Goal: Task Accomplishment & Management: Use online tool/utility

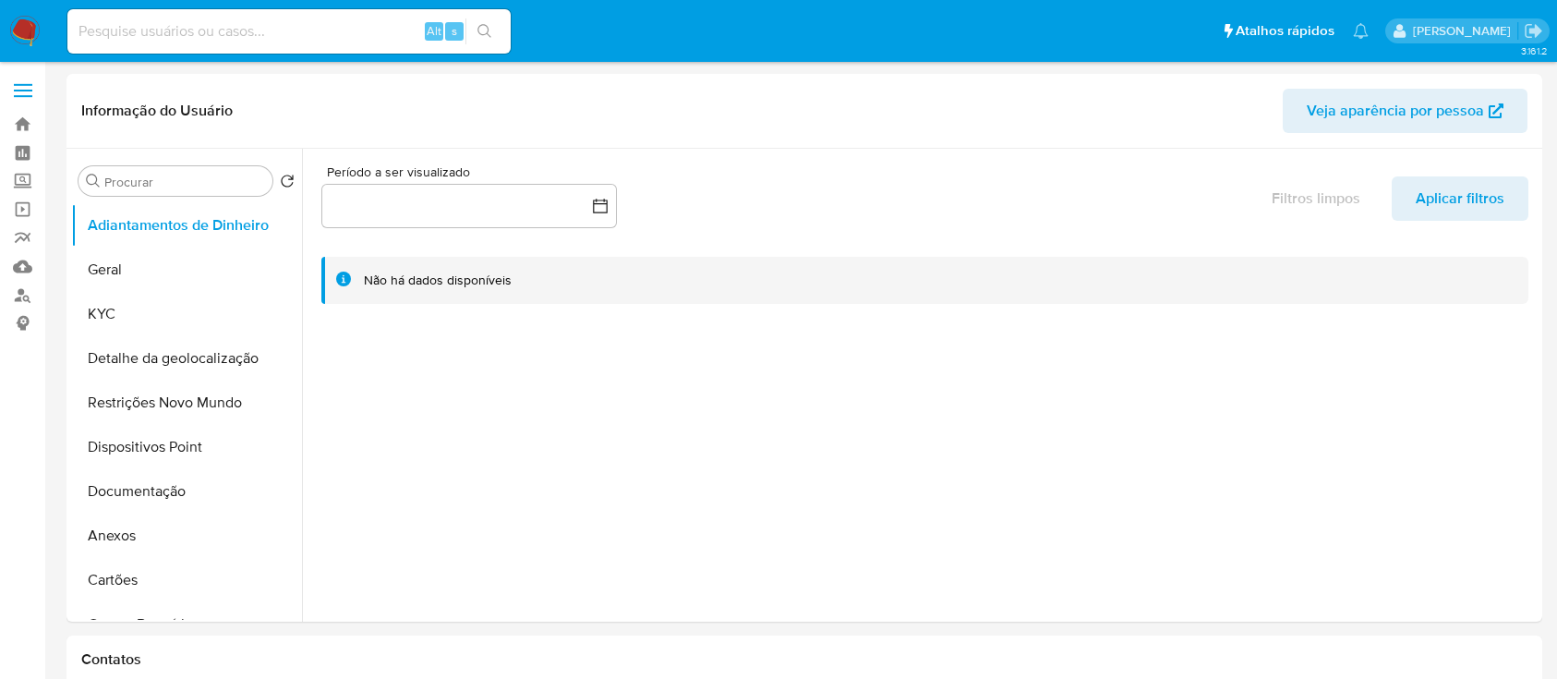
select select "10"
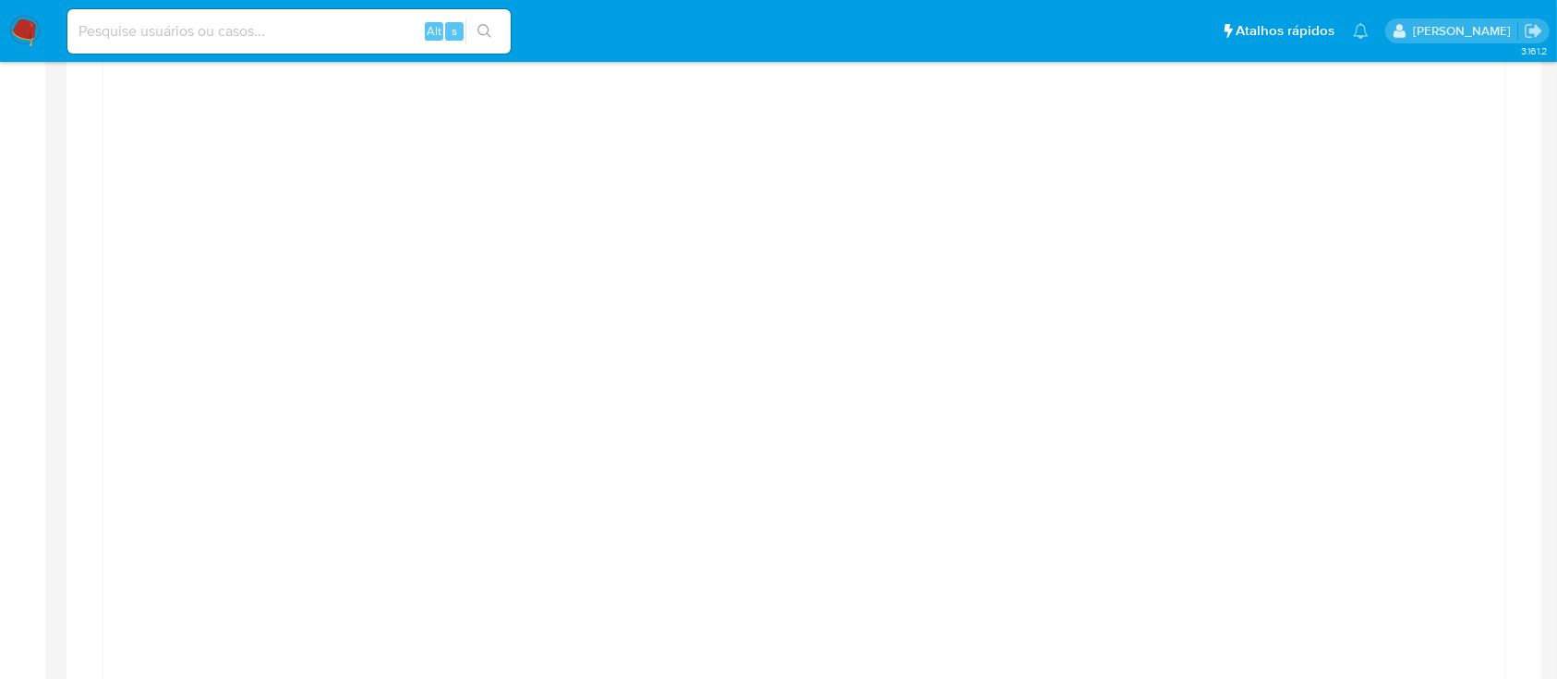
scroll to position [1477, 0]
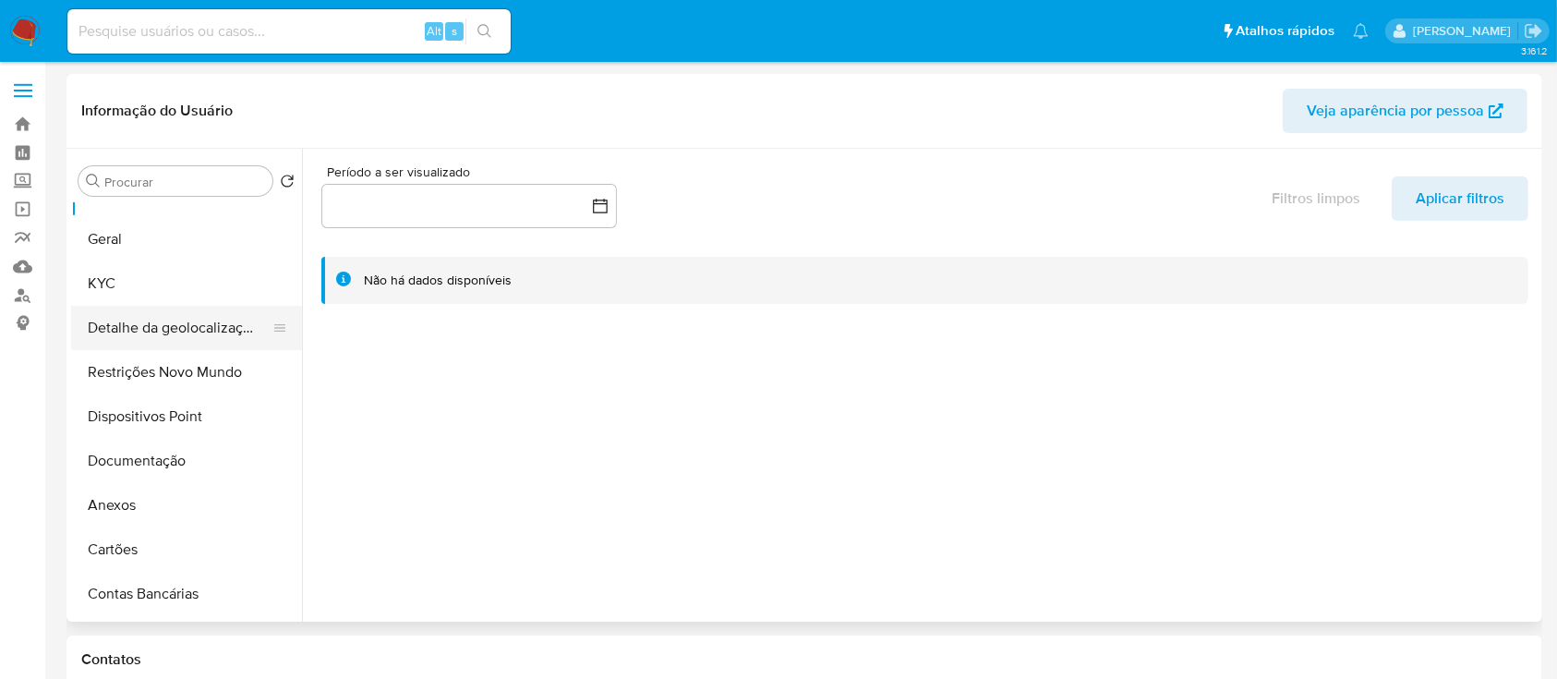
scroll to position [123, 0]
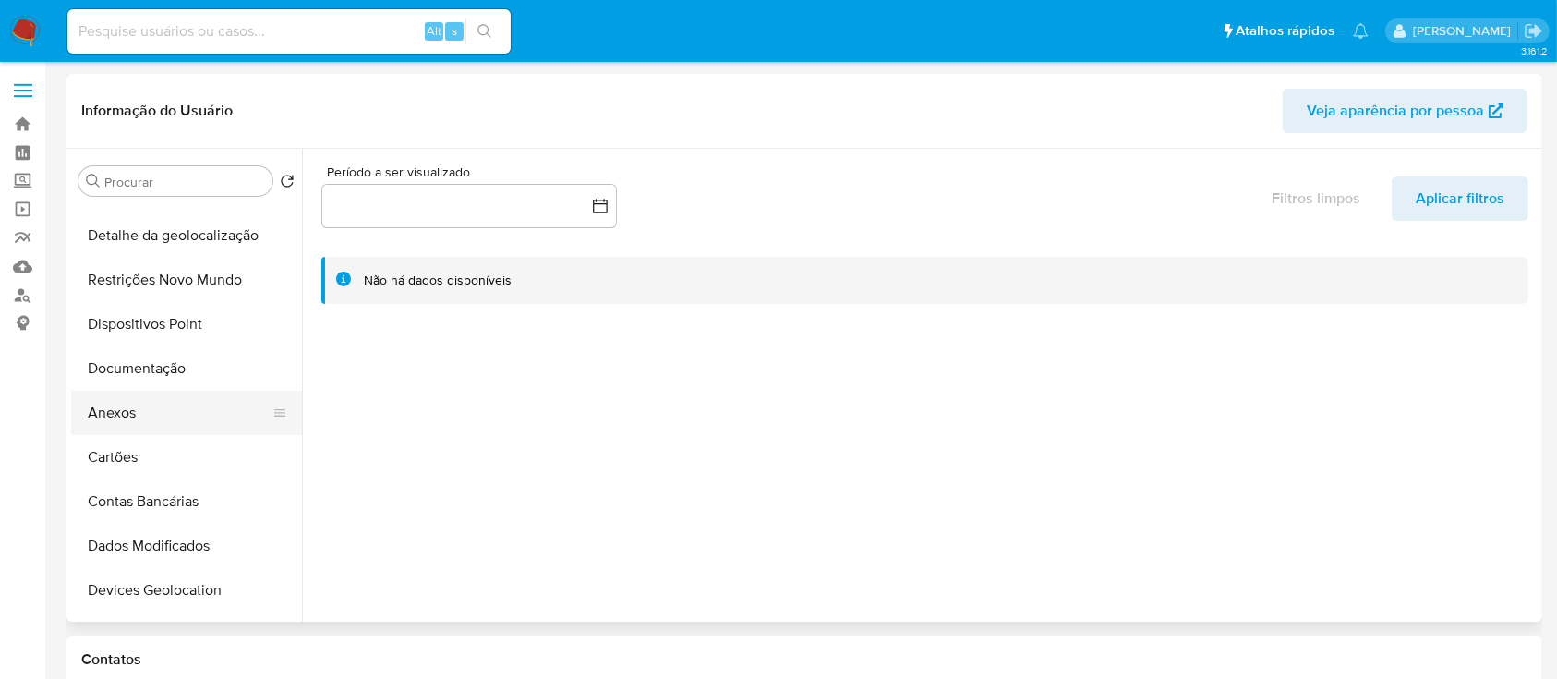
click at [132, 416] on button "Anexos" at bounding box center [179, 413] width 216 height 44
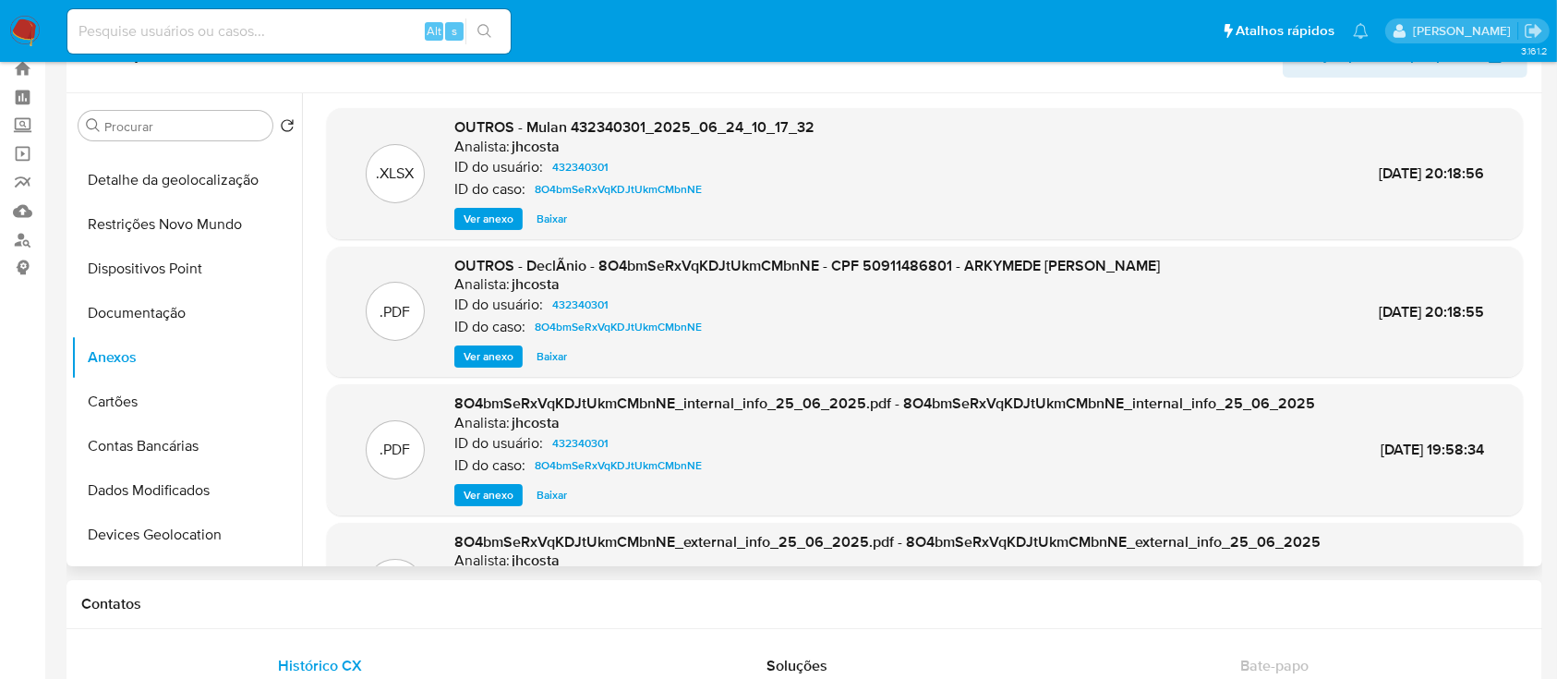
scroll to position [0, 0]
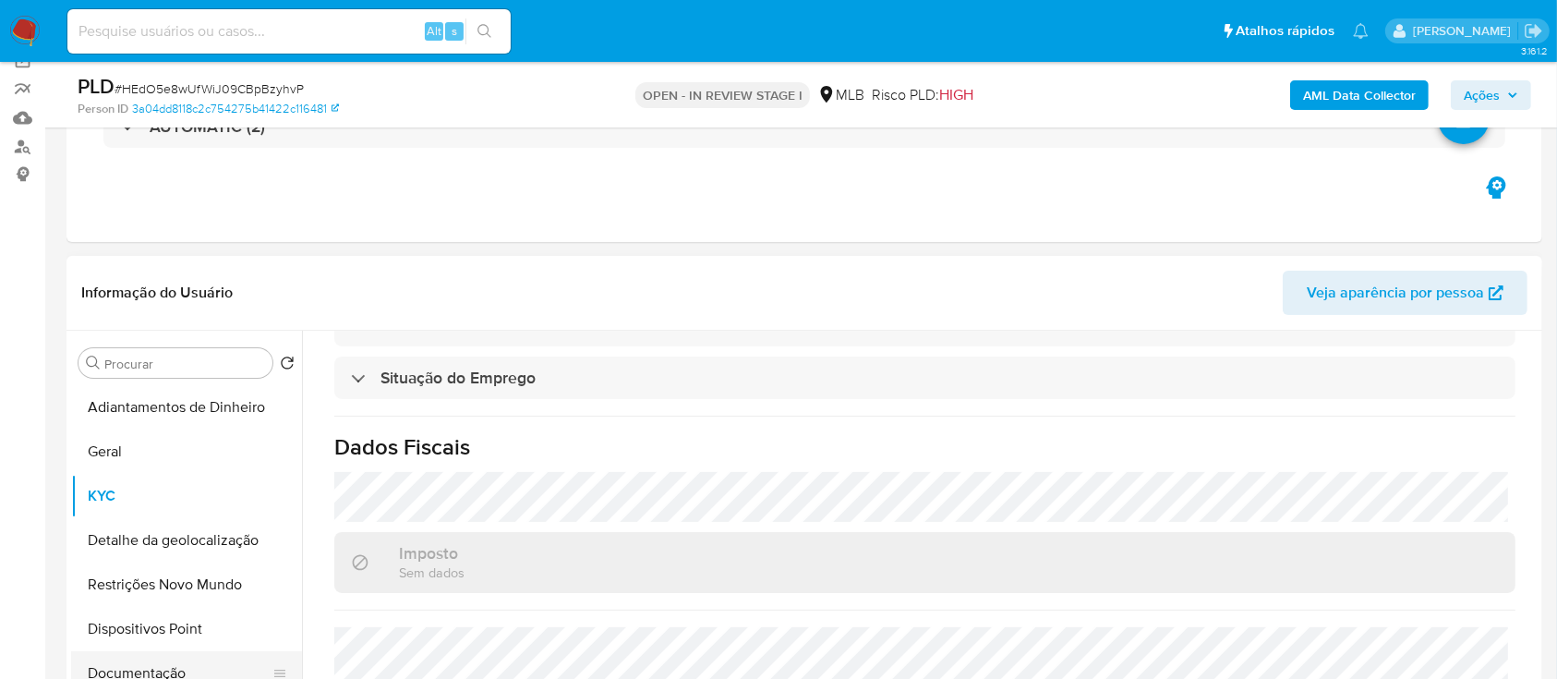
scroll to position [369, 0]
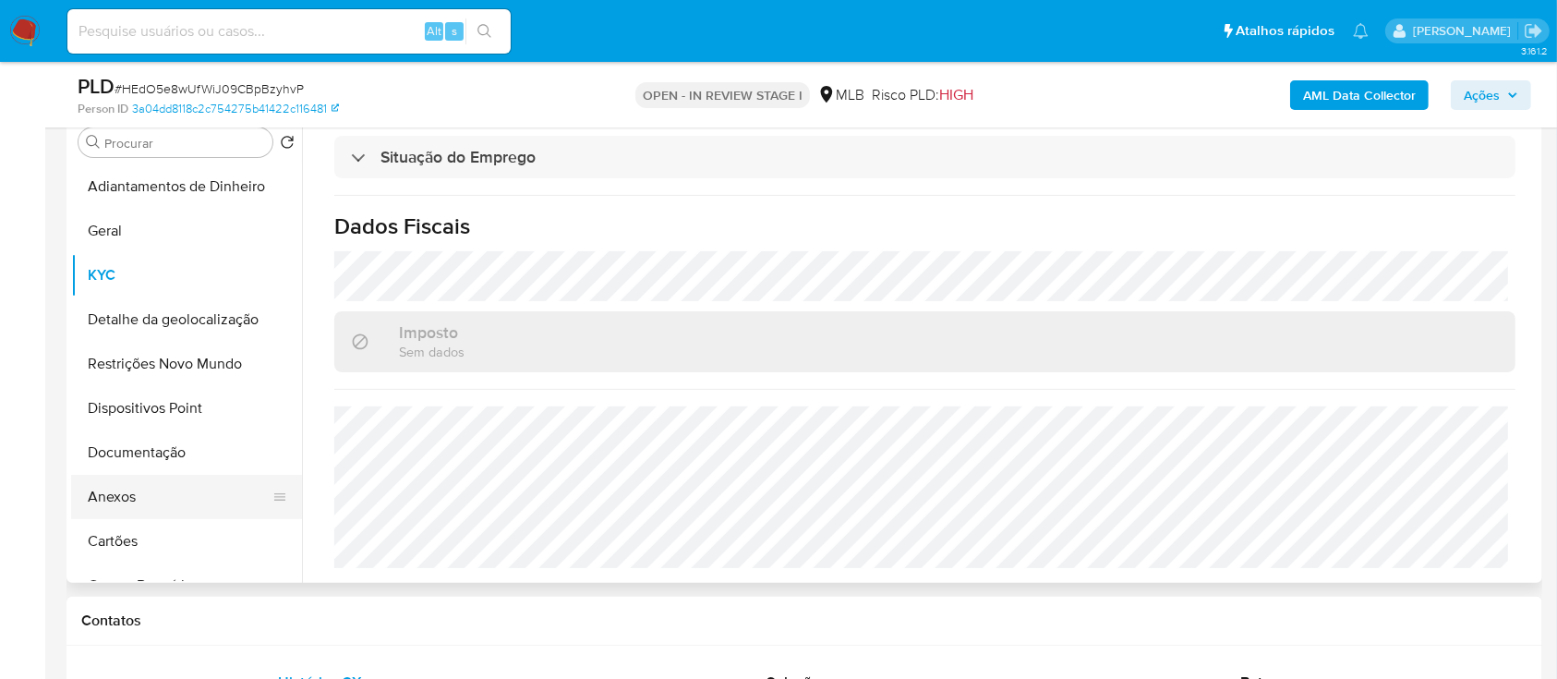
click at [156, 494] on button "Anexos" at bounding box center [179, 497] width 216 height 44
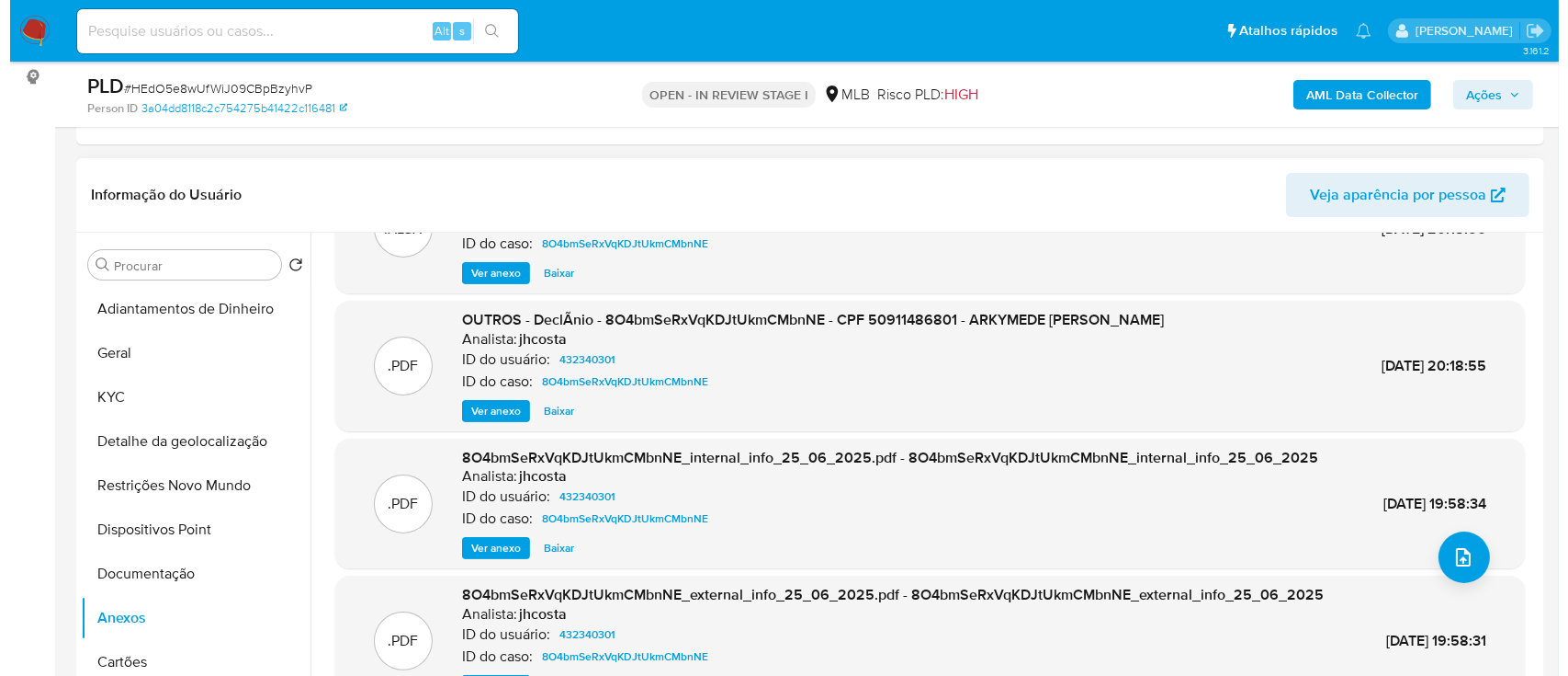
scroll to position [122, 0]
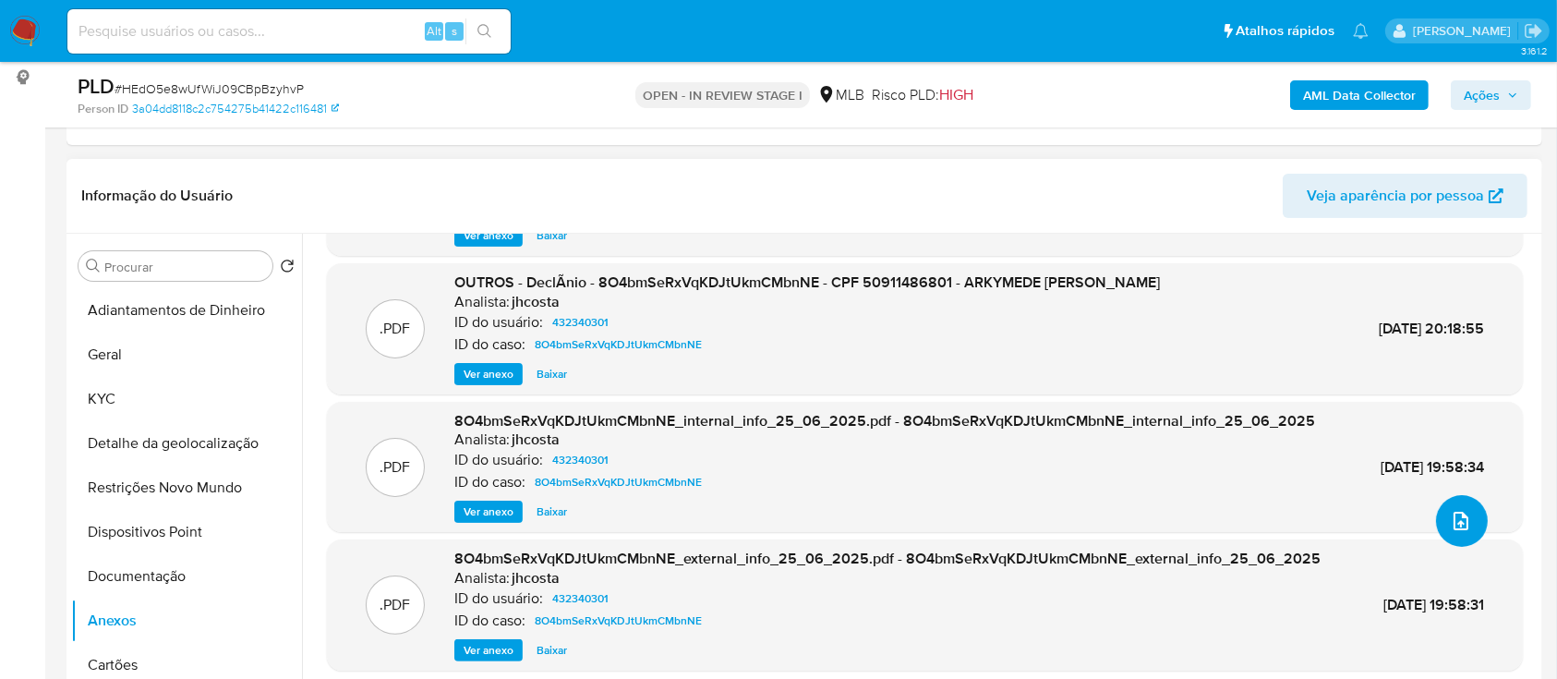
click at [1460, 511] on icon "upload-file" at bounding box center [1461, 521] width 22 height 22
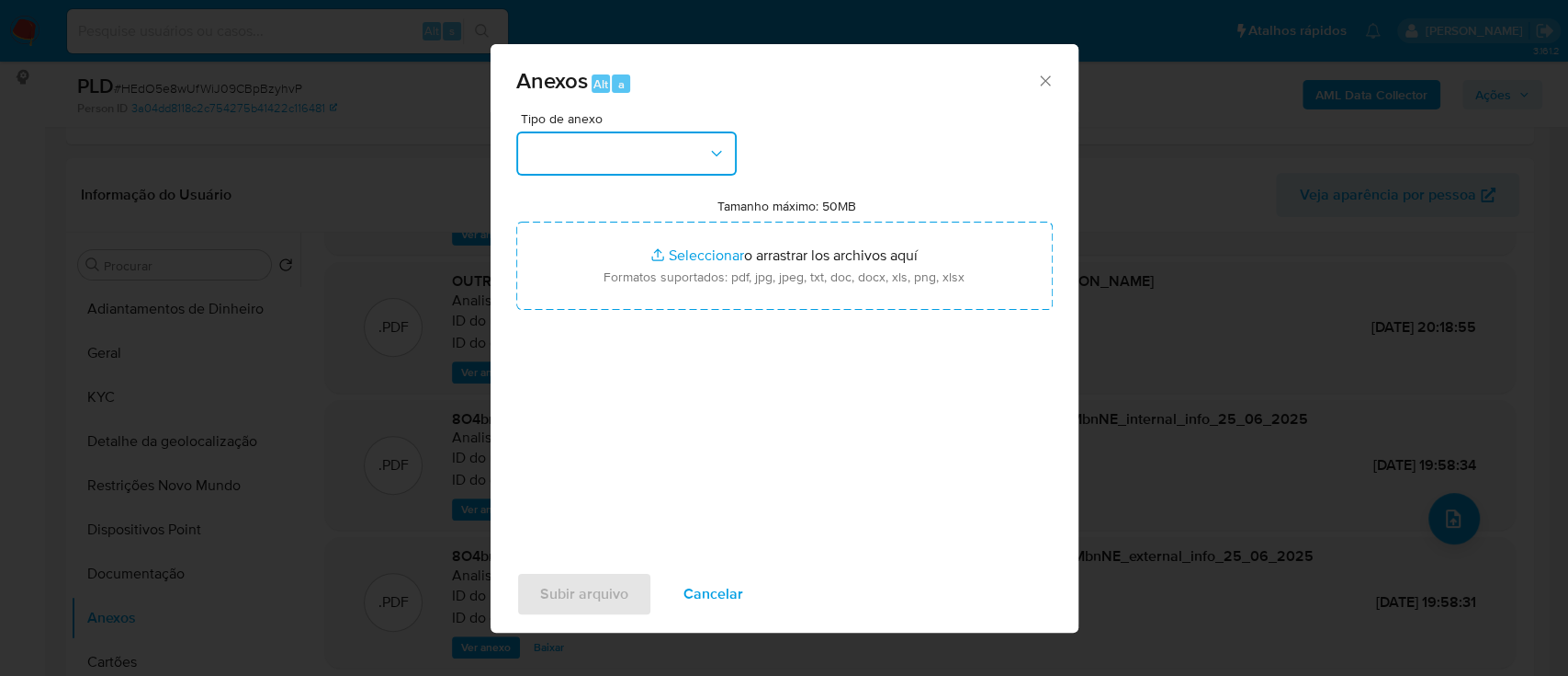
click at [610, 135] on button "button" at bounding box center [627, 153] width 221 height 44
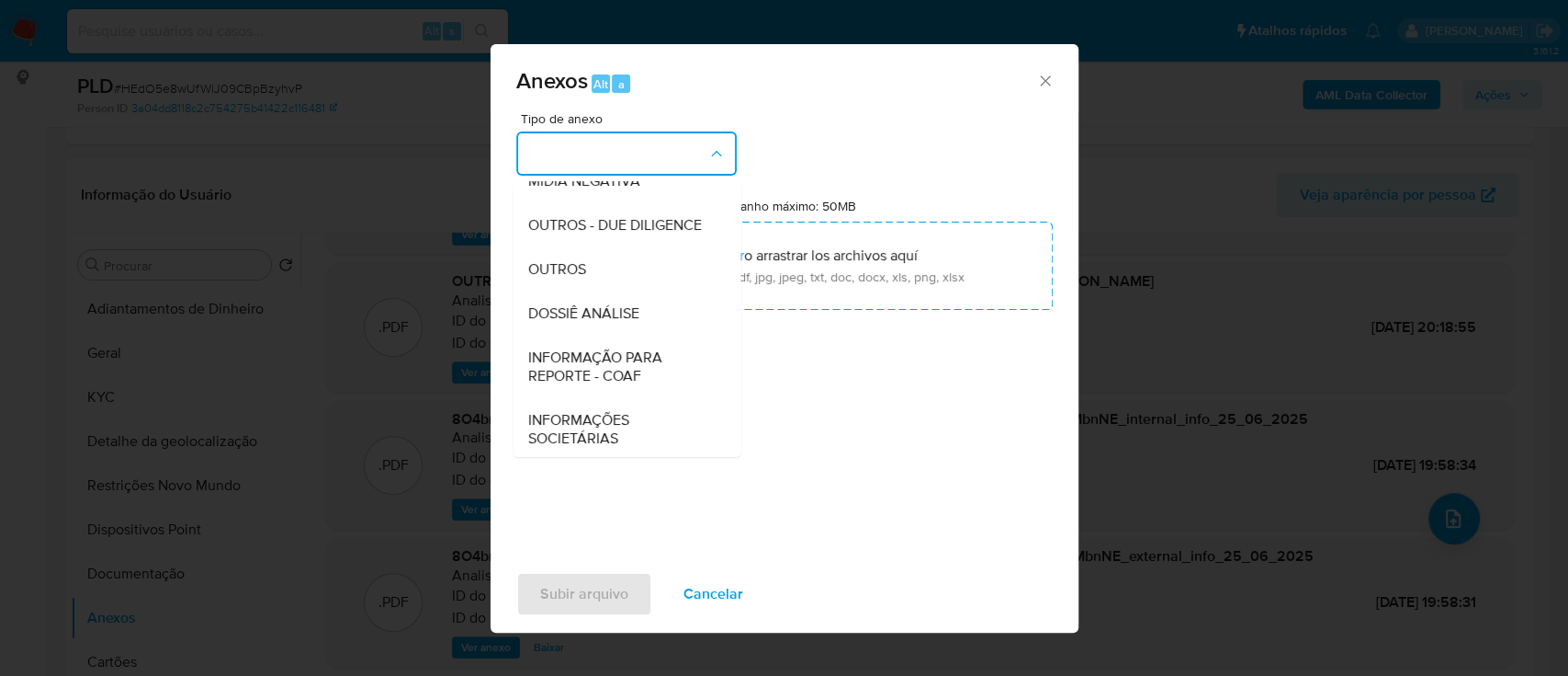
scroll to position [245, 0]
click at [600, 290] on div "OUTROS" at bounding box center [621, 268] width 187 height 44
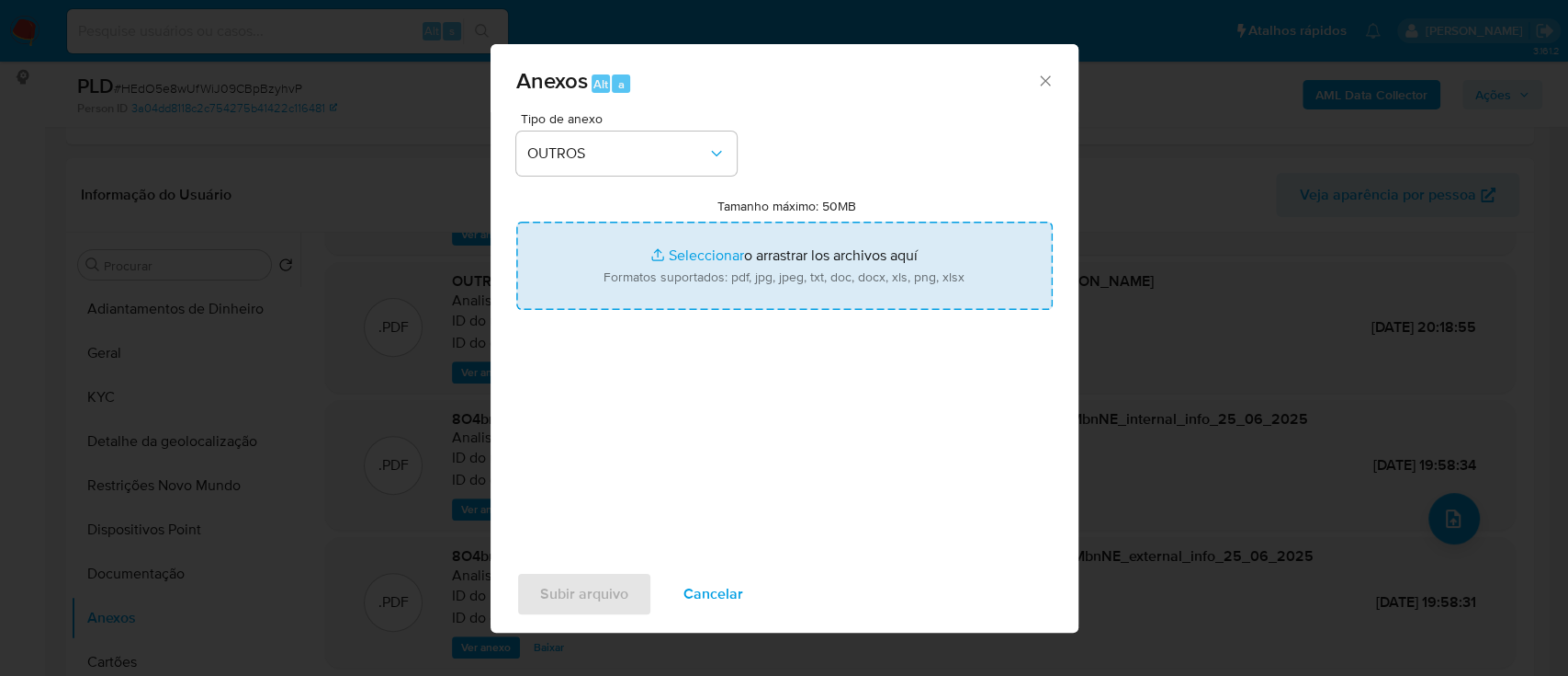
click at [691, 258] on input "Tamanho máximo: 50MB Seleccionar archivos" at bounding box center [784, 266] width 536 height 89
type input "C:\fakepath\Mulan 432340301_2025_10_01_16_35_04.xlsx"
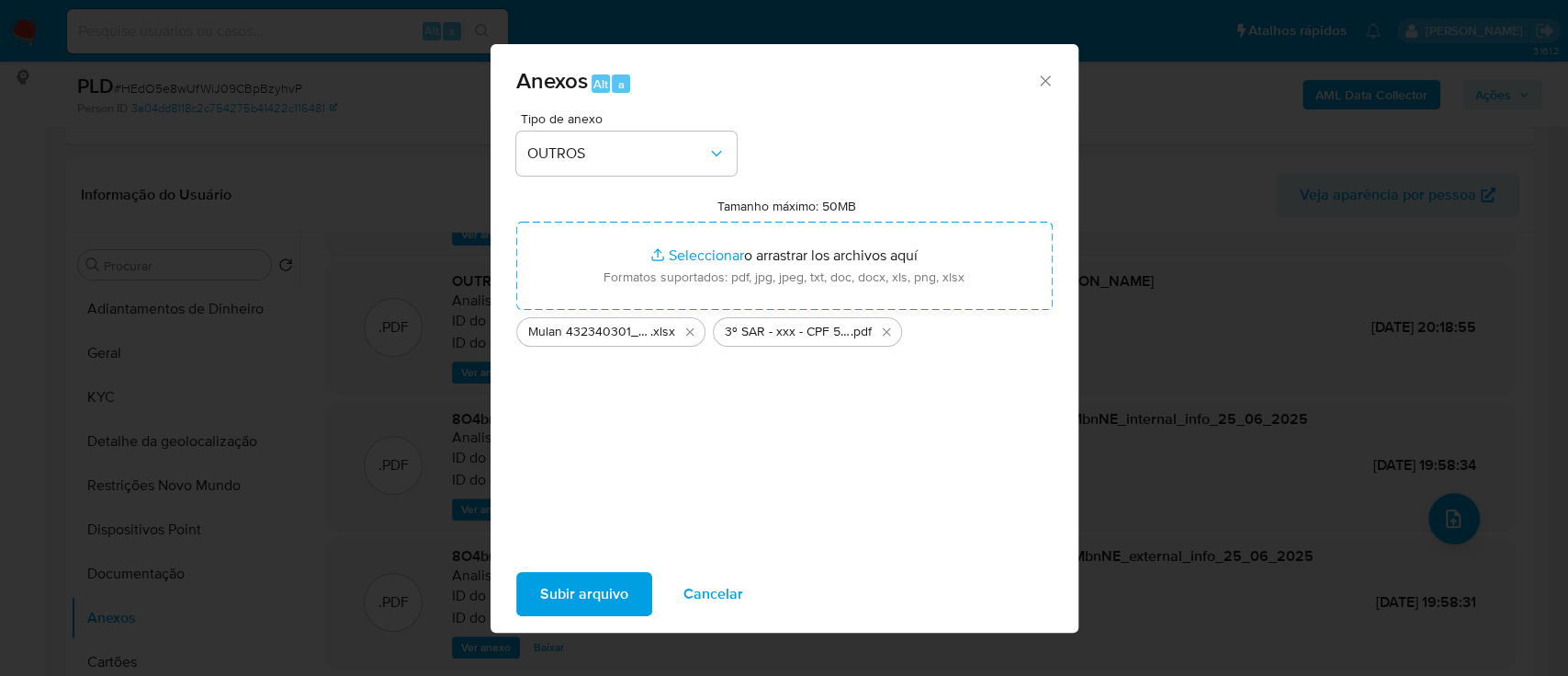
click at [573, 595] on span "Subir arquivo" at bounding box center [584, 593] width 89 height 41
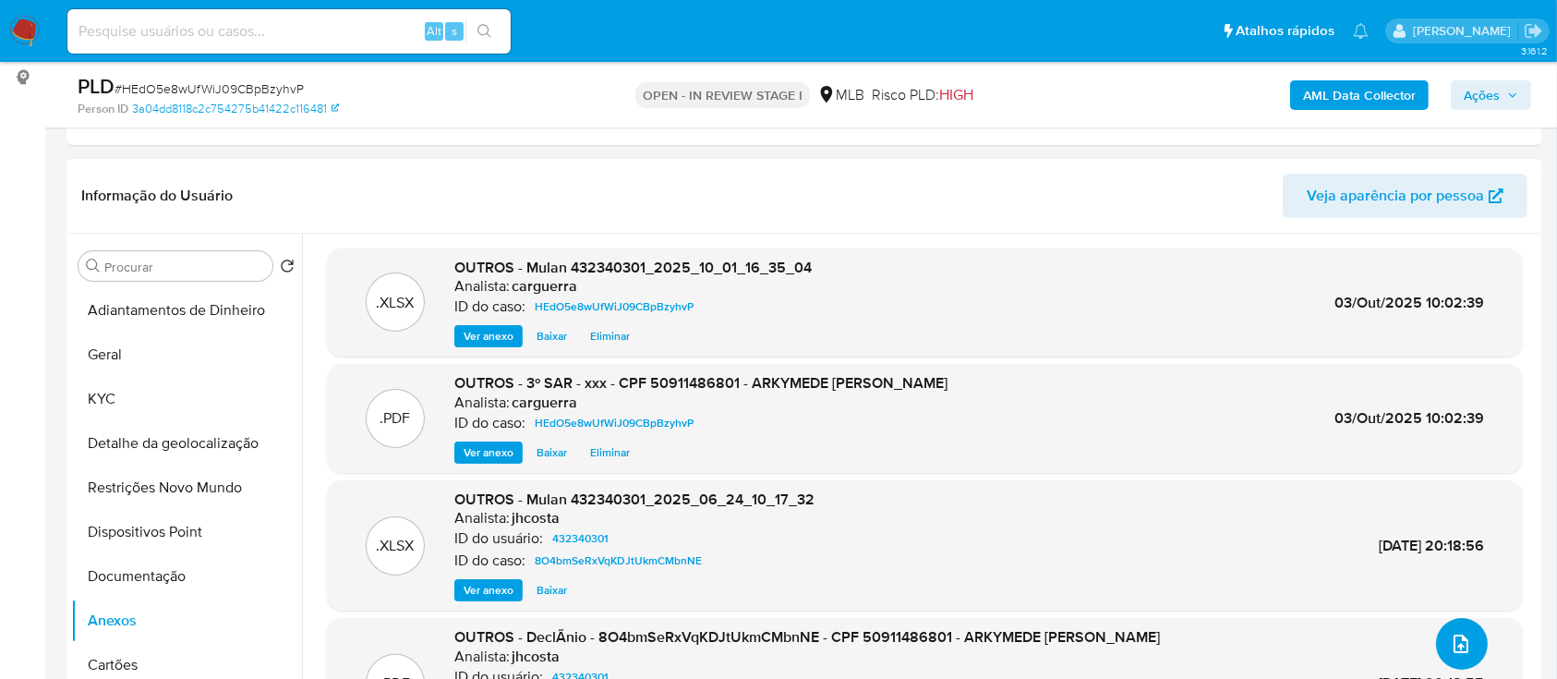
scroll to position [111, 0]
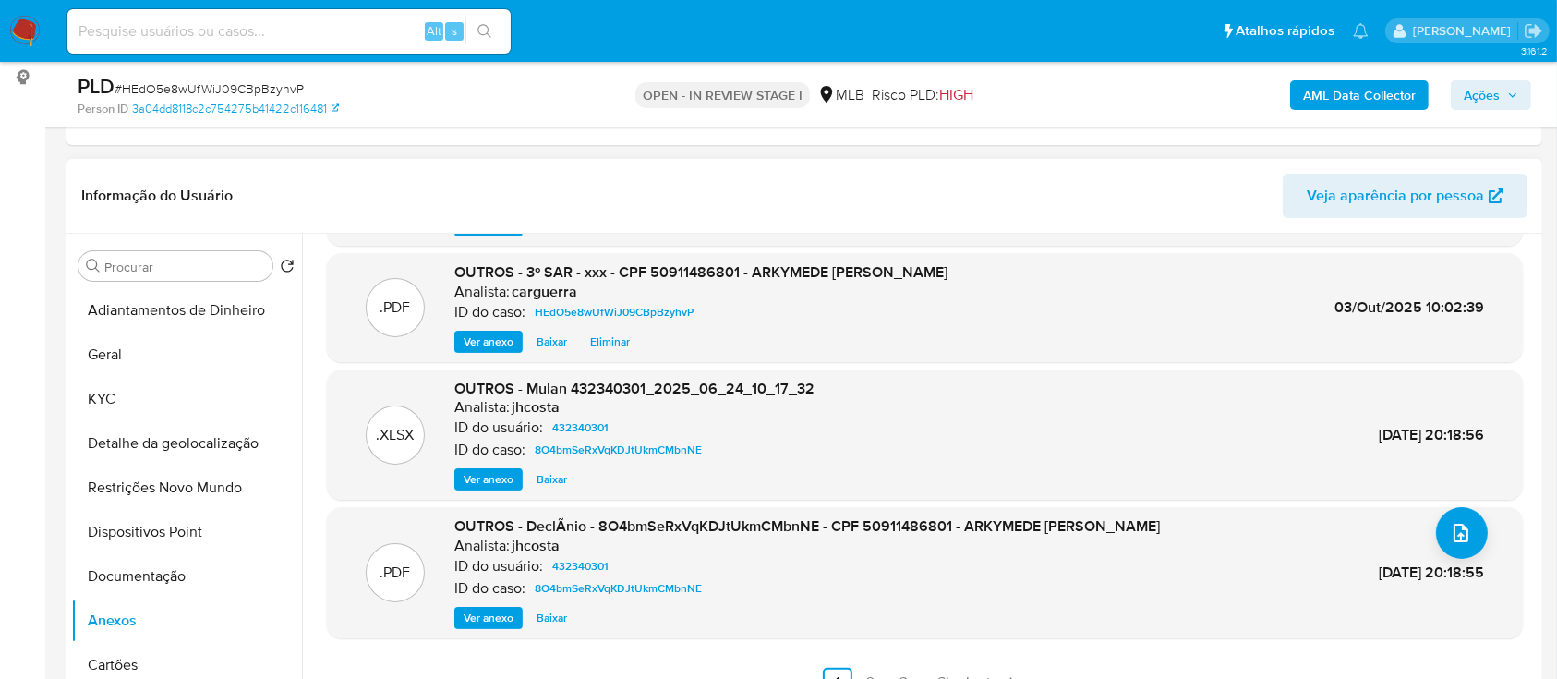
click at [483, 475] on span "Ver anexo" at bounding box center [488, 479] width 50 height 18
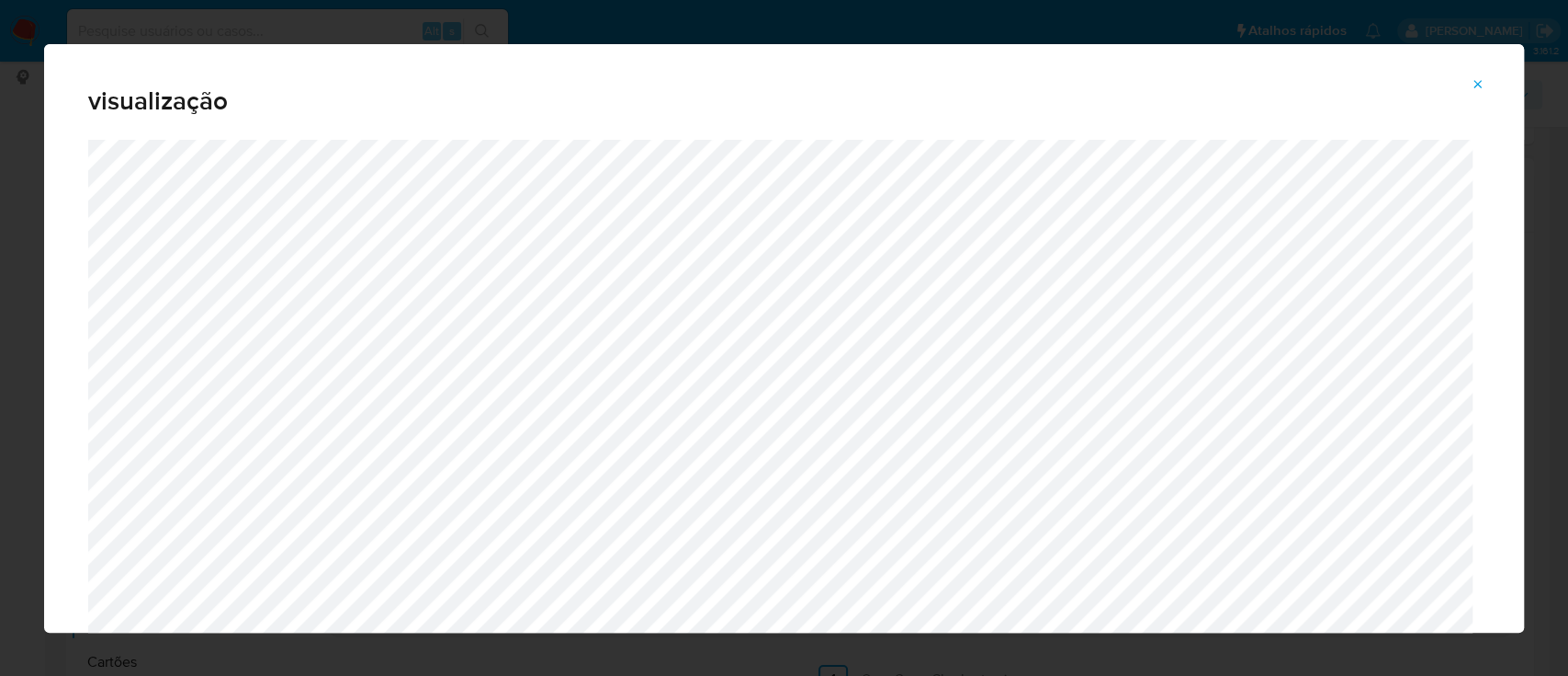
drag, startPoint x: 1478, startPoint y: 84, endPoint x: 1408, endPoint y: 150, distance: 96.2
click at [1477, 85] on icon "Attachment preview" at bounding box center [1478, 84] width 8 height 8
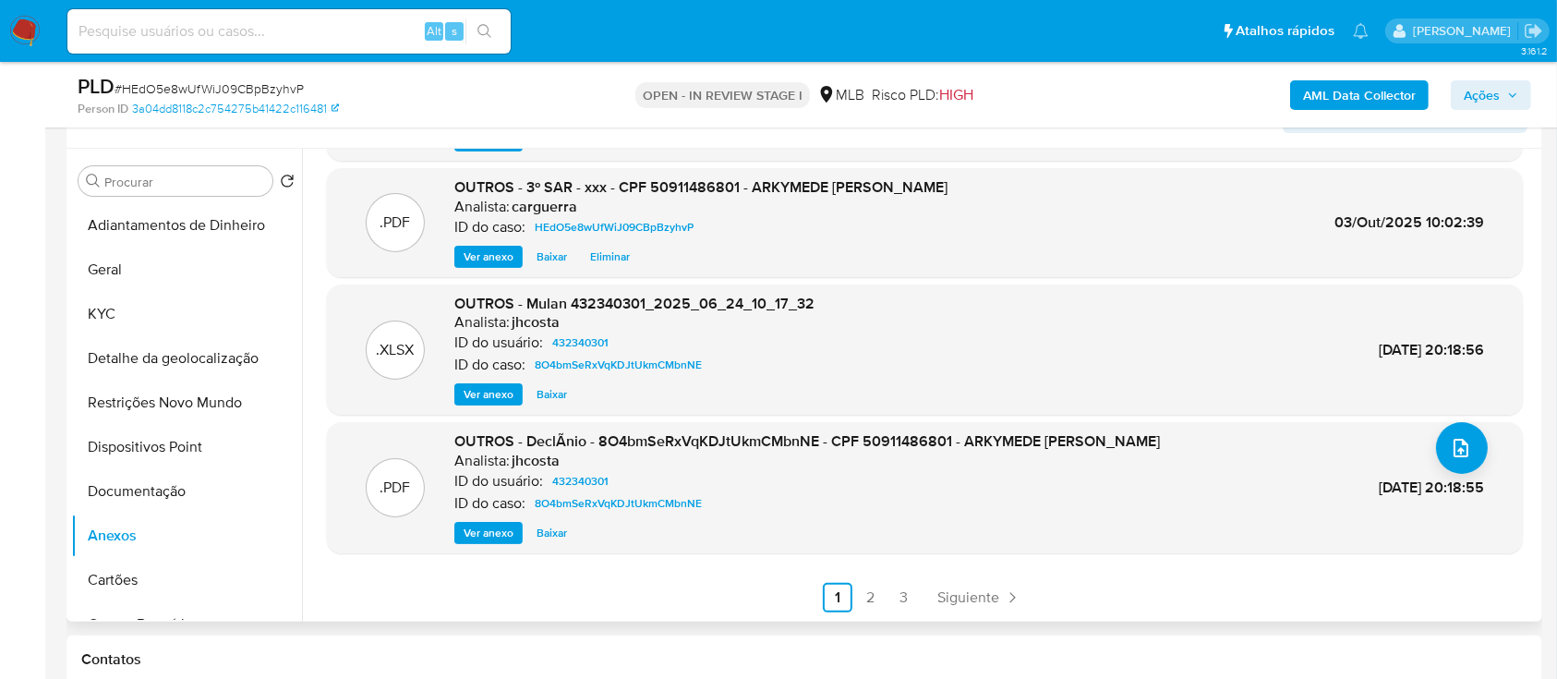
scroll to position [369, 0]
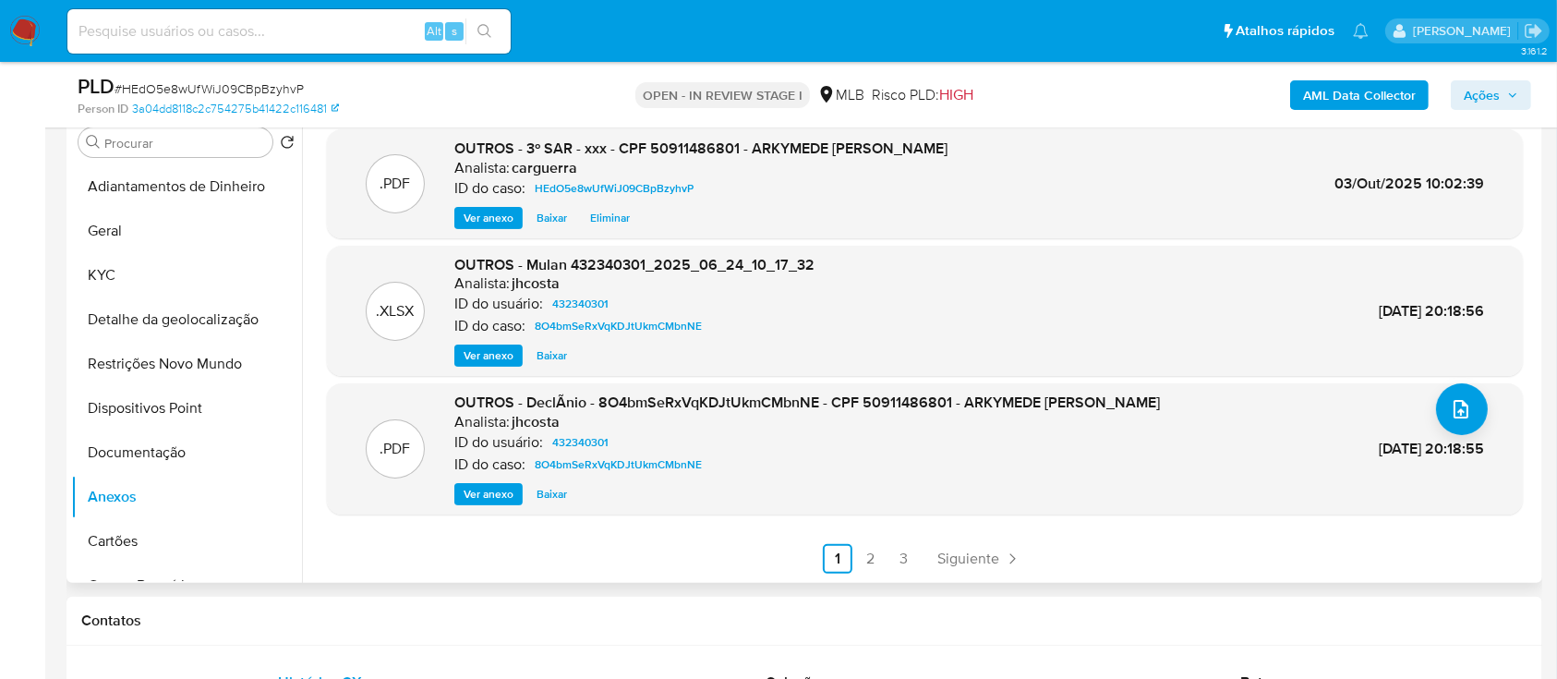
click at [492, 494] on span "Ver anexo" at bounding box center [488, 494] width 50 height 18
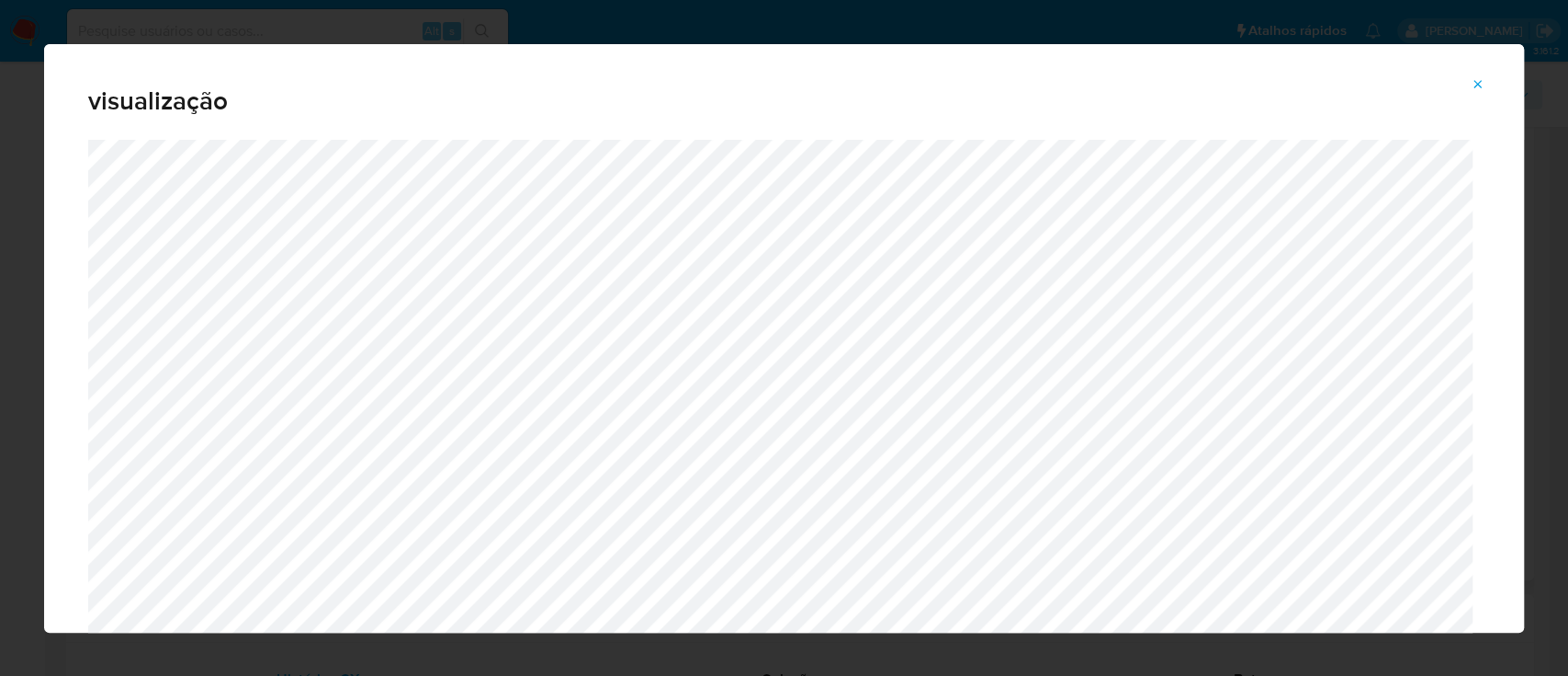
click at [1478, 72] on span "Attachment preview" at bounding box center [1477, 85] width 15 height 26
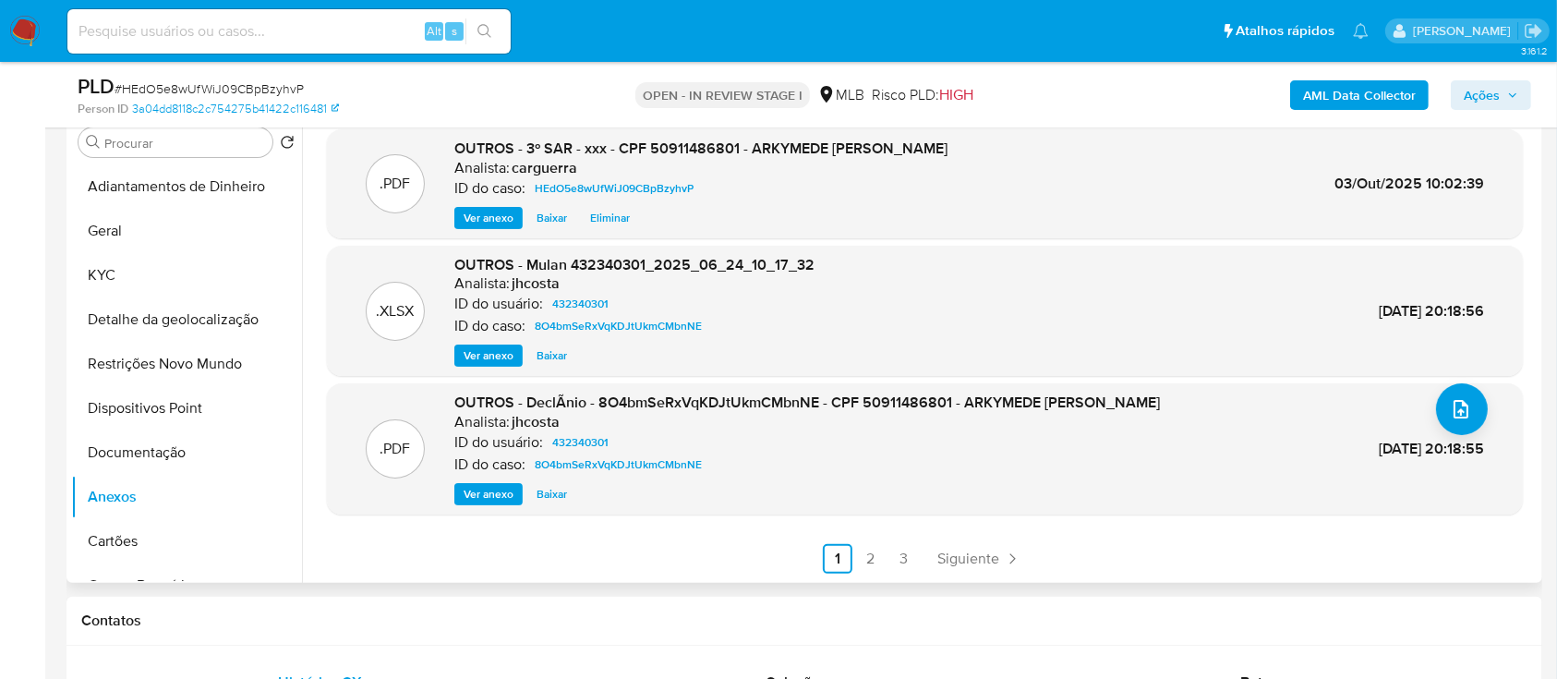
drag, startPoint x: 487, startPoint y: 491, endPoint x: 499, endPoint y: 489, distance: 12.1
click at [487, 491] on span "Ver anexo" at bounding box center [488, 494] width 50 height 18
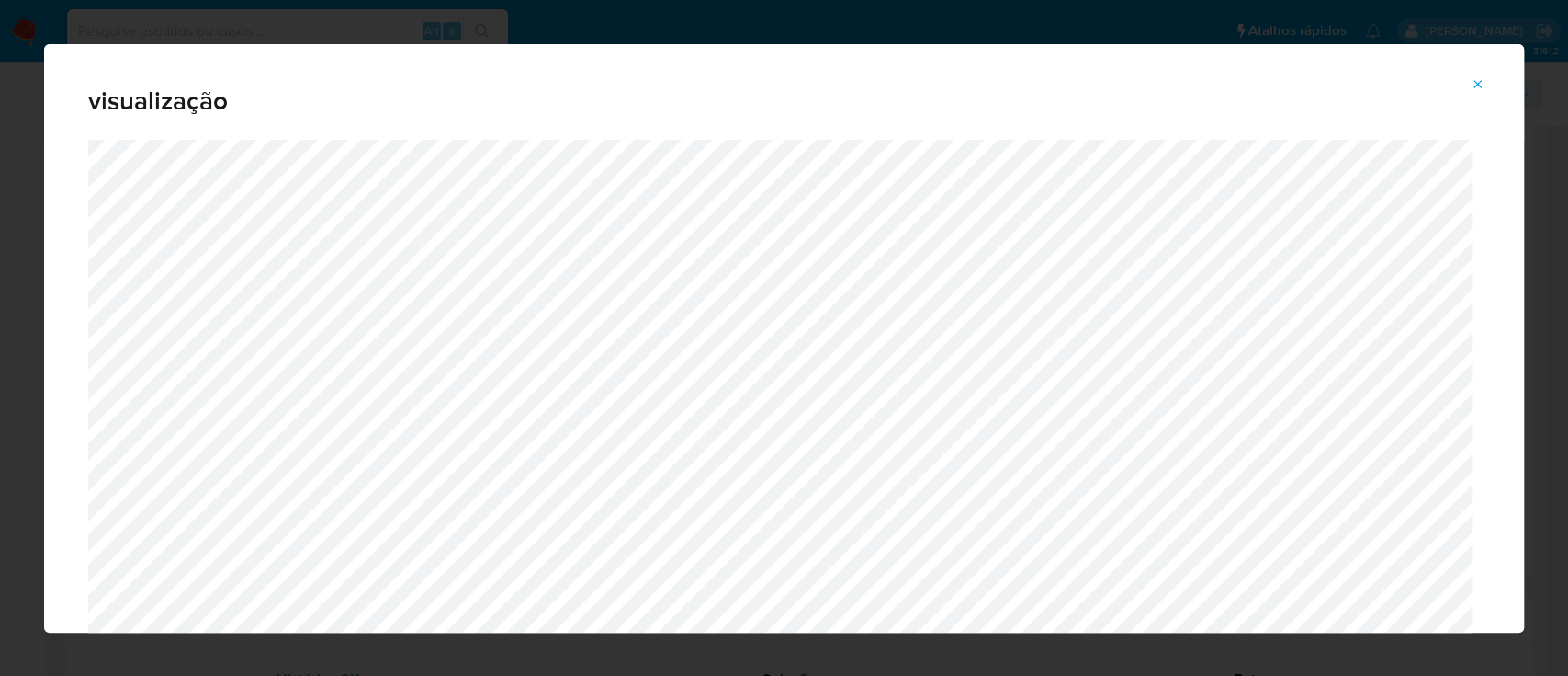
click at [1477, 81] on icon "Attachment preview" at bounding box center [1477, 85] width 15 height 15
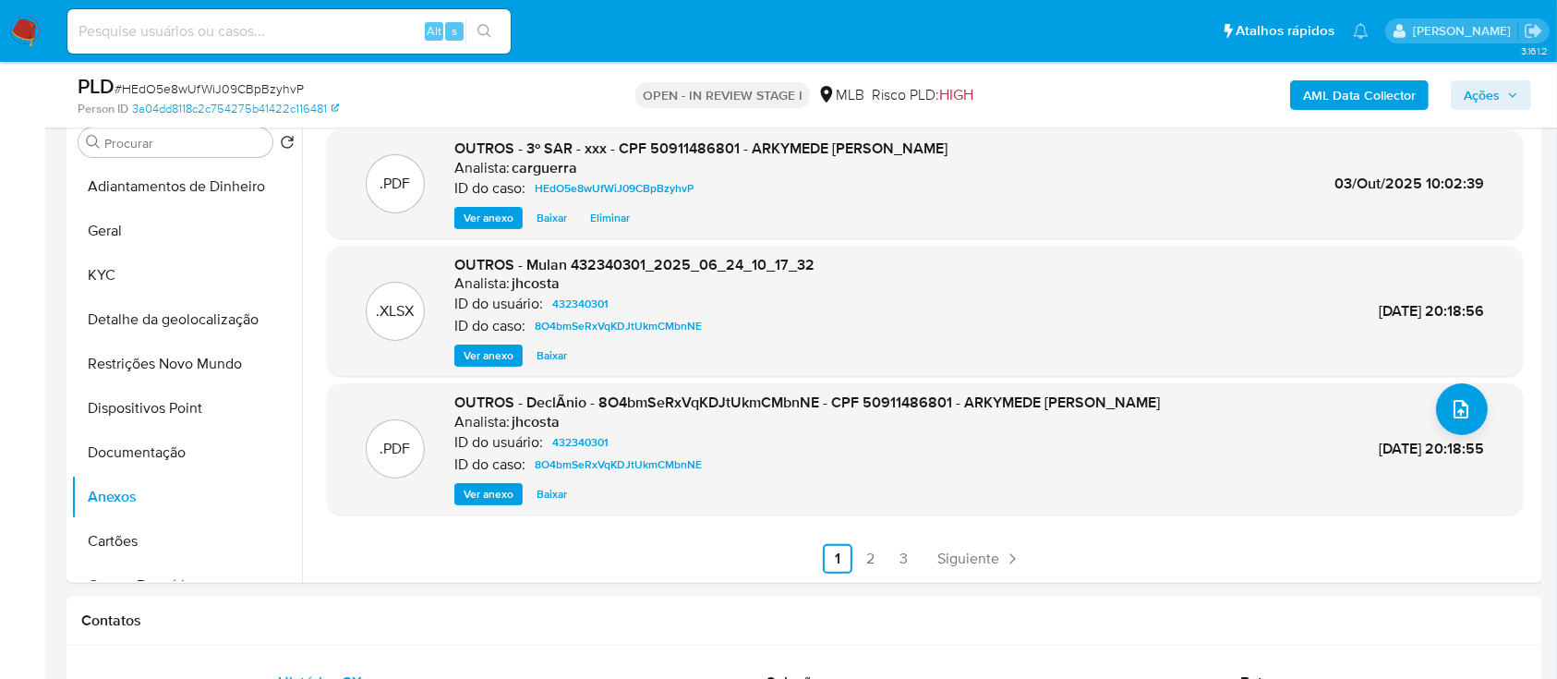
click at [1470, 90] on span "Ações" at bounding box center [1481, 95] width 36 height 30
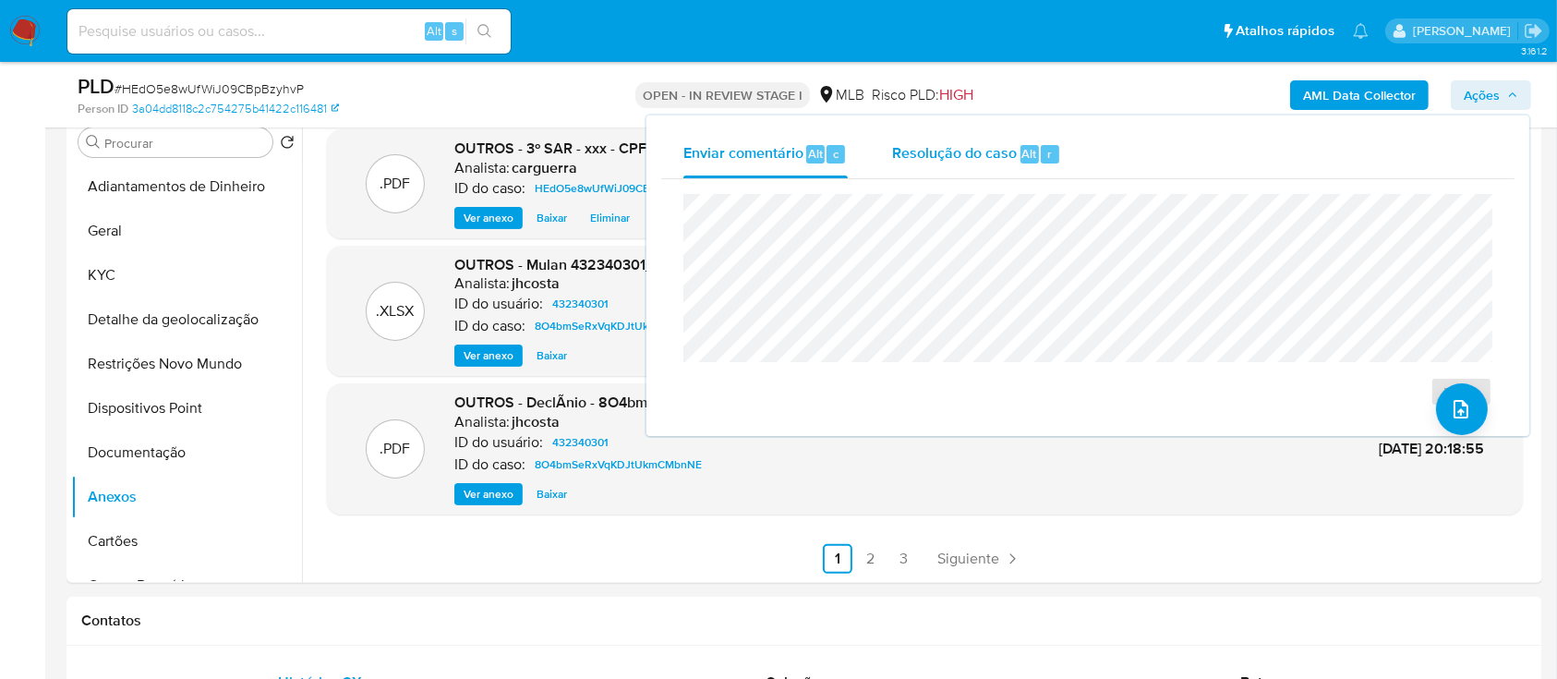
drag, startPoint x: 977, startPoint y: 145, endPoint x: 959, endPoint y: 175, distance: 35.2
click at [977, 146] on span "Resolução do caso" at bounding box center [954, 152] width 125 height 21
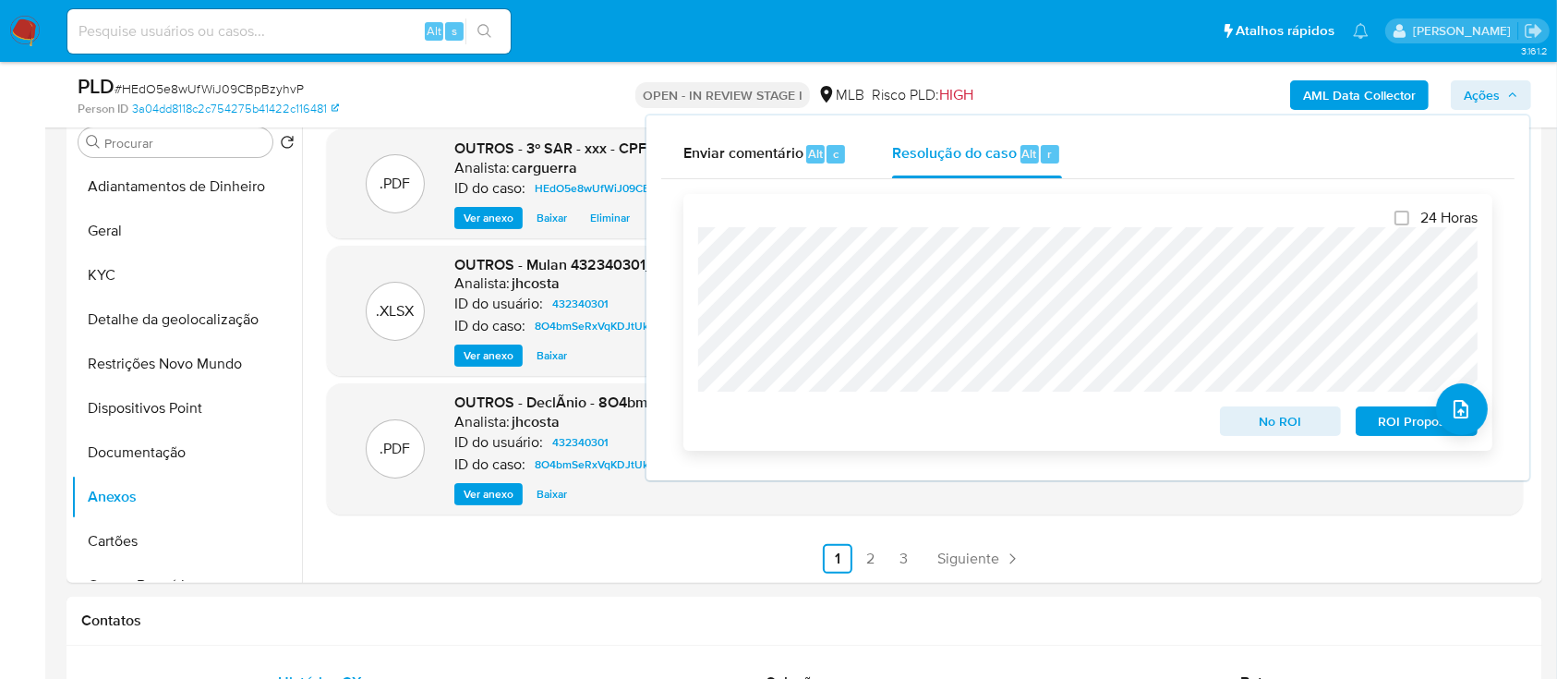
click at [1394, 427] on span "ROI Proposal" at bounding box center [1416, 421] width 96 height 26
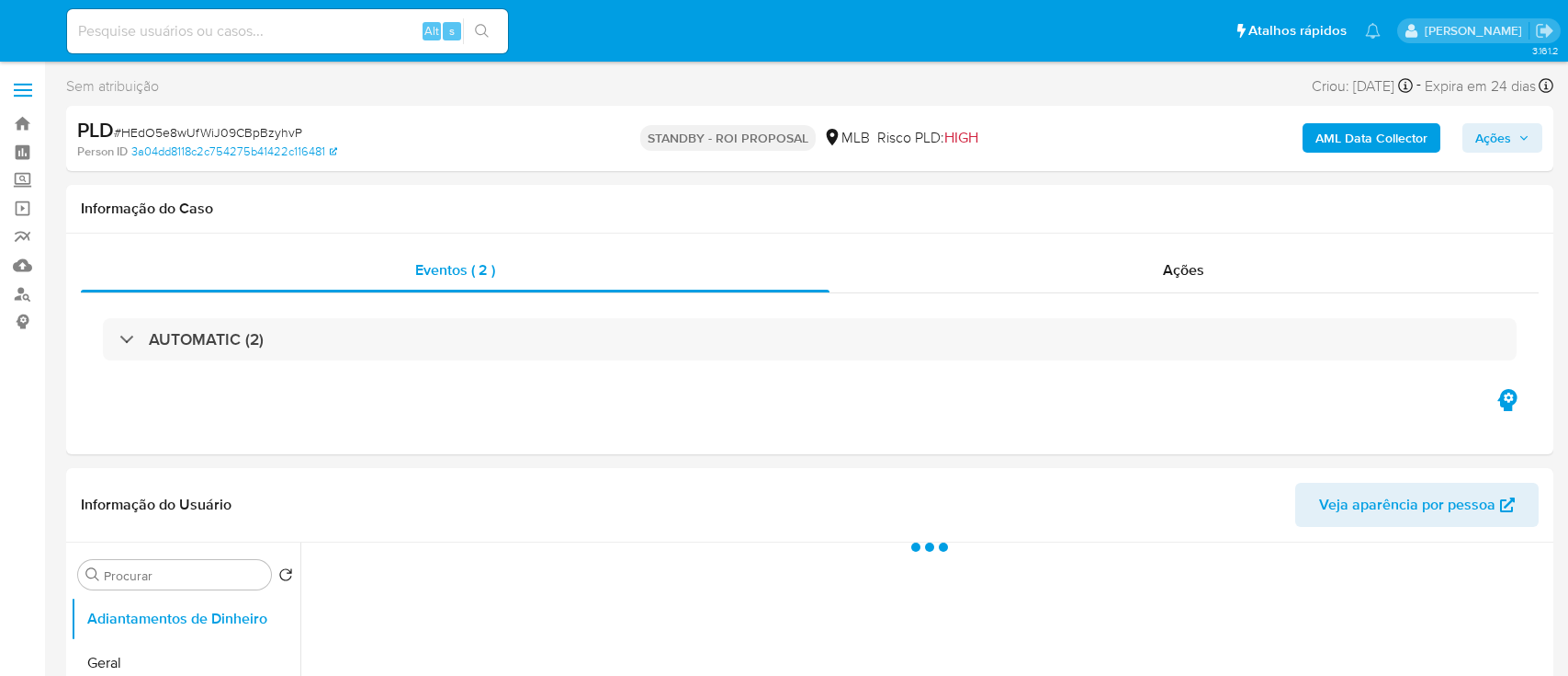
select select "10"
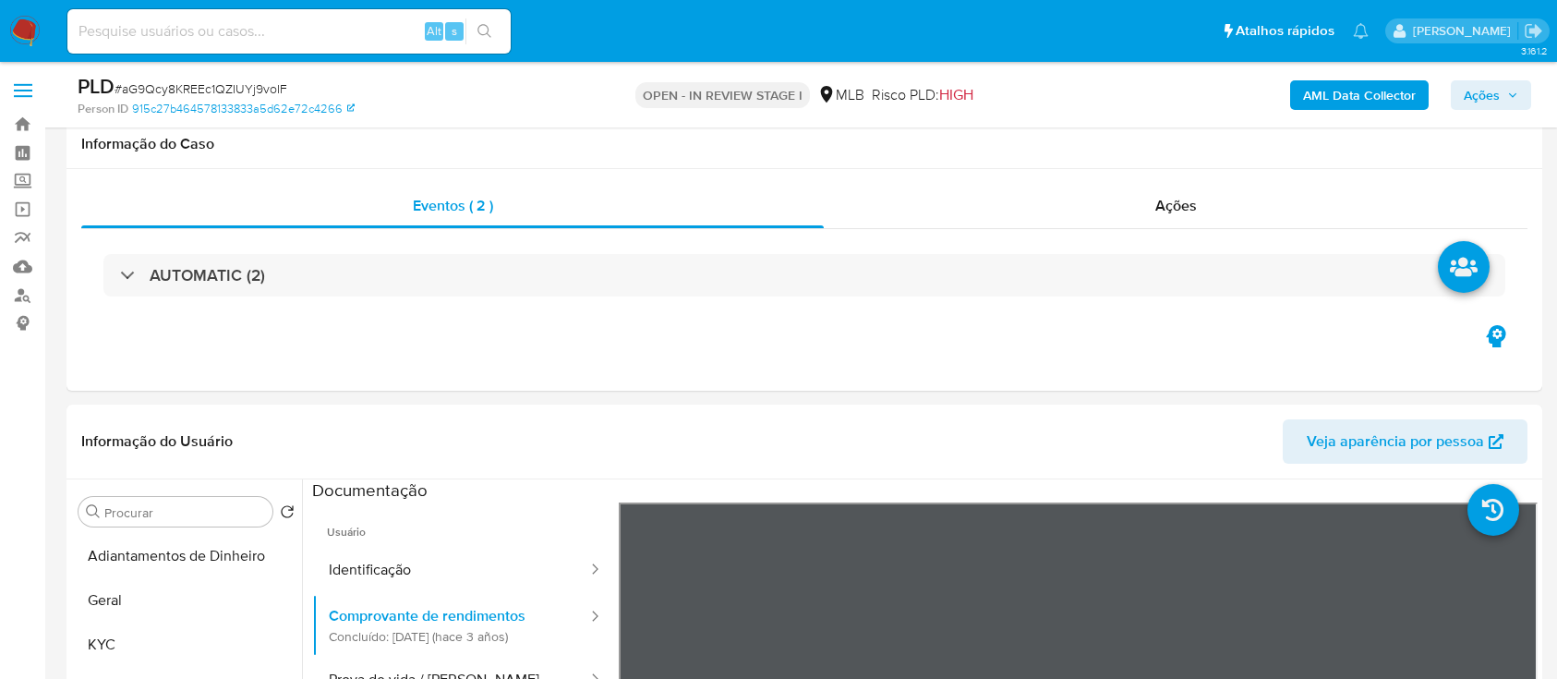
select select "10"
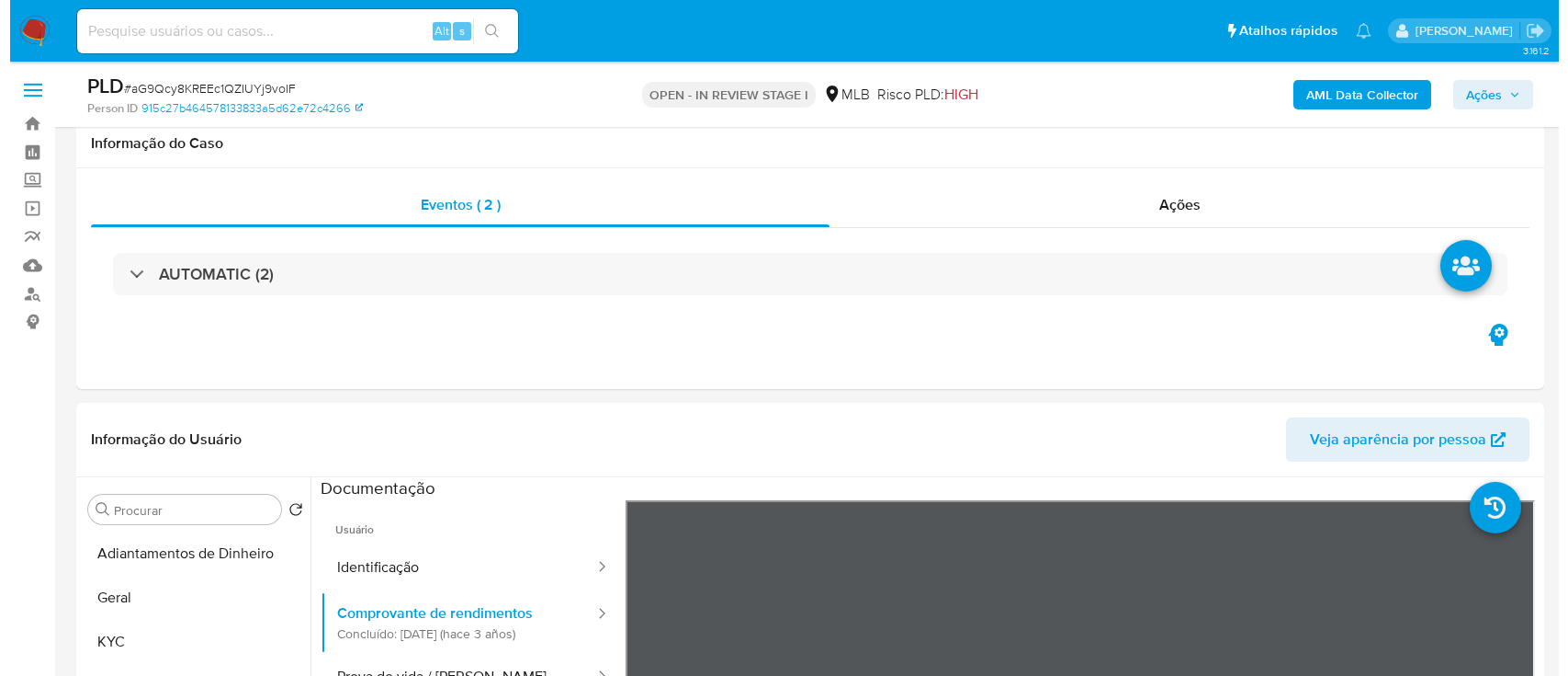
scroll to position [367, 0]
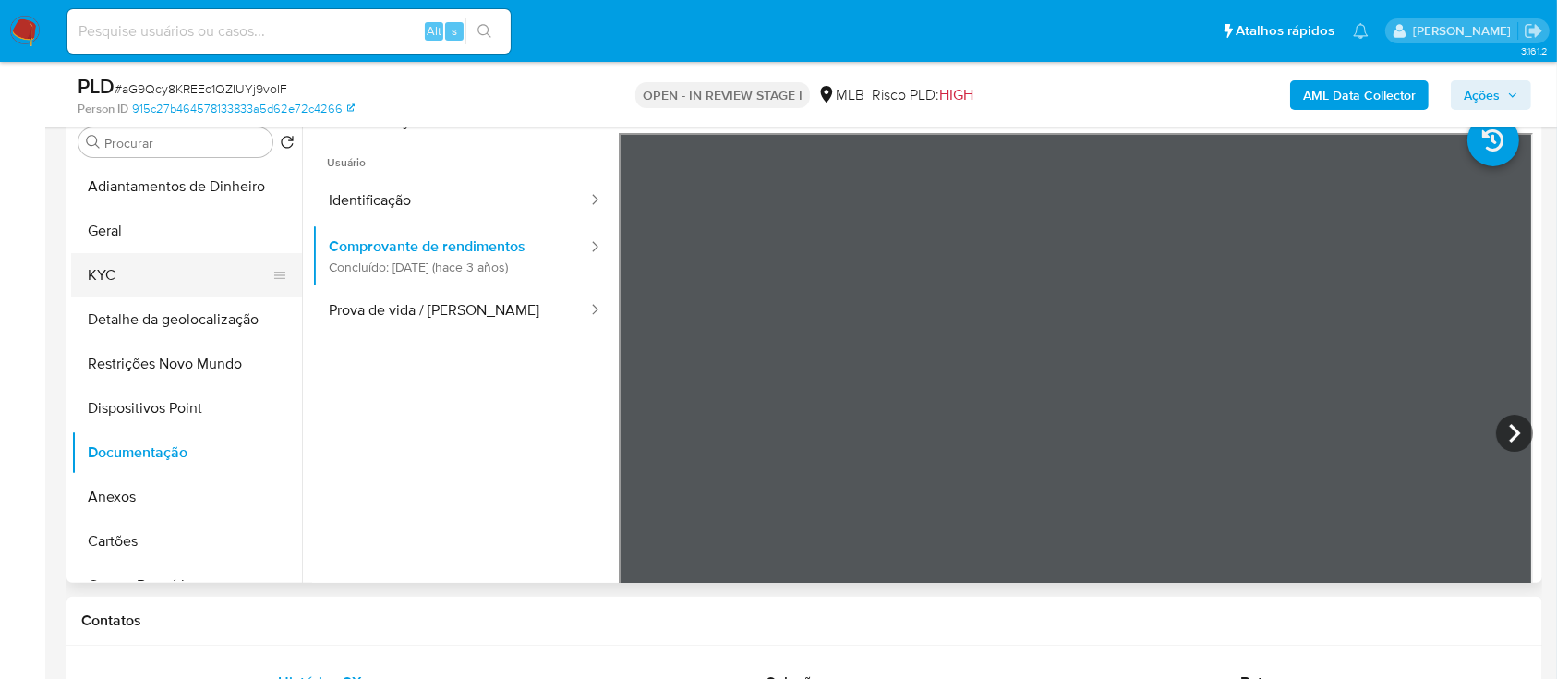
click at [94, 282] on button "KYC" at bounding box center [179, 275] width 216 height 44
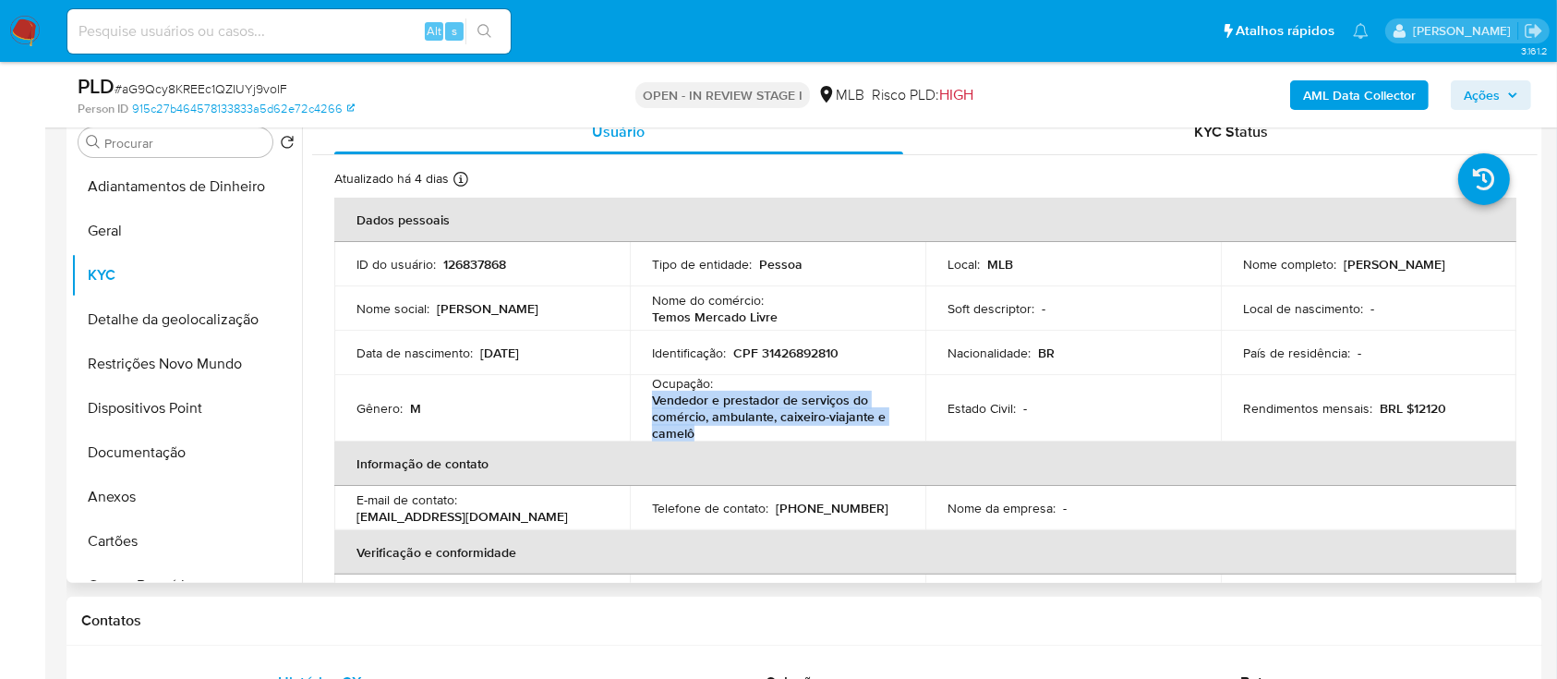
drag, startPoint x: 704, startPoint y: 432, endPoint x: 637, endPoint y: 405, distance: 72.5
click at [635, 402] on td "Ocupação : Vendedor e prestador de serviços do comércio, ambulante, caixeiro-vi…" at bounding box center [777, 408] width 295 height 66
copy p "Vendedor e prestador de serviços do comércio, ambulante, caixeiro-viajante e ca…"
click at [1343, 98] on b "AML Data Collector" at bounding box center [1359, 95] width 113 height 30
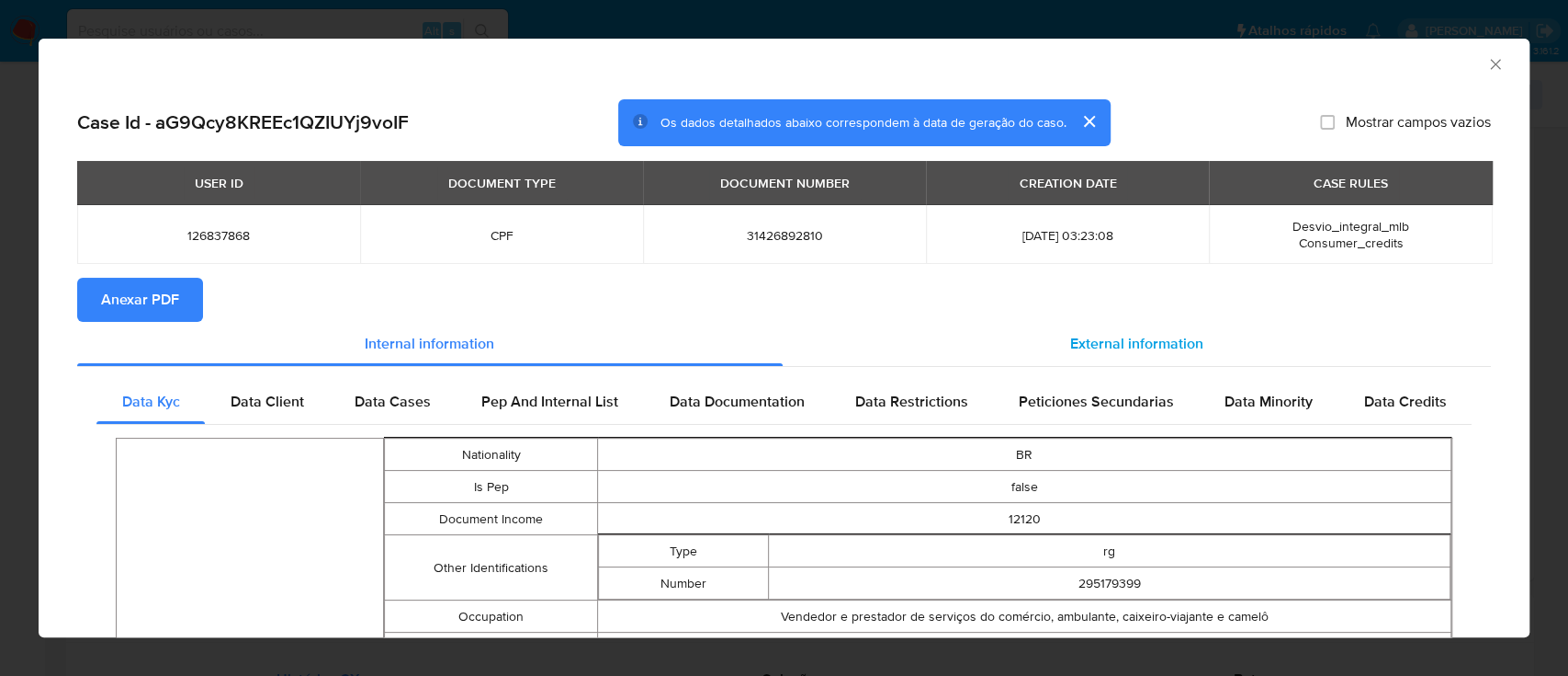
click at [1131, 347] on span "External information" at bounding box center [1137, 342] width 133 height 21
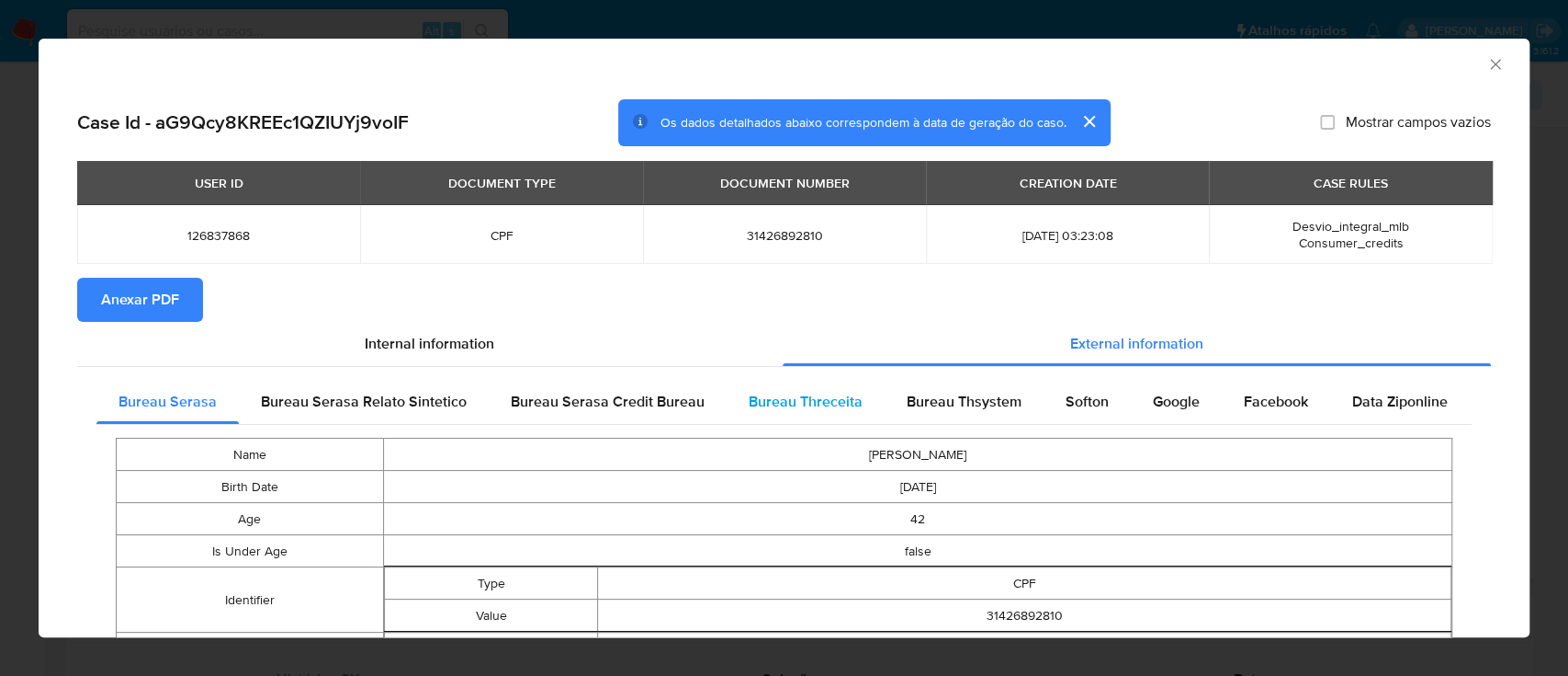
click at [859, 408] on div "Bureau Threceita" at bounding box center [805, 401] width 158 height 44
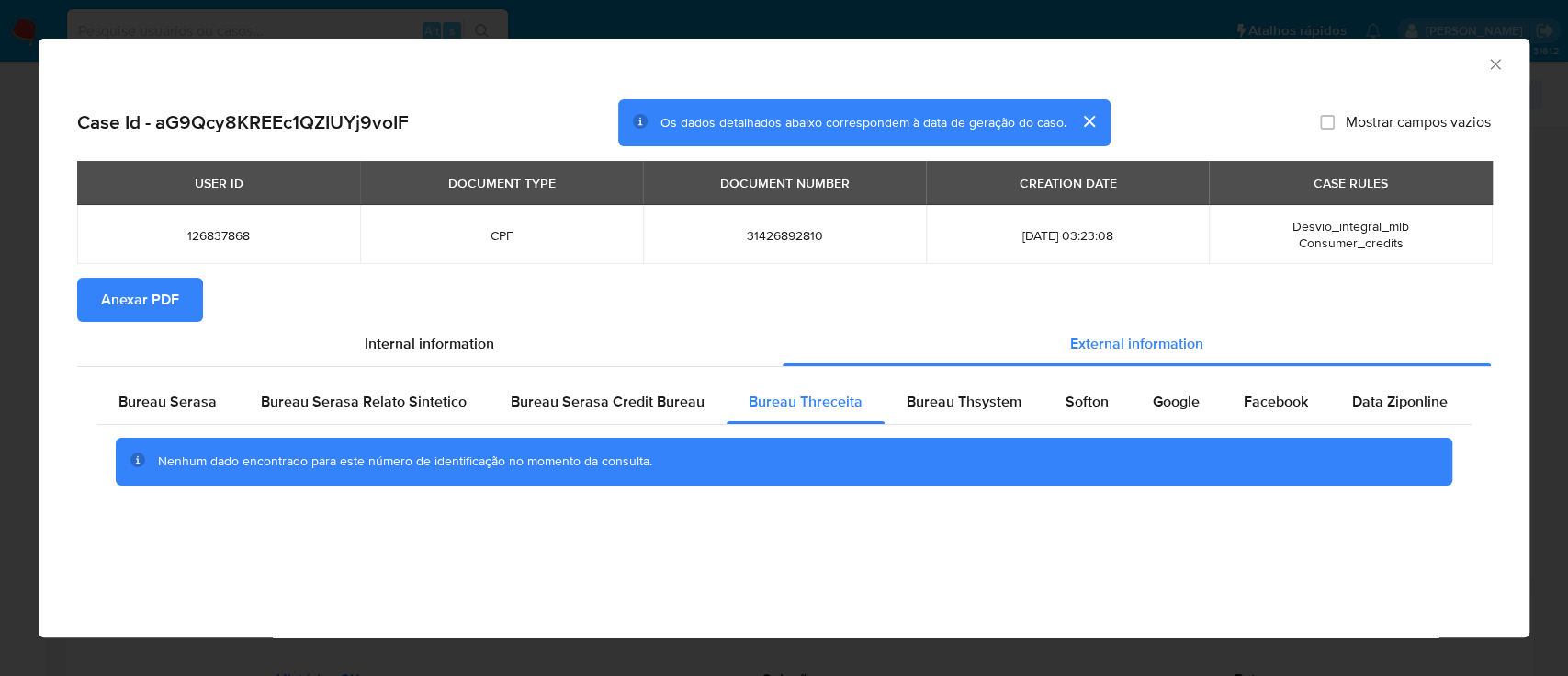
click at [1445, 65] on div "AML Data Collector" at bounding box center [769, 62] width 1435 height 20
click at [921, 414] on div "Bureau Thsystem" at bounding box center [964, 401] width 159 height 44
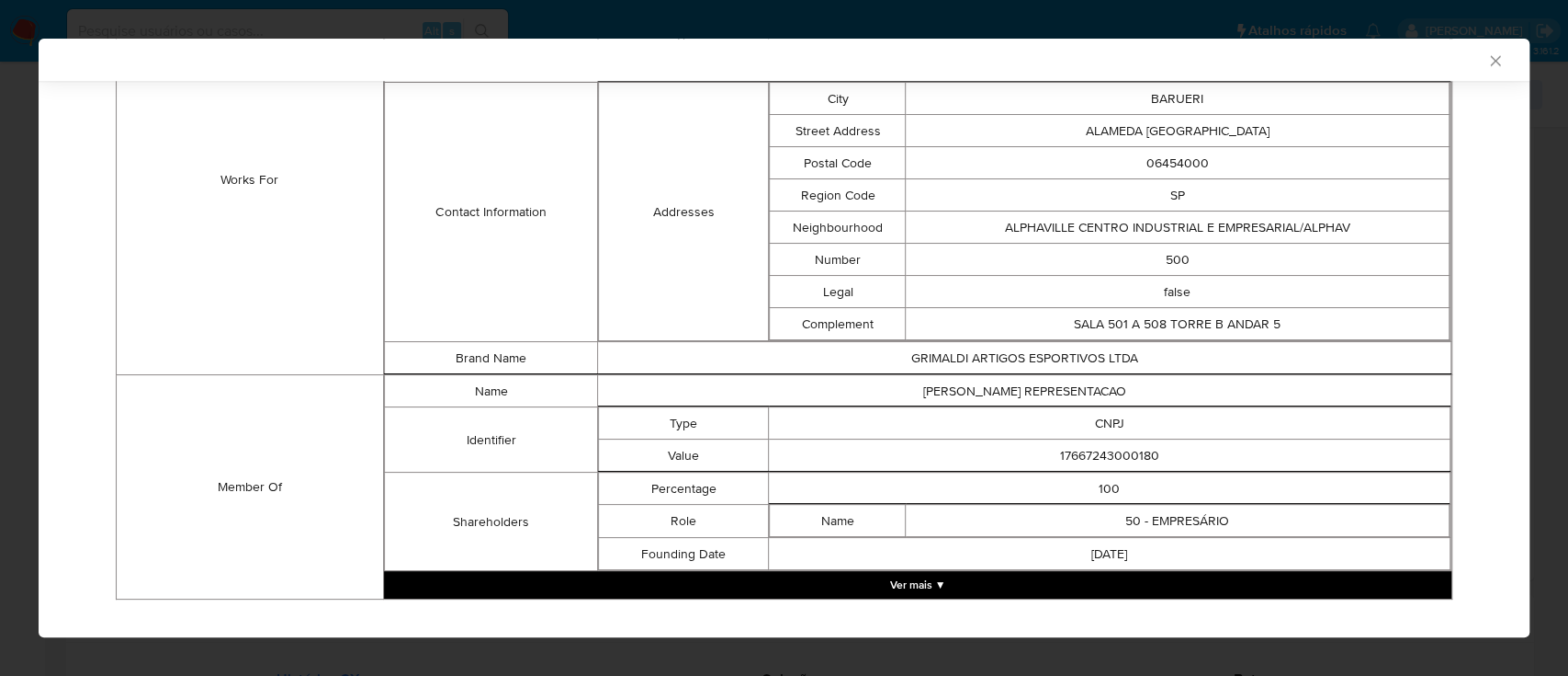
scroll to position [1403, 0]
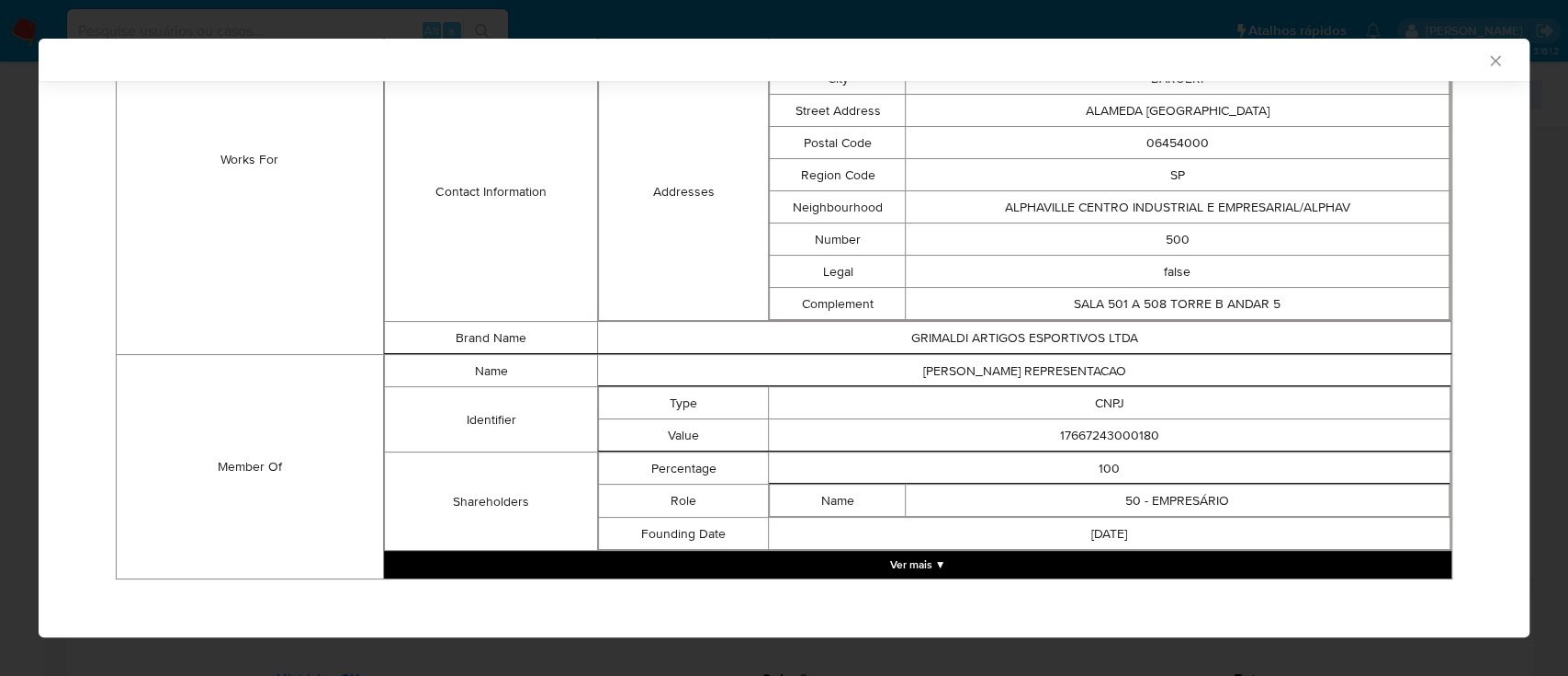
click at [938, 559] on button "Ver mais ▼" at bounding box center [917, 564] width 1068 height 28
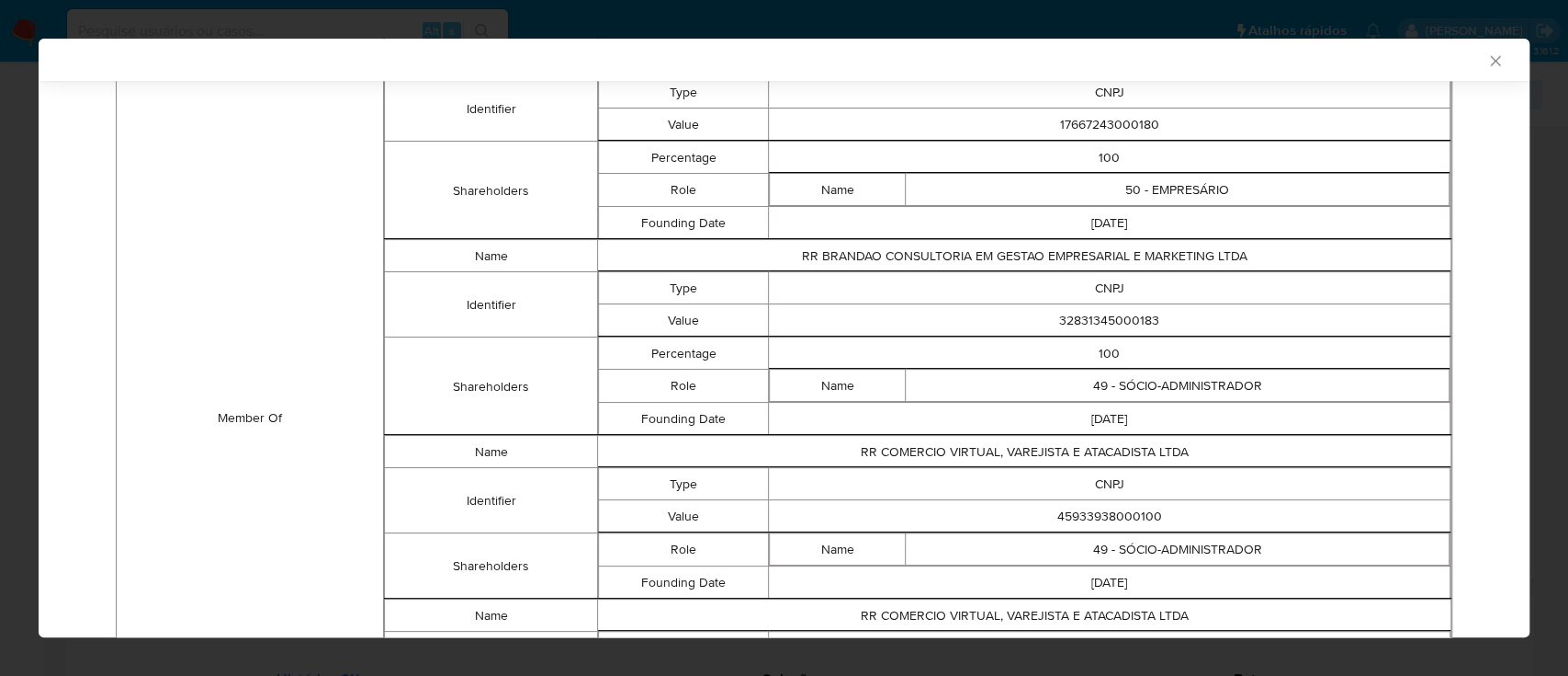
scroll to position [1697, 0]
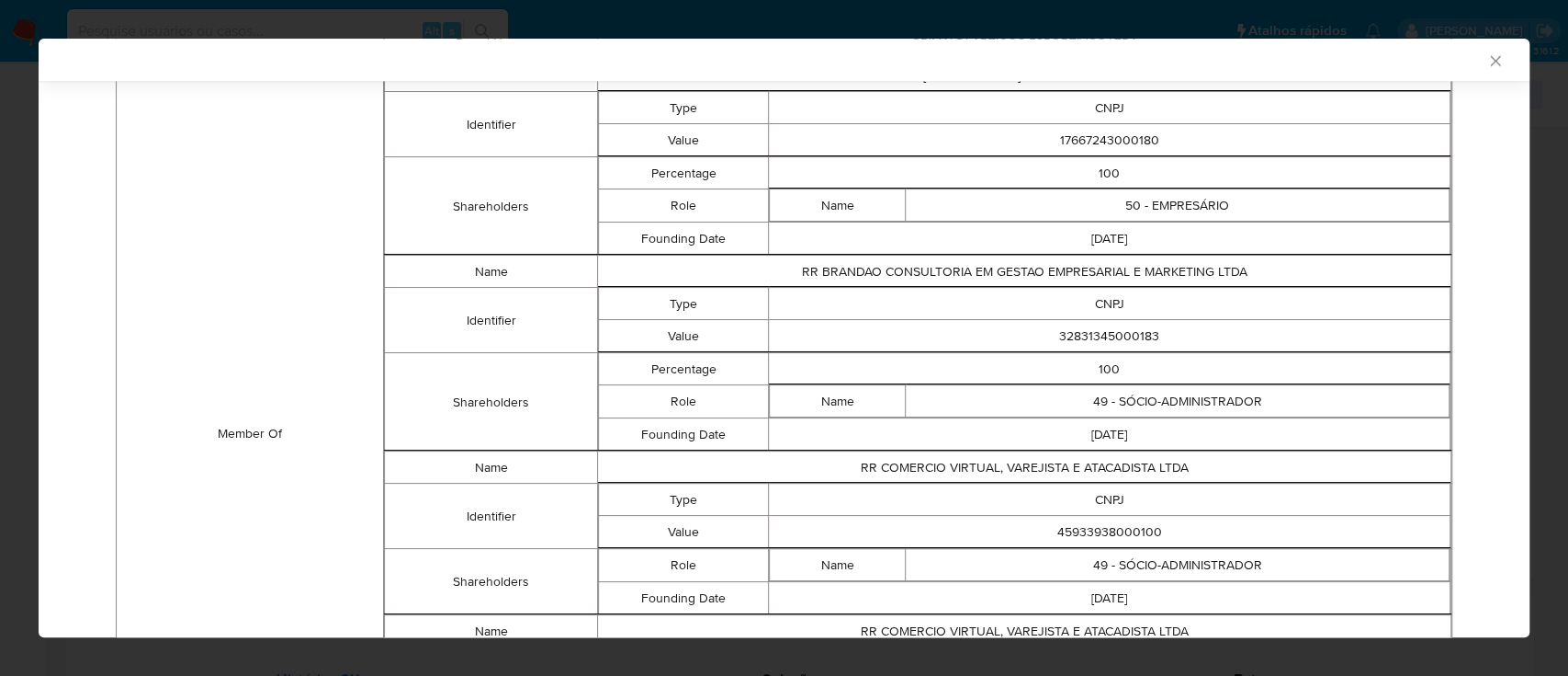
click at [222, 232] on td "Member Of" at bounding box center [250, 433] width 268 height 748
drag, startPoint x: 1158, startPoint y: 132, endPoint x: 1045, endPoint y: 136, distance: 113.1
click at [1045, 136] on td "17667243000180" at bounding box center [1109, 140] width 682 height 32
copy td "17667243000180"
drag, startPoint x: 1183, startPoint y: 327, endPoint x: 1039, endPoint y: 339, distance: 144.5
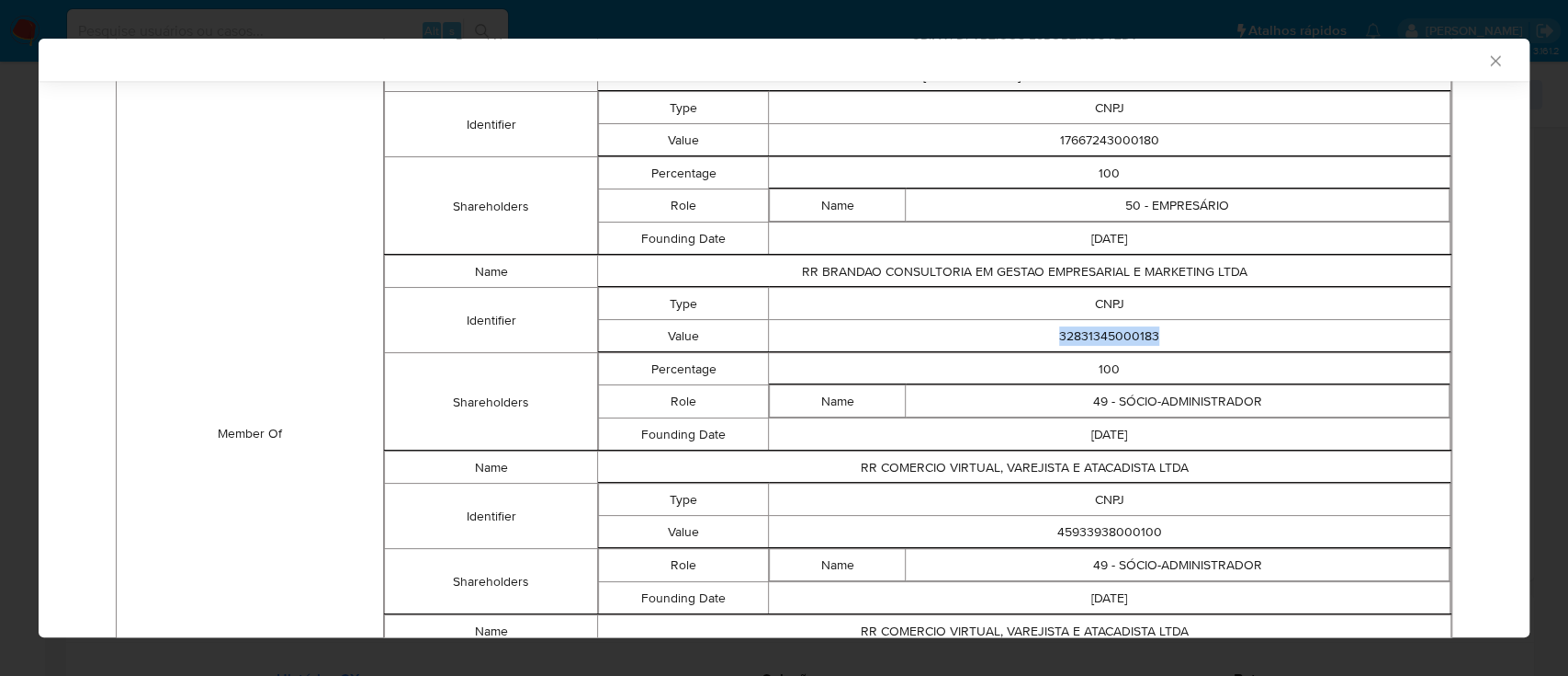
click at [1039, 338] on td "32831345000183" at bounding box center [1109, 336] width 682 height 32
copy td "32831345000183"
drag, startPoint x: 1146, startPoint y: 526, endPoint x: 1056, endPoint y: 535, distance: 90.4
click at [1040, 534] on td "45933938000100" at bounding box center [1109, 532] width 682 height 32
copy td "45933938000100"
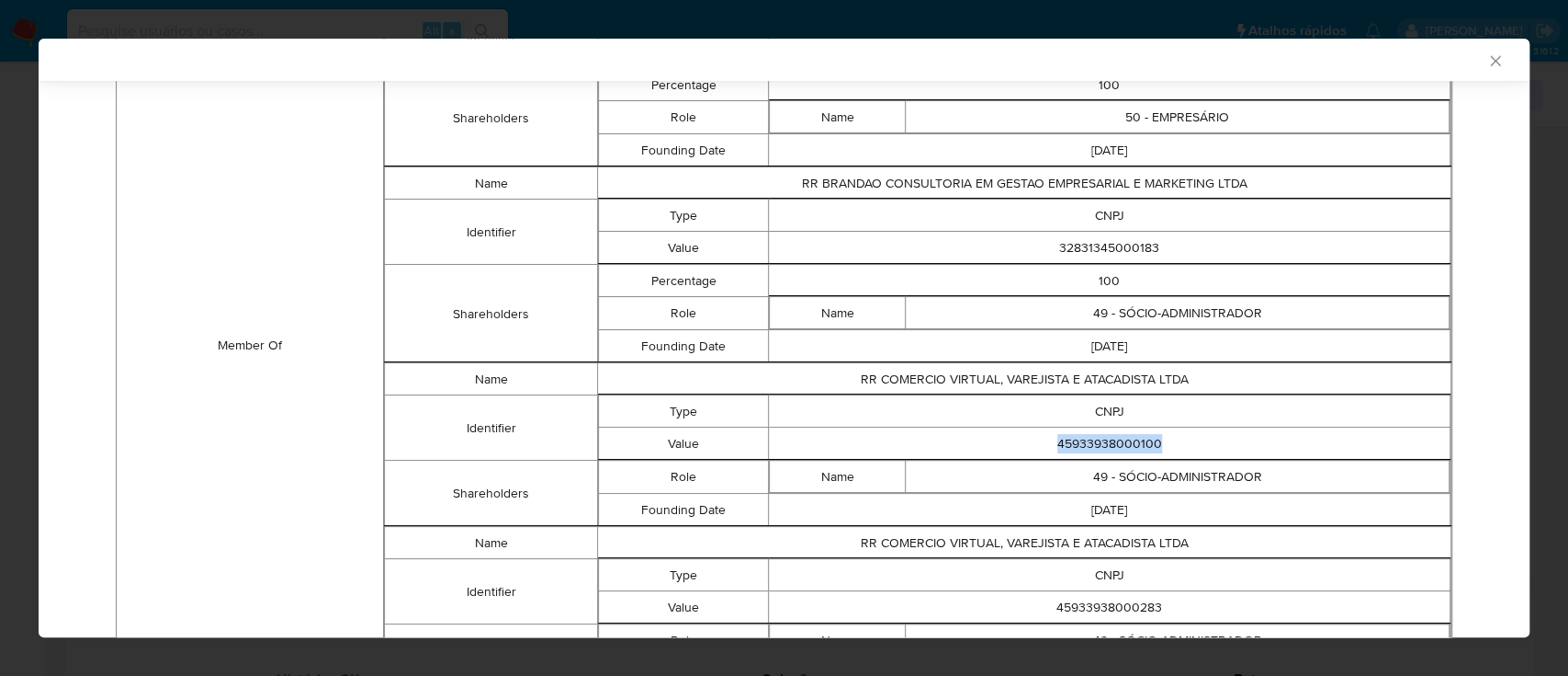
scroll to position [1922, 0]
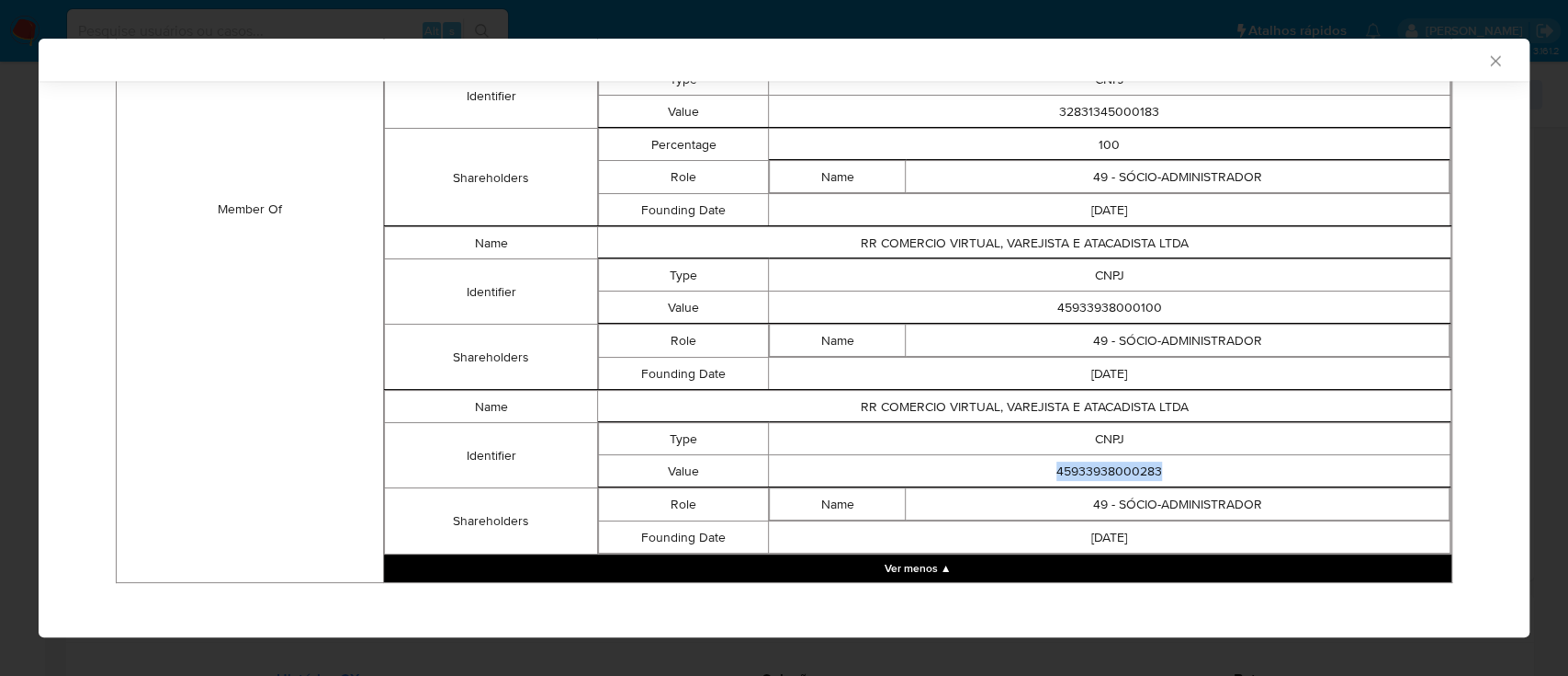
drag, startPoint x: 1156, startPoint y: 461, endPoint x: 1036, endPoint y: 472, distance: 120.5
click at [1036, 472] on td "45933938000283" at bounding box center [1109, 471] width 682 height 32
copy td "45933938000283"
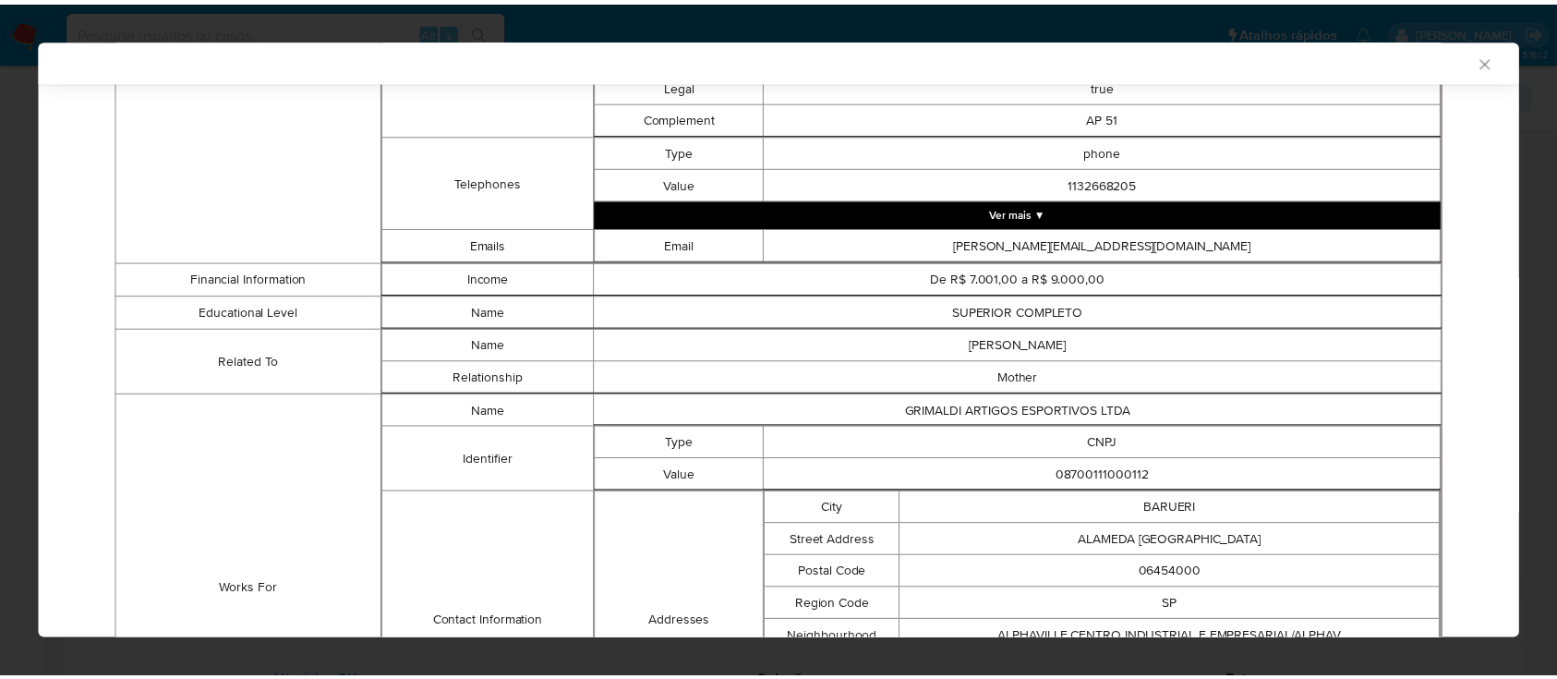
scroll to position [946, 0]
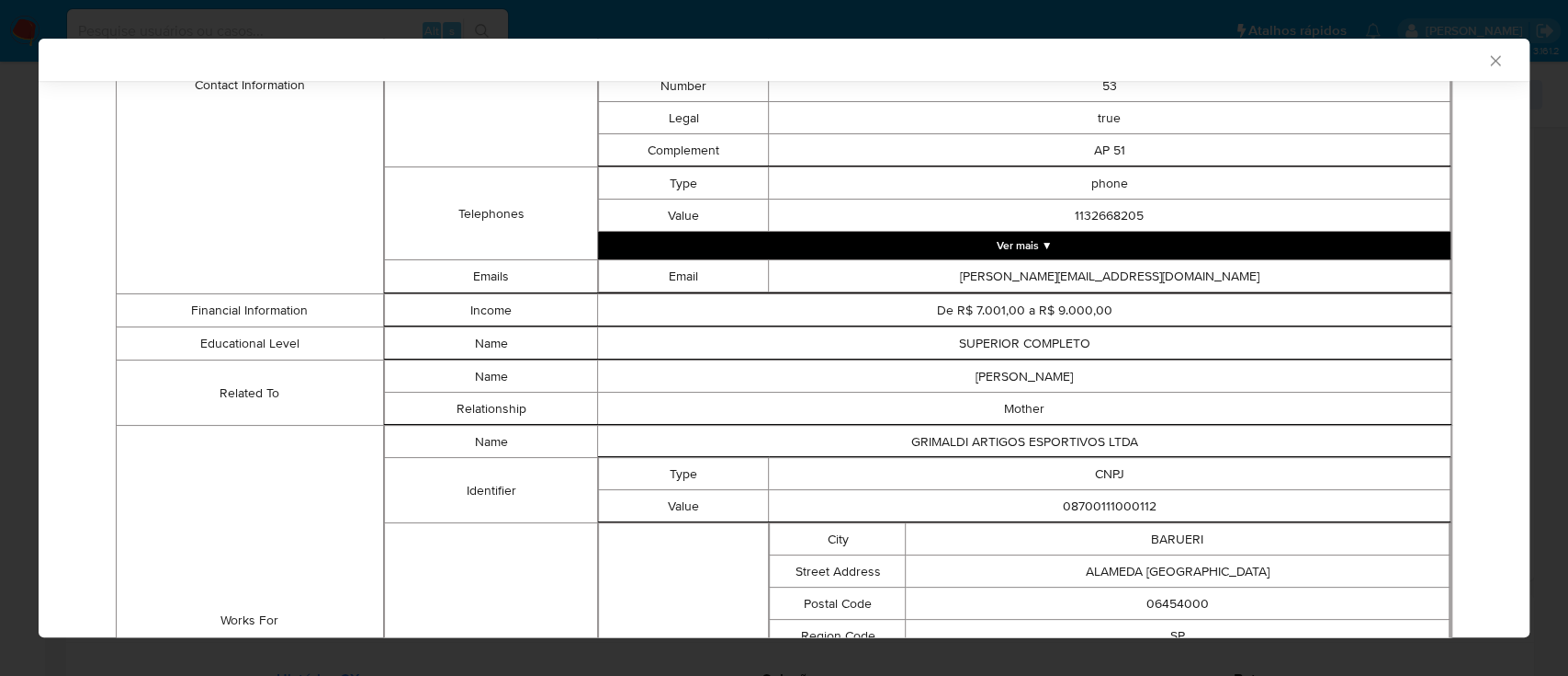
click at [1486, 54] on icon "Fechar a janela" at bounding box center [1495, 61] width 18 height 18
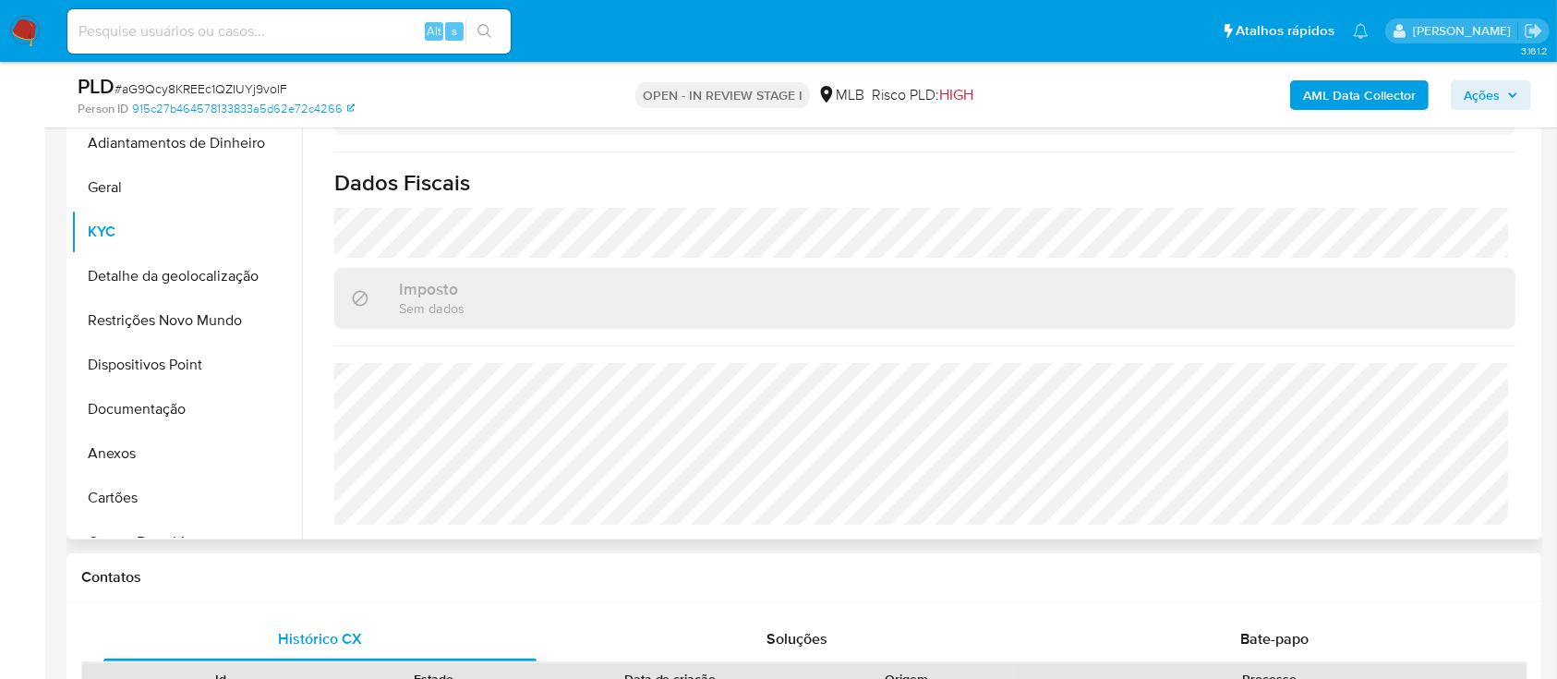
scroll to position [369, 0]
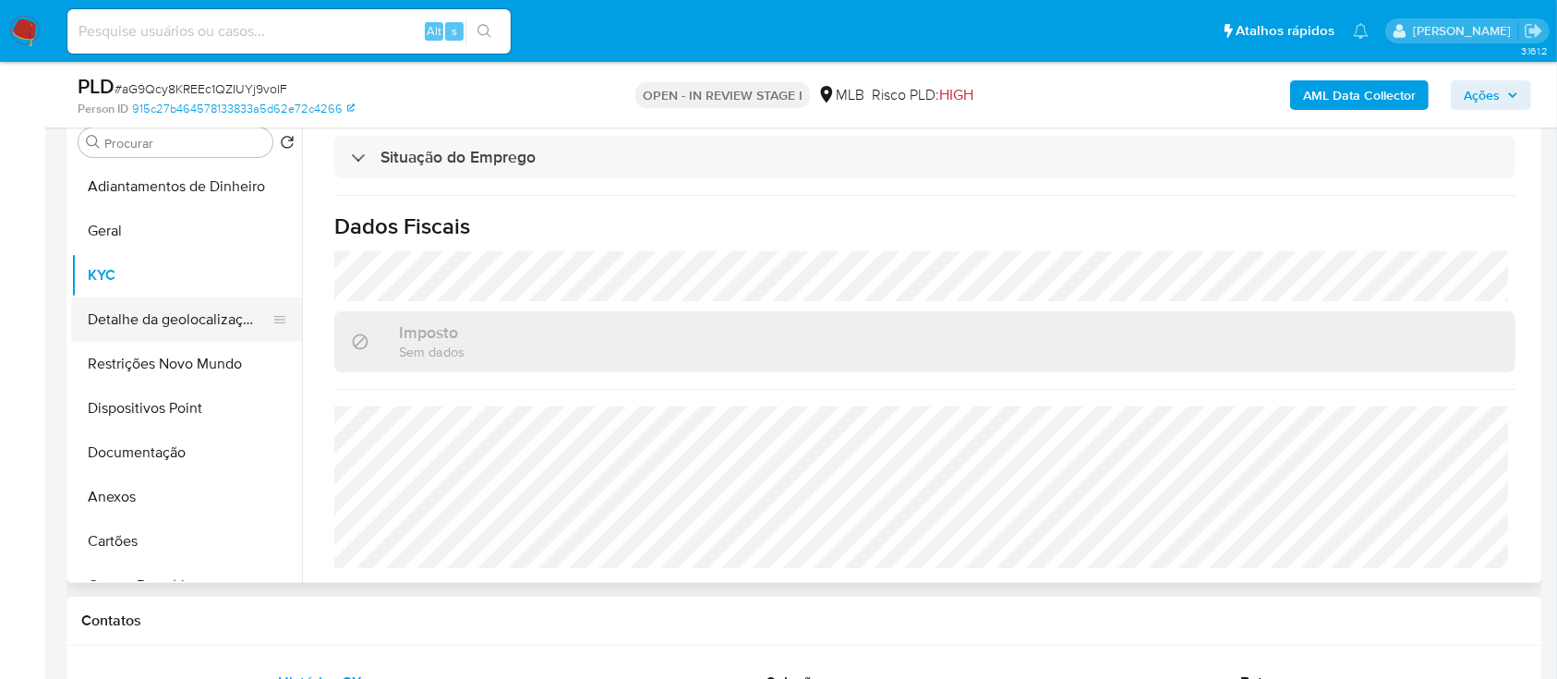
click at [185, 320] on button "Detalhe da geolocalização" at bounding box center [179, 319] width 216 height 44
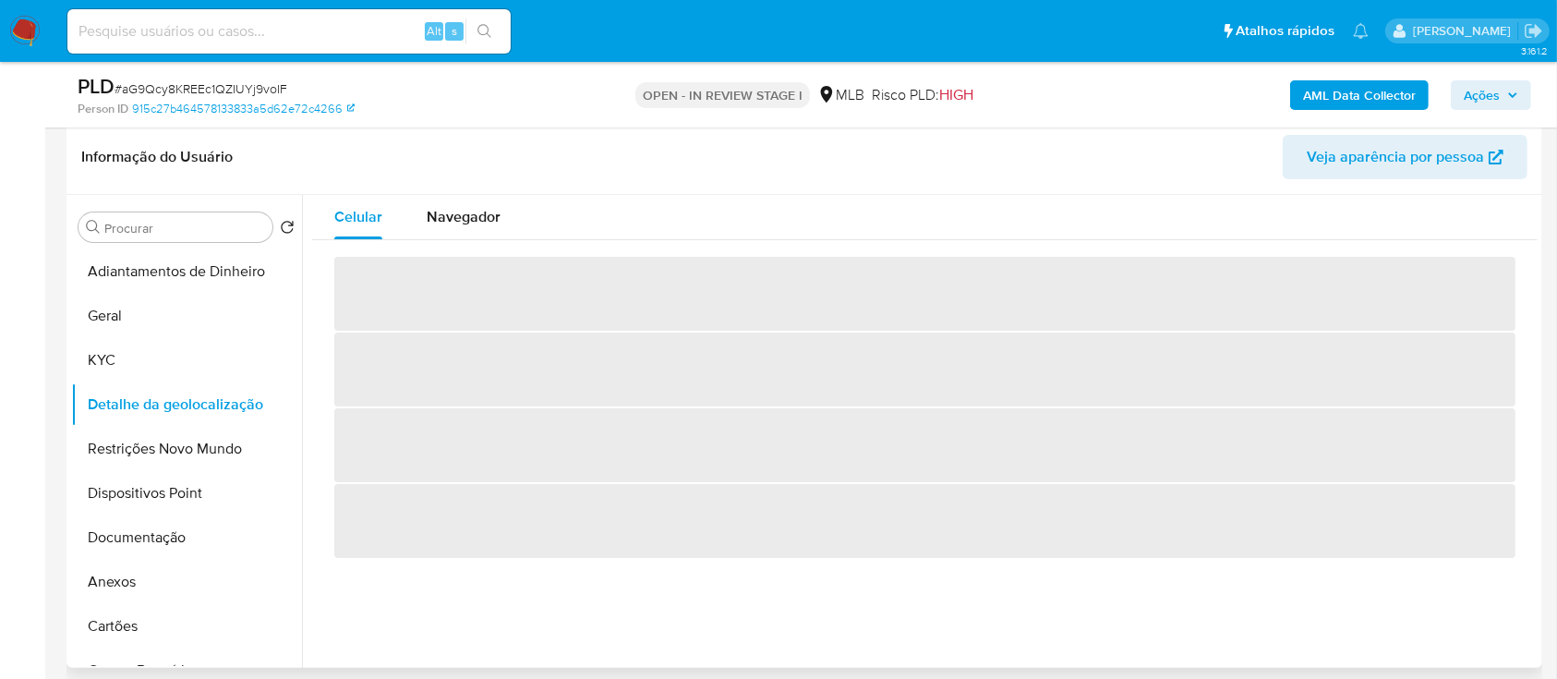
scroll to position [246, 0]
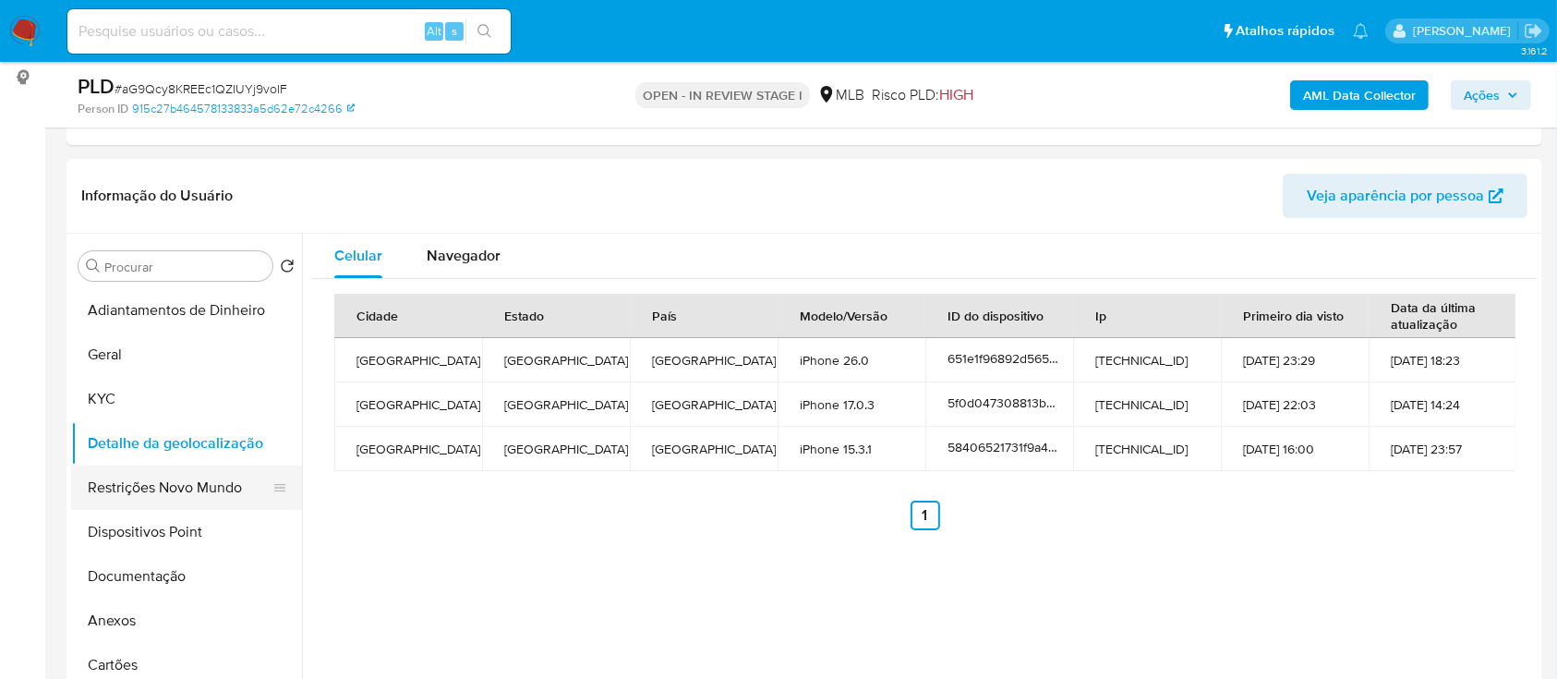
click at [147, 486] on button "Restrições Novo Mundo" at bounding box center [179, 487] width 216 height 44
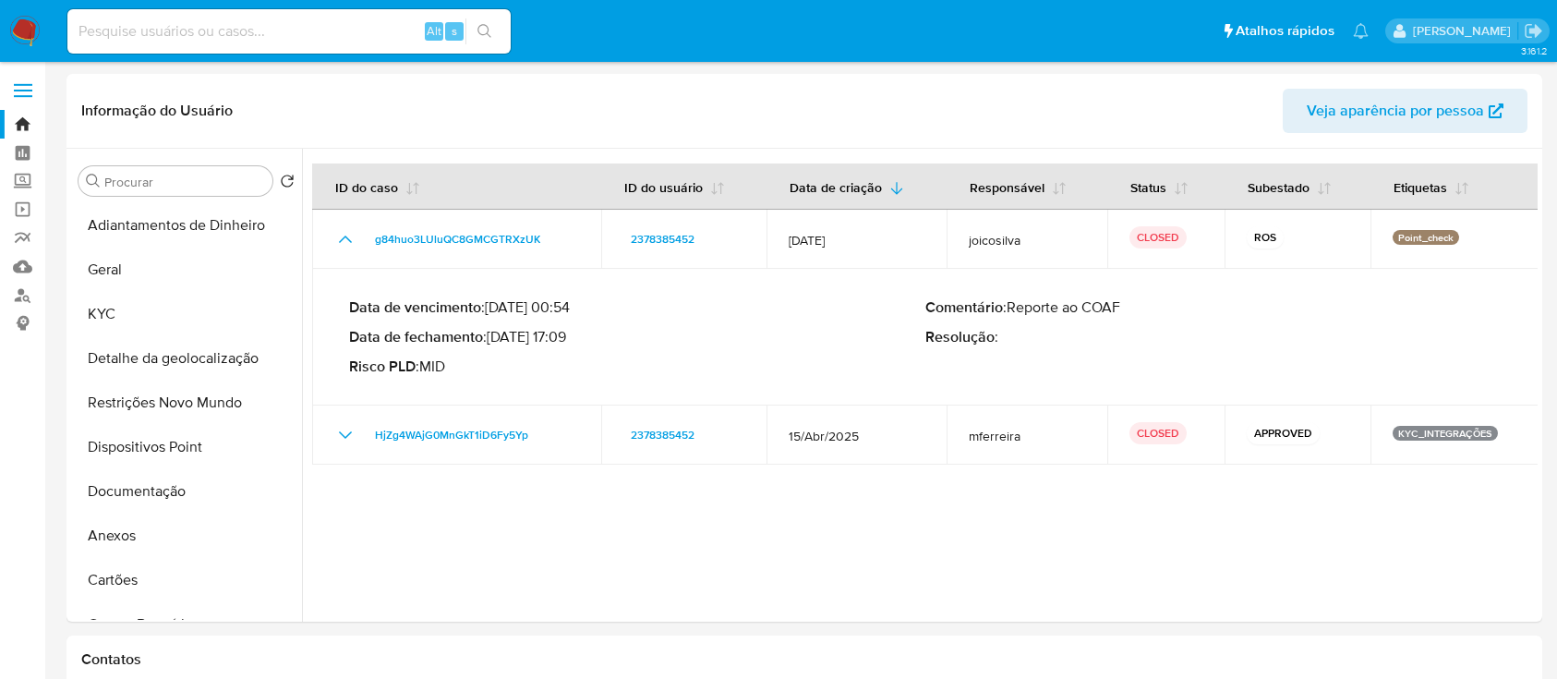
select select "10"
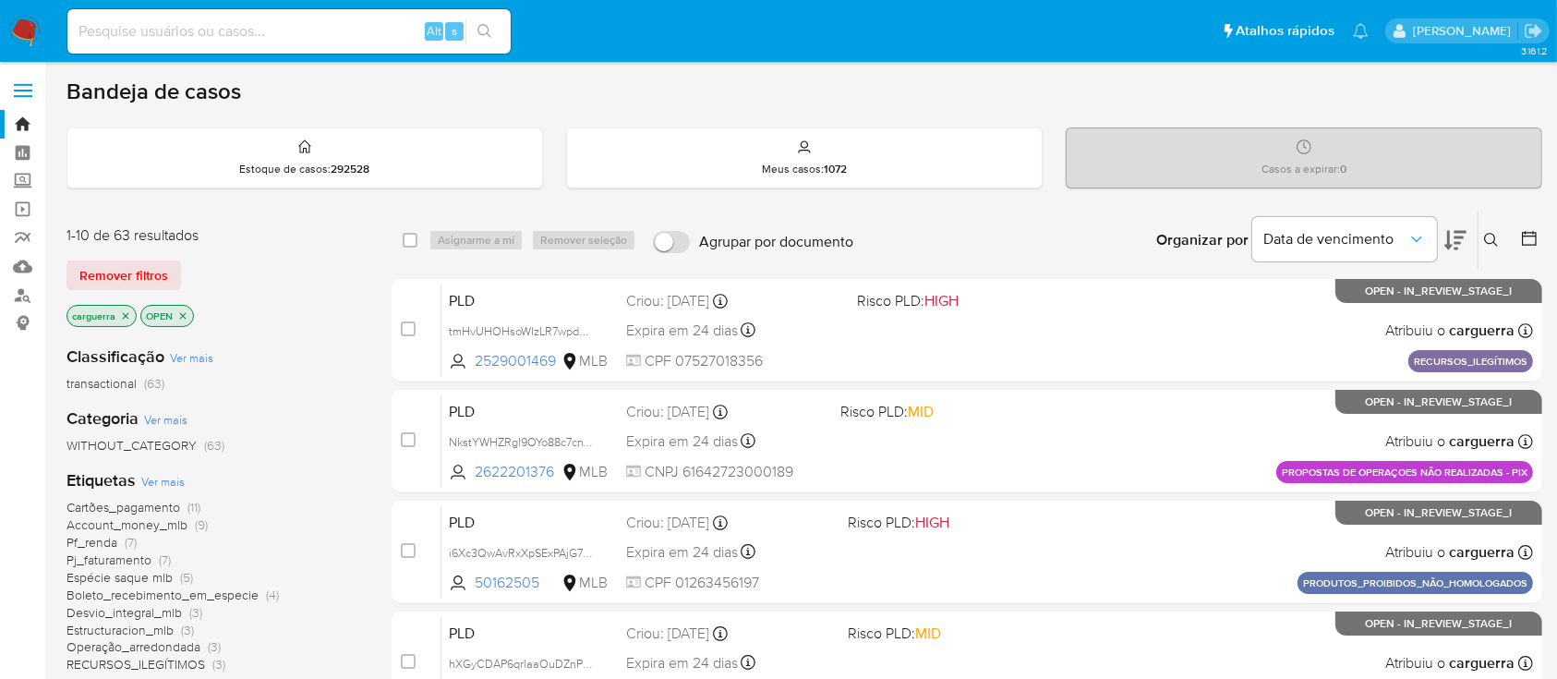
click at [147, 28] on input at bounding box center [288, 31] width 443 height 24
paste input "2378385452"
type input "2378385452"
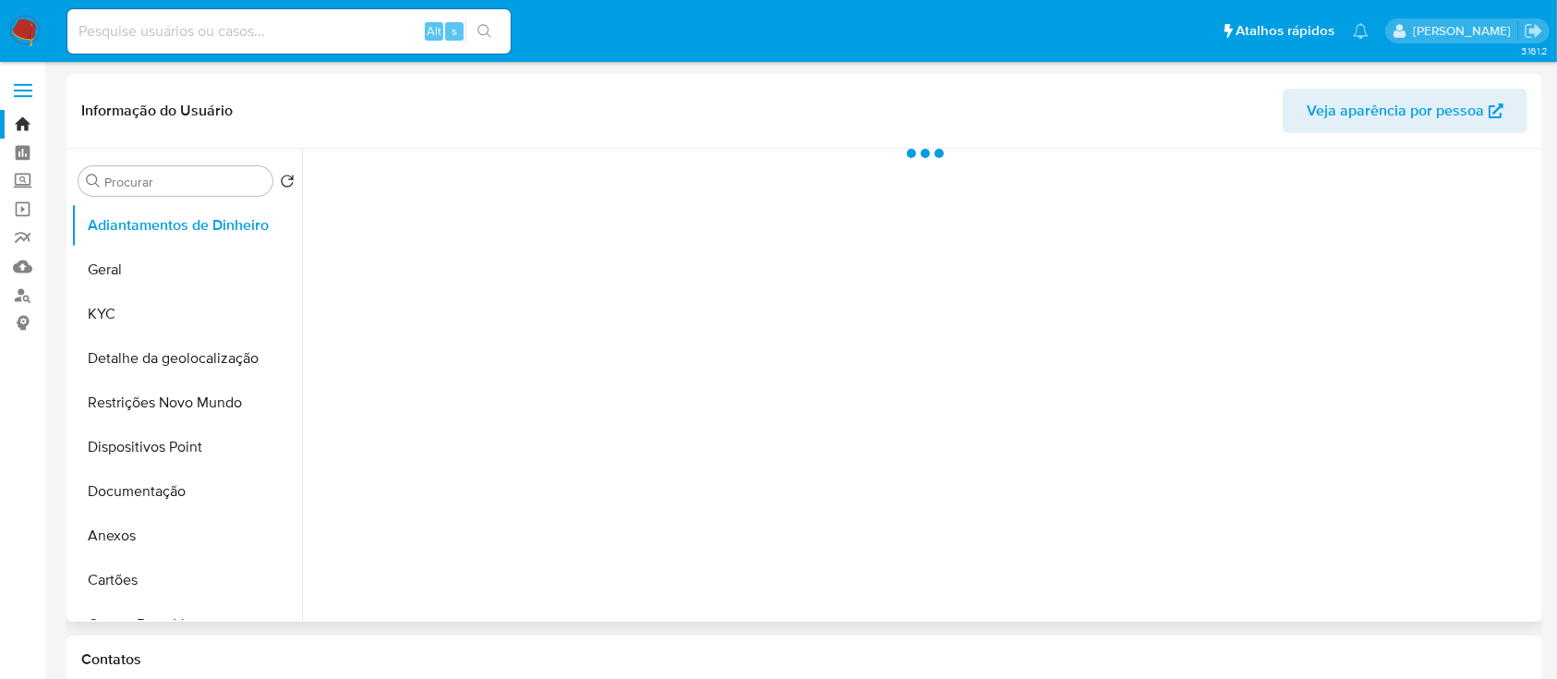
select select "10"
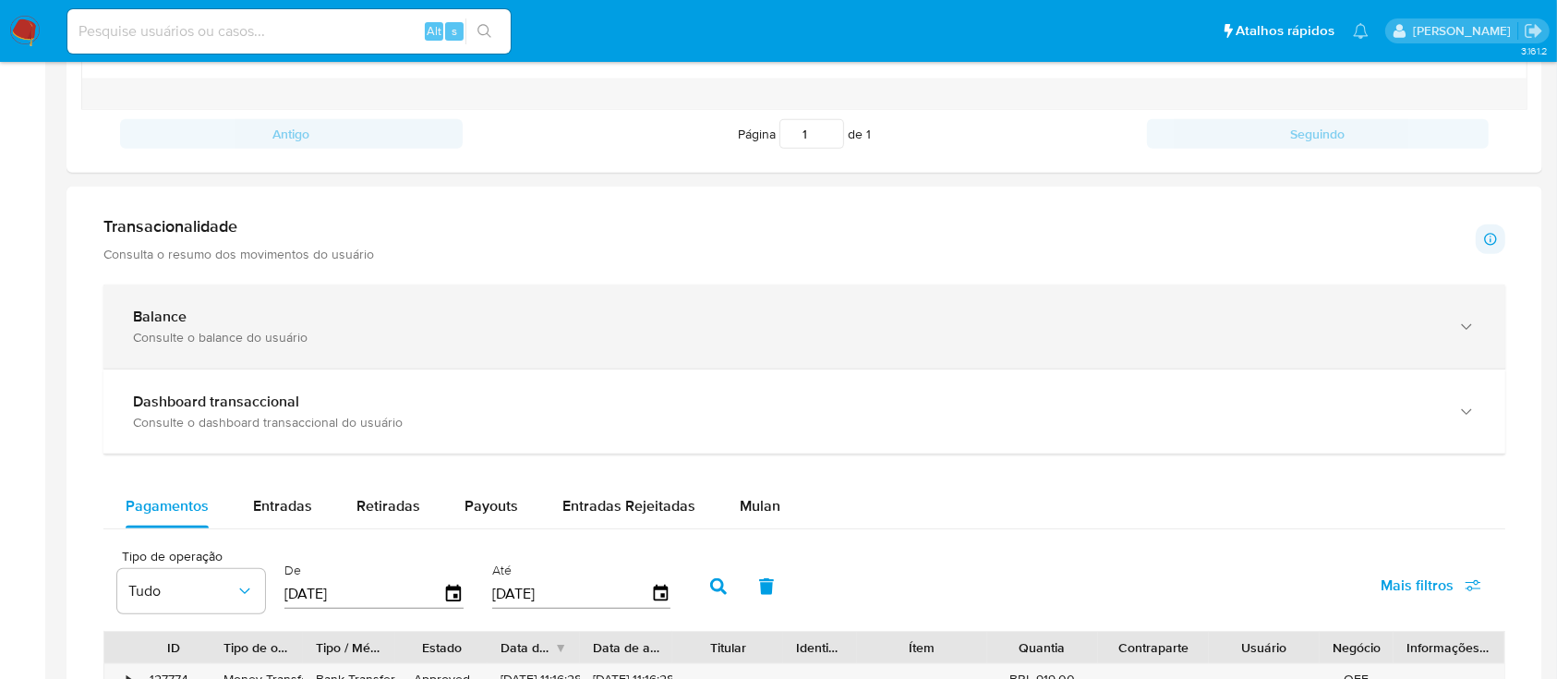
scroll to position [861, 0]
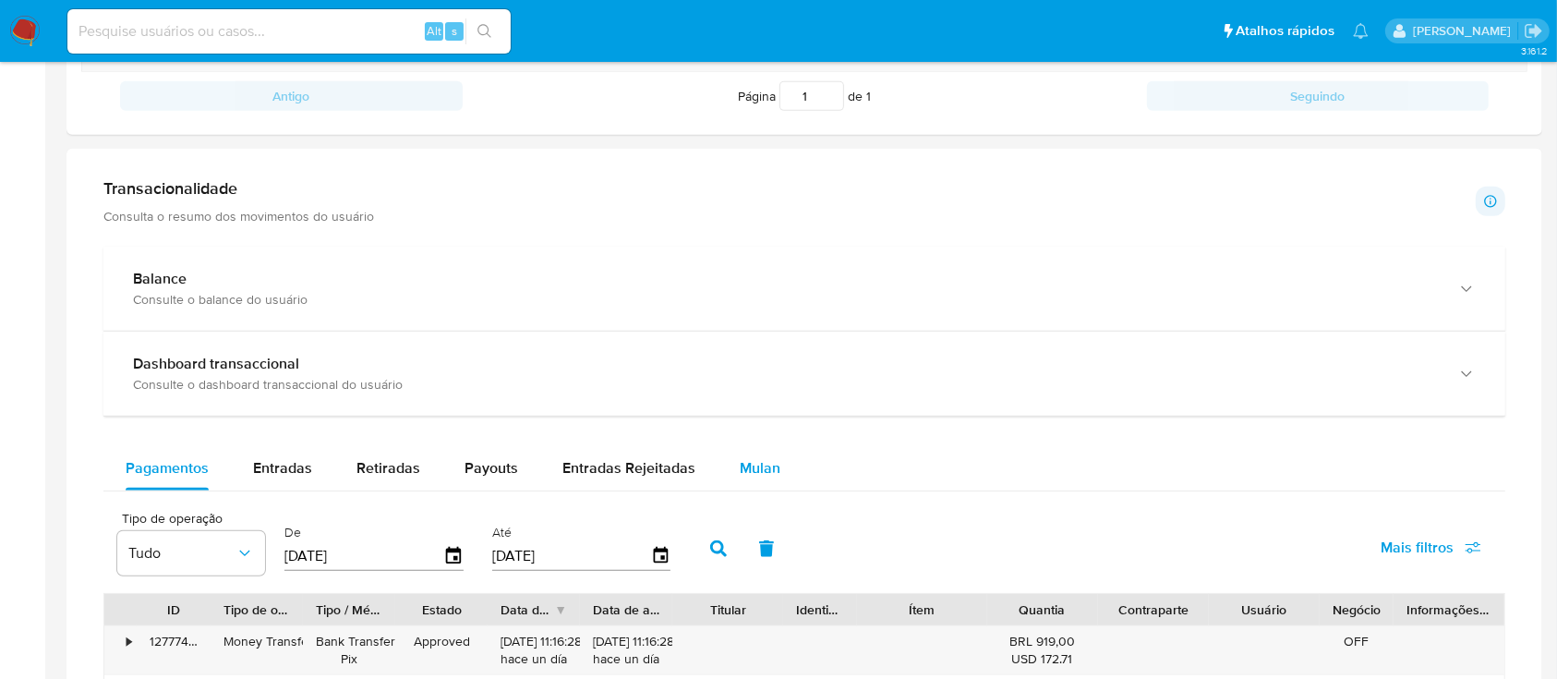
click at [746, 468] on span "Mulan" at bounding box center [760, 467] width 41 height 21
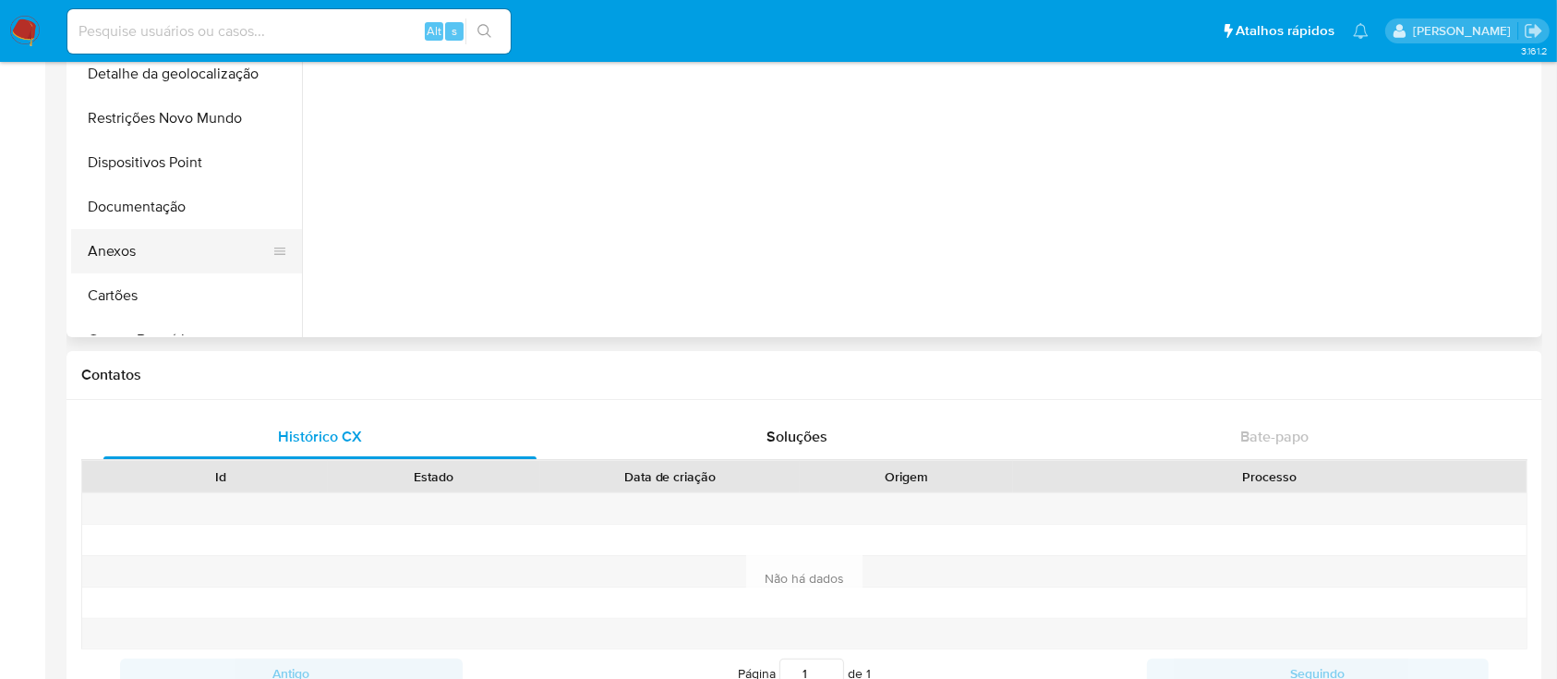
scroll to position [246, 0]
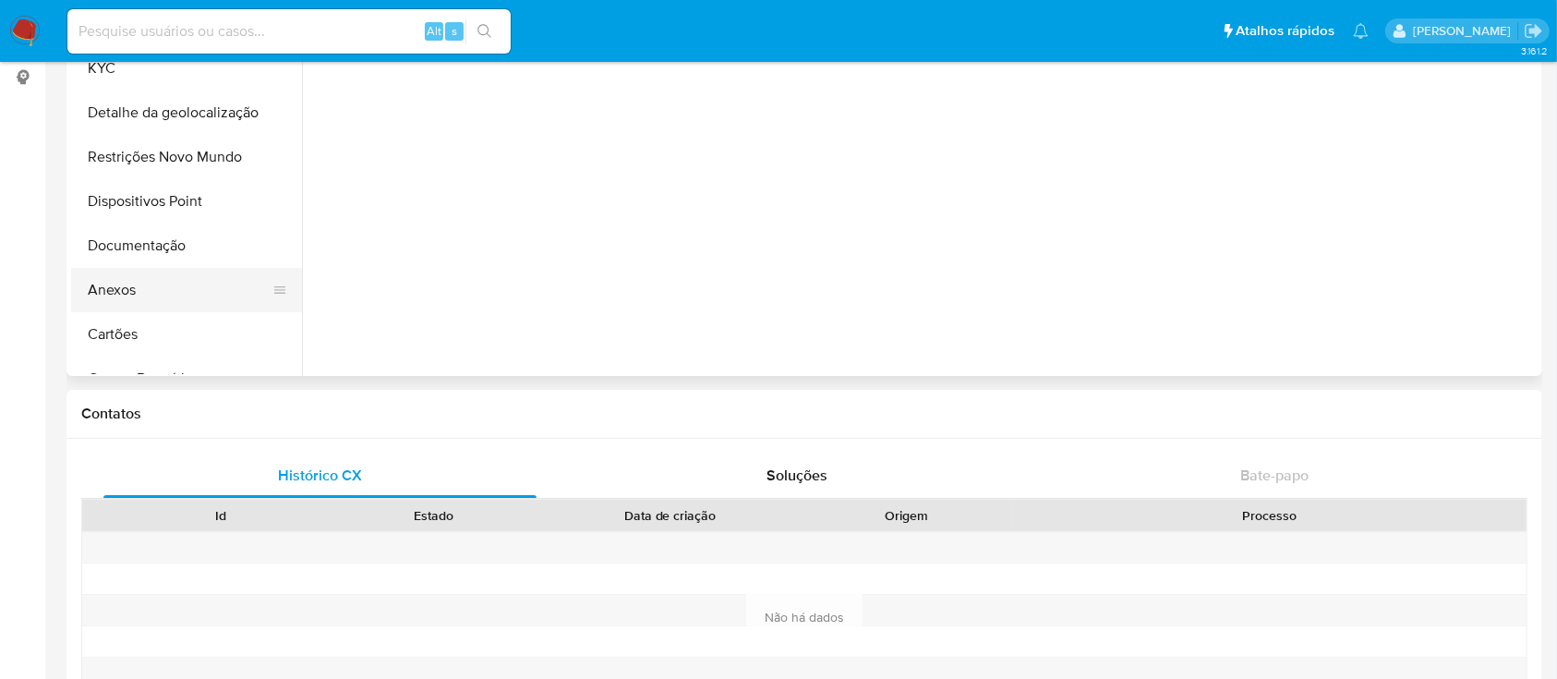
click at [114, 298] on button "Anexos" at bounding box center [179, 290] width 216 height 44
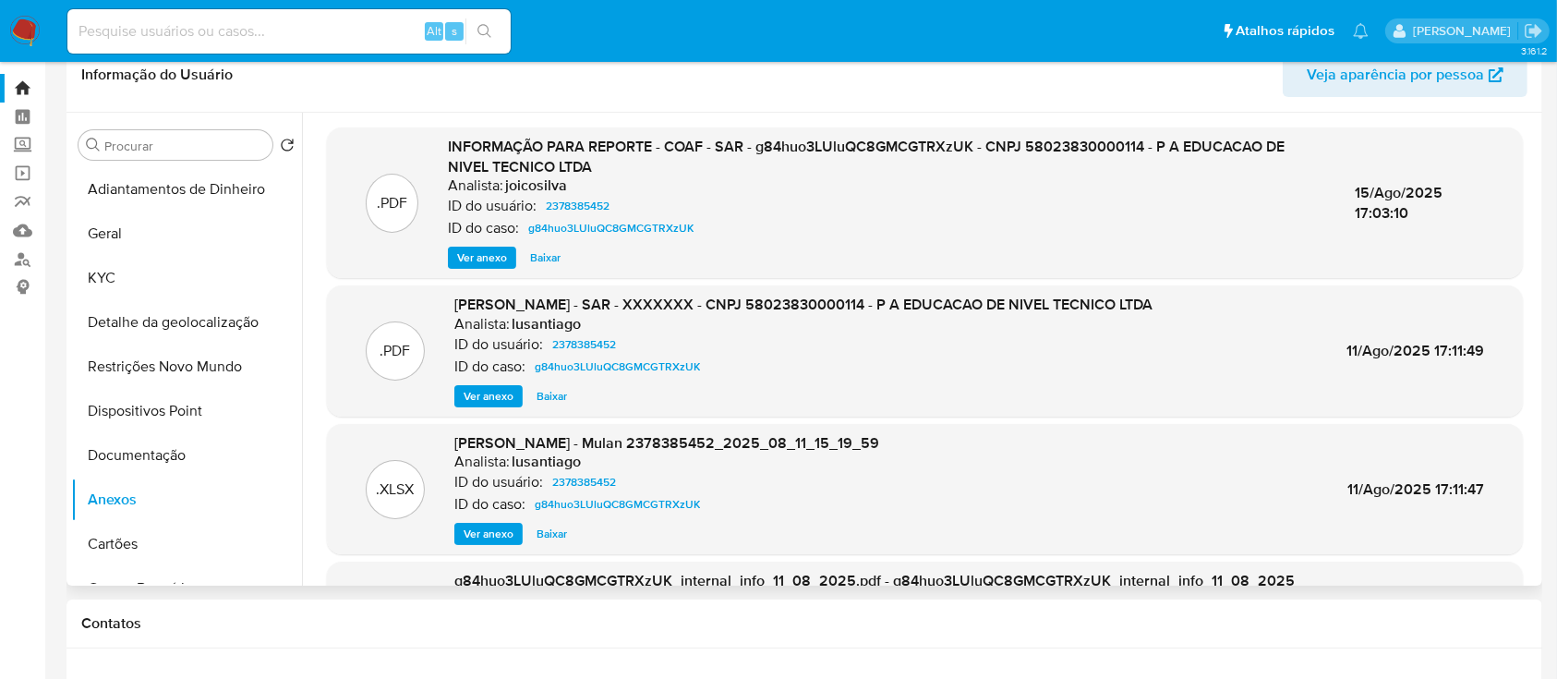
scroll to position [0, 0]
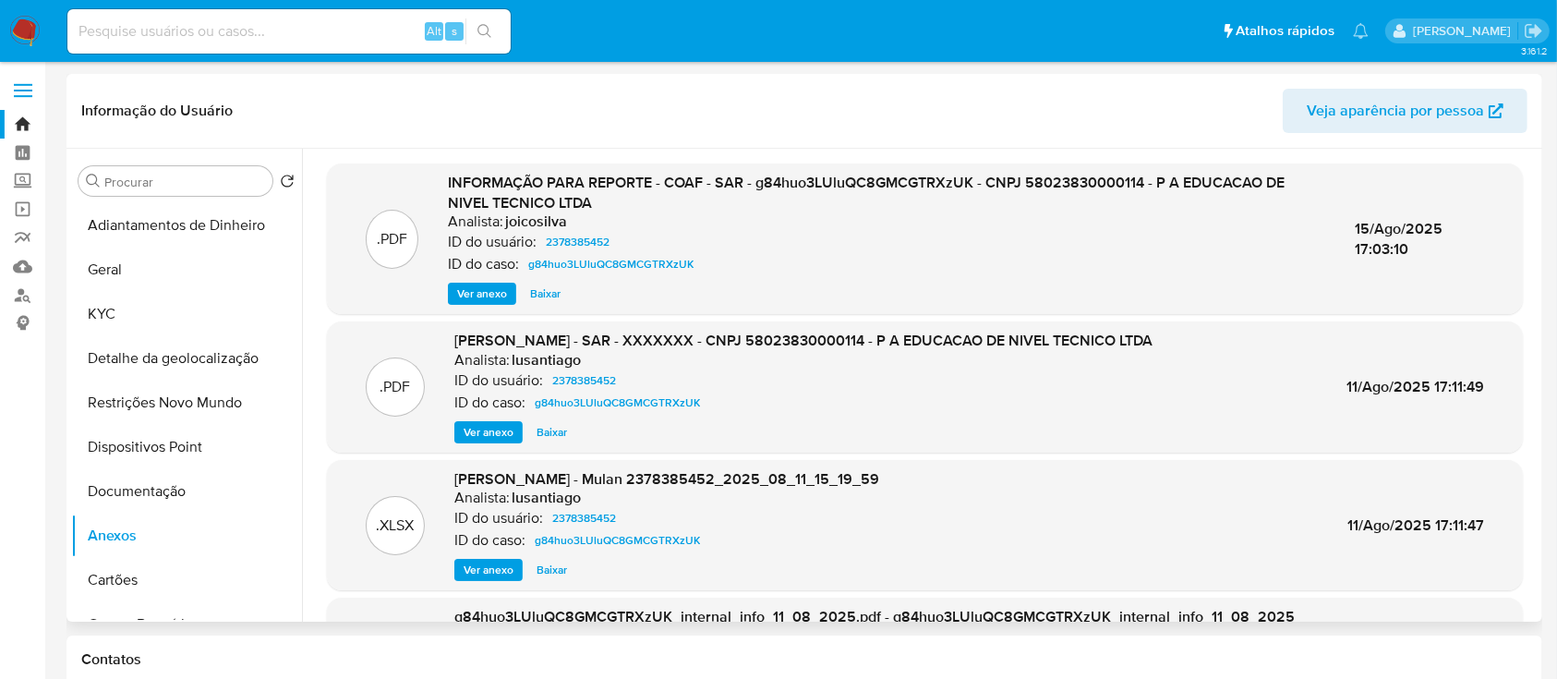
click at [486, 291] on span "Ver anexo" at bounding box center [482, 293] width 50 height 18
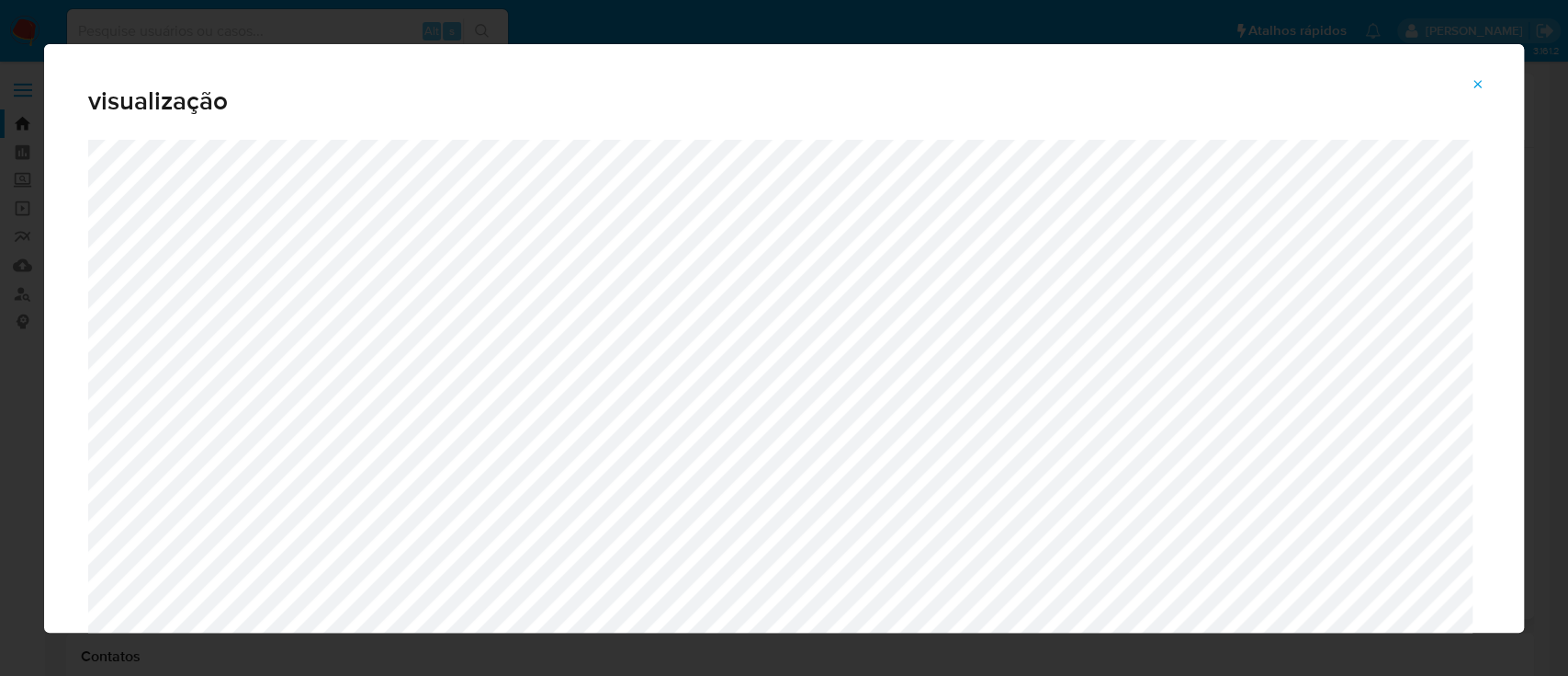
click at [1478, 78] on icon "Attachment preview" at bounding box center [1477, 85] width 15 height 15
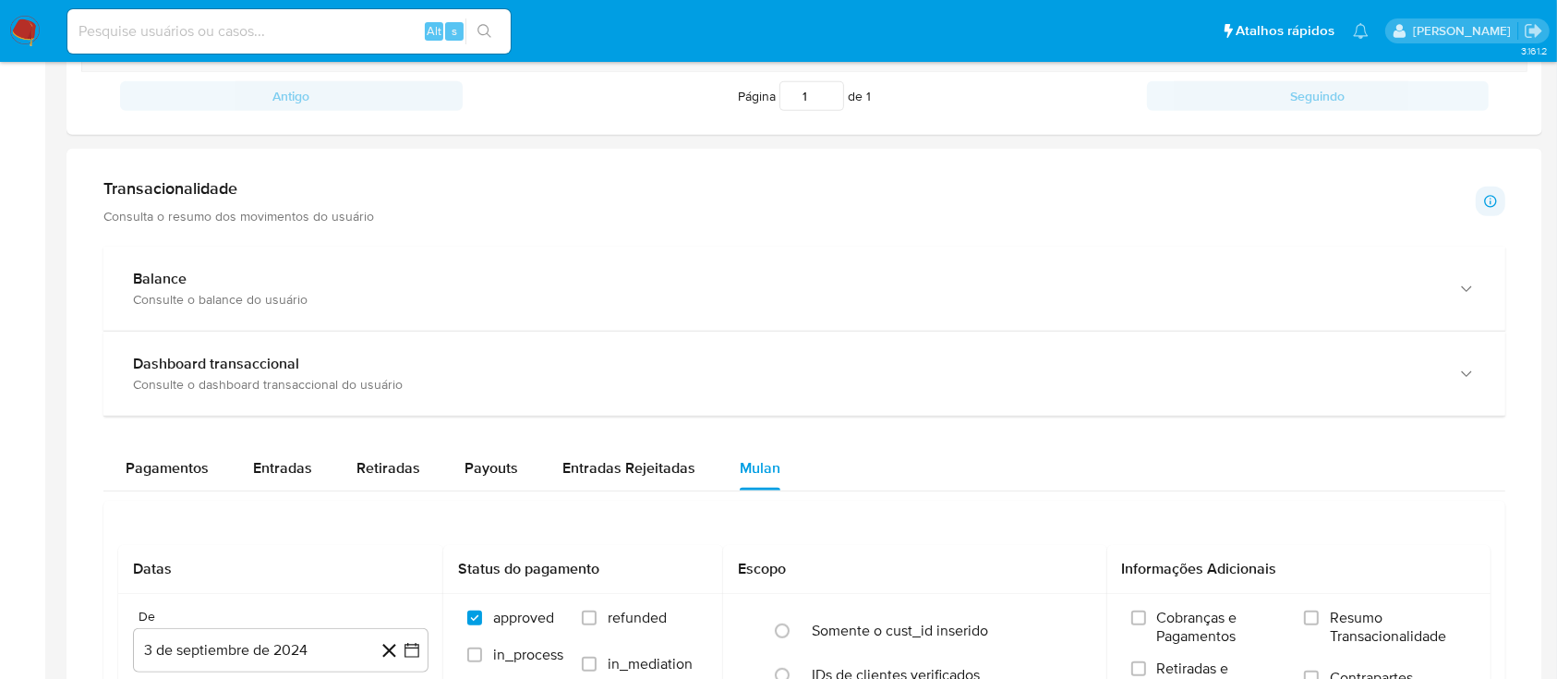
scroll to position [984, 0]
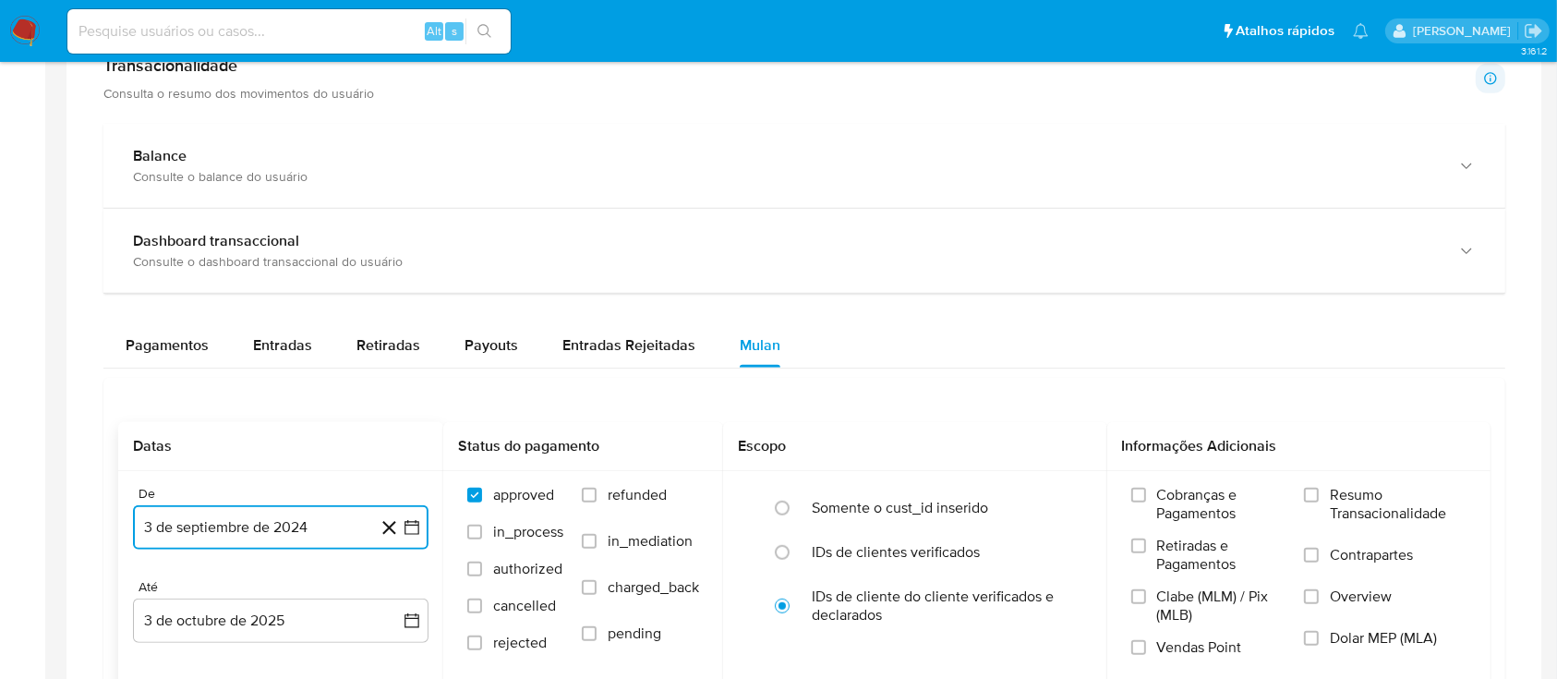
click at [412, 528] on icon "button" at bounding box center [412, 527] width 18 height 18
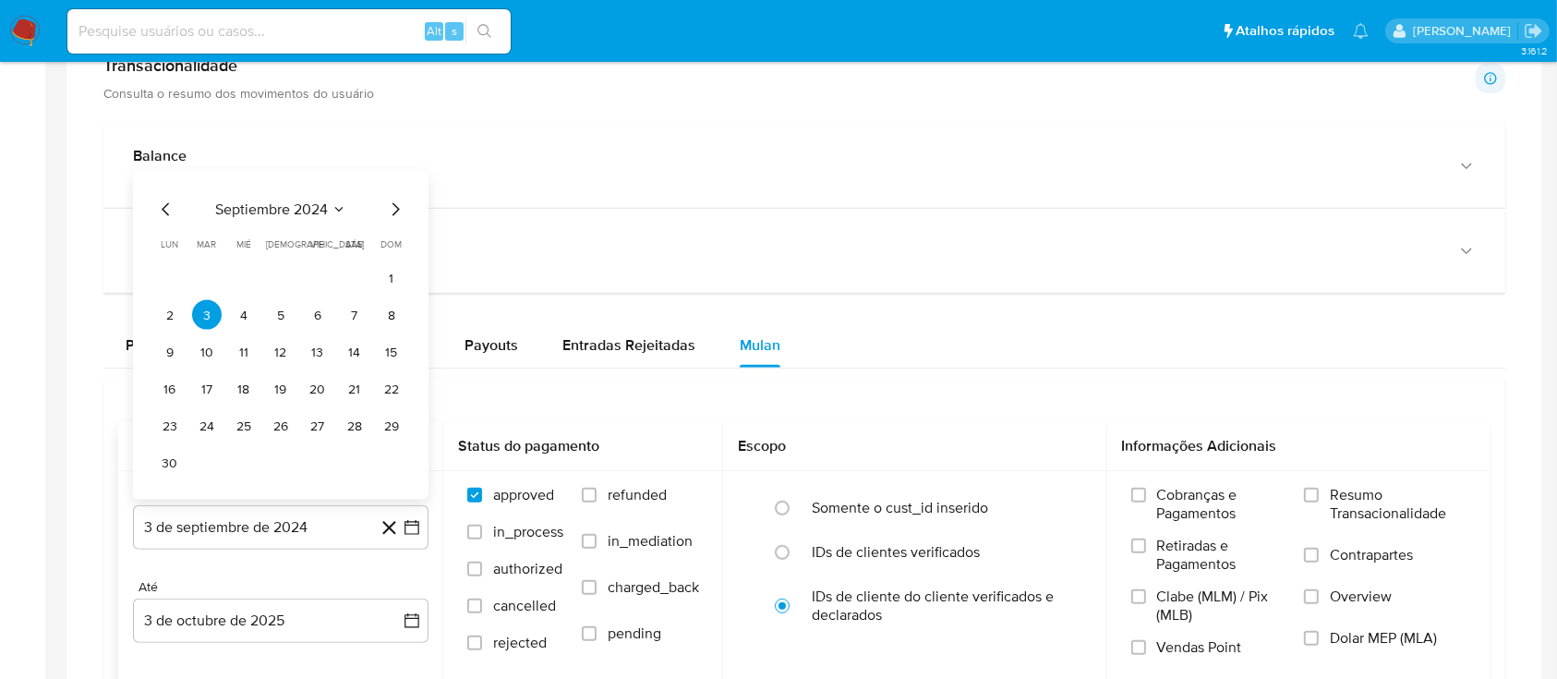
click at [348, 205] on div "septiembre 2024" at bounding box center [280, 210] width 251 height 22
click at [332, 207] on icon "Seleccionar mes y año" at bounding box center [338, 209] width 15 height 15
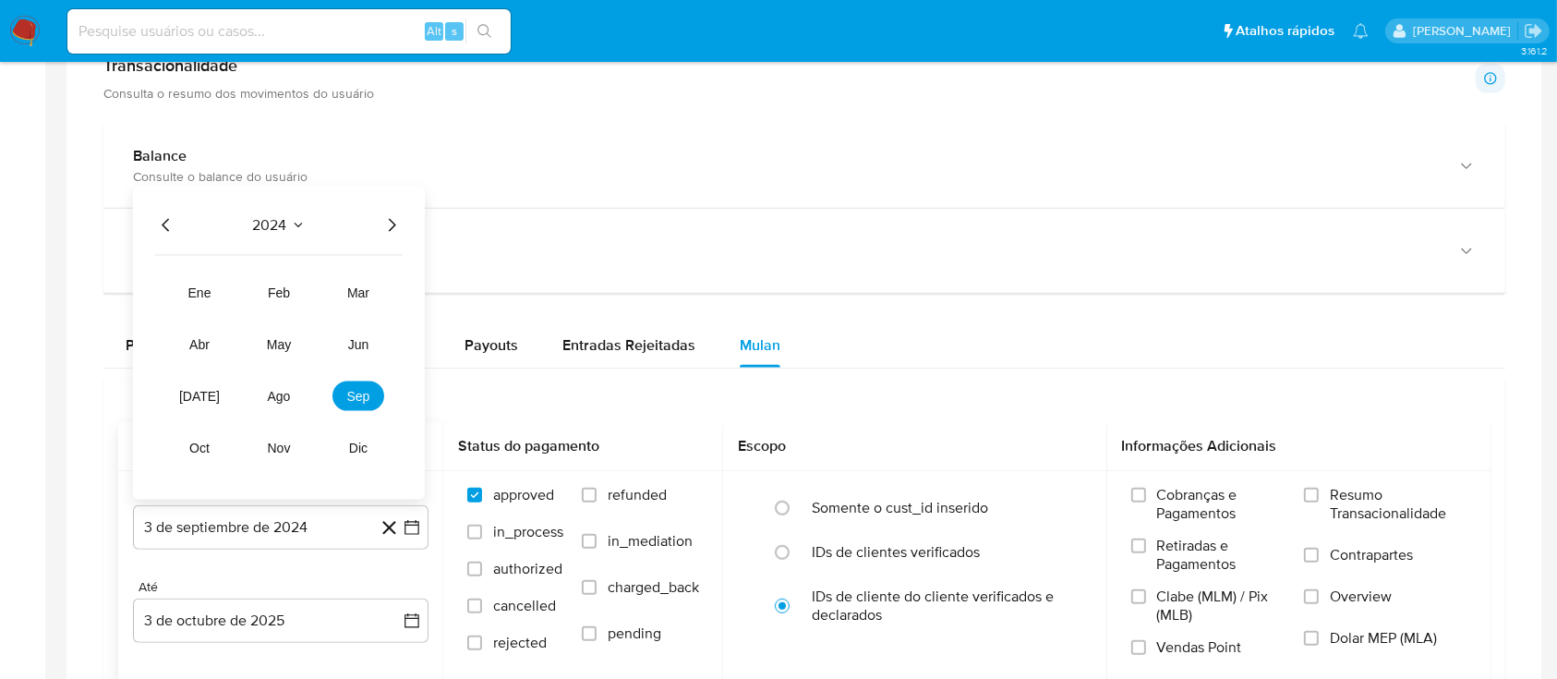
click at [386, 220] on icon "Año siguiente" at bounding box center [391, 225] width 22 height 22
click at [266, 393] on button "ago" at bounding box center [279, 396] width 52 height 30
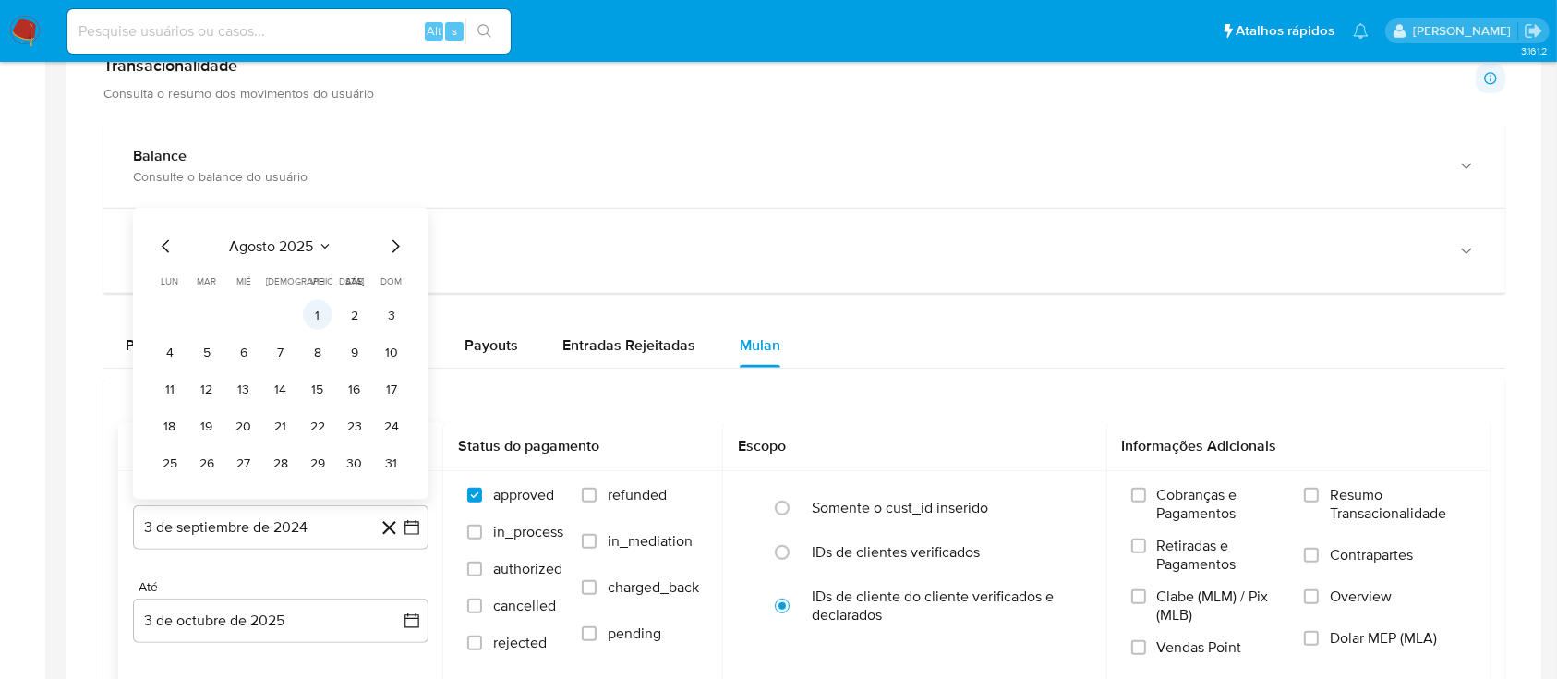
click at [306, 311] on button "1" at bounding box center [318, 315] width 30 height 30
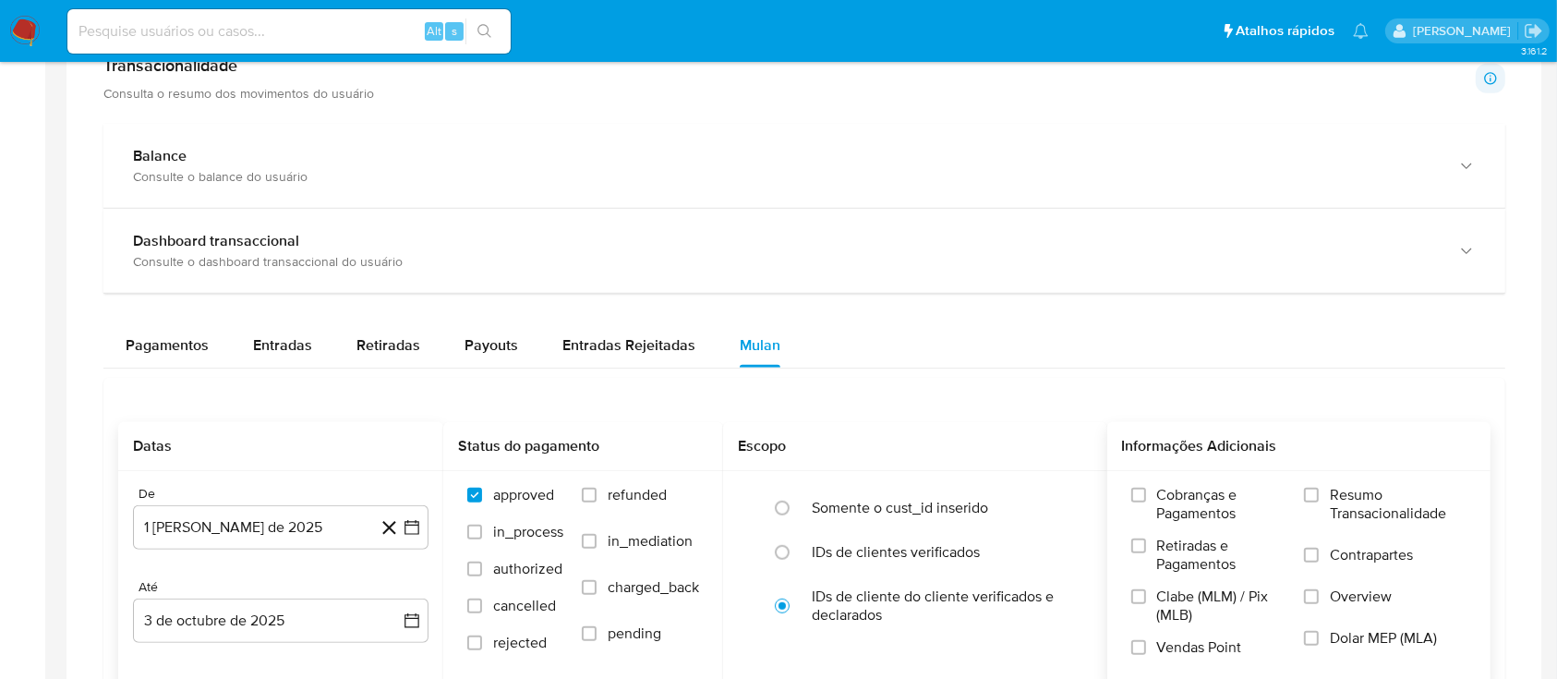
drag, startPoint x: 1302, startPoint y: 486, endPoint x: 1318, endPoint y: 476, distance: 19.0
click at [1303, 487] on div "Cobranças e Pagamentos Retiradas e Pagamentos Clabe (MLM) / Pix (MLB) Vendas Po…" at bounding box center [1299, 578] width 355 height 185
click at [1314, 493] on input "Resumo Transacionalidade" at bounding box center [1311, 494] width 15 height 15
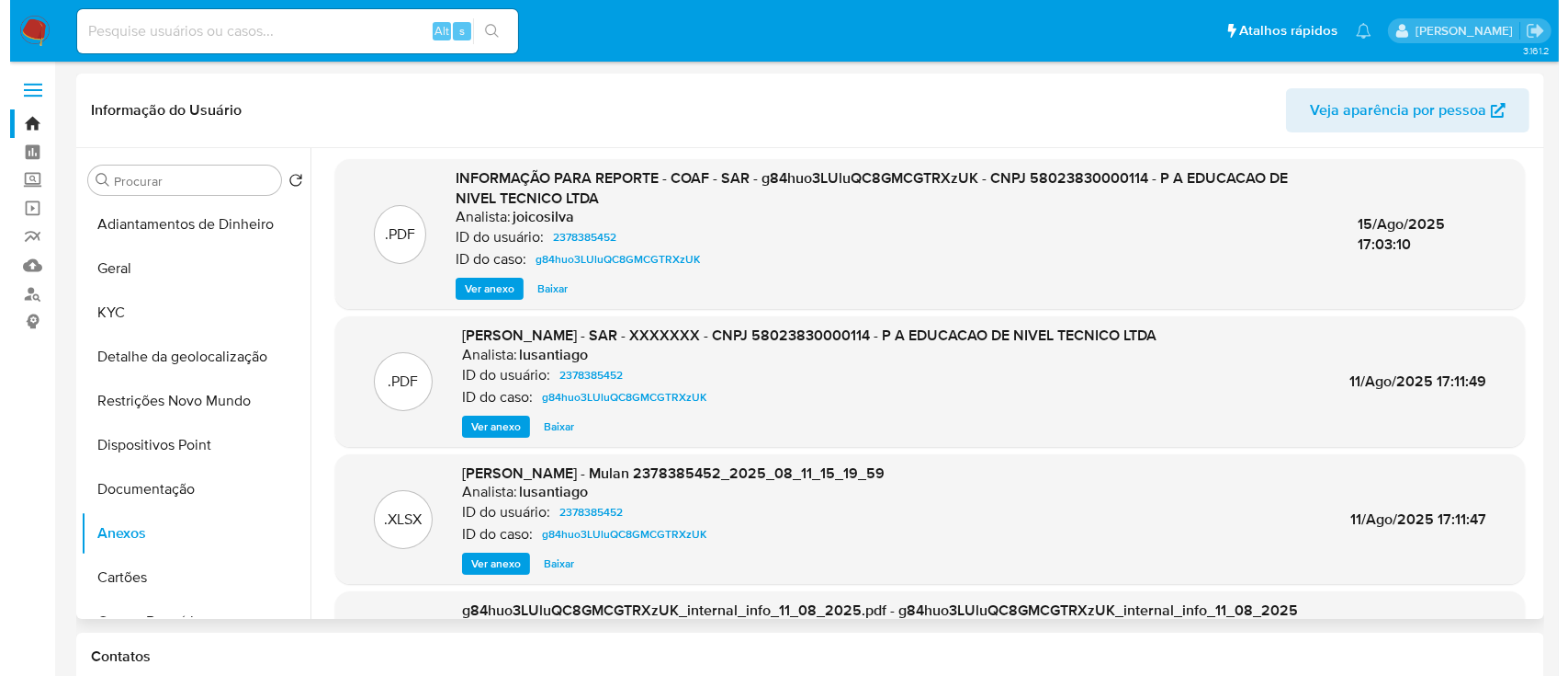
scroll to position [0, 0]
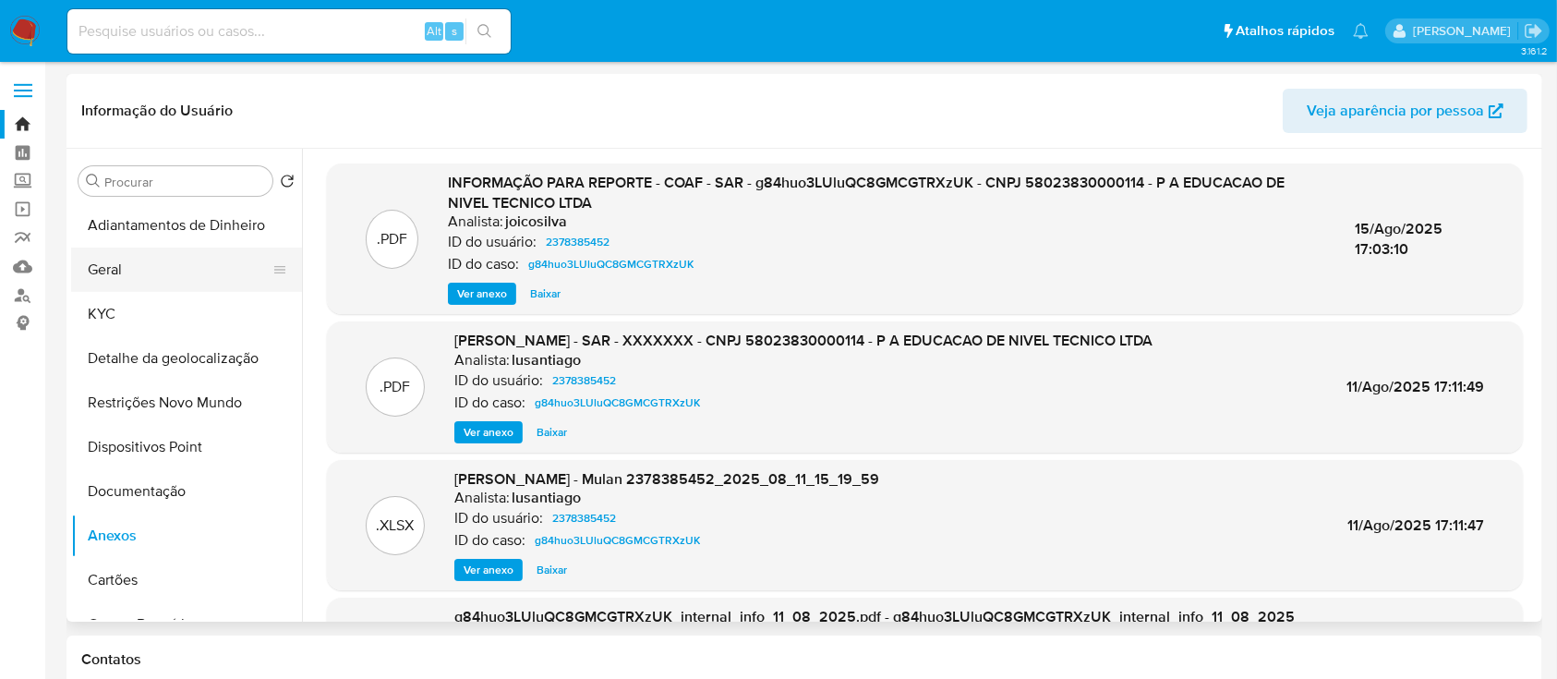
click at [128, 270] on button "Geral" at bounding box center [179, 269] width 216 height 44
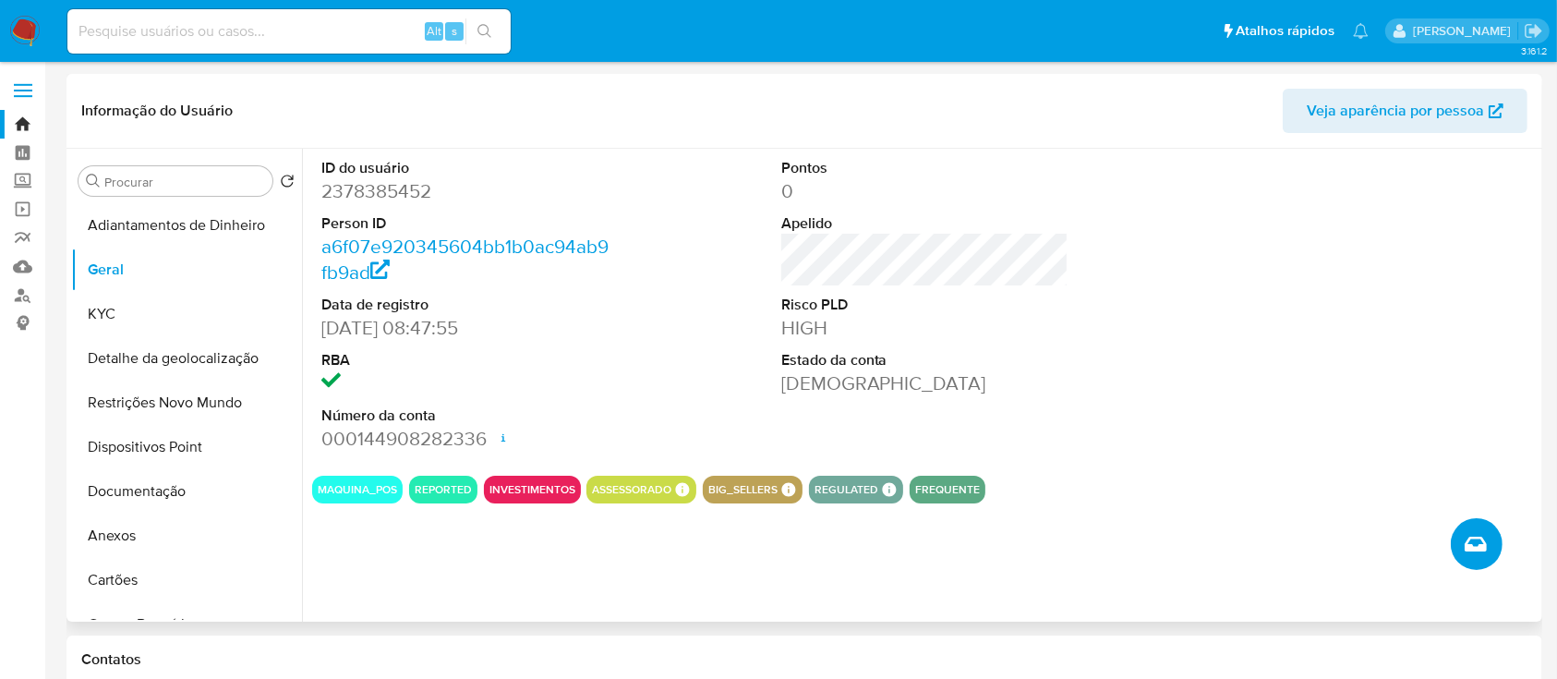
click at [1485, 554] on span "Criar caso manual" at bounding box center [1475, 544] width 22 height 22
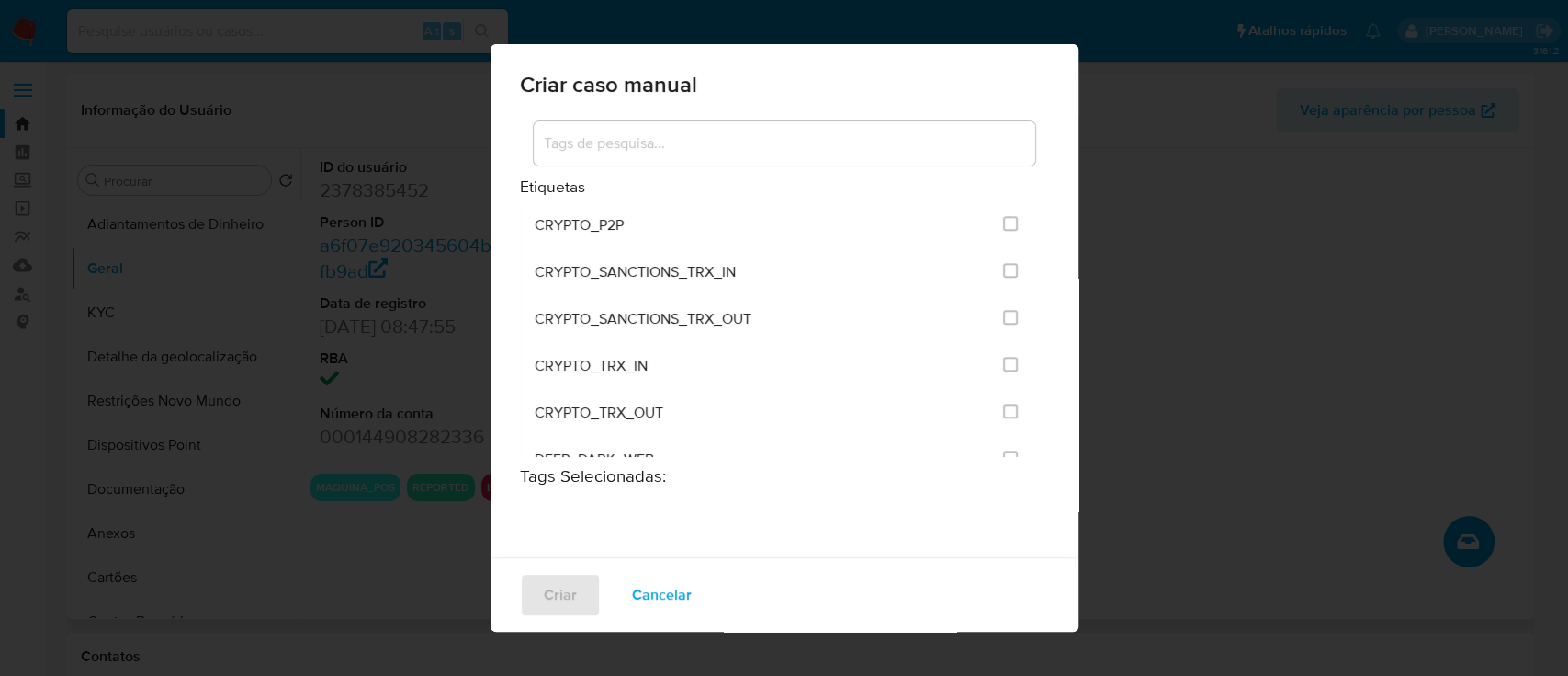
scroll to position [736, 0]
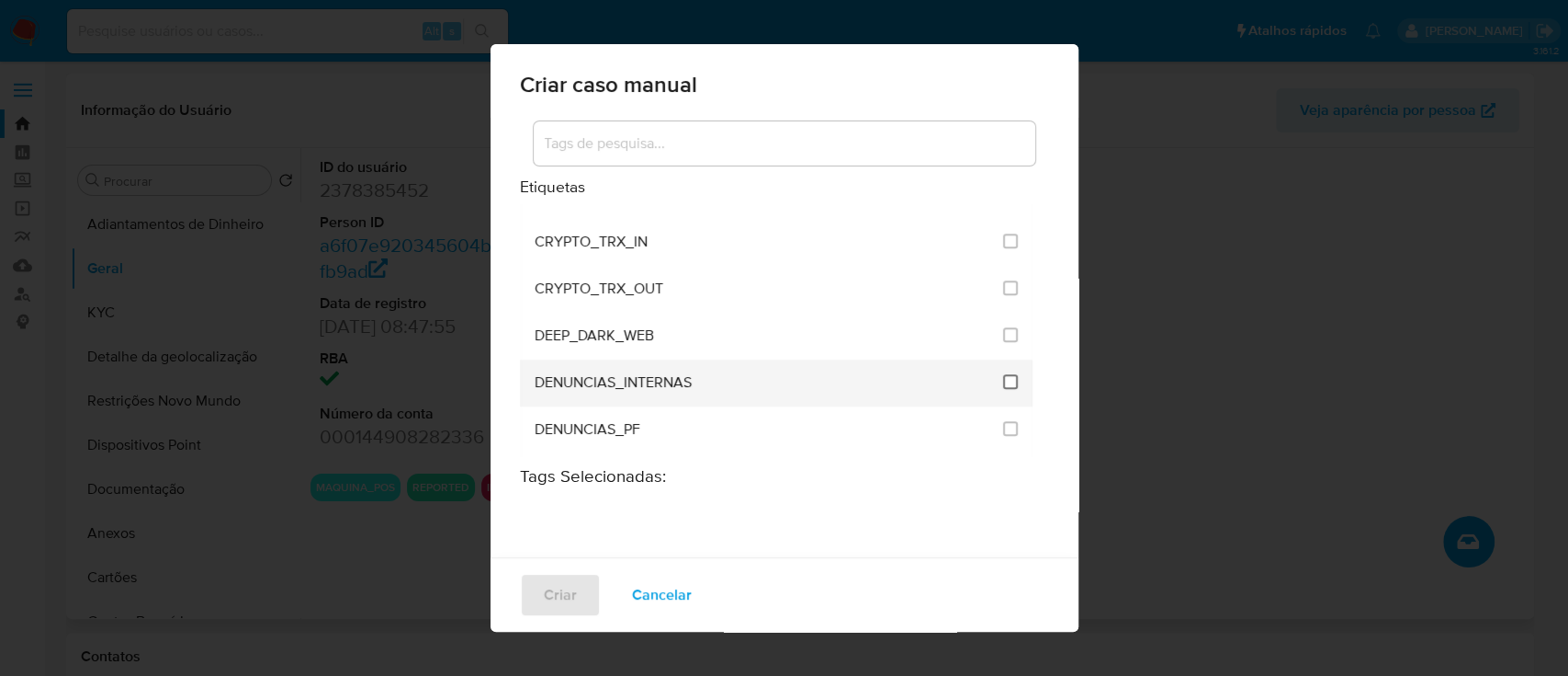
click at [1003, 377] on input "1967" at bounding box center [1010, 381] width 15 height 15
checkbox input "true"
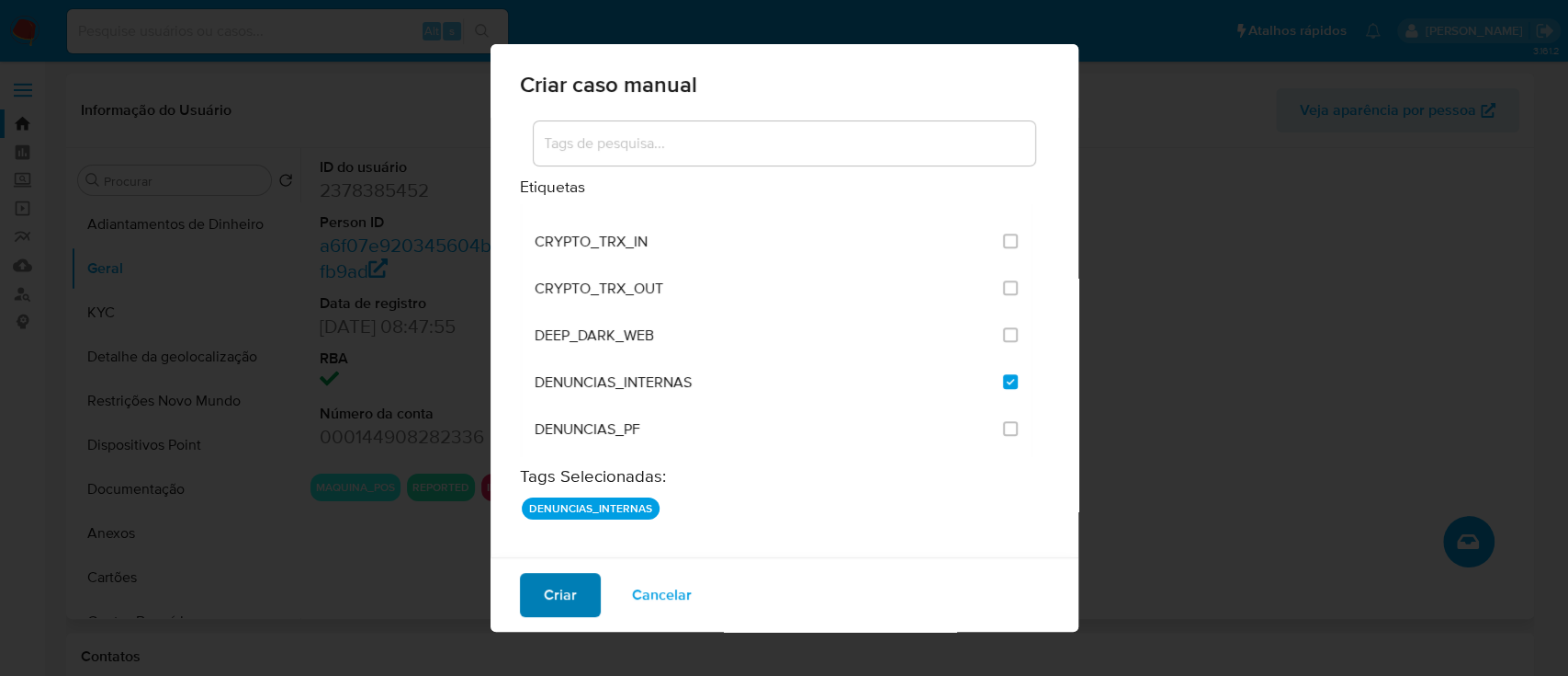
click at [540, 584] on button "Criar" at bounding box center [560, 594] width 81 height 44
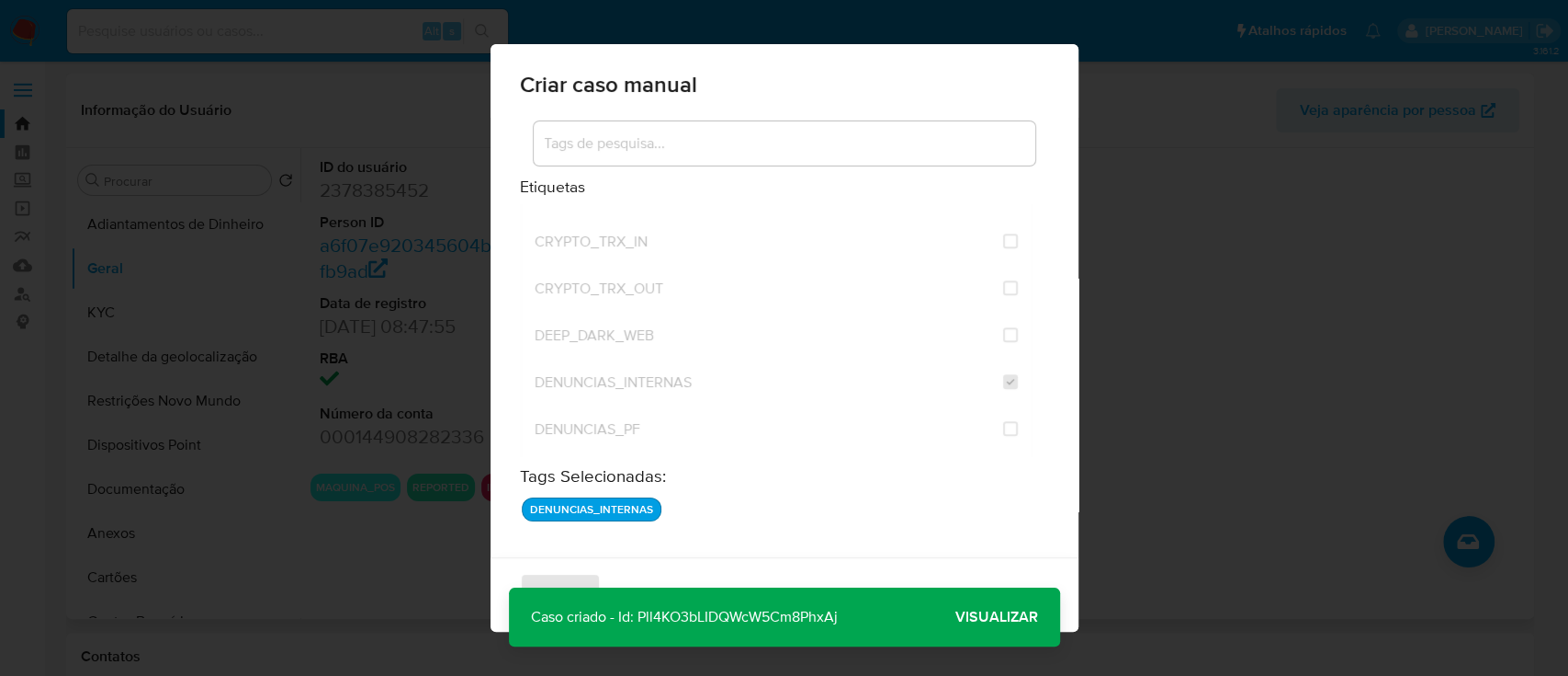
click at [733, 620] on p "Caso criado - Id: Pll4KO3bLIDQWcW5Cm8PhxAj" at bounding box center [684, 616] width 351 height 59
click at [974, 617] on span "Visualizar" at bounding box center [996, 617] width 83 height 0
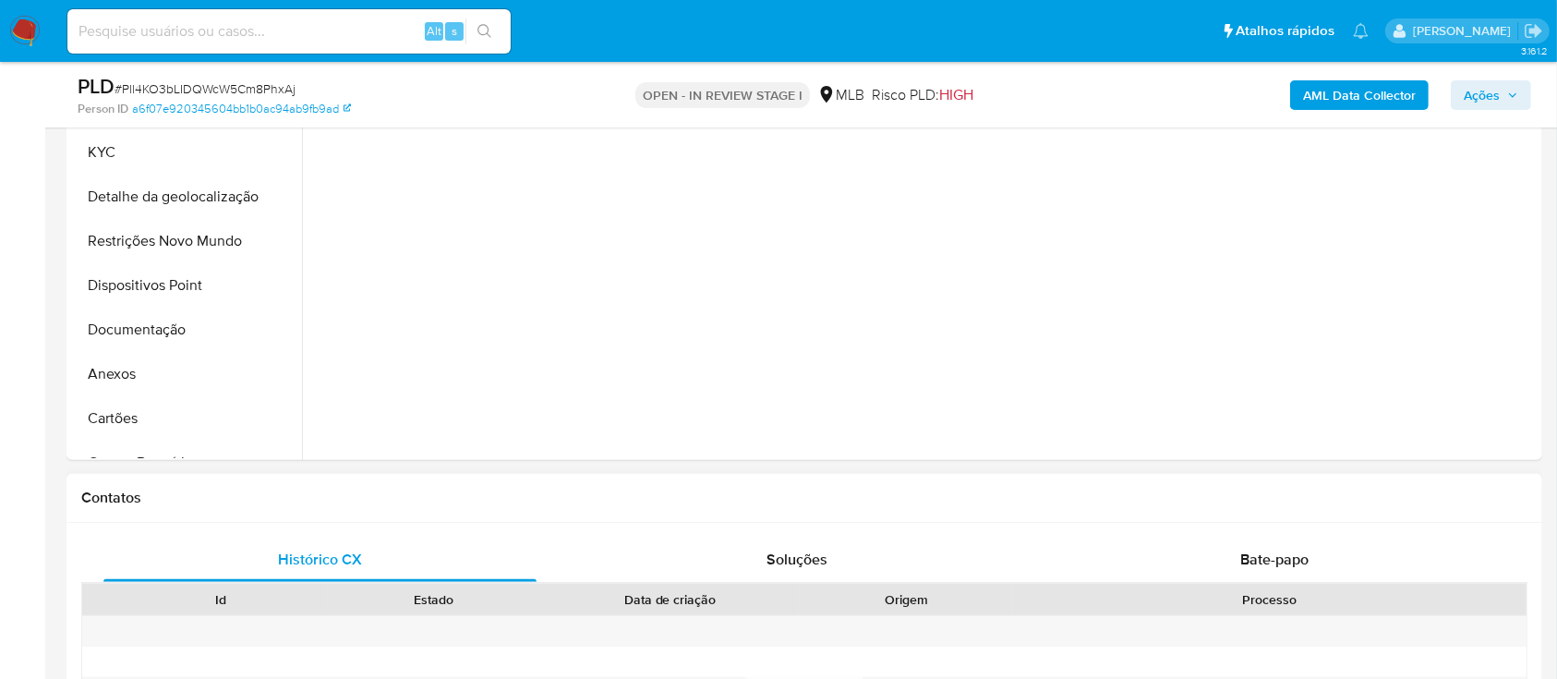
select select "10"
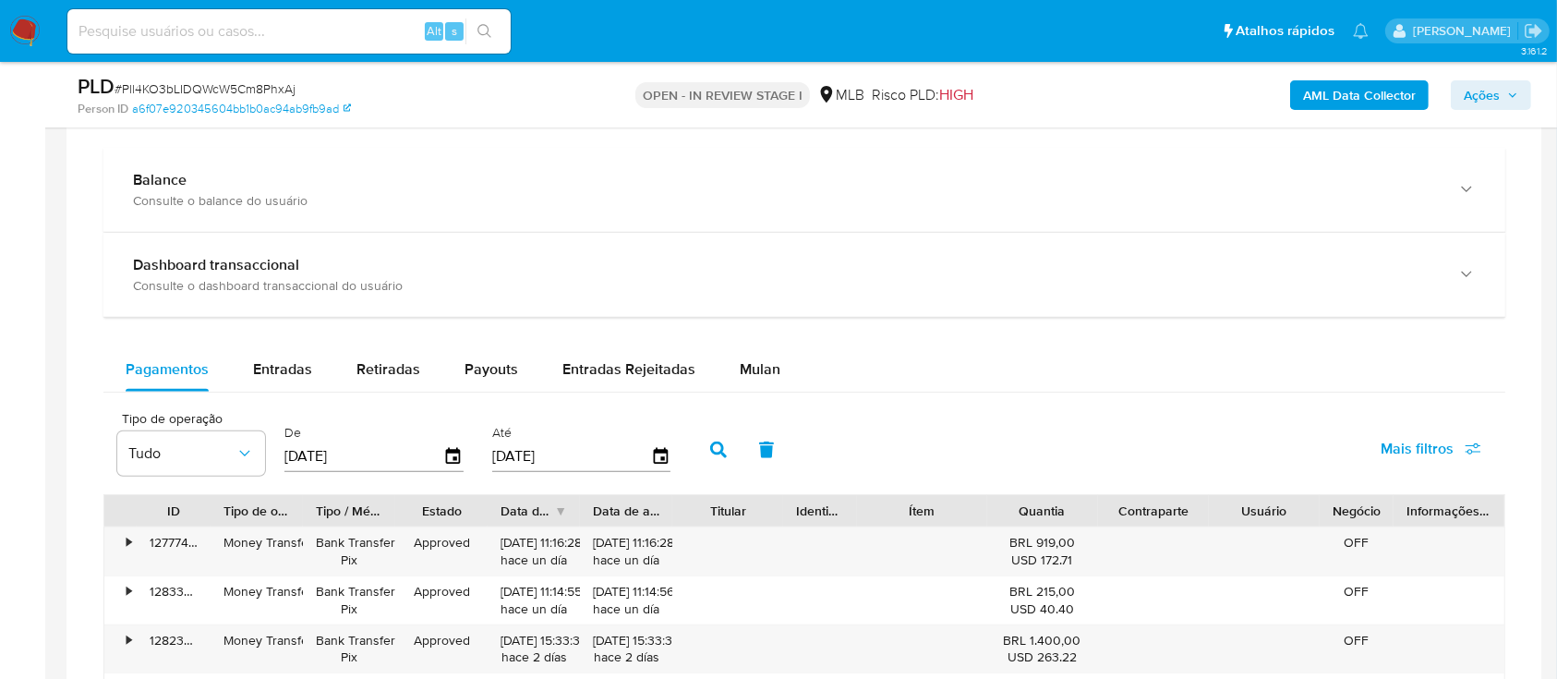
scroll to position [1354, 0]
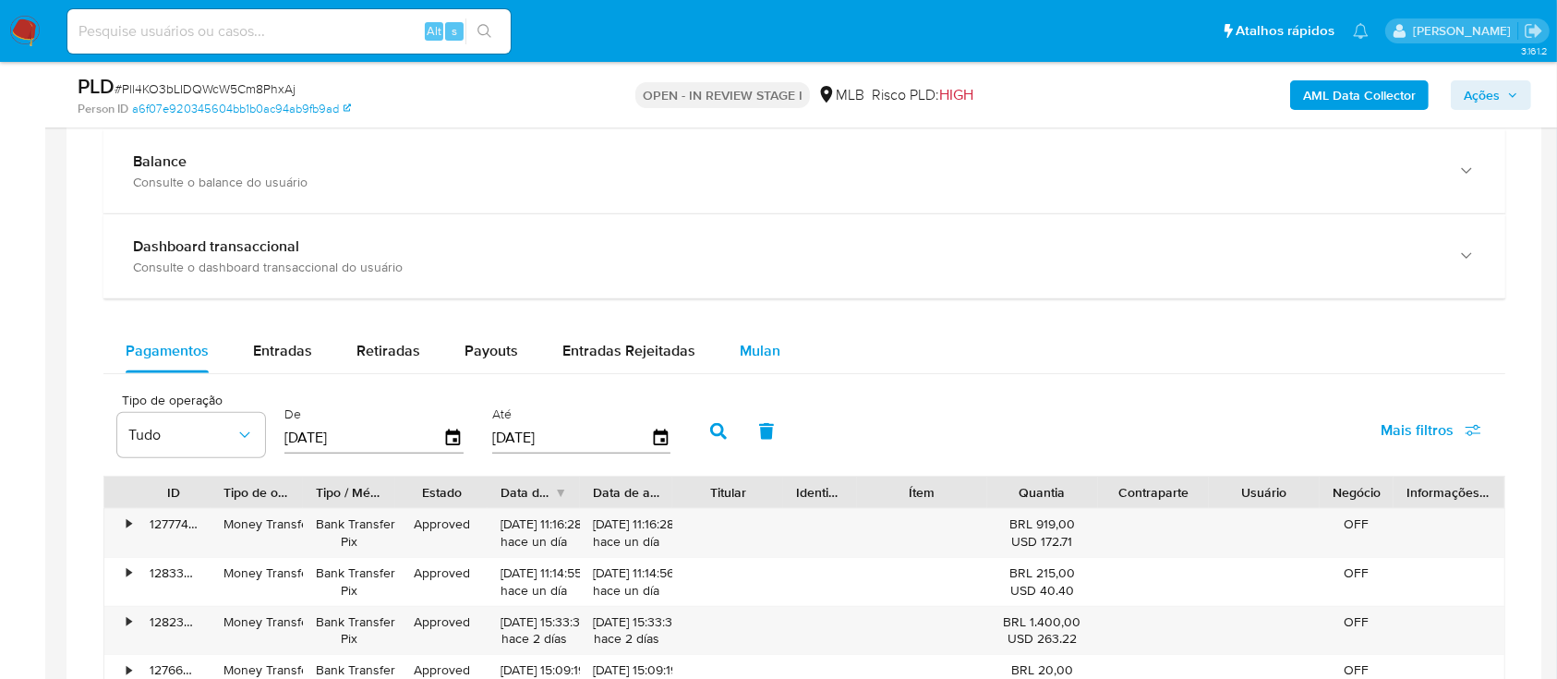
click at [750, 352] on span "Mulan" at bounding box center [760, 350] width 41 height 21
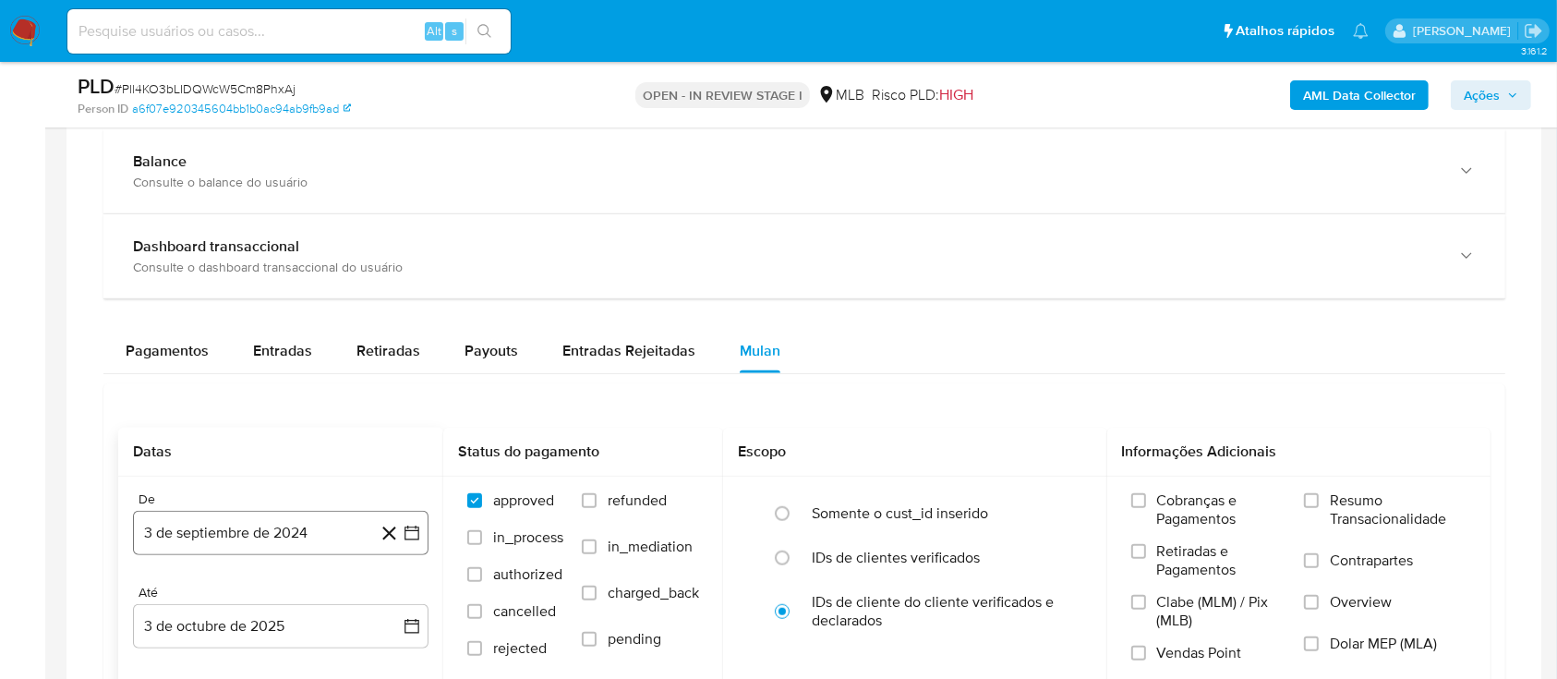
click at [420, 533] on icon "button" at bounding box center [412, 533] width 18 height 18
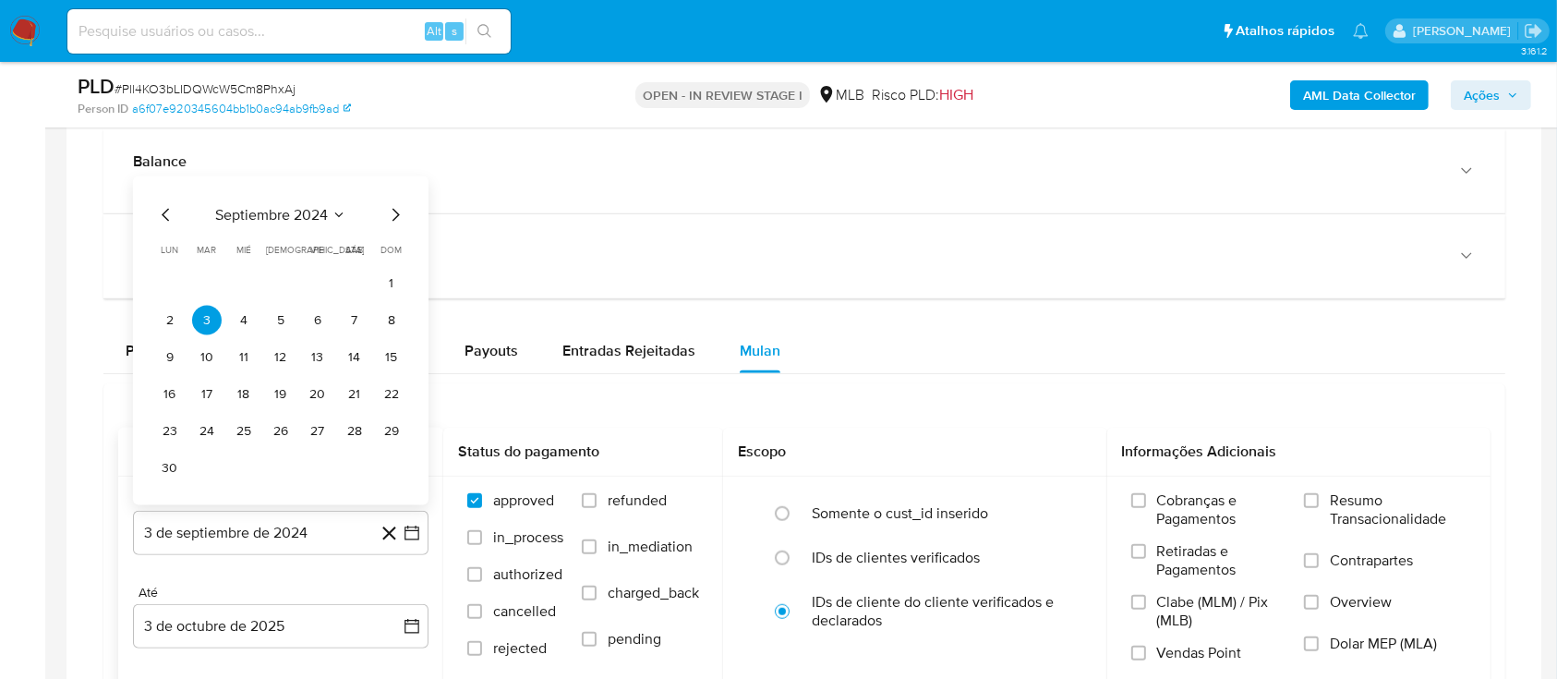
click at [343, 212] on icon "Seleccionar mes y año" at bounding box center [338, 215] width 15 height 15
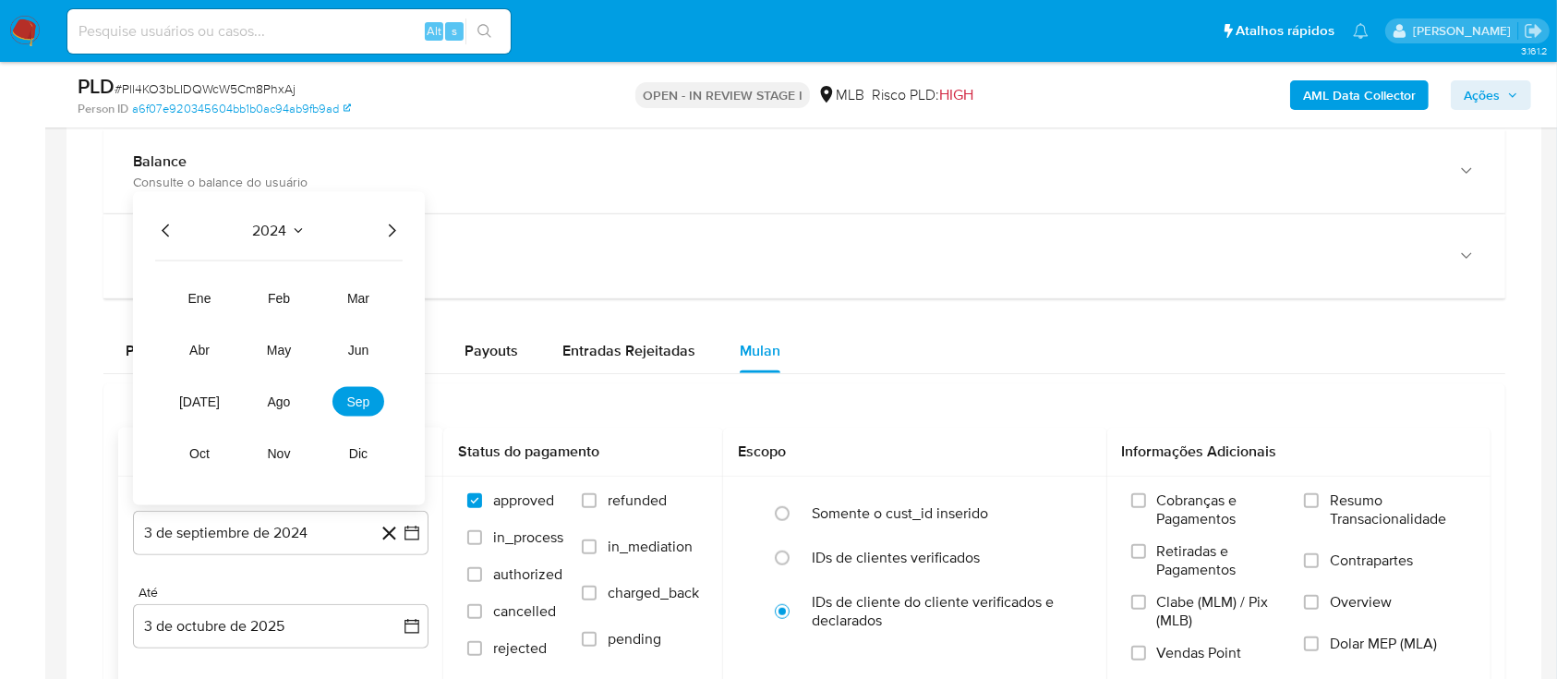
click at [388, 233] on icon "Año siguiente" at bounding box center [391, 231] width 22 height 22
click at [292, 409] on button "ago" at bounding box center [279, 402] width 52 height 30
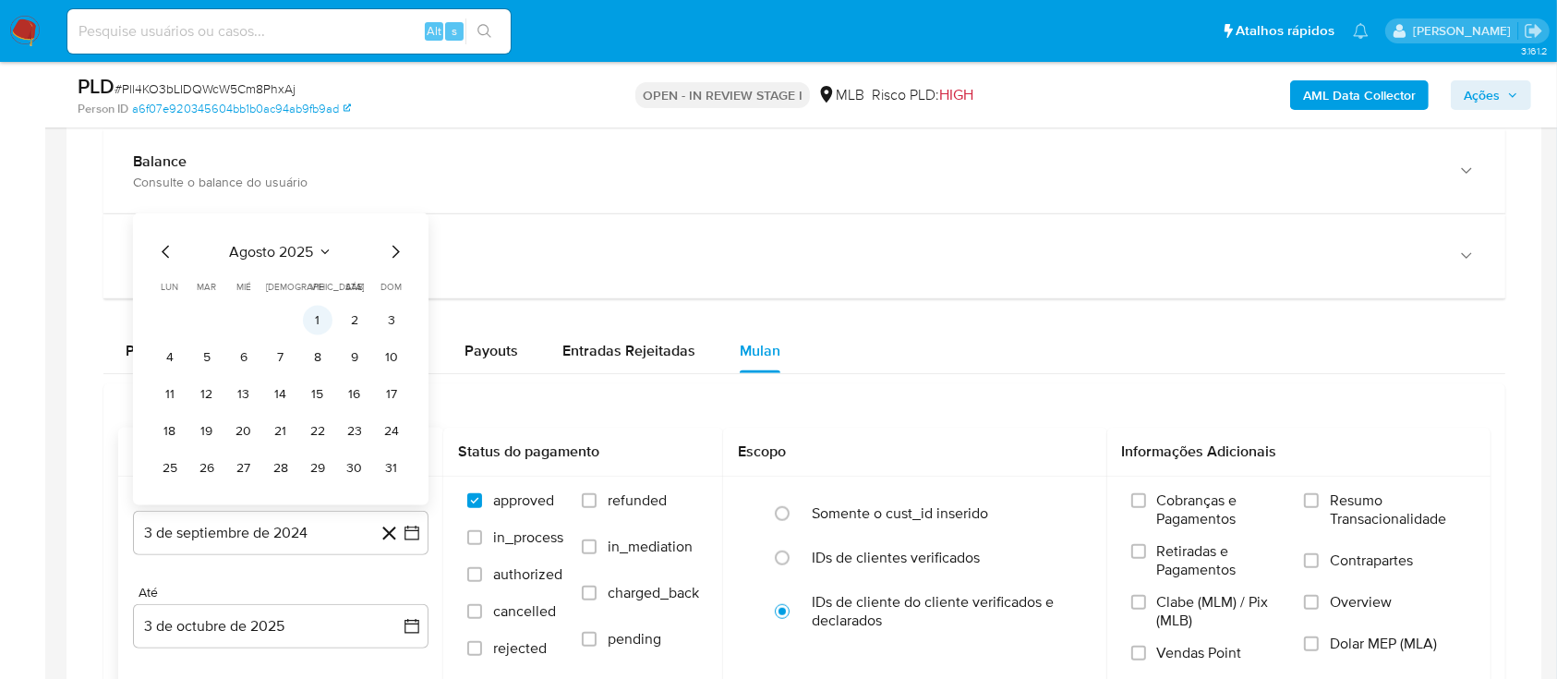
click at [319, 318] on button "1" at bounding box center [318, 321] width 30 height 30
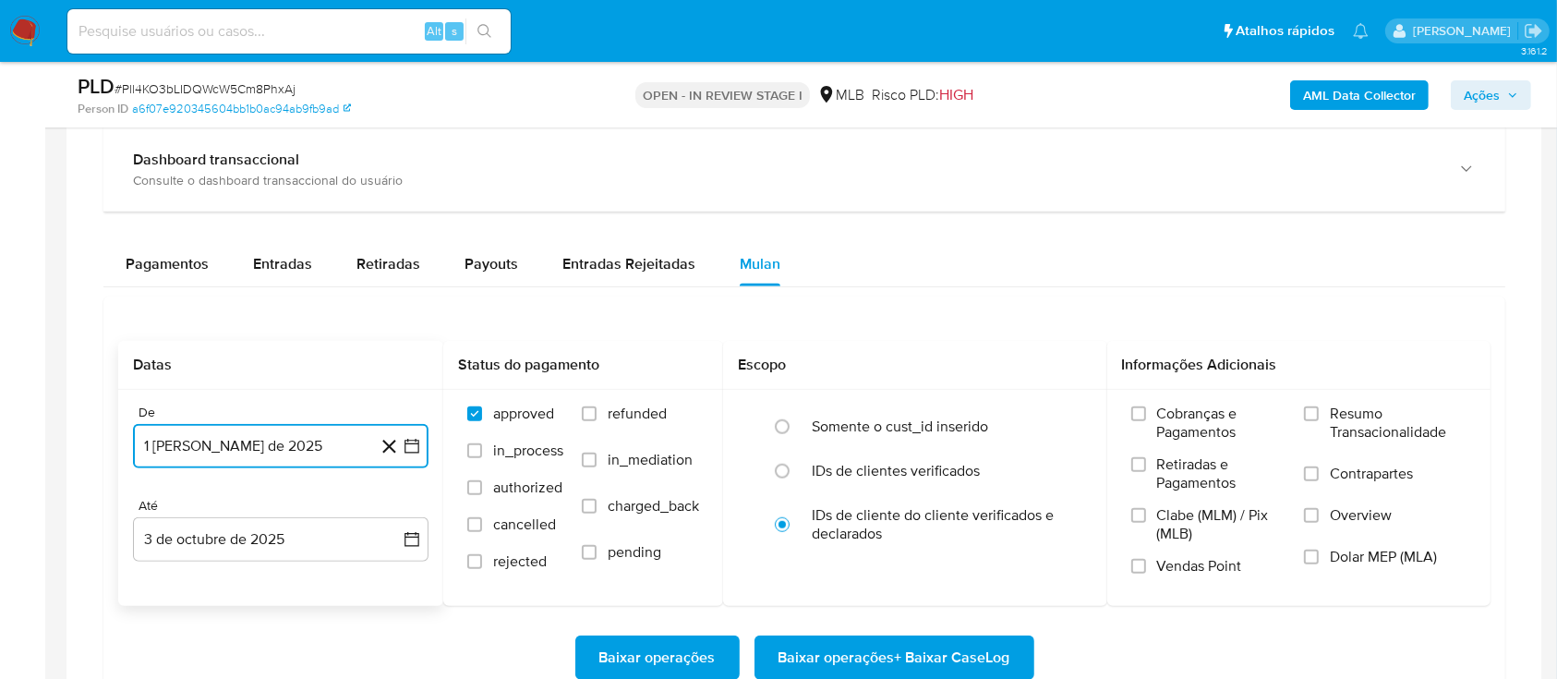
scroll to position [1600, 0]
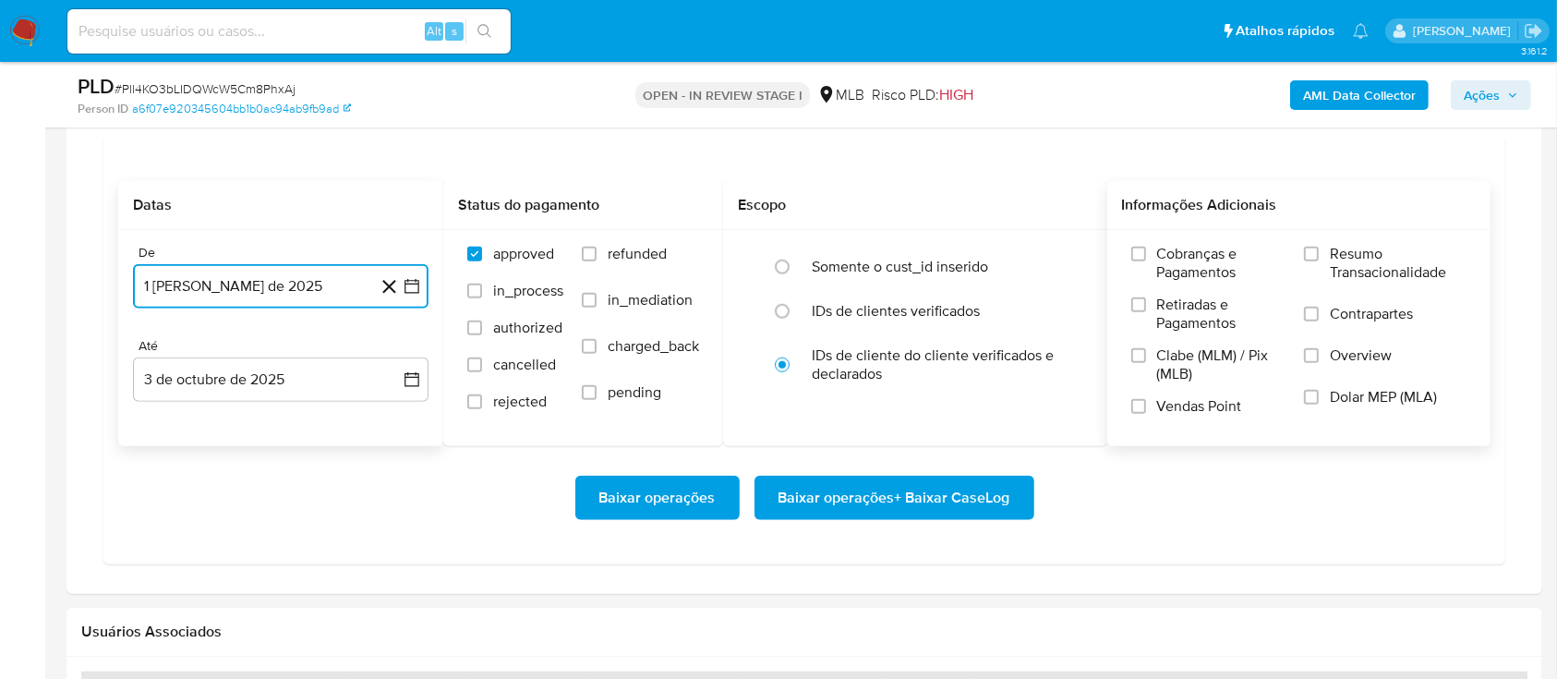
click at [1316, 245] on label "Resumo Transacionalidade" at bounding box center [1385, 275] width 162 height 60
click at [1316, 247] on input "Resumo Transacionalidade" at bounding box center [1311, 254] width 15 height 15
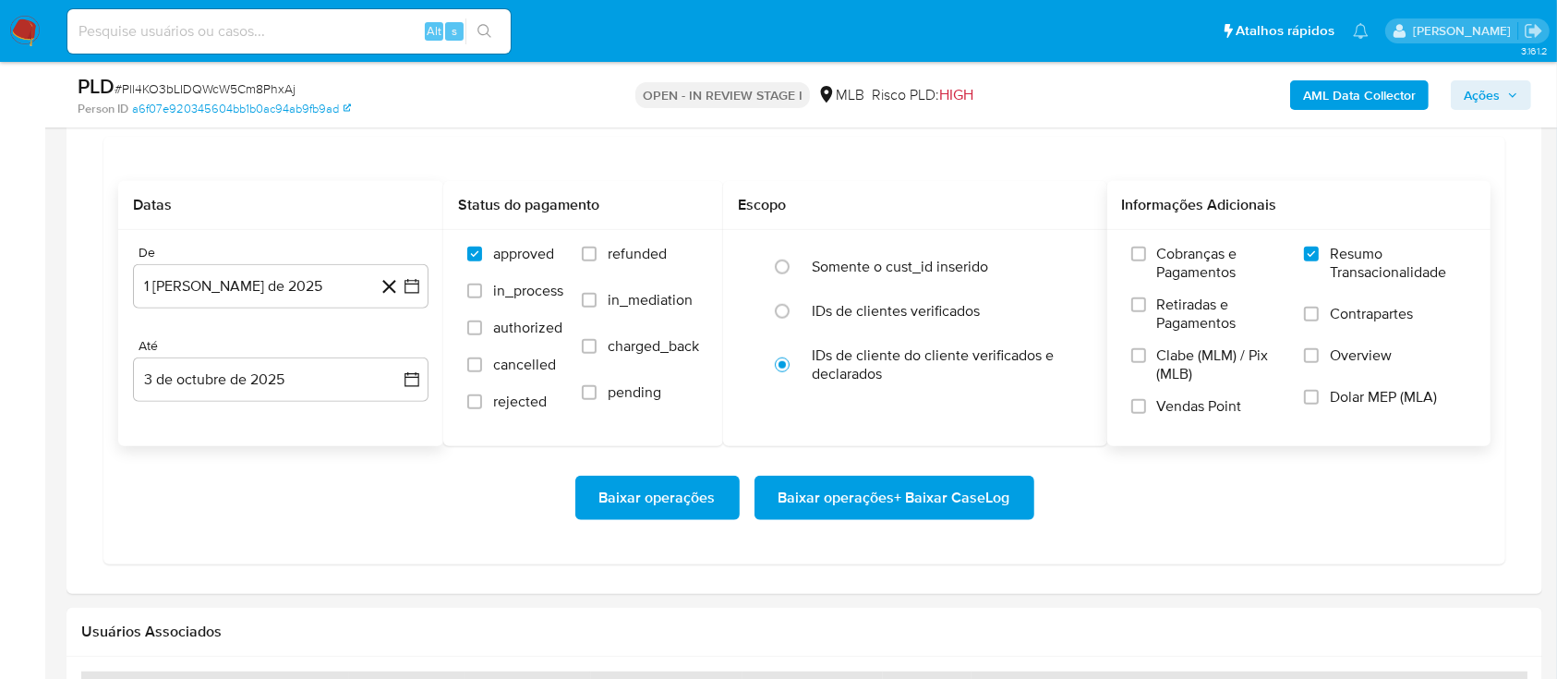
click at [969, 493] on span "Baixar operações + Baixar CaseLog" at bounding box center [894, 497] width 232 height 41
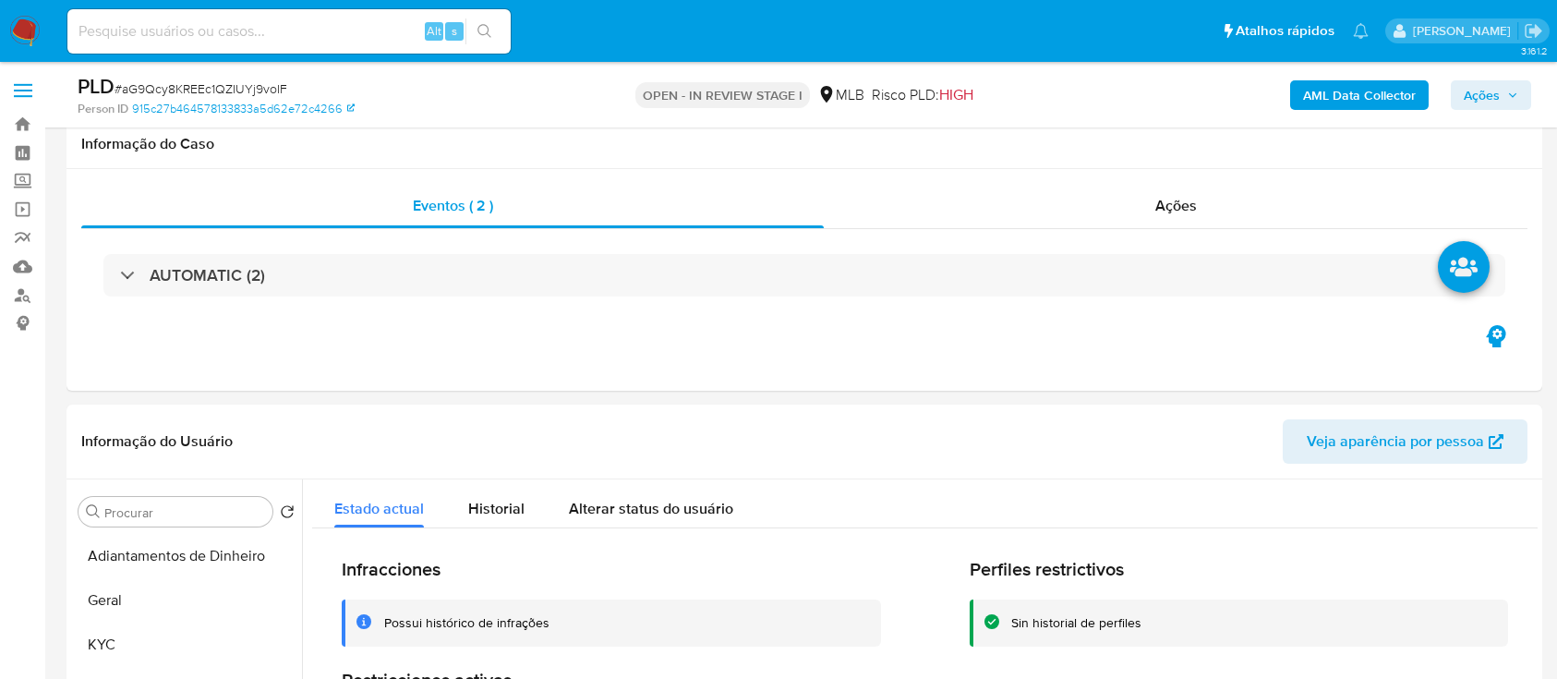
select select "10"
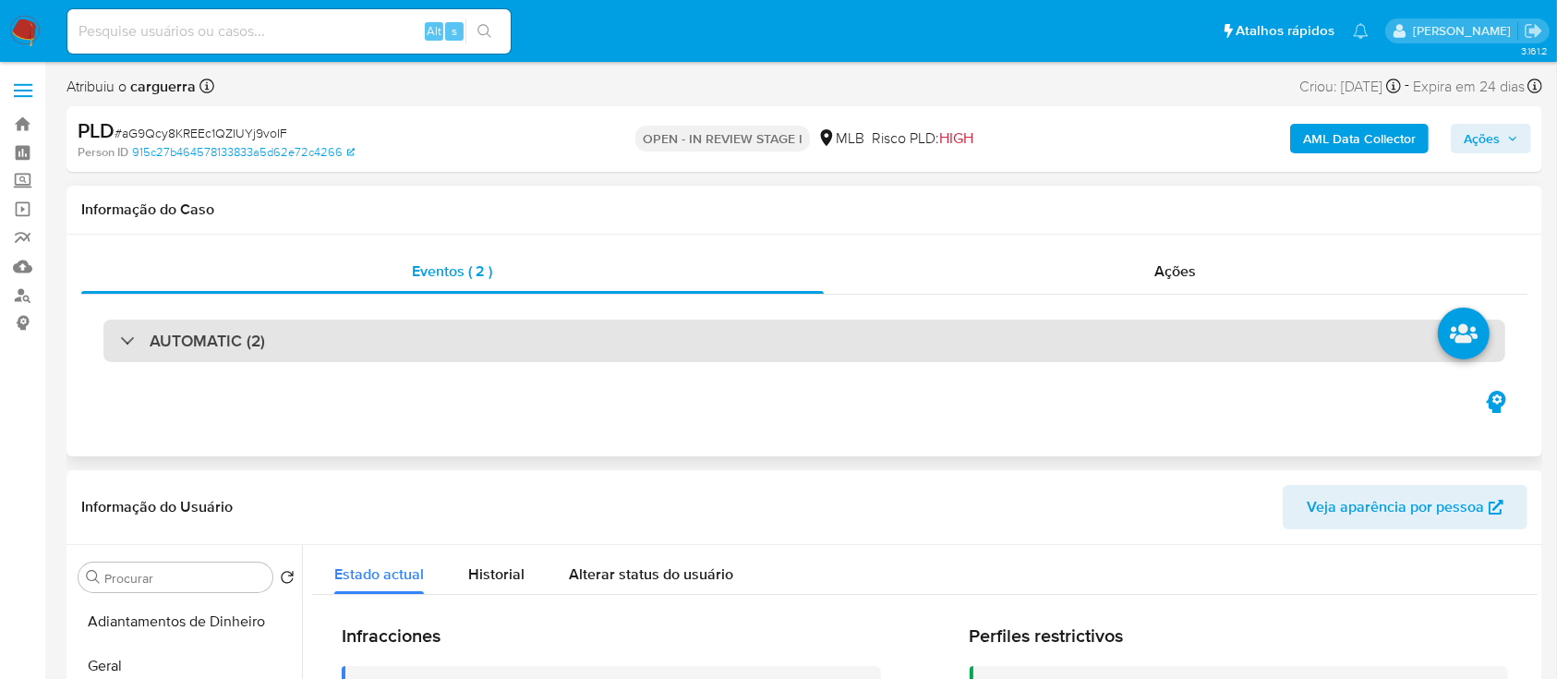
click at [133, 355] on div "AUTOMATIC (2)" at bounding box center [804, 340] width 1402 height 42
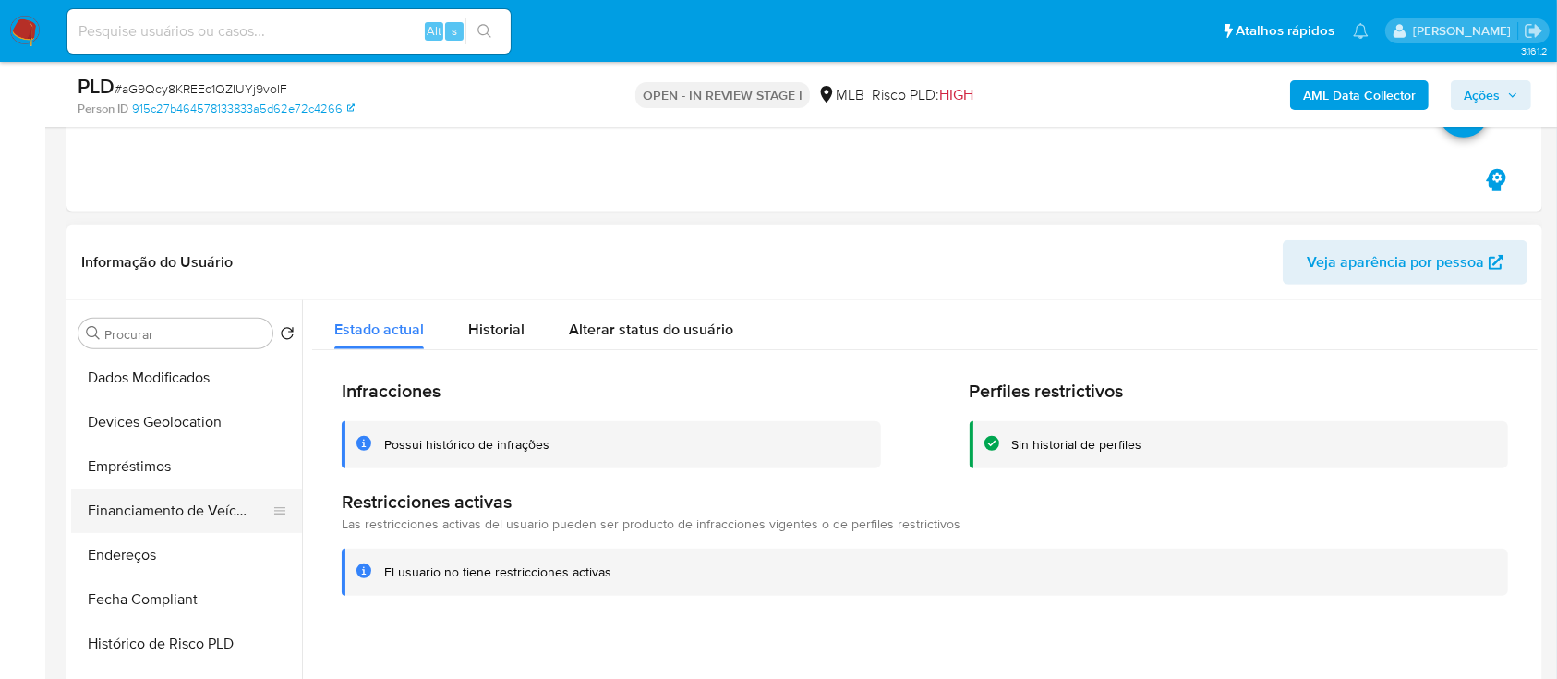
scroll to position [369, 0]
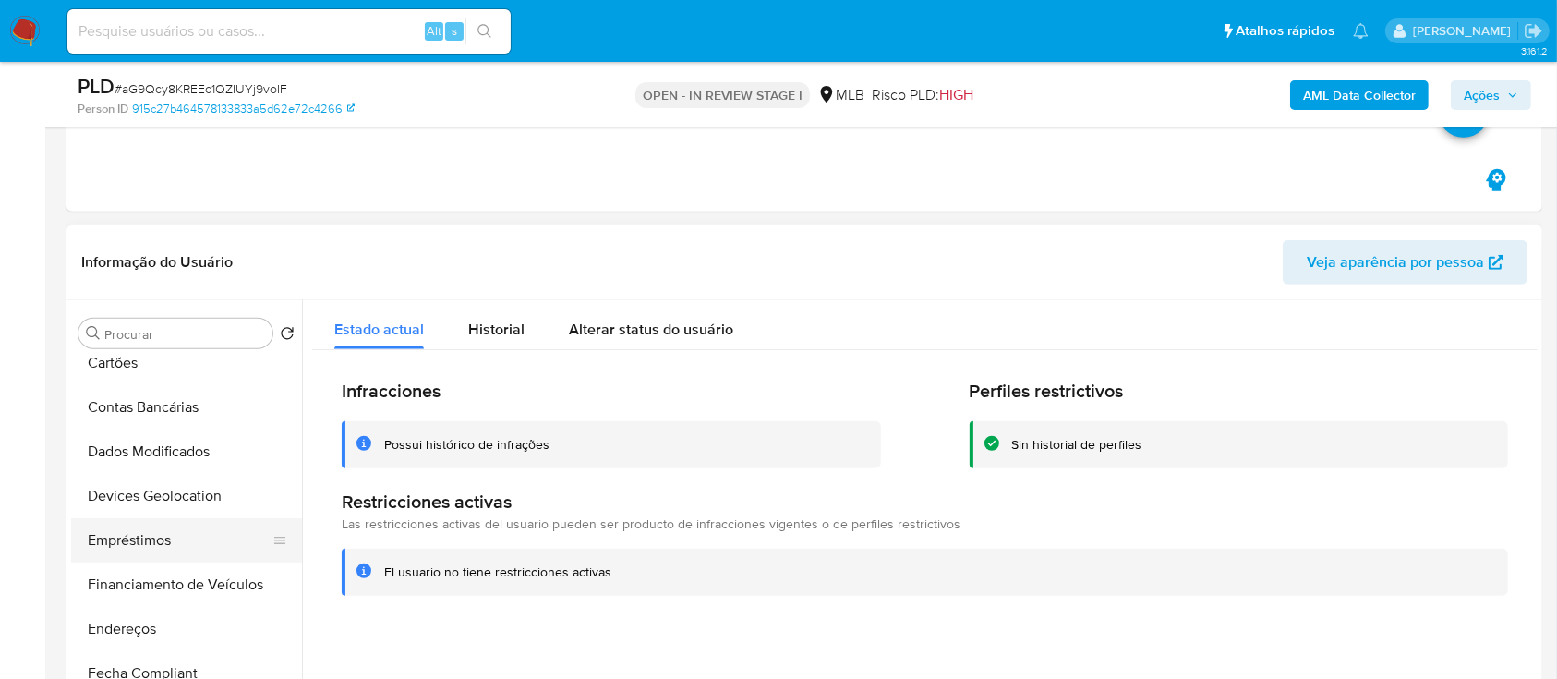
click at [149, 532] on button "Empréstimos" at bounding box center [179, 540] width 216 height 44
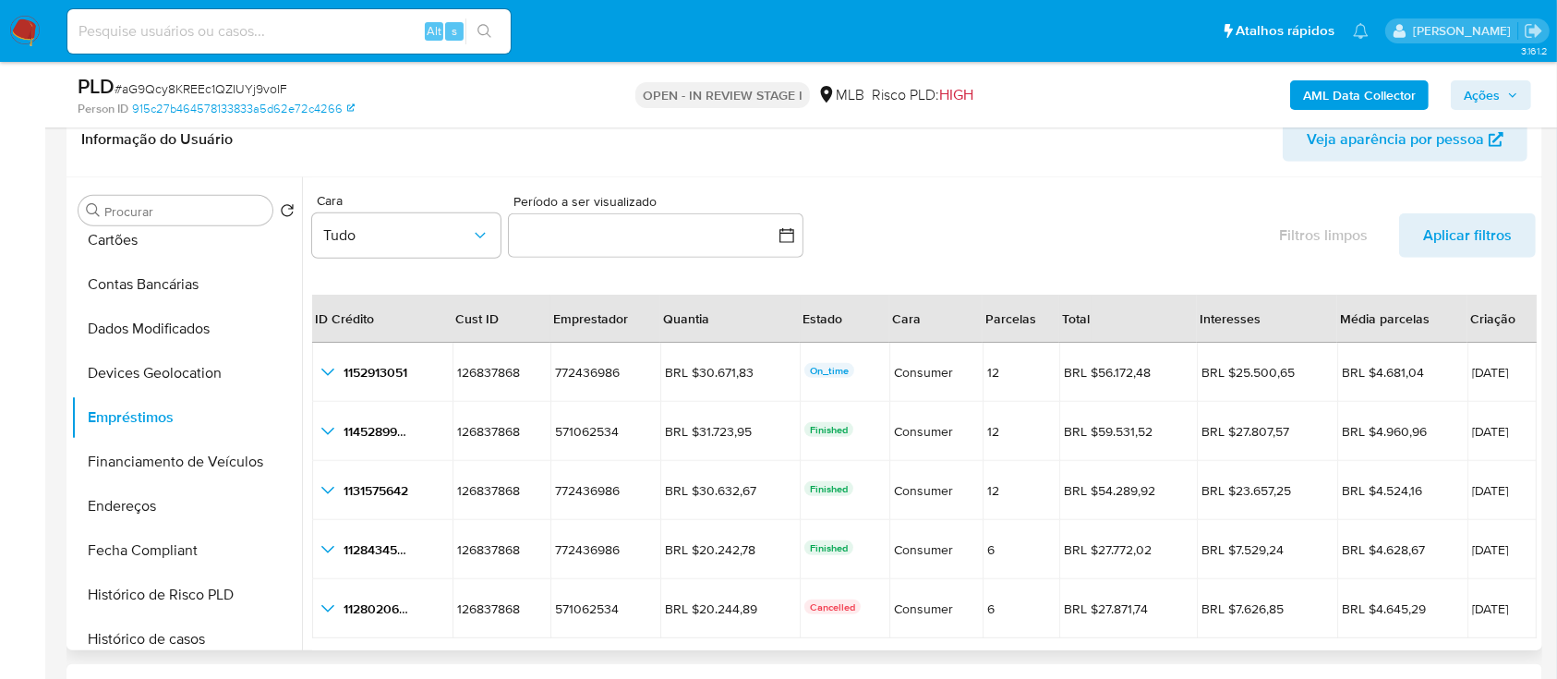
scroll to position [42, 0]
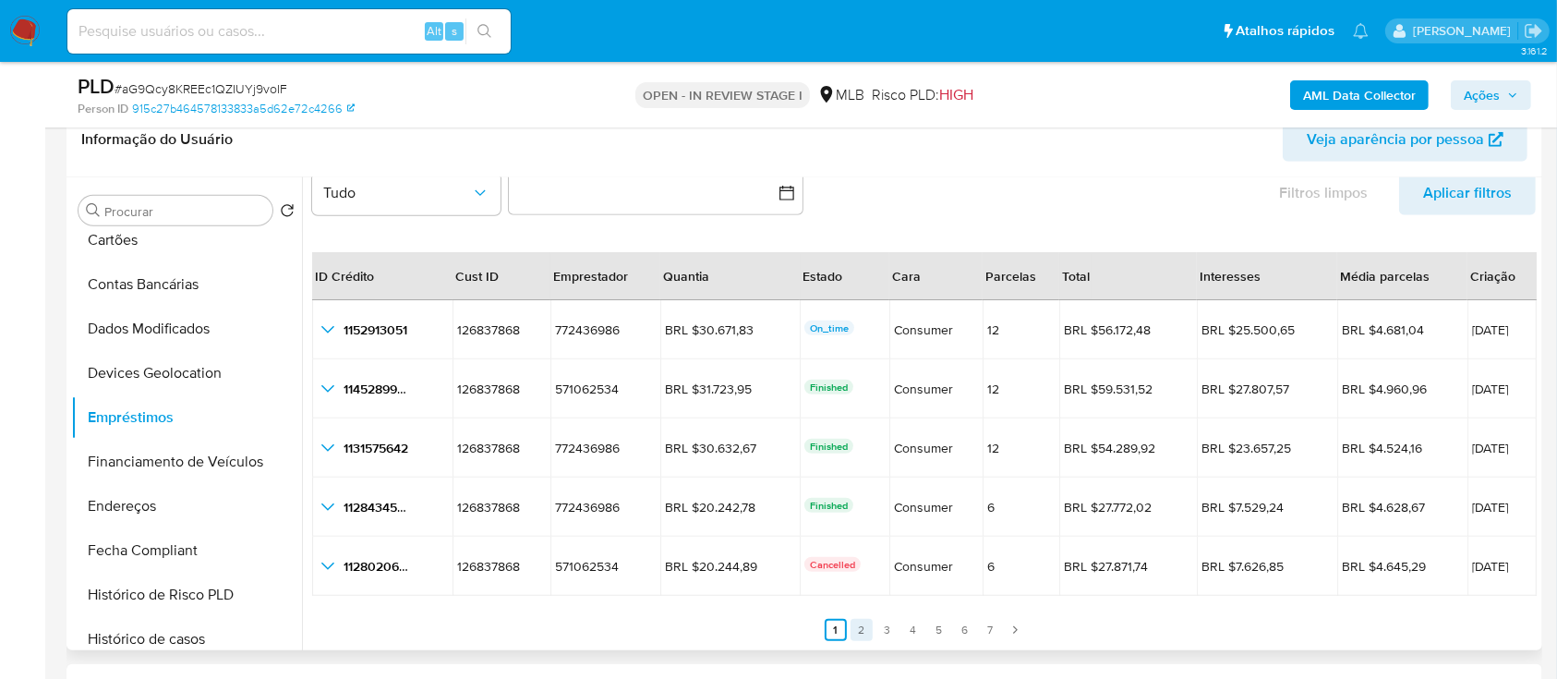
click at [860, 626] on link "2" at bounding box center [861, 630] width 22 height 22
click at [894, 626] on link "3" at bounding box center [898, 630] width 22 height 22
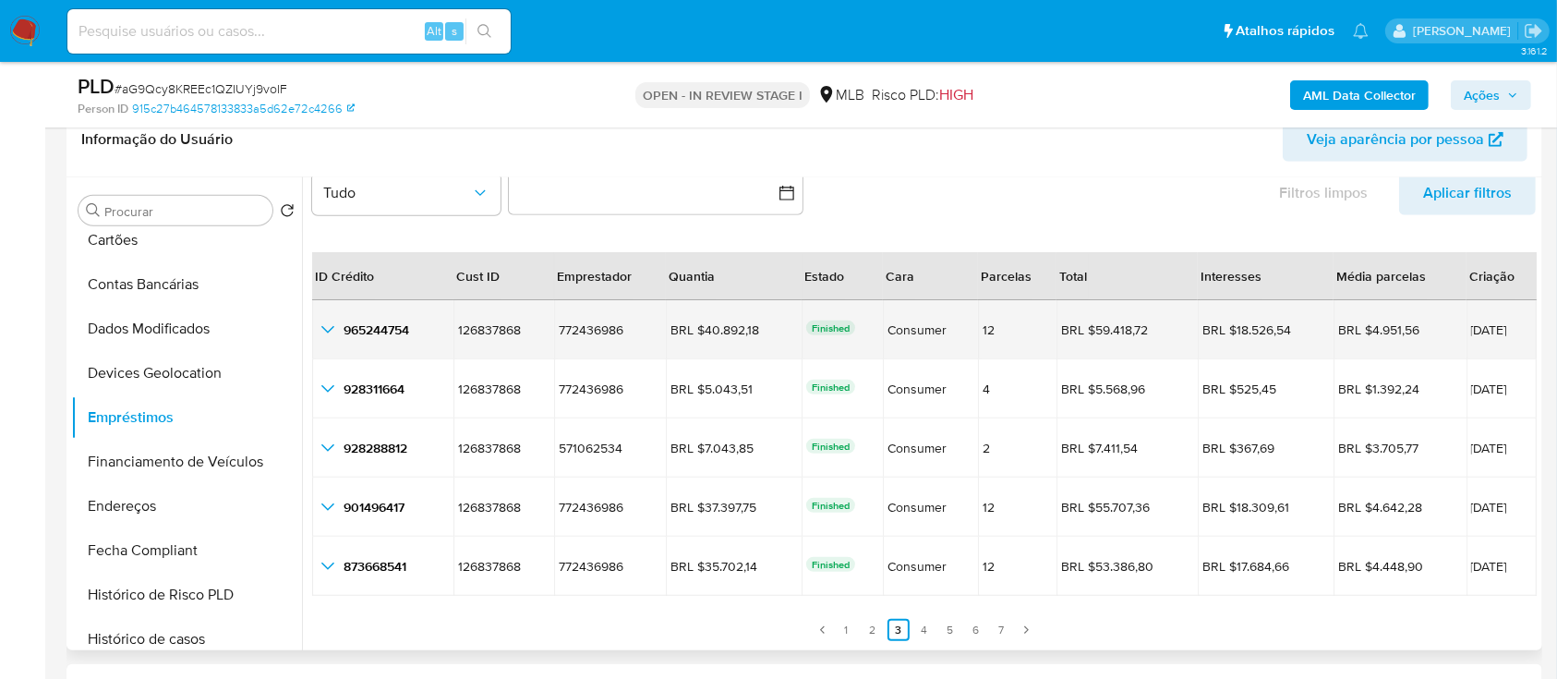
click at [334, 320] on icon "button_show_hidden_detail_by_id_0" at bounding box center [328, 330] width 22 height 22
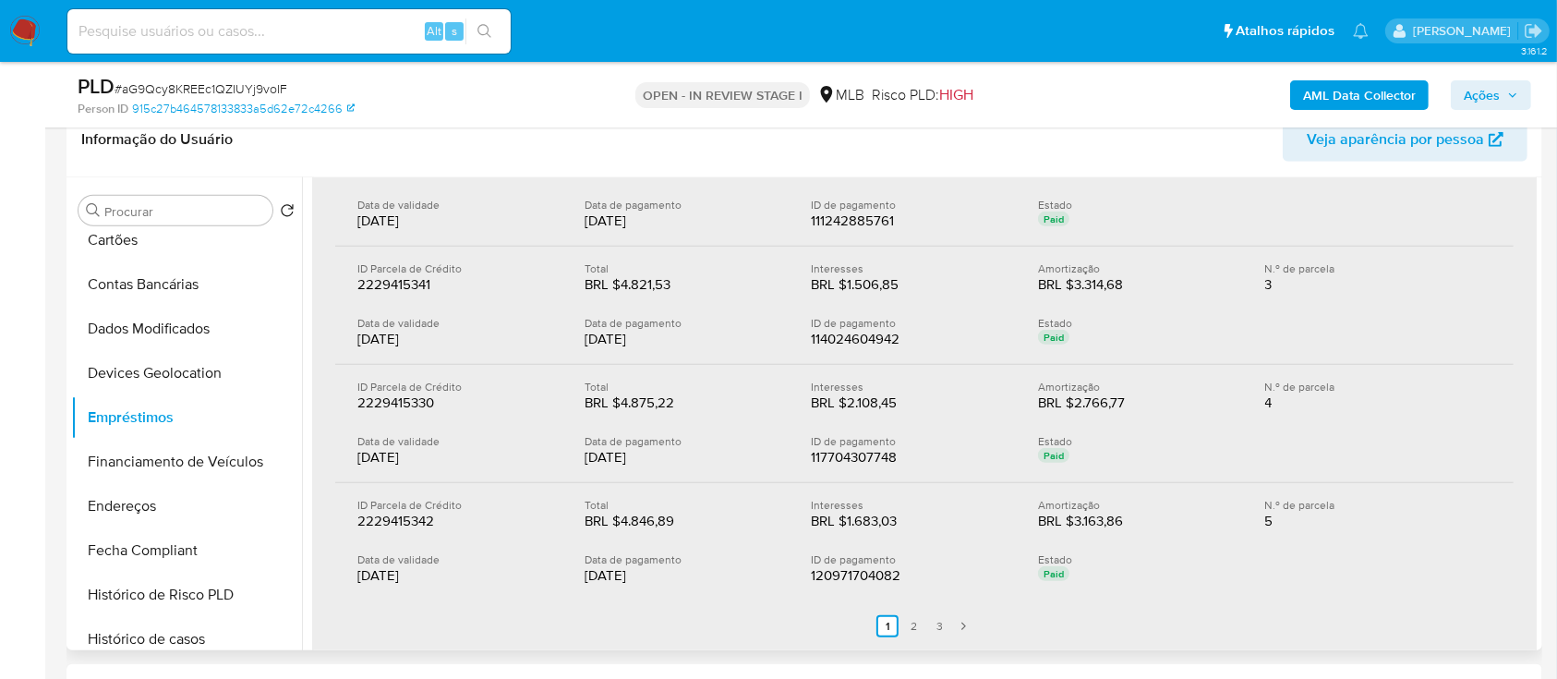
scroll to position [412, 0]
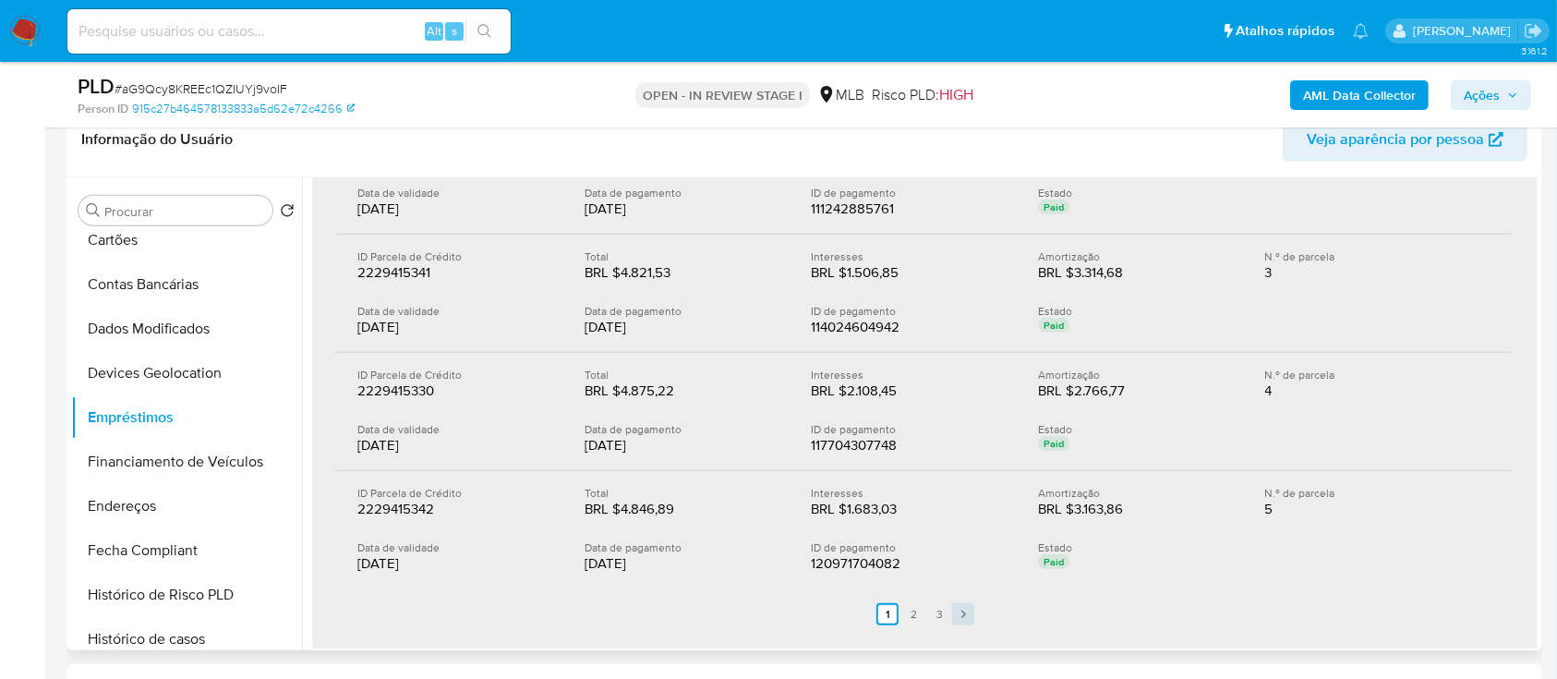
click at [962, 610] on icon "Paginación" at bounding box center [962, 613] width 11 height 11
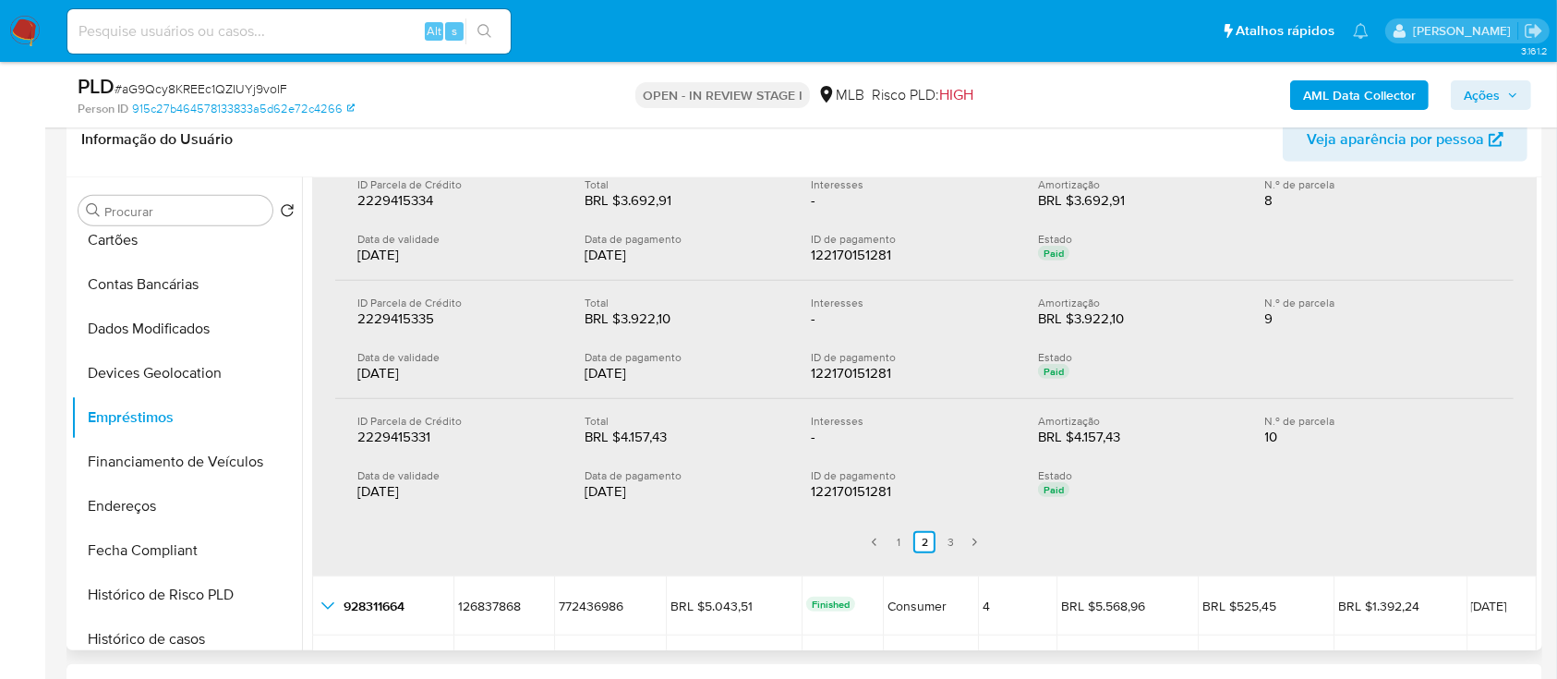
scroll to position [535, 0]
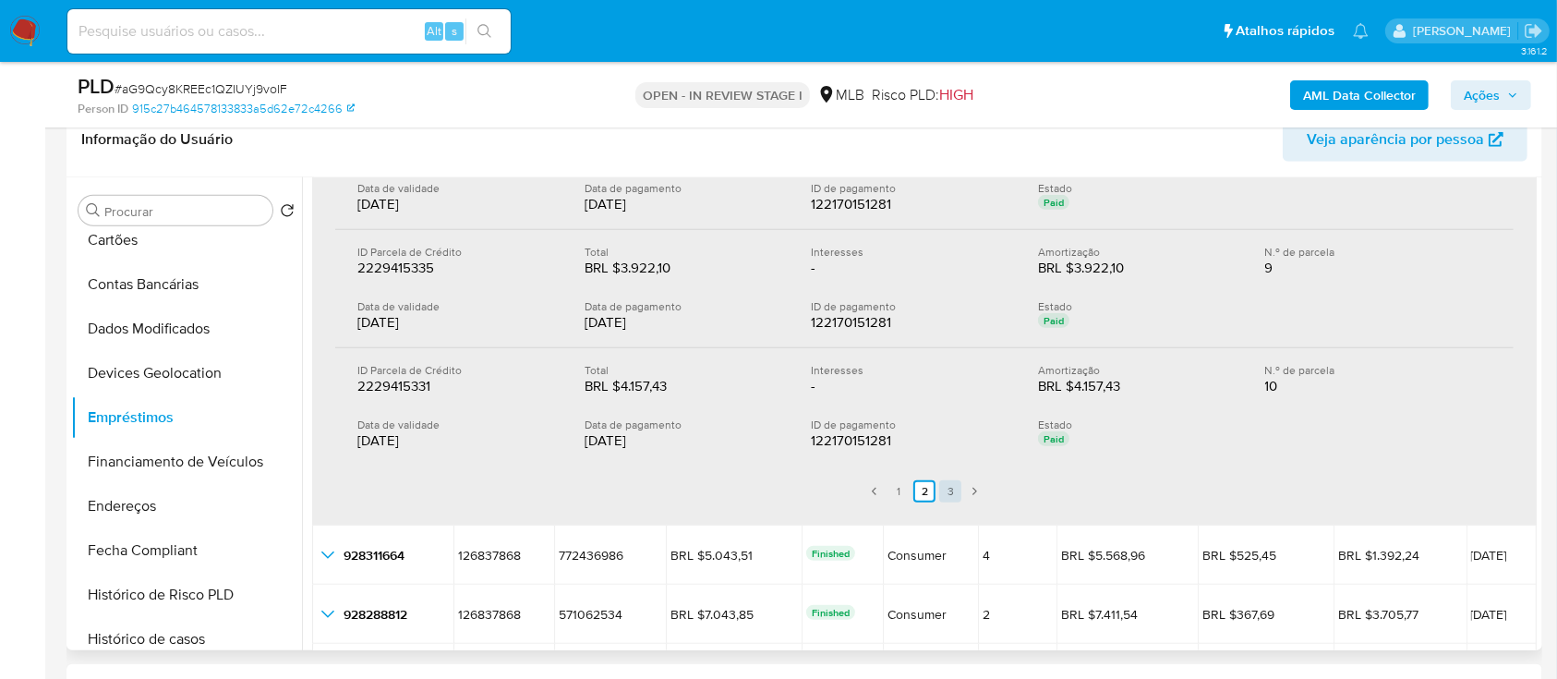
click at [945, 490] on link "3" at bounding box center [950, 491] width 22 height 22
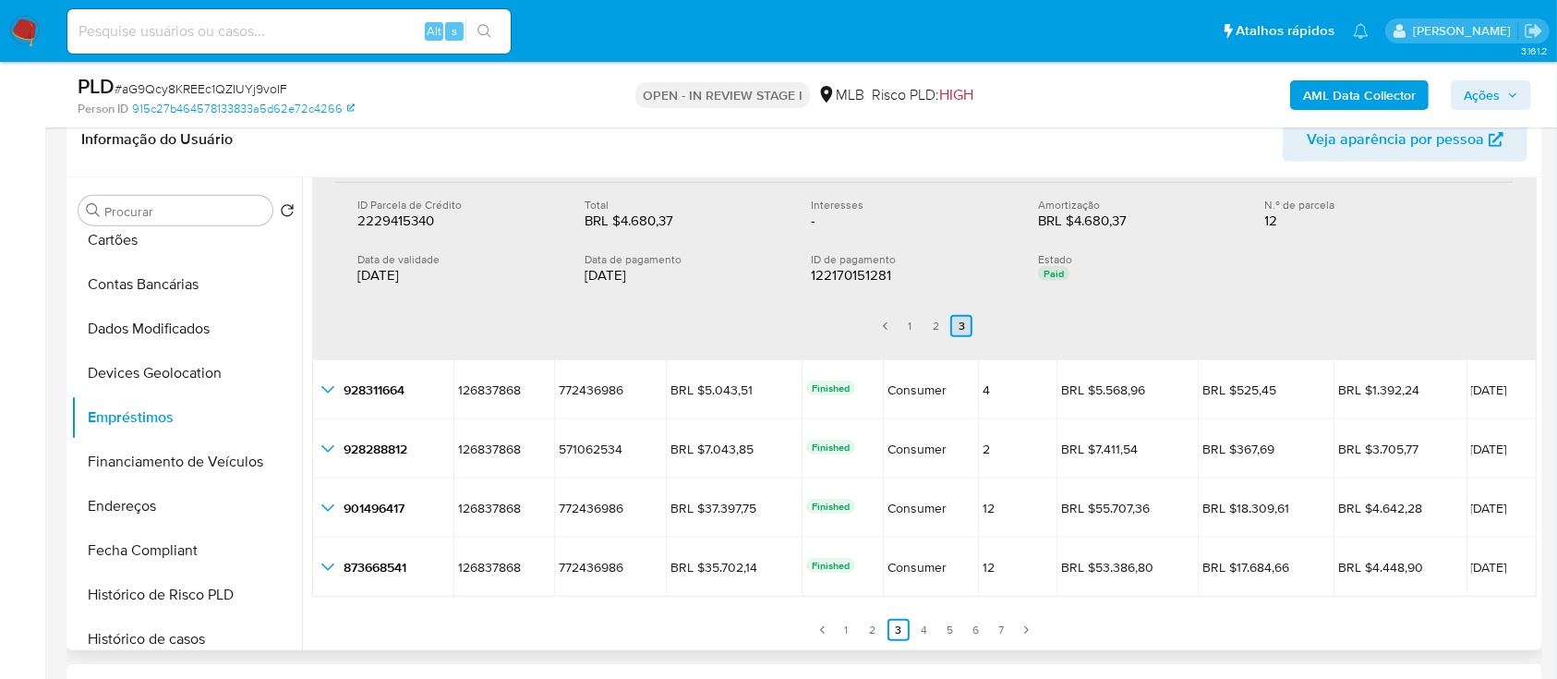
scroll to position [181, 0]
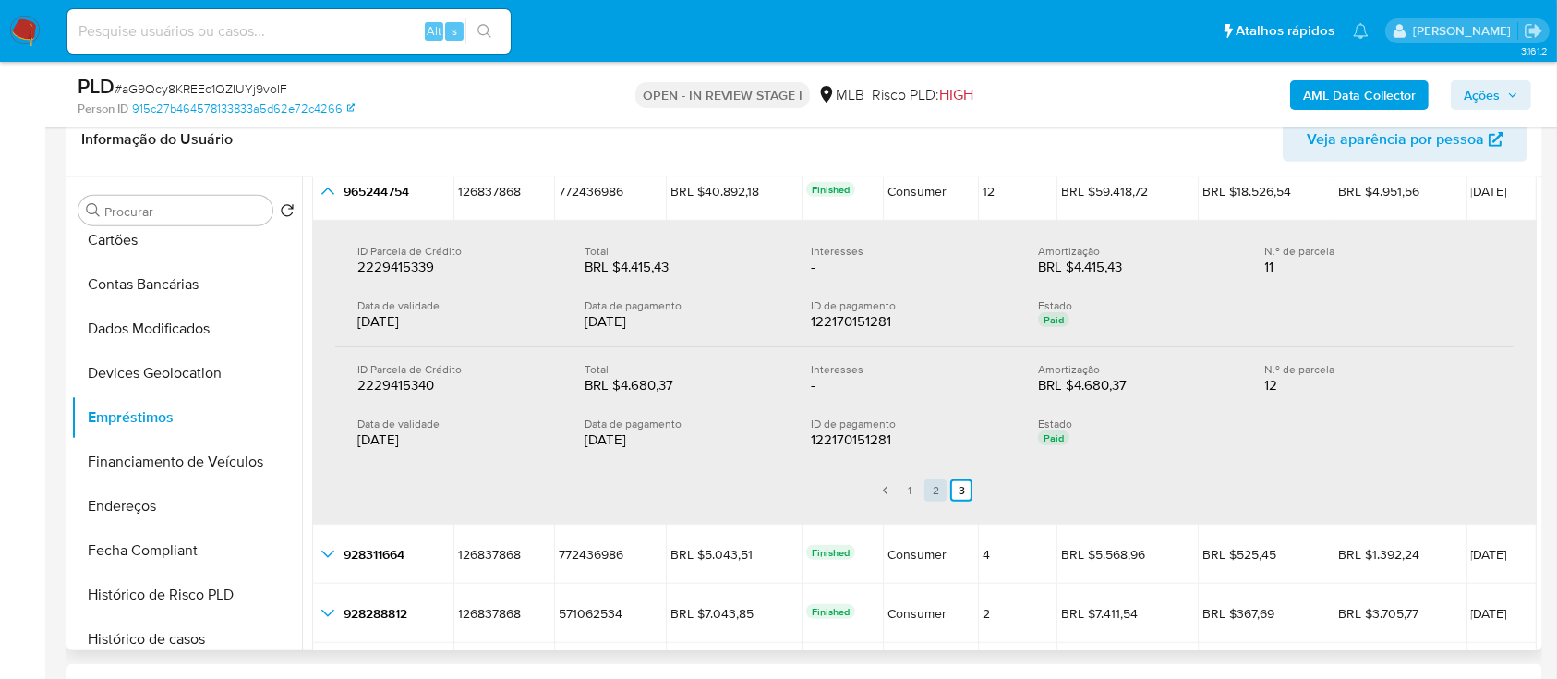
click at [933, 491] on link "2" at bounding box center [935, 490] width 22 height 22
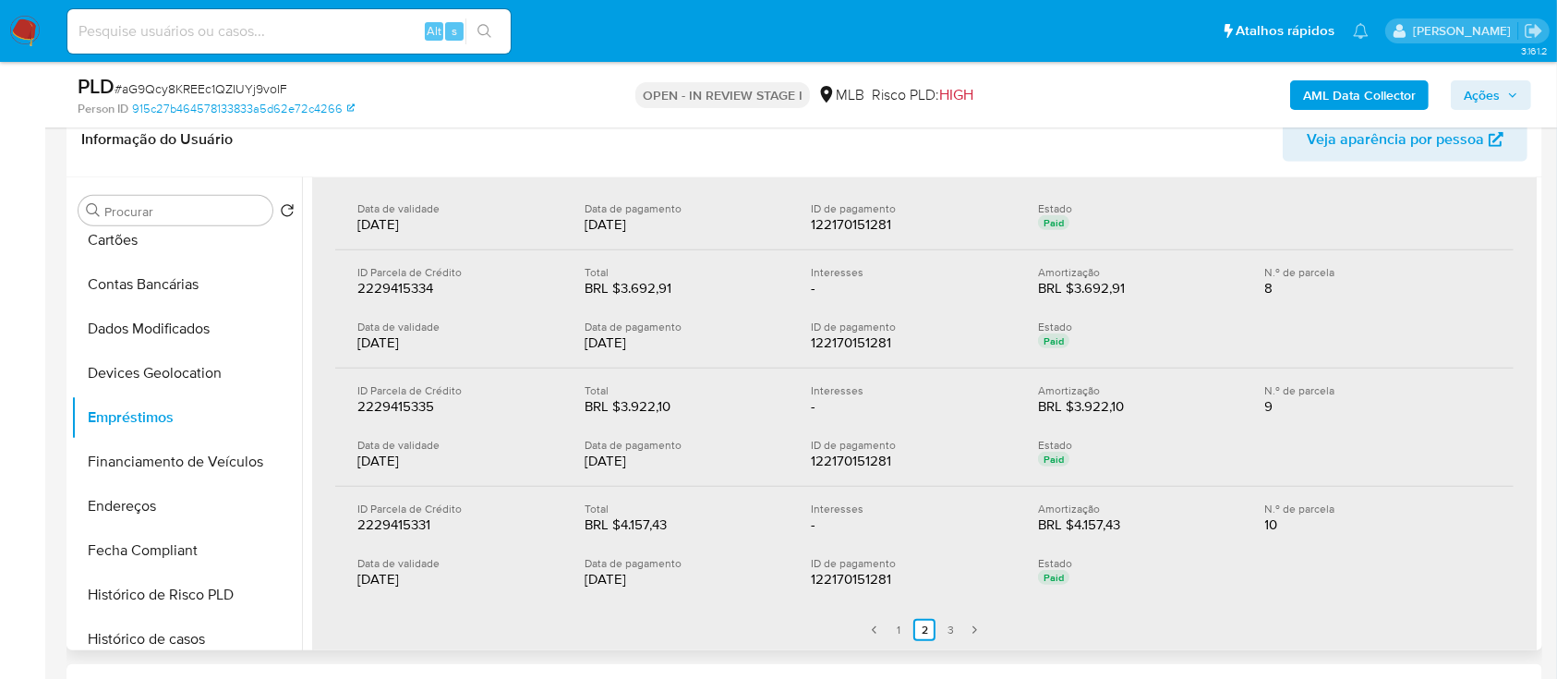
scroll to position [427, 0]
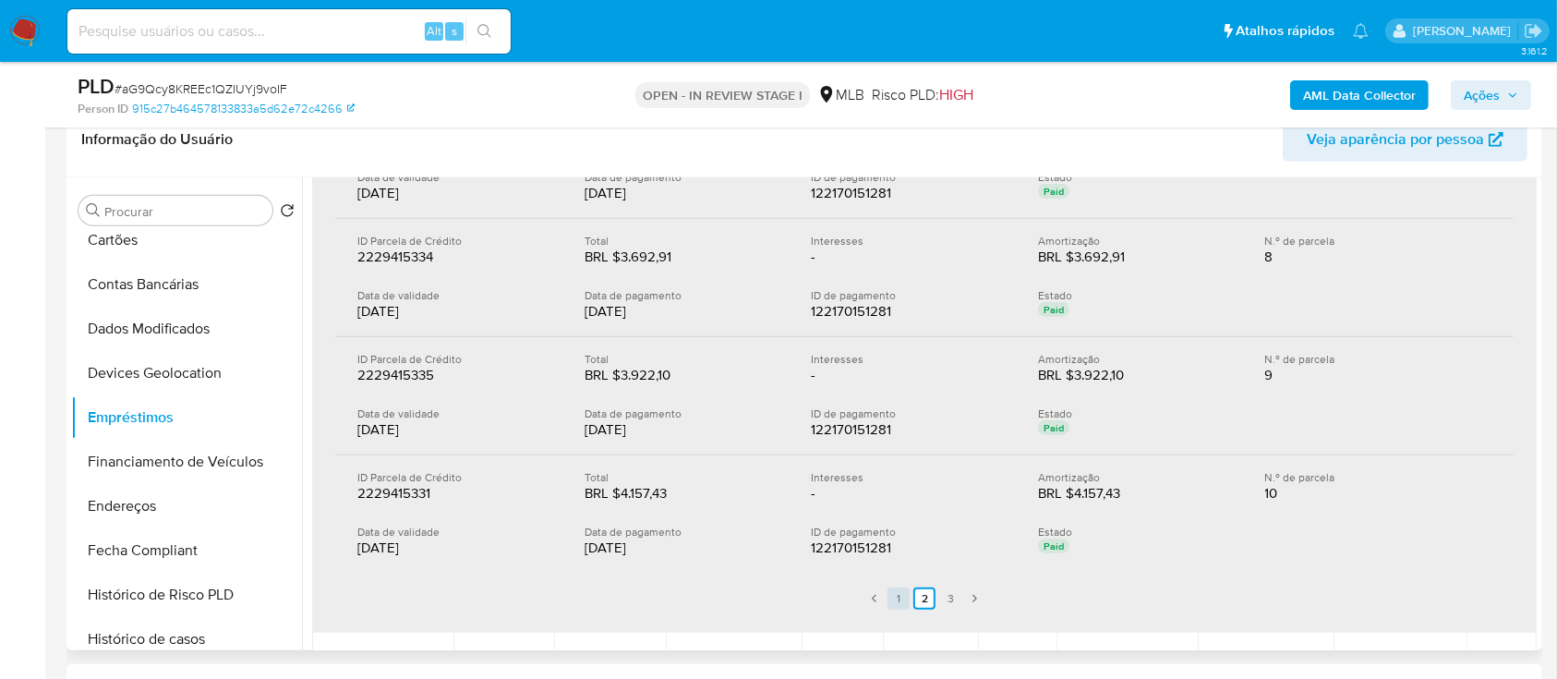
click at [898, 587] on link "1" at bounding box center [898, 598] width 22 height 22
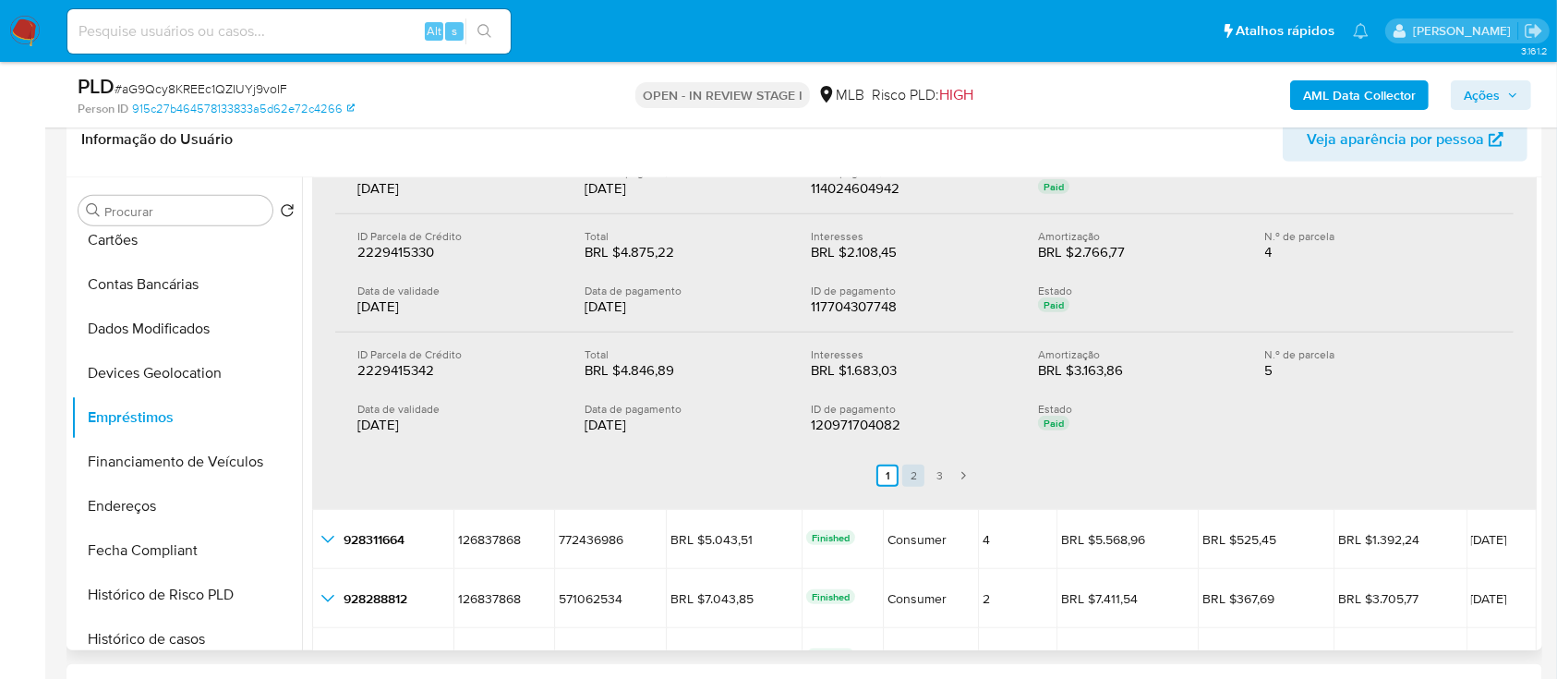
click at [913, 475] on link "2" at bounding box center [913, 475] width 22 height 22
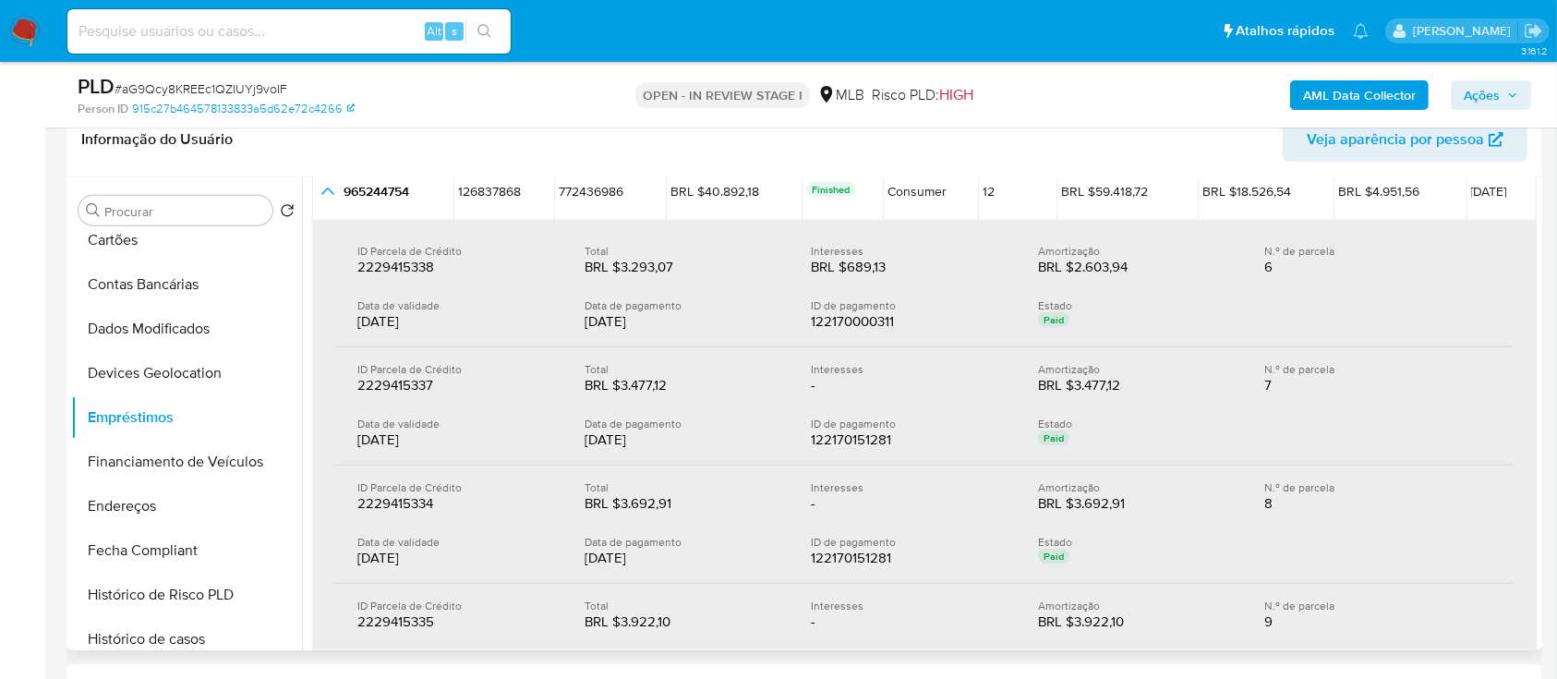
scroll to position [58, 0]
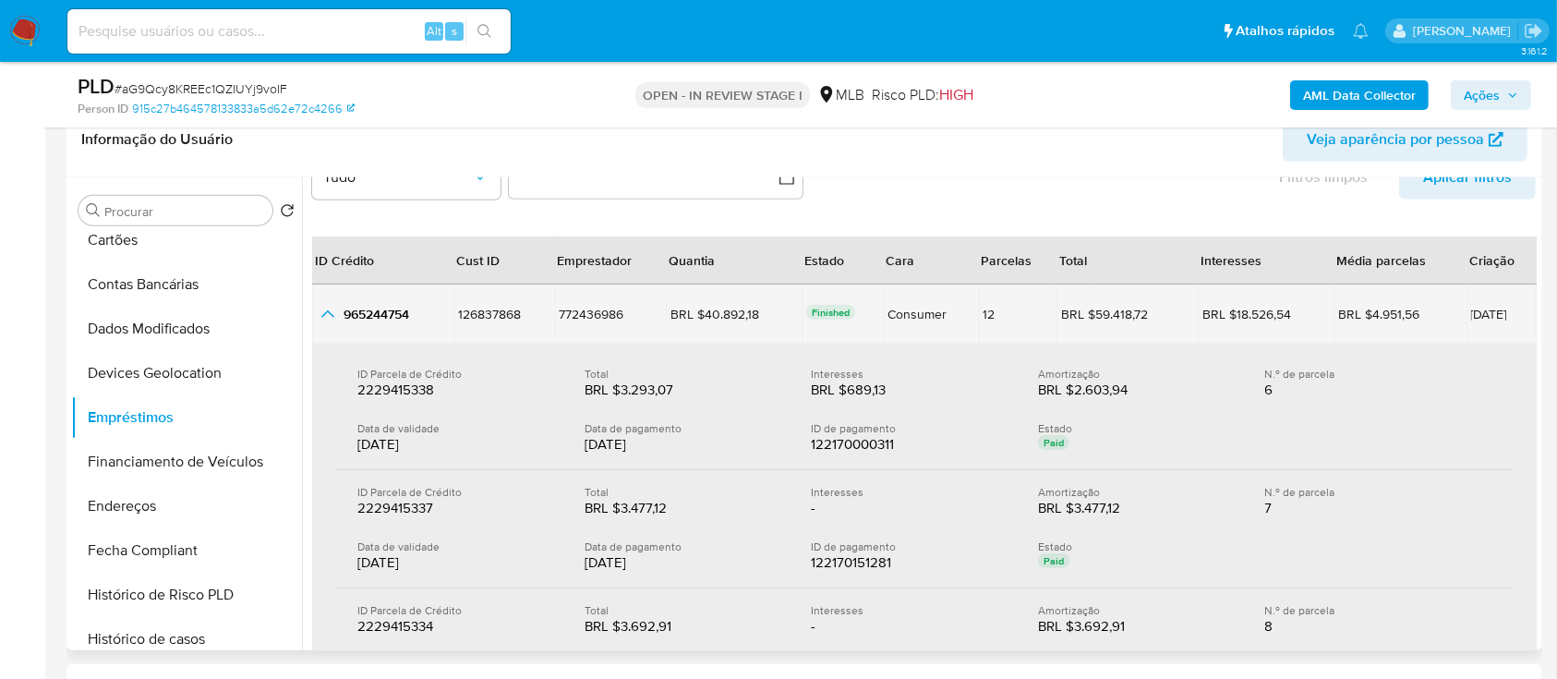
drag, startPoint x: 551, startPoint y: 316, endPoint x: 1505, endPoint y: 307, distance: 953.8
click at [1505, 307] on tr "965244754 965244754 126837868 126837868 772436986 772436986 BRL $40.892,18 BRL …" at bounding box center [924, 313] width 1224 height 59
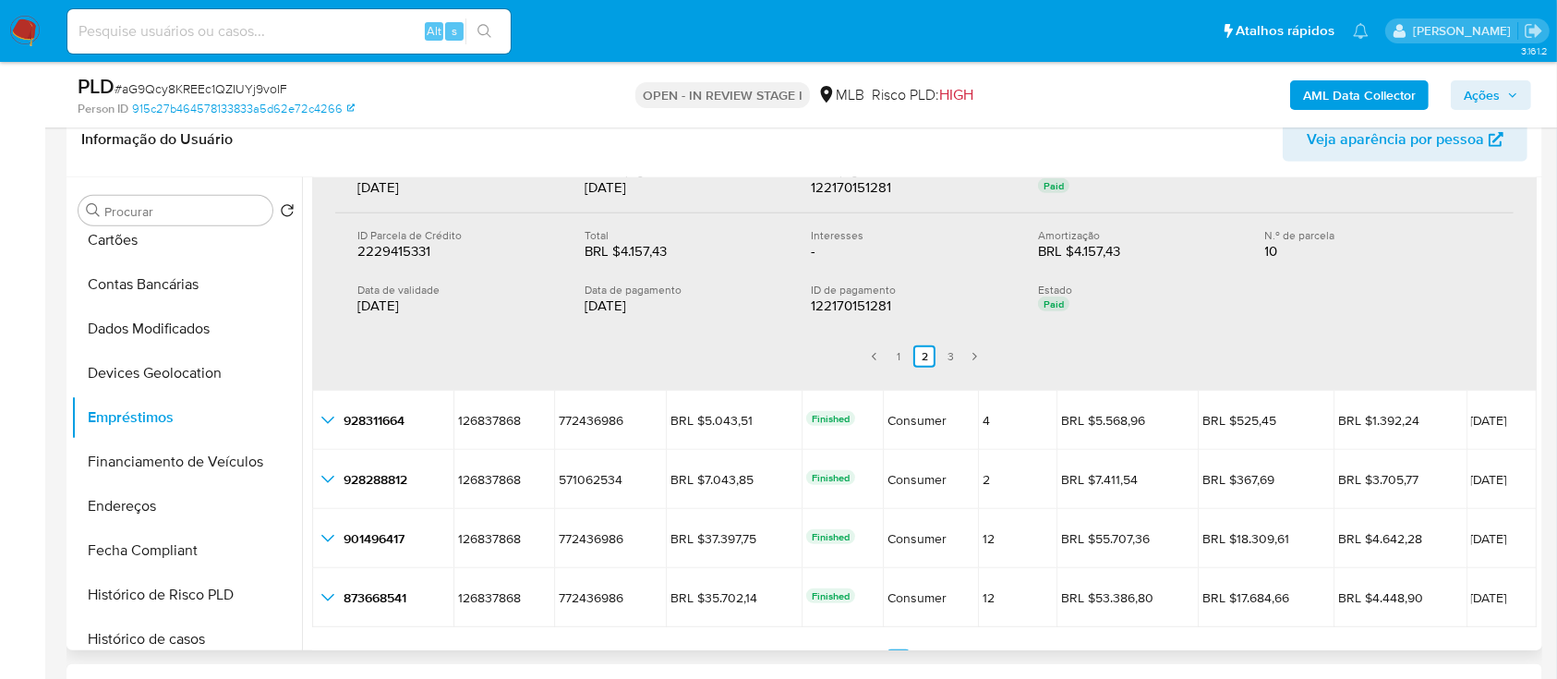
scroll to position [699, 0]
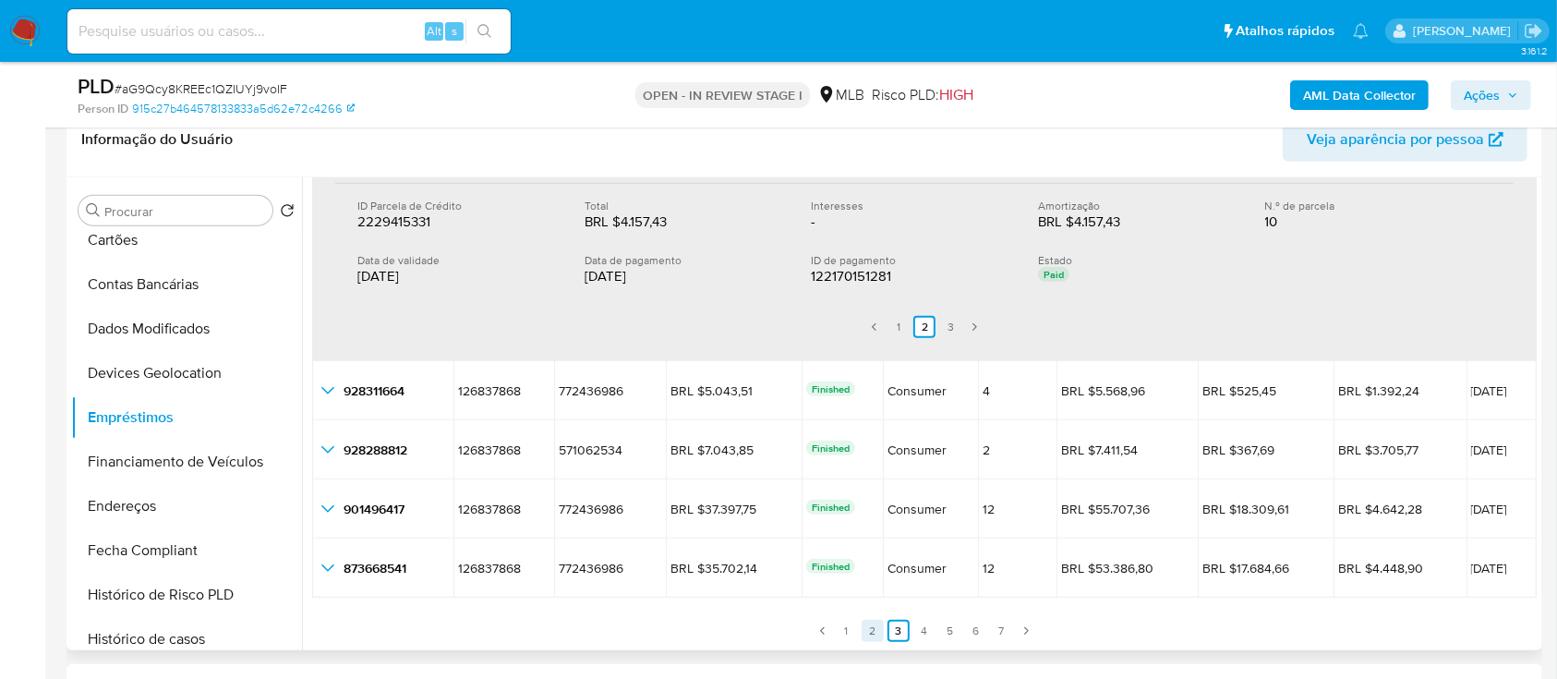
click at [873, 620] on link "2" at bounding box center [872, 631] width 22 height 22
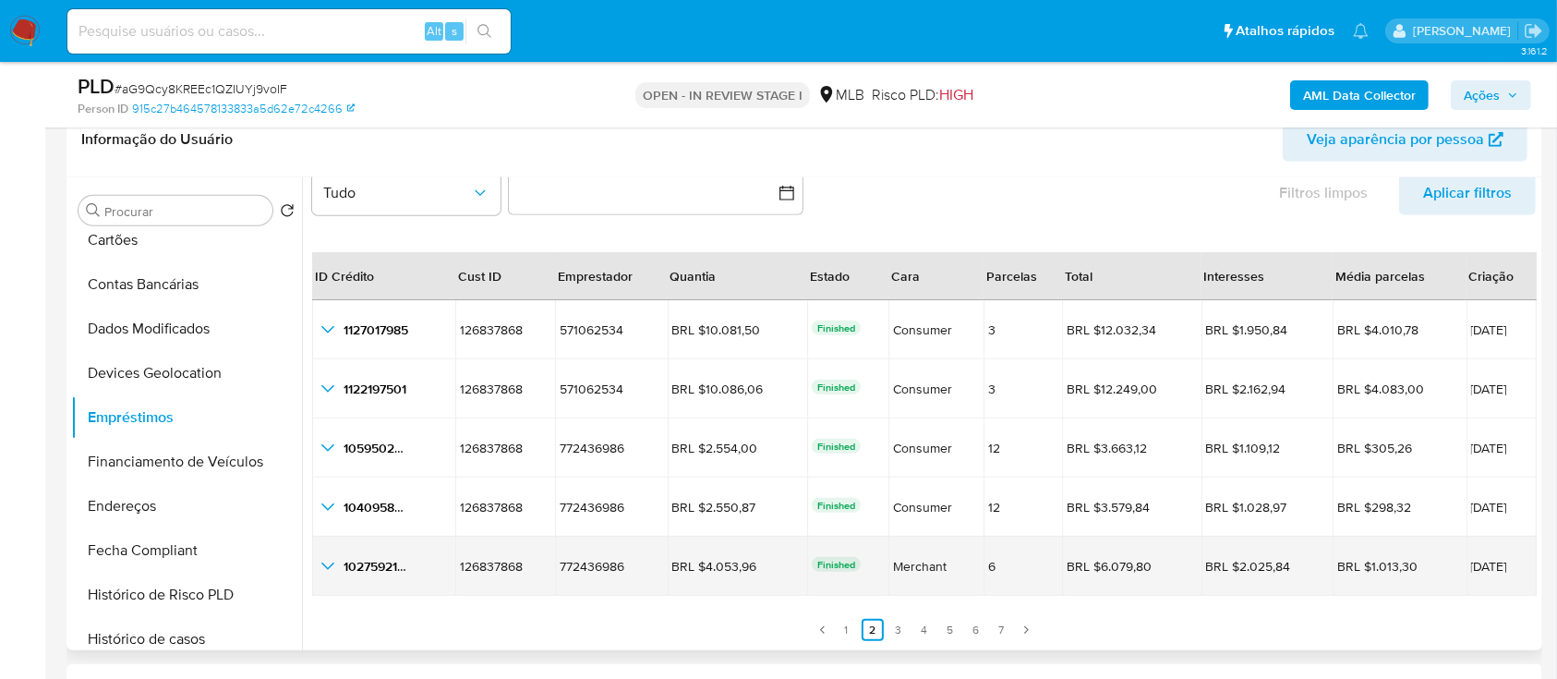
click at [330, 566] on icon "button_show_hidden_detail_by_id_4" at bounding box center [328, 566] width 22 height 22
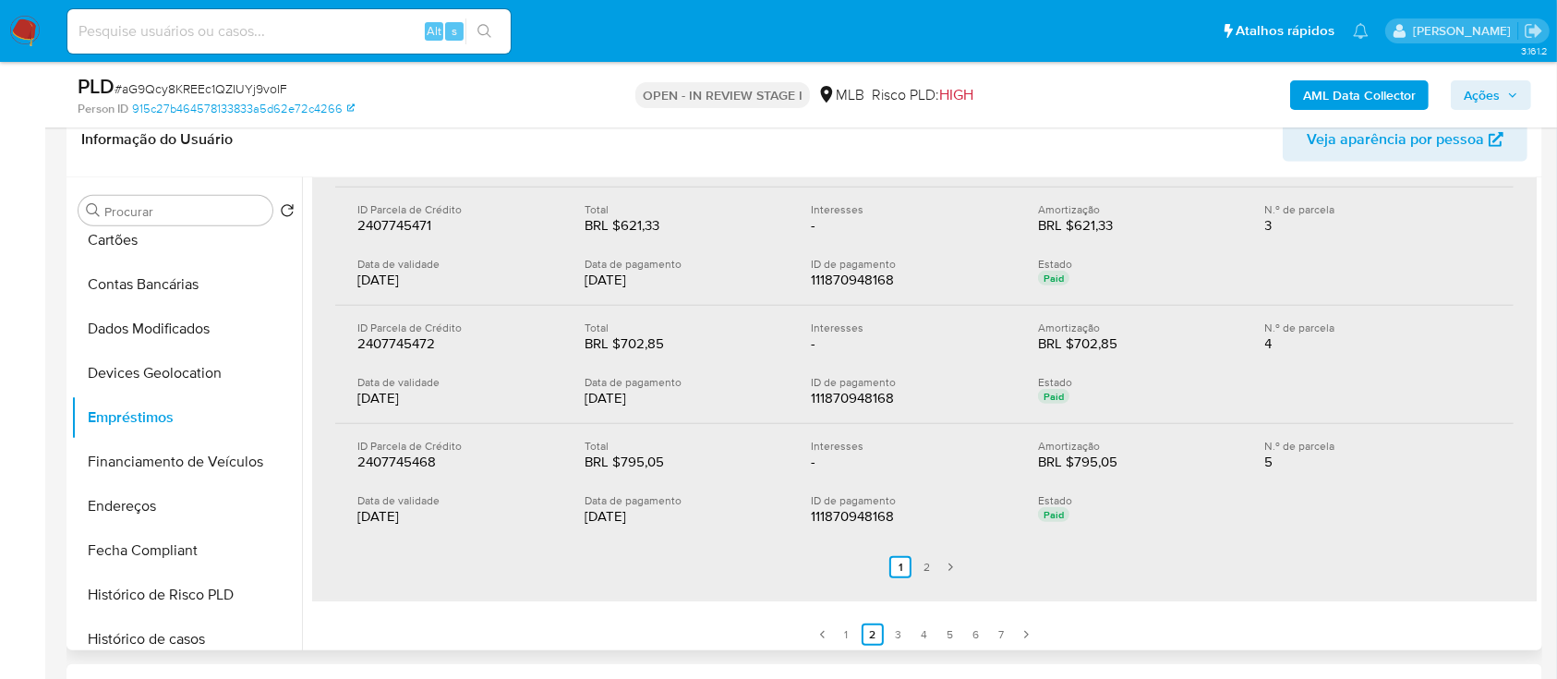
scroll to position [699, 0]
click at [917, 563] on link "2" at bounding box center [926, 563] width 22 height 22
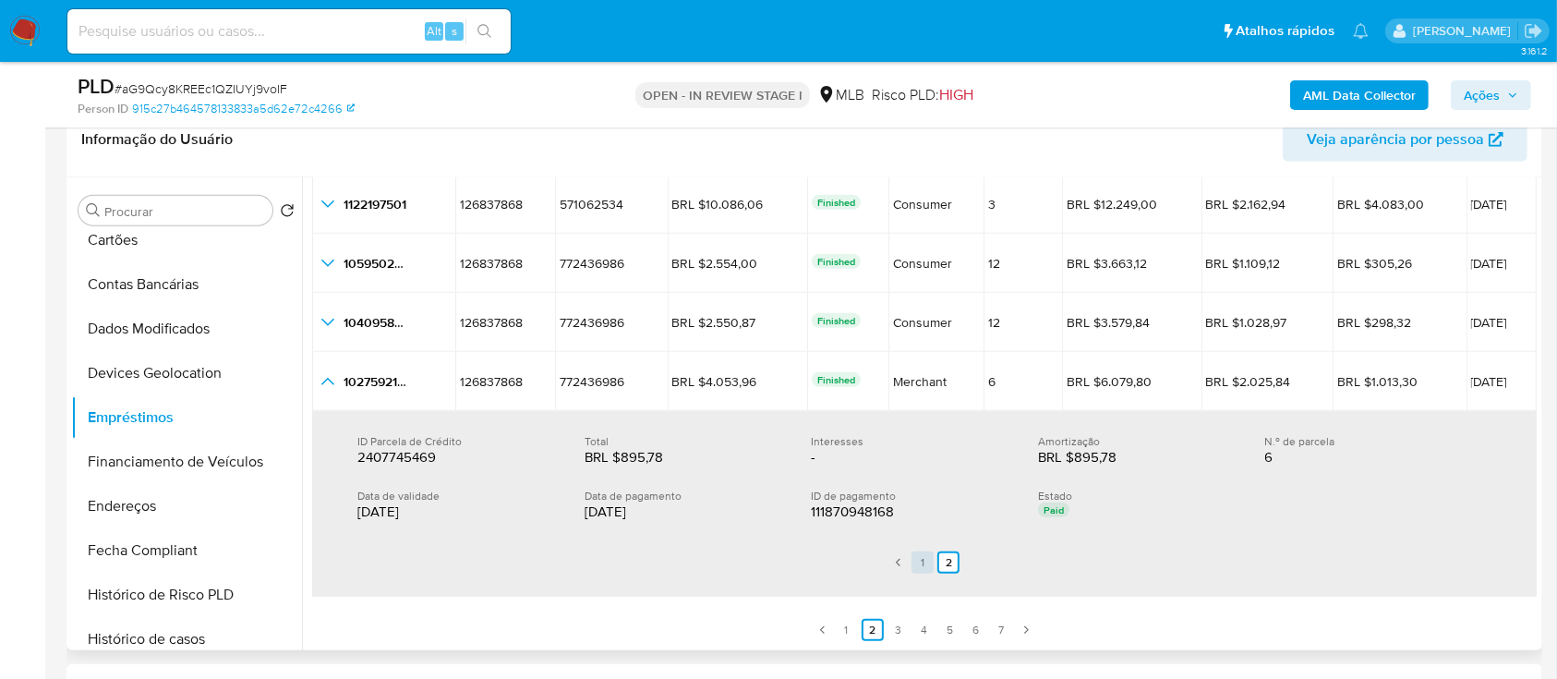
scroll to position [227, 0]
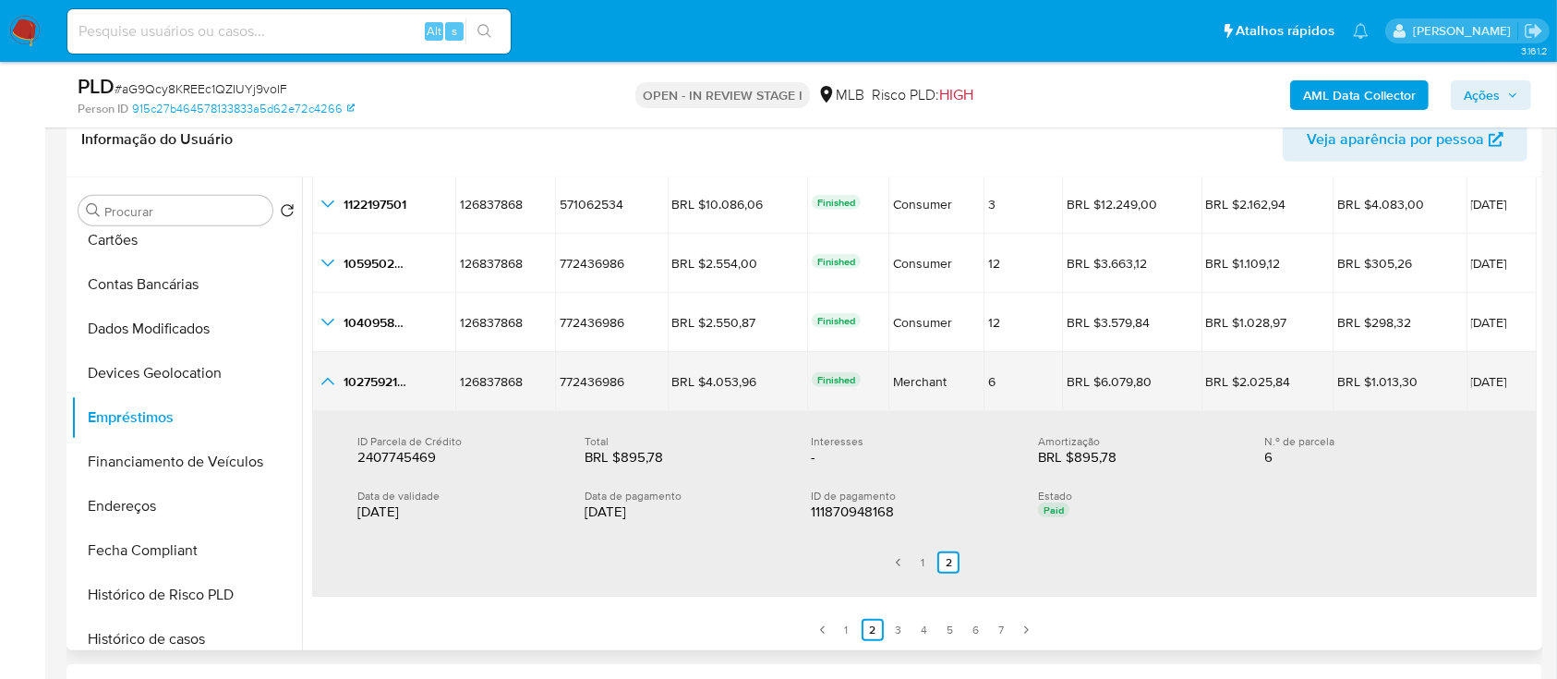
click at [338, 374] on icon "button_show_hidden_detail_by_id_4" at bounding box center [328, 381] width 22 height 22
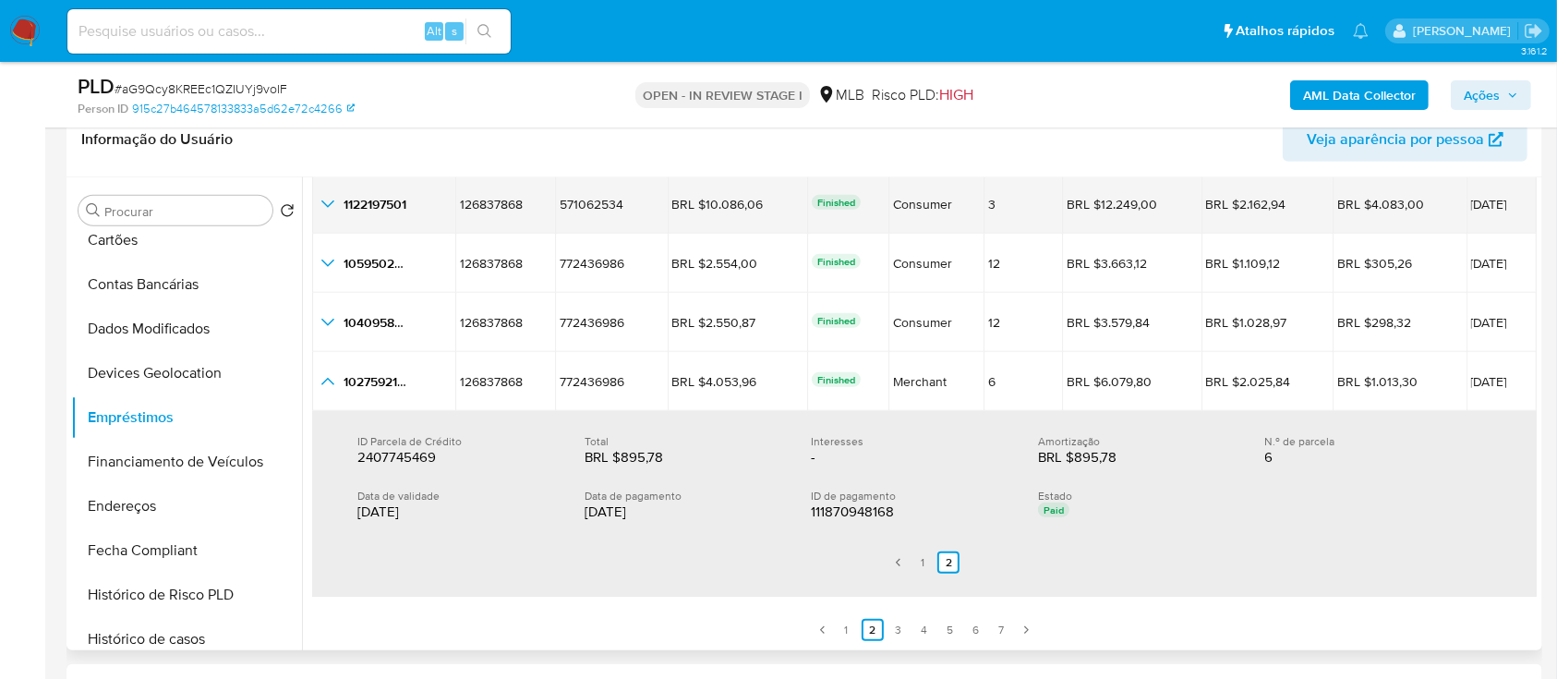
scroll to position [42, 0]
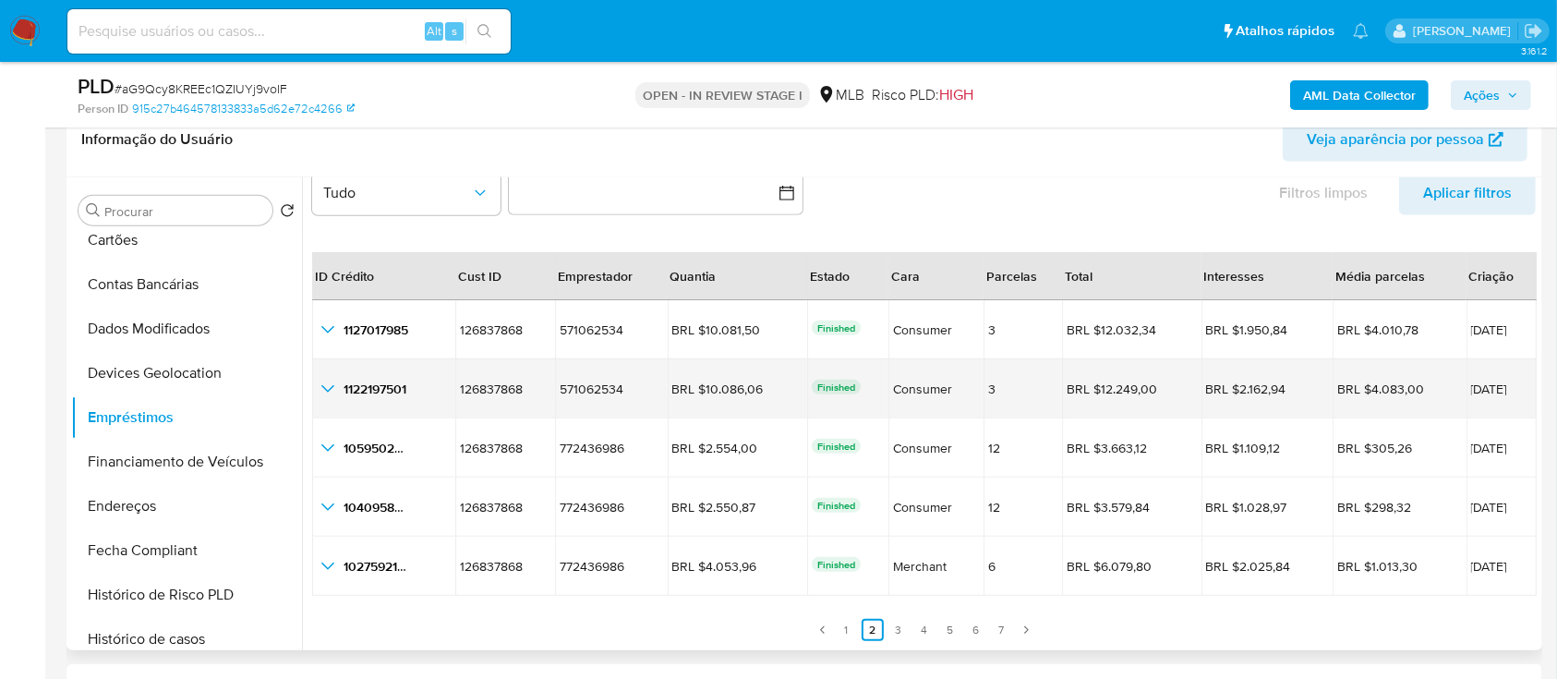
click at [335, 386] on icon "button_show_hidden_detail_by_id_1" at bounding box center [328, 389] width 22 height 22
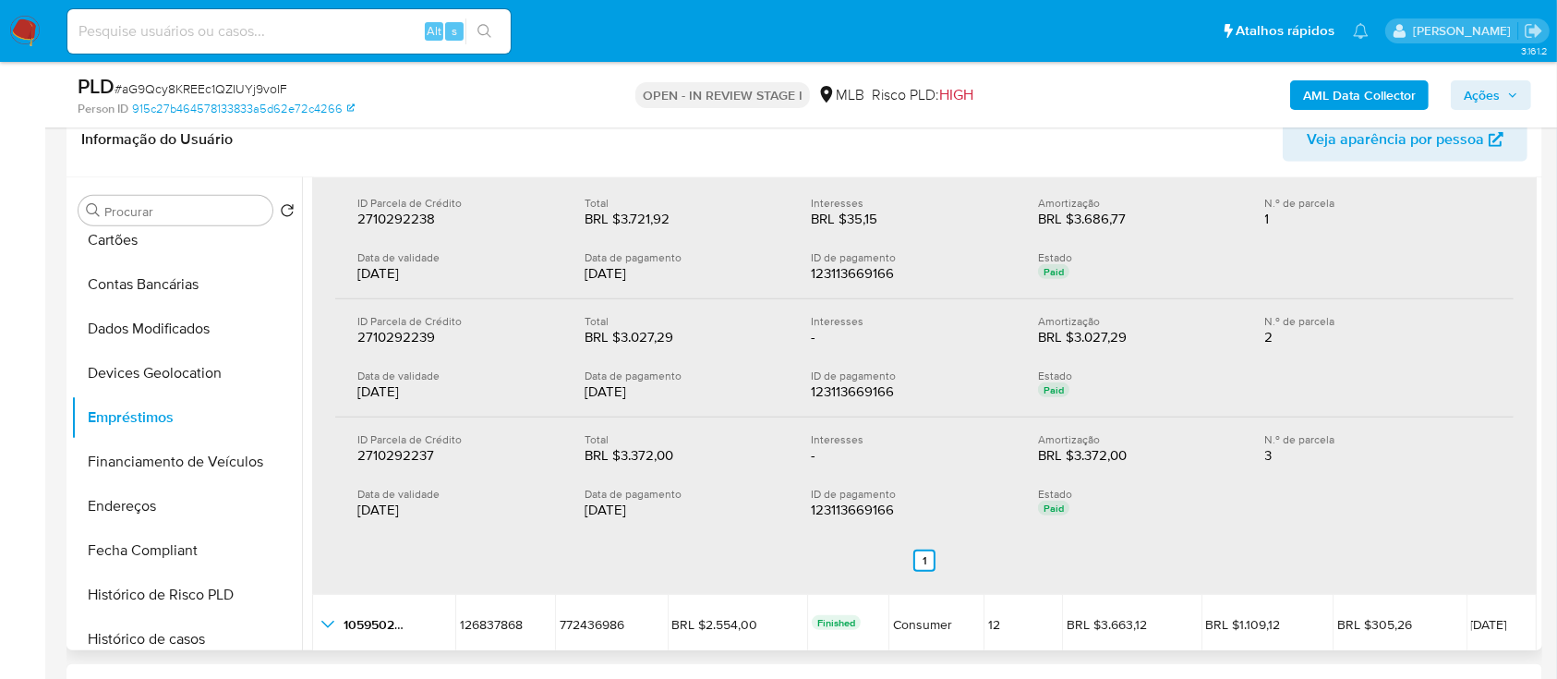
scroll to position [165, 0]
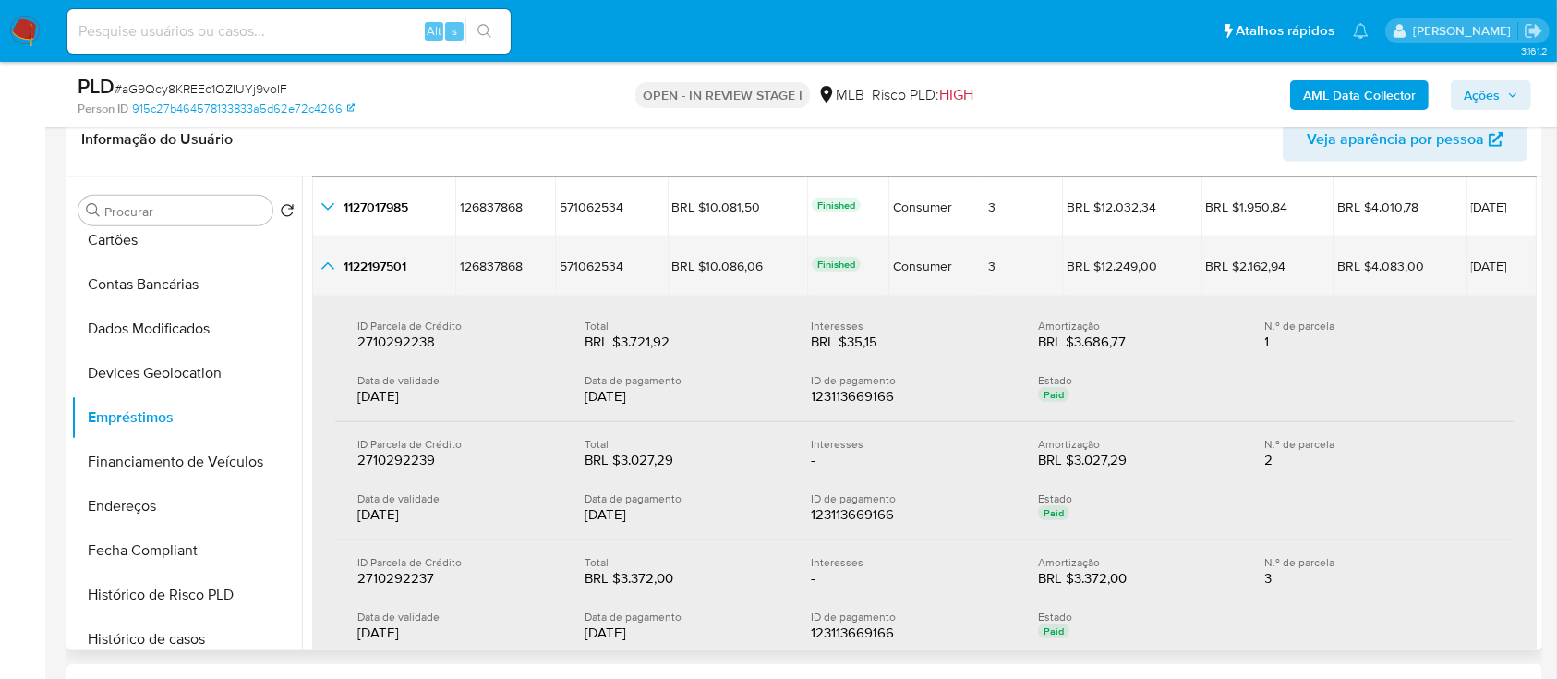
drag, startPoint x: 447, startPoint y: 258, endPoint x: 1525, endPoint y: 261, distance: 1078.4
click at [1525, 261] on tr "1122197501 1122197501 126837868 126837868 571062534 571062534 BRL $10.086,06 BR…" at bounding box center [924, 265] width 1224 height 59
click at [338, 262] on icon "button_show_hidden_detail_by_id_1" at bounding box center [328, 266] width 22 height 22
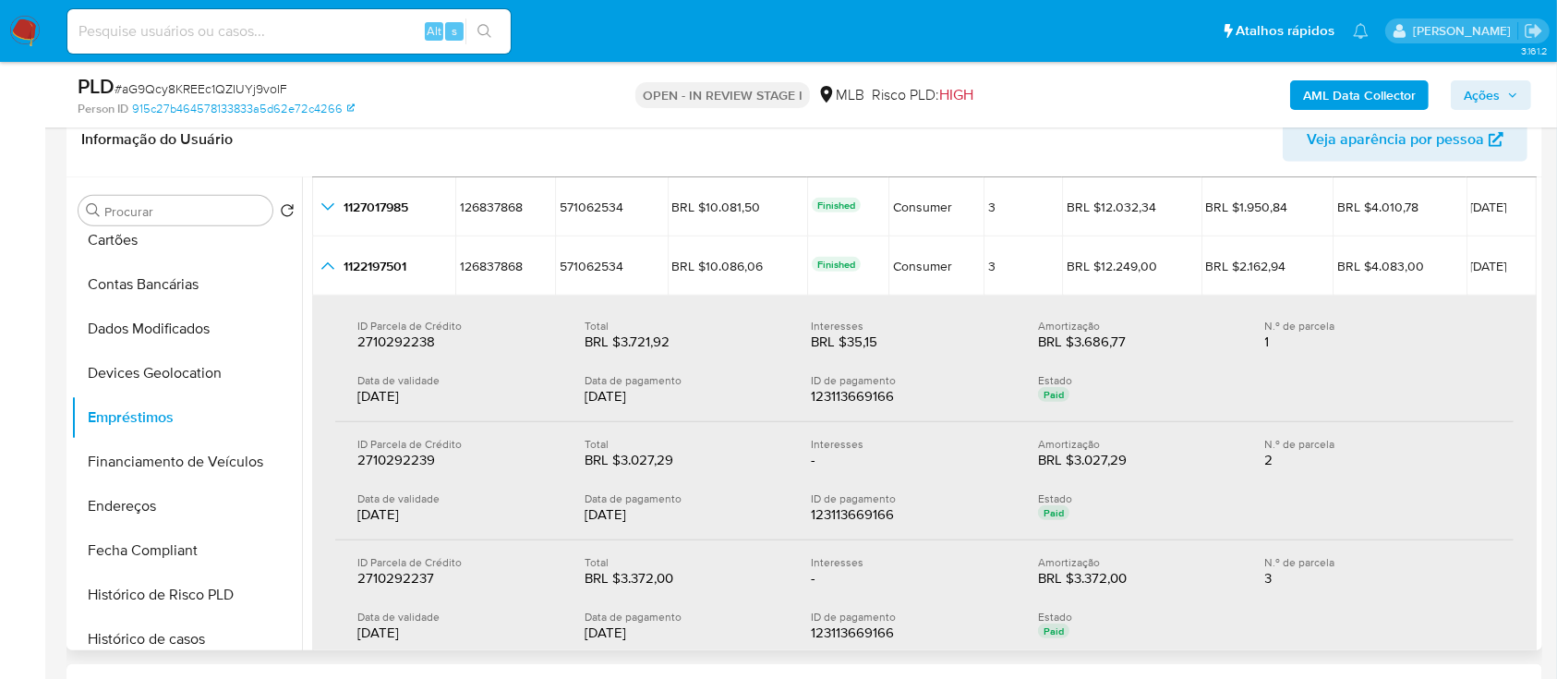
scroll to position [42, 0]
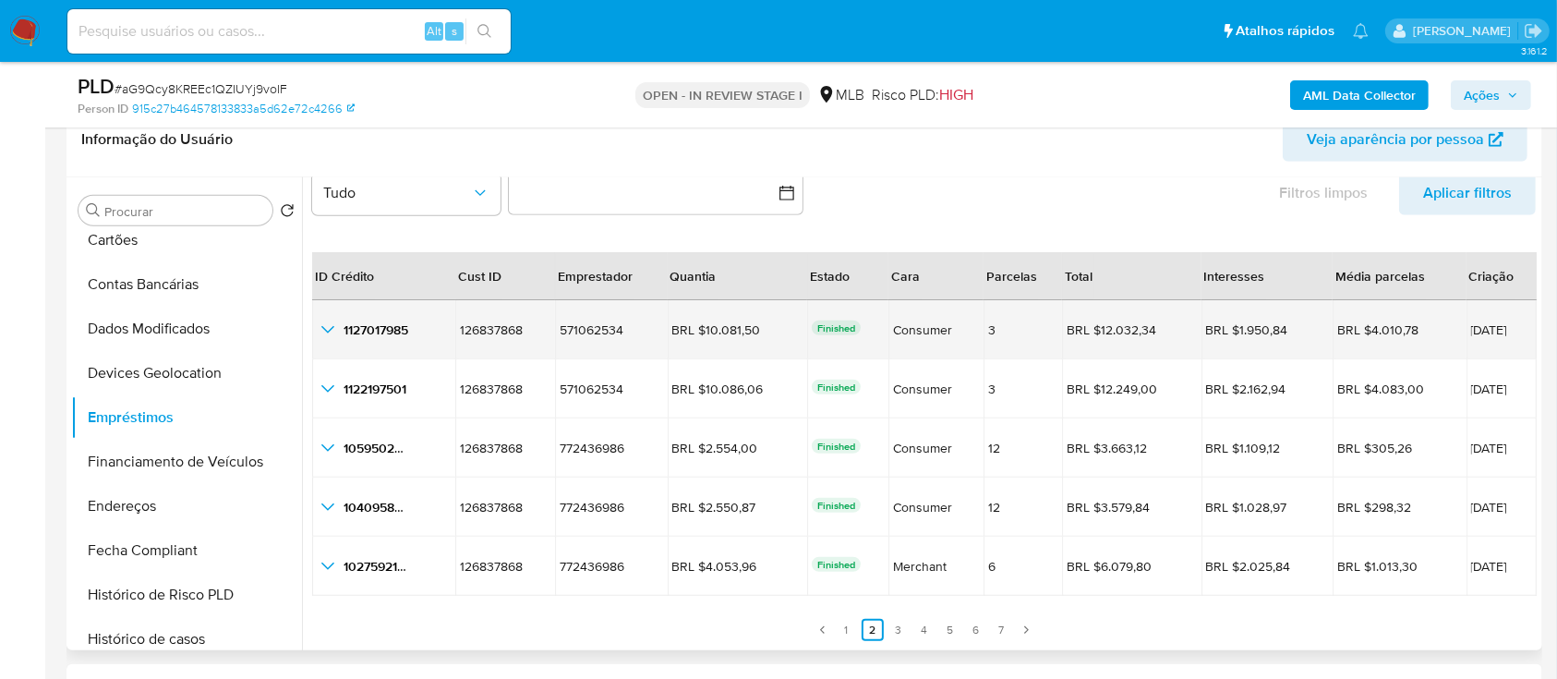
drag, startPoint x: 322, startPoint y: 322, endPoint x: 331, endPoint y: 323, distance: 9.3
click at [322, 323] on icon "button_show_hidden_detail_by_id_0" at bounding box center [328, 330] width 22 height 22
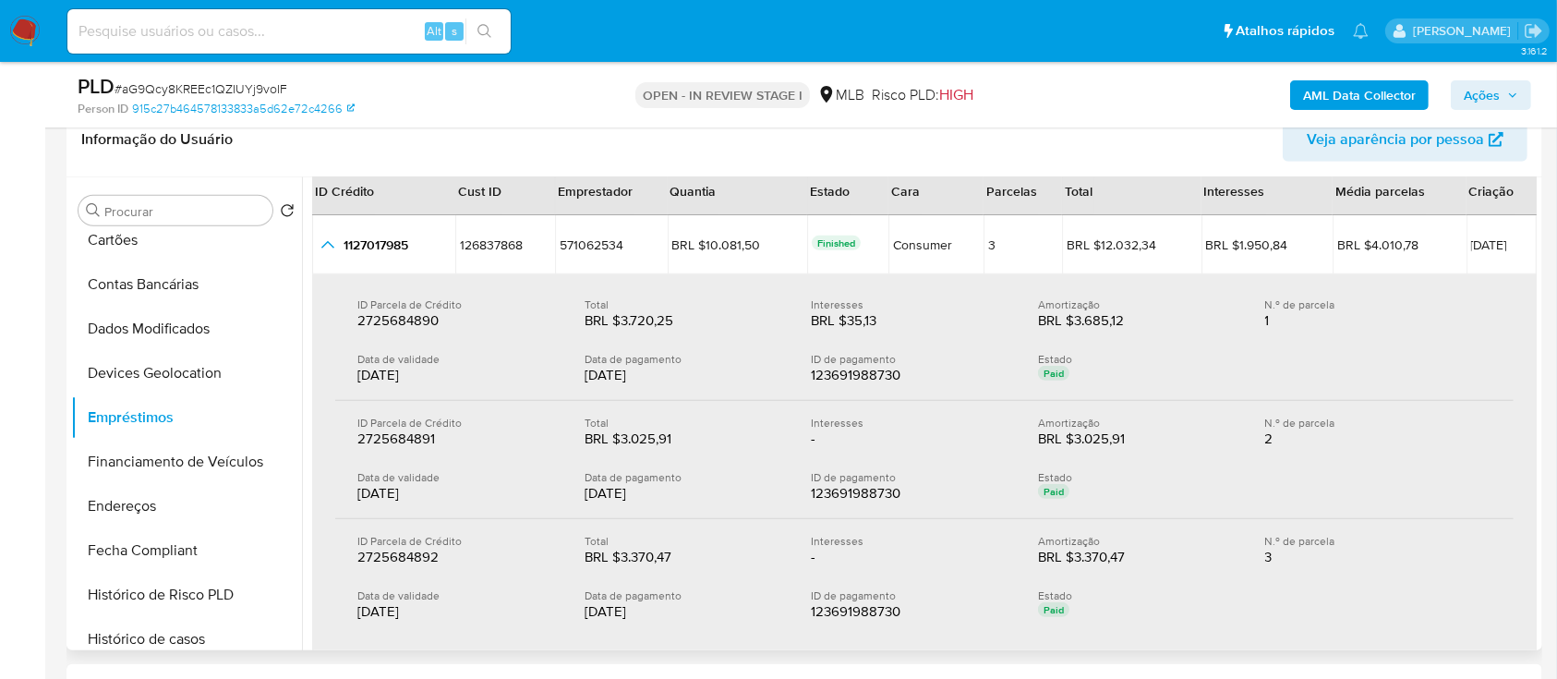
scroll to position [165, 0]
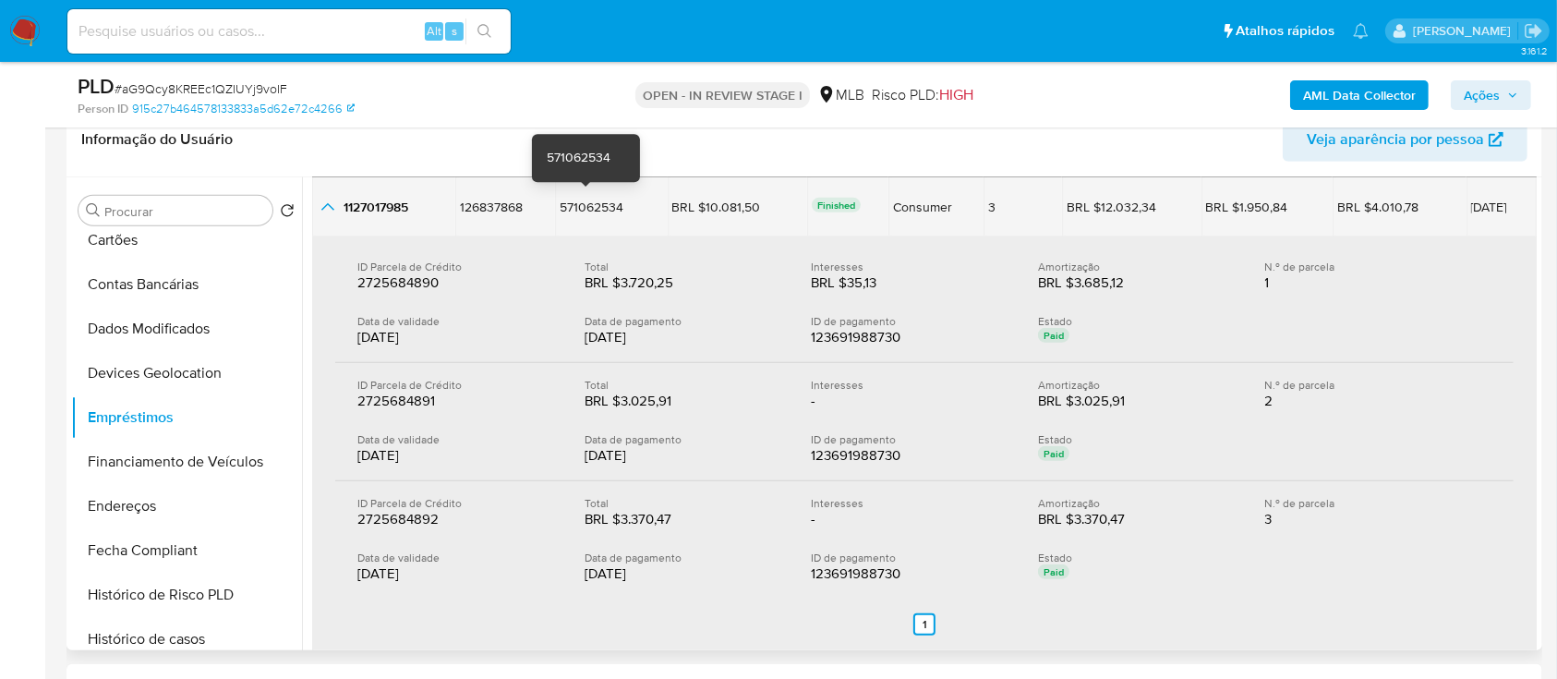
drag, startPoint x: 1500, startPoint y: 210, endPoint x: 554, endPoint y: 204, distance: 946.4
click at [554, 204] on tr "1127017985 1127017985 126837868 126837868 571062534 571062534 BRL $10.081,50 BR…" at bounding box center [924, 206] width 1224 height 59
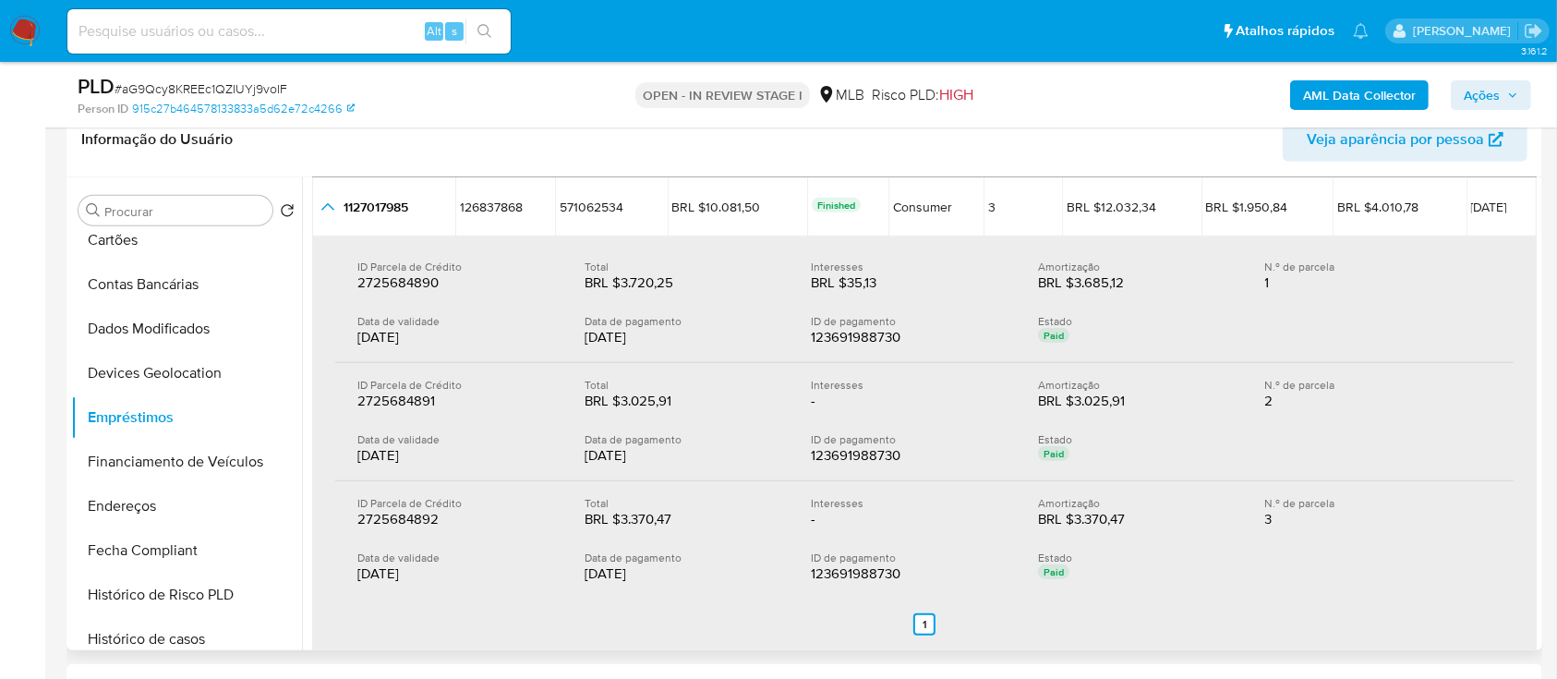
drag, startPoint x: 329, startPoint y: 203, endPoint x: 341, endPoint y: 206, distance: 12.3
click at [329, 202] on icon "button_show_hidden_detail_by_id_0" at bounding box center [328, 207] width 22 height 22
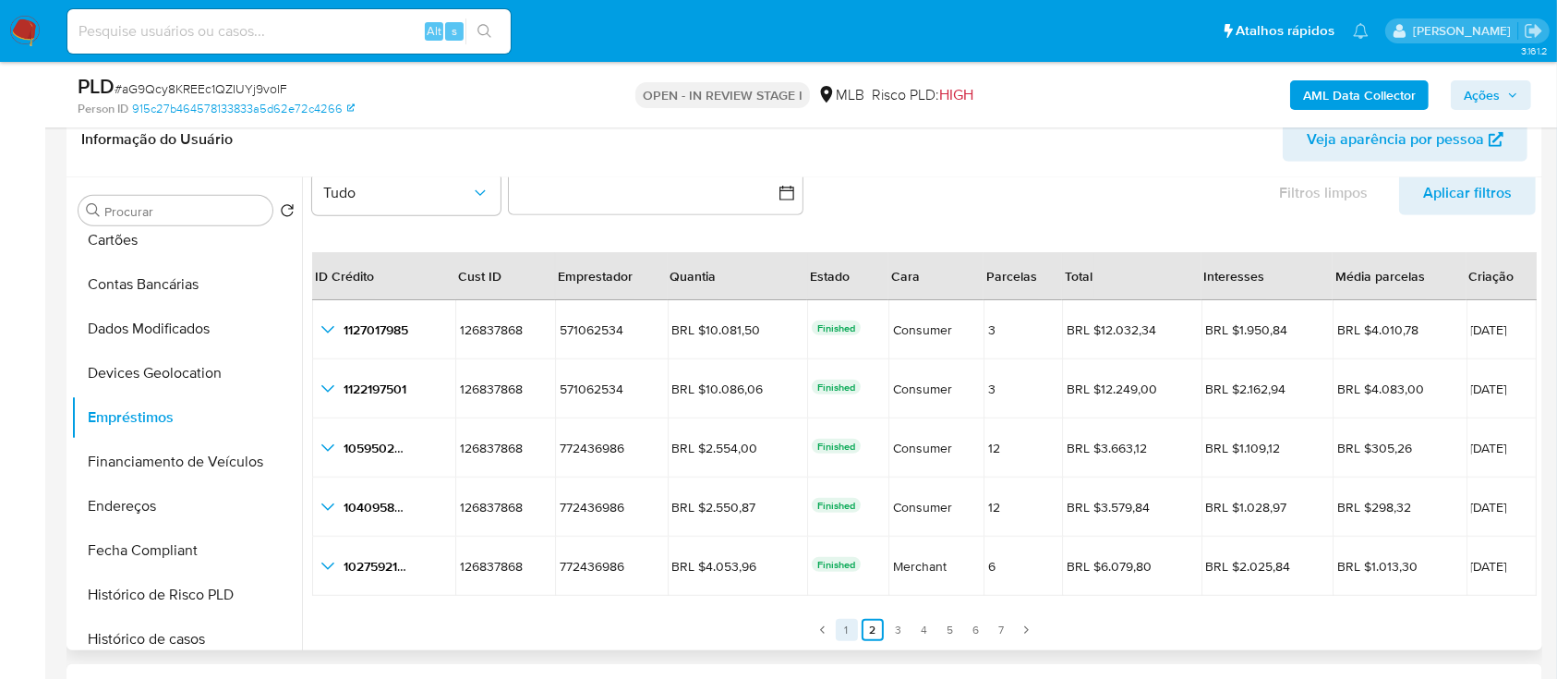
click at [847, 630] on link "1" at bounding box center [847, 630] width 22 height 22
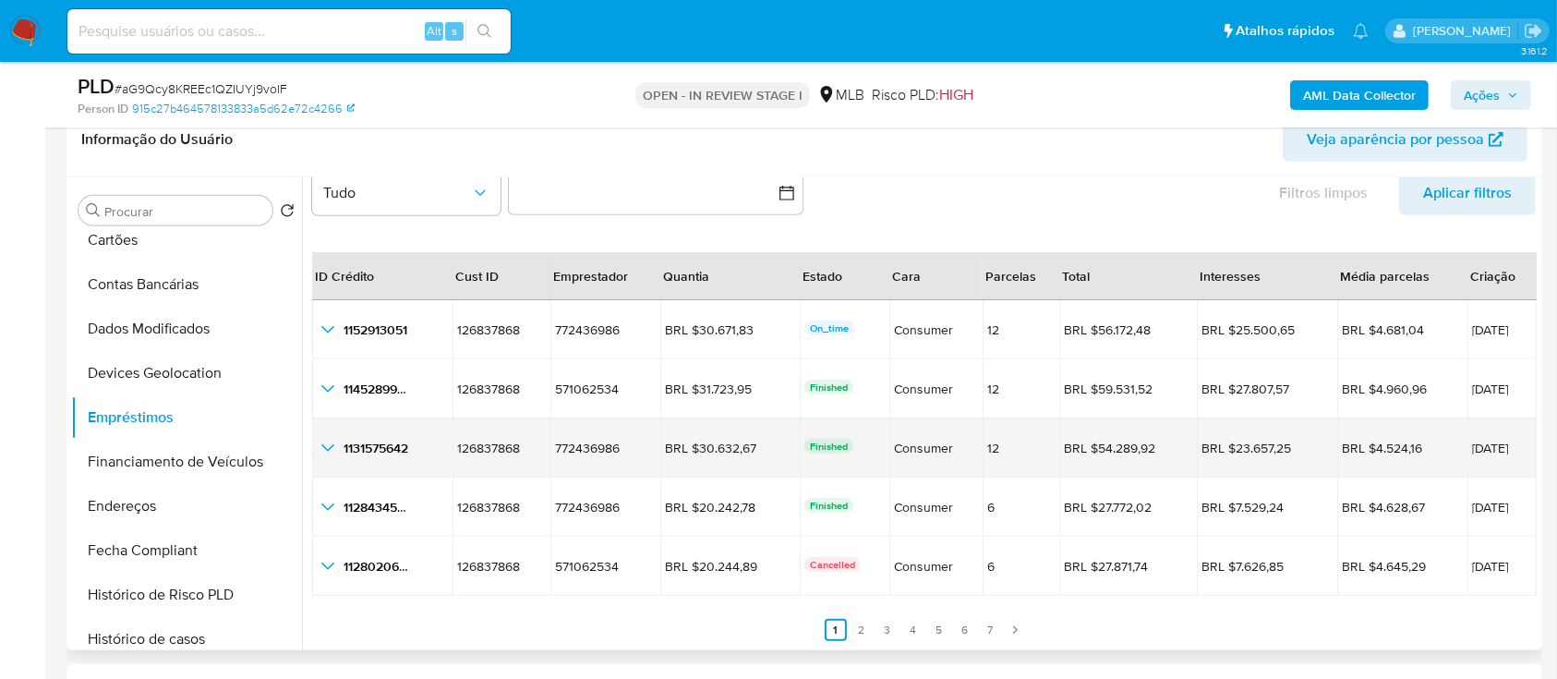
click at [1479, 462] on td "30/08/2025" at bounding box center [1501, 447] width 69 height 59
click at [1473, 449] on span "30/08/2025" at bounding box center [1502, 447] width 60 height 13
click at [328, 451] on icon "button_show_hidden_detail_by_id_2" at bounding box center [328, 448] width 22 height 22
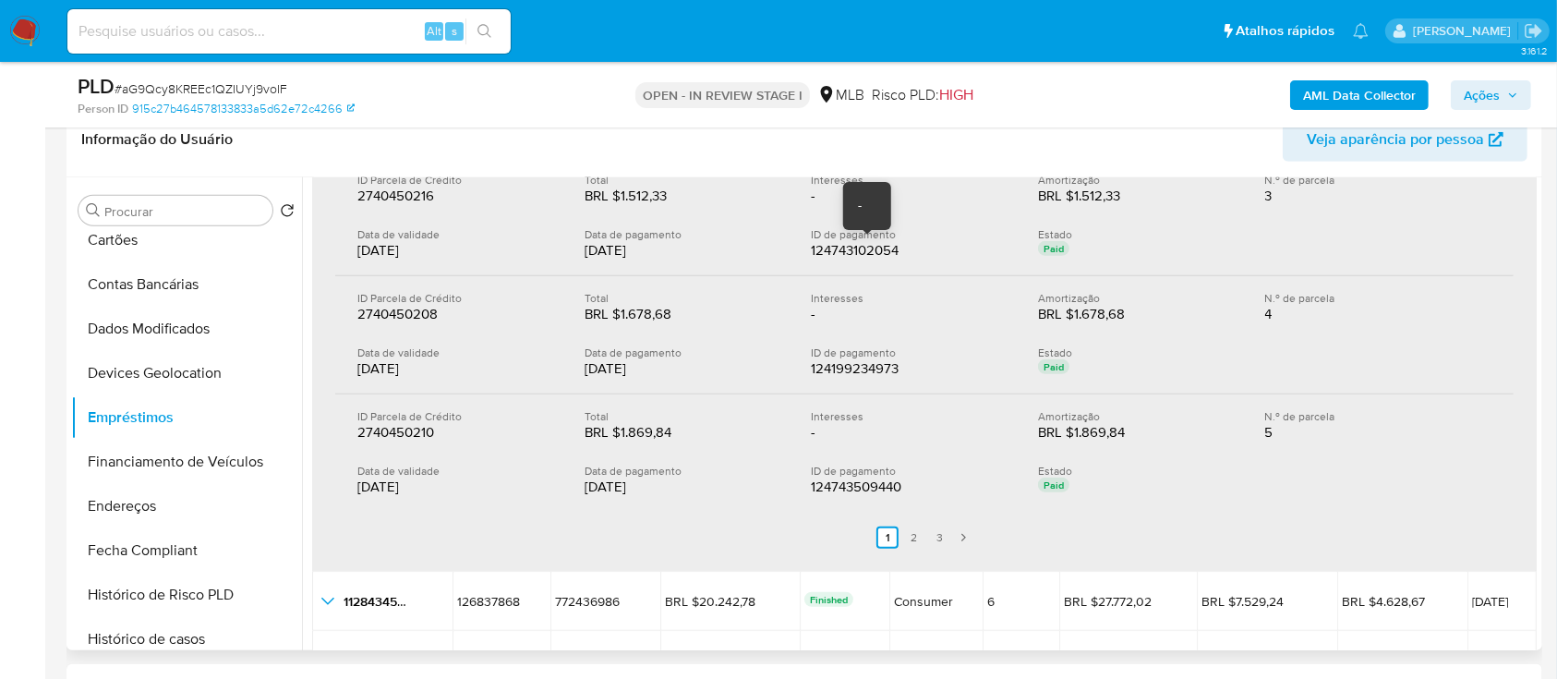
scroll to position [657, 0]
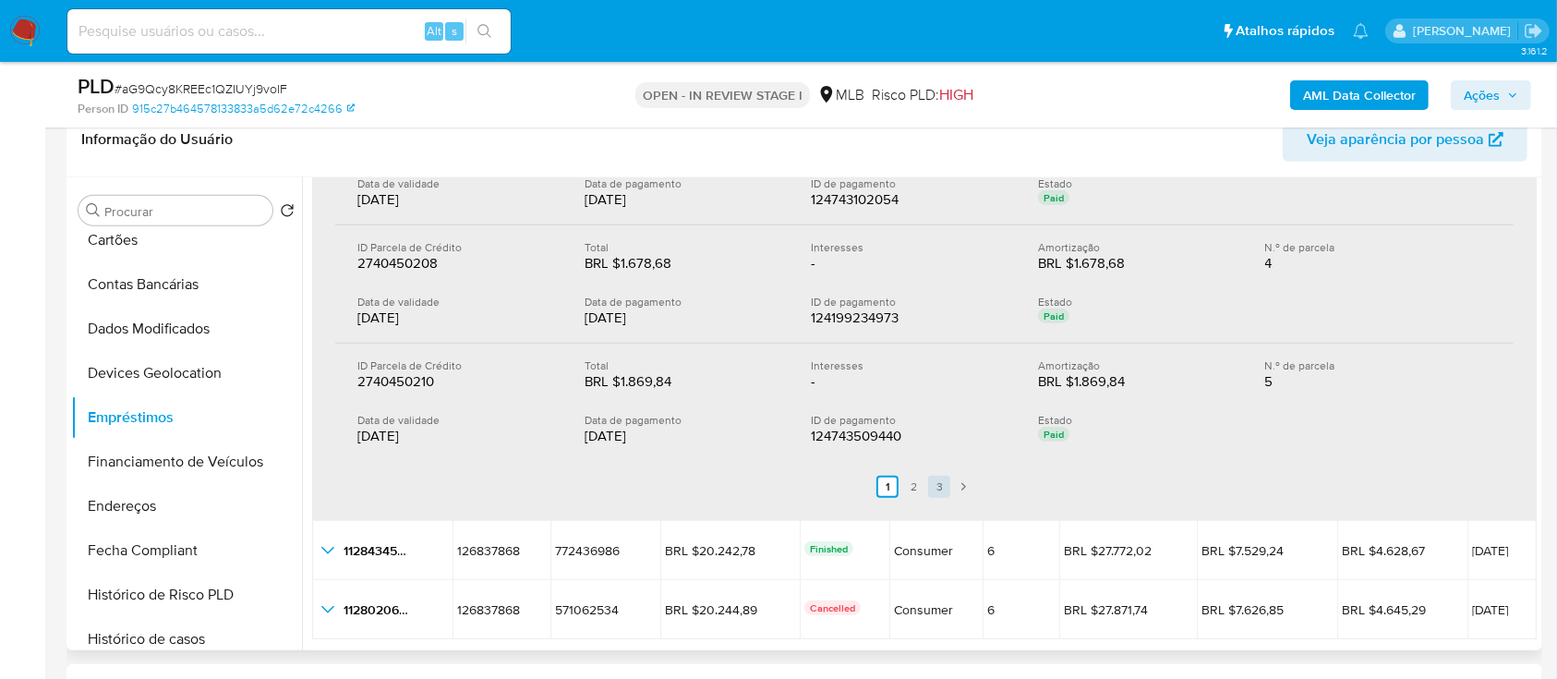
click at [936, 476] on link "3" at bounding box center [939, 486] width 22 height 22
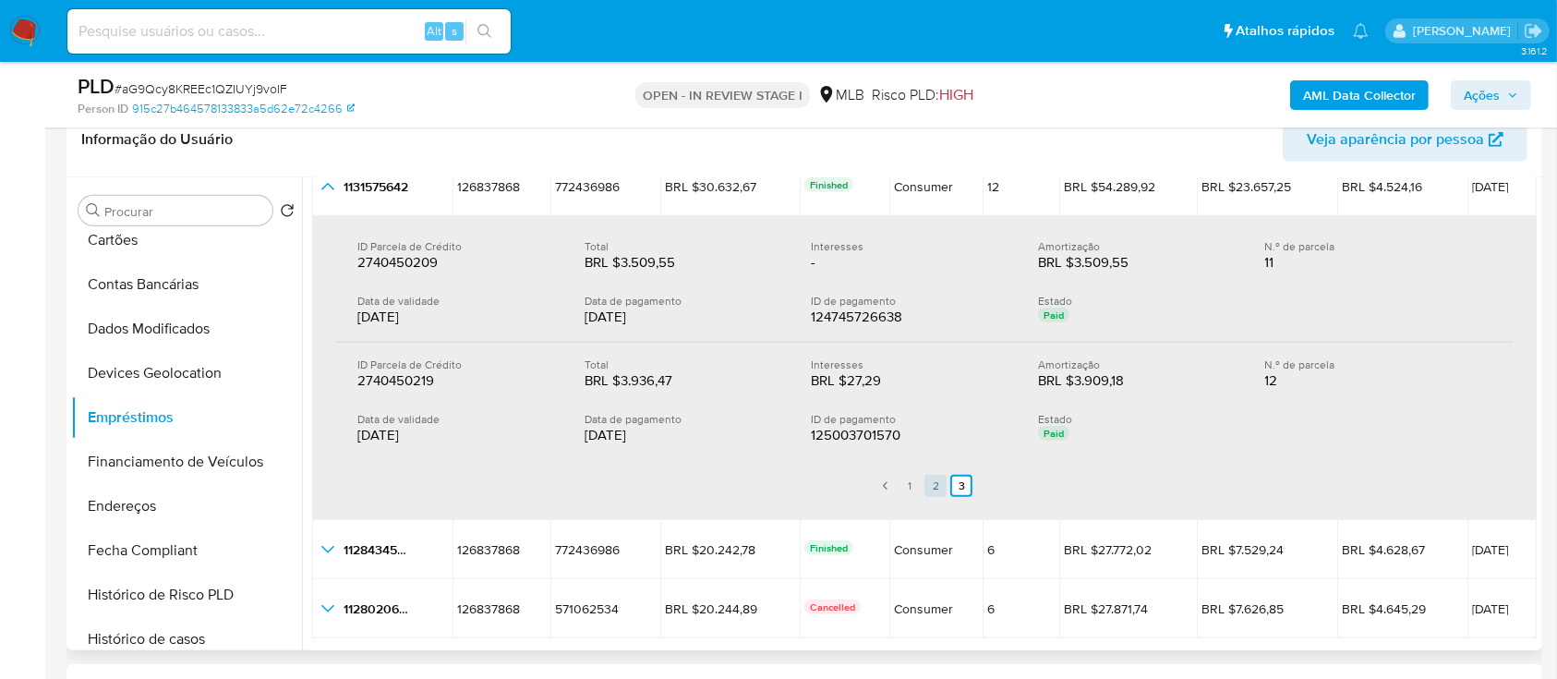
click at [905, 479] on link "1" at bounding box center [909, 486] width 22 height 22
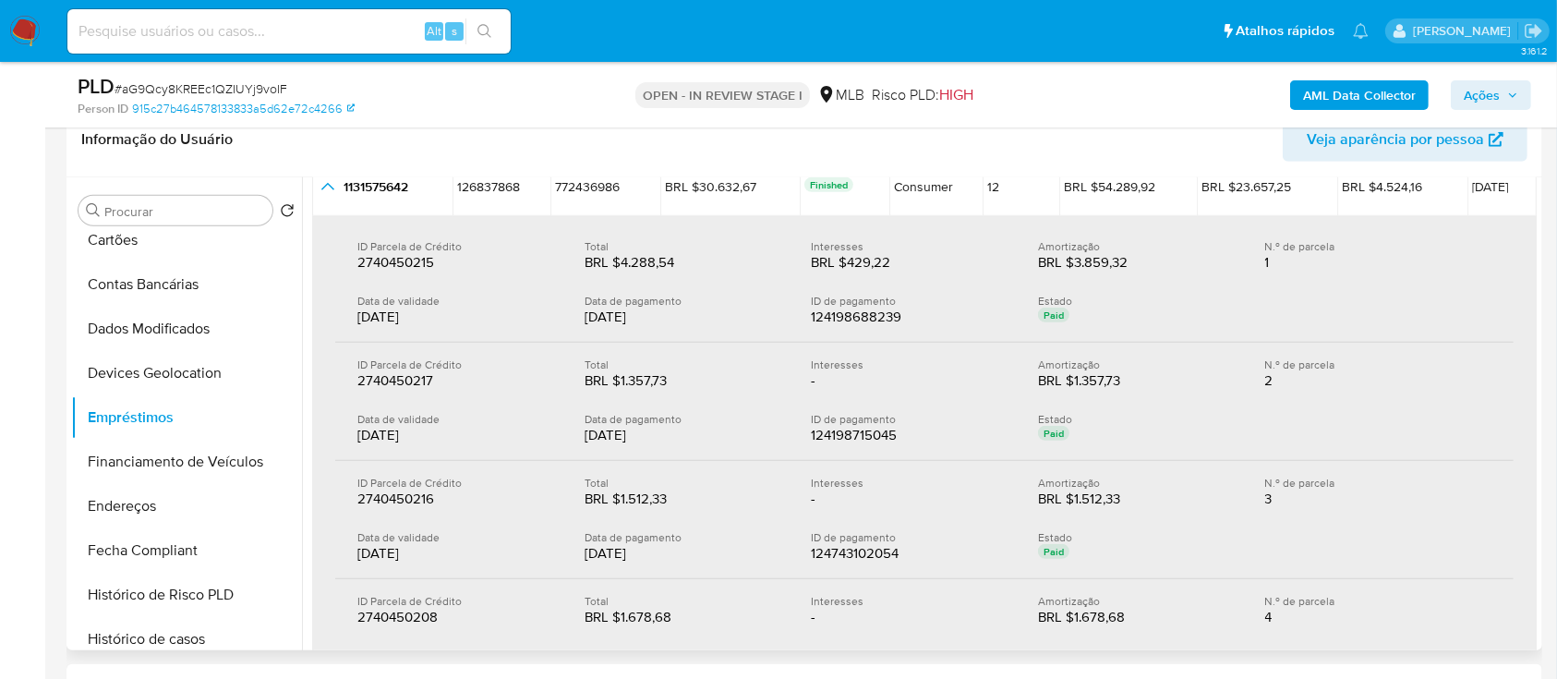
scroll to position [181, 0]
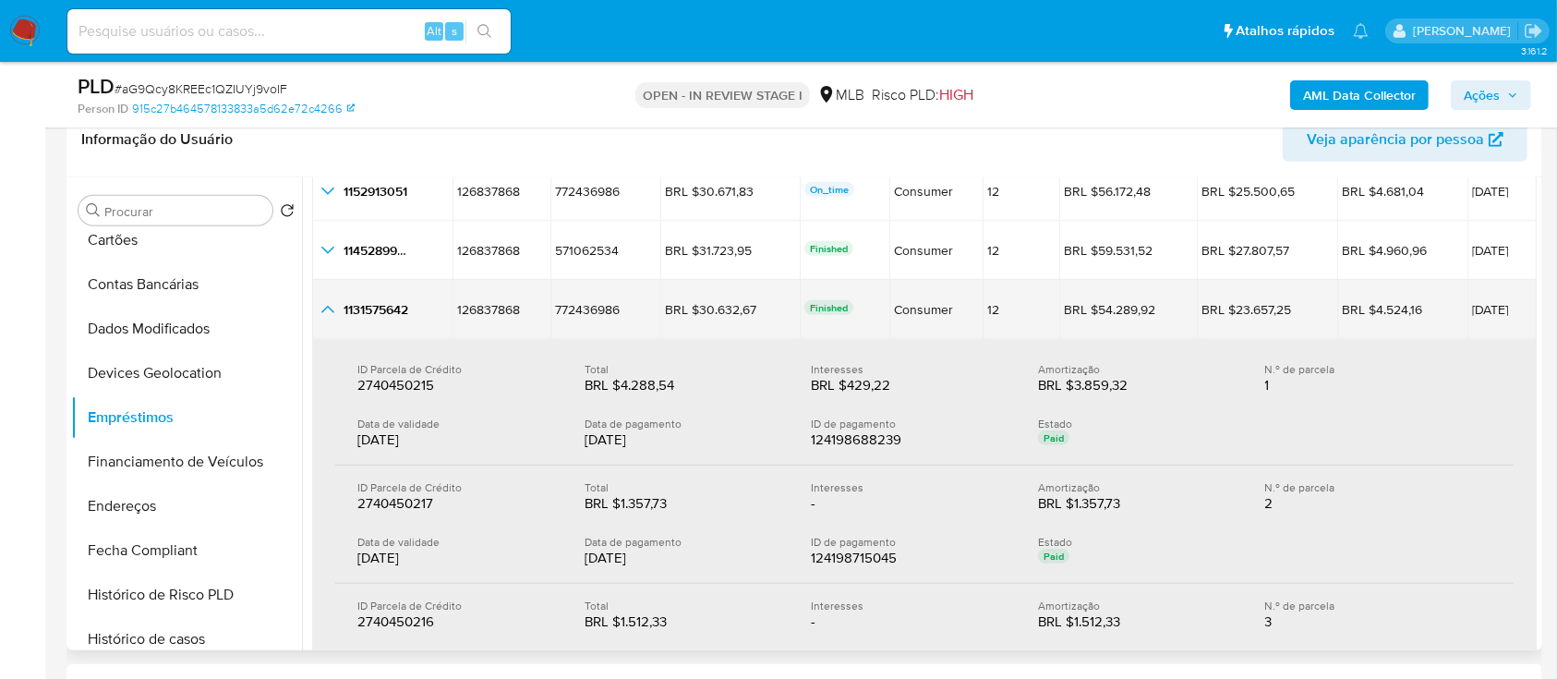
drag, startPoint x: 455, startPoint y: 306, endPoint x: 1521, endPoint y: 310, distance: 1065.5
click at [1521, 310] on tr "1131575642 1131575642 126837868 126837868 772436986 772436986 BRL $30.632,67 BR…" at bounding box center [924, 309] width 1224 height 59
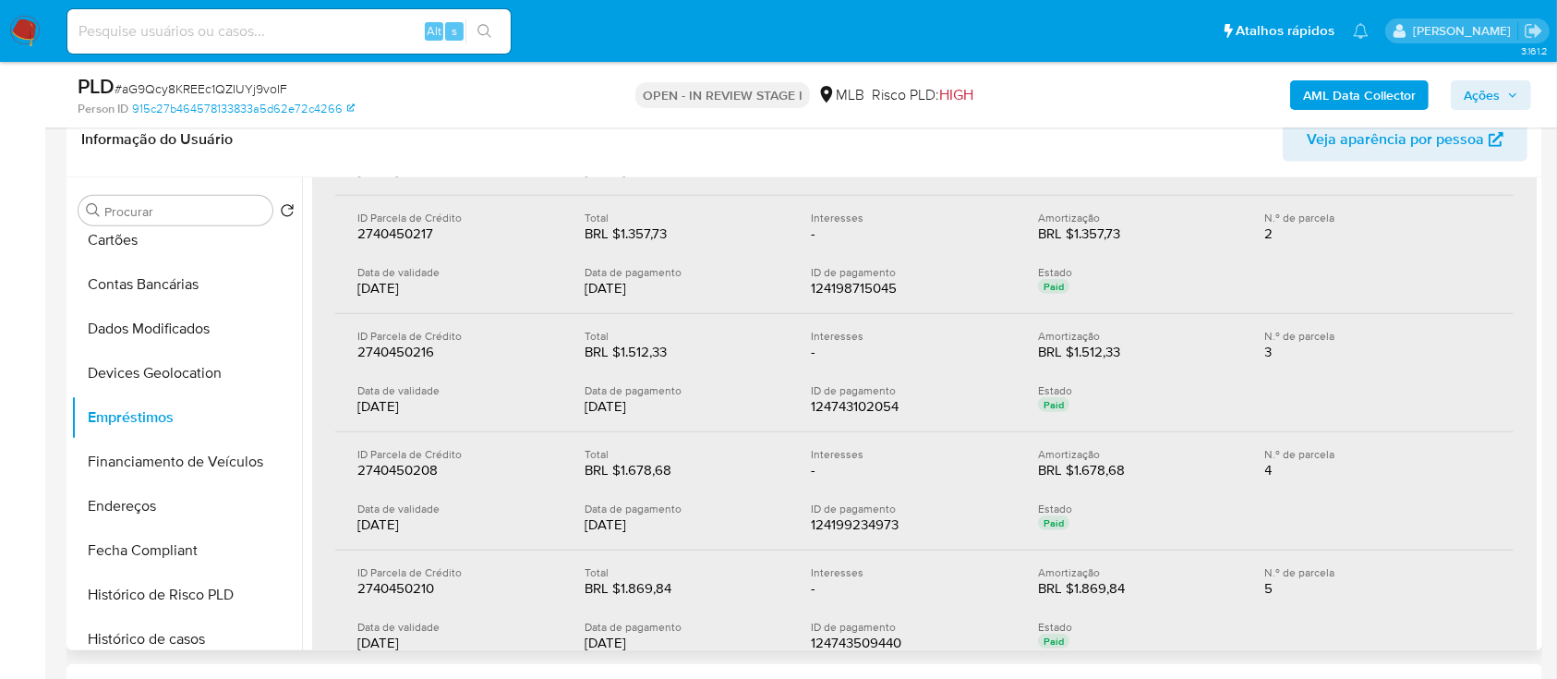
scroll to position [699, 0]
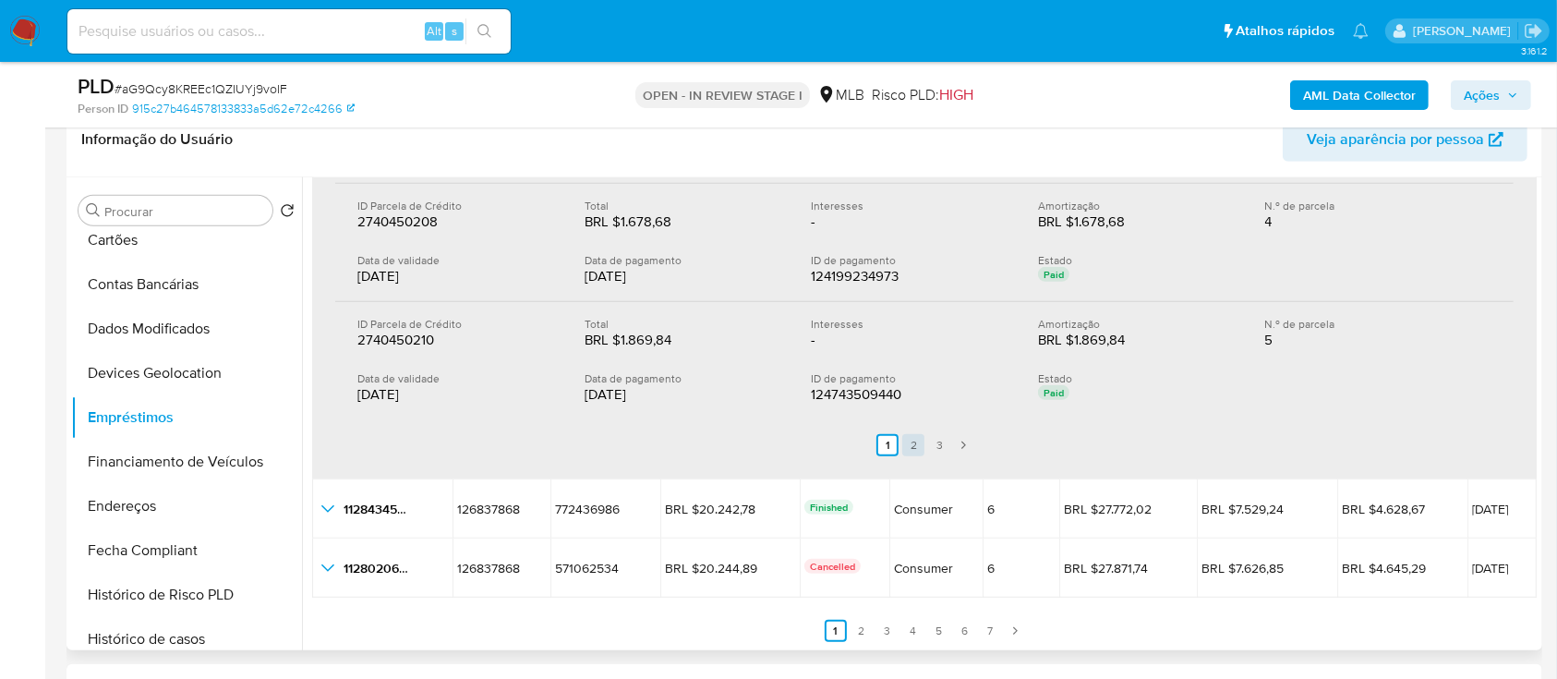
click at [904, 440] on link "2" at bounding box center [913, 445] width 22 height 22
click at [955, 442] on link "3" at bounding box center [950, 445] width 22 height 22
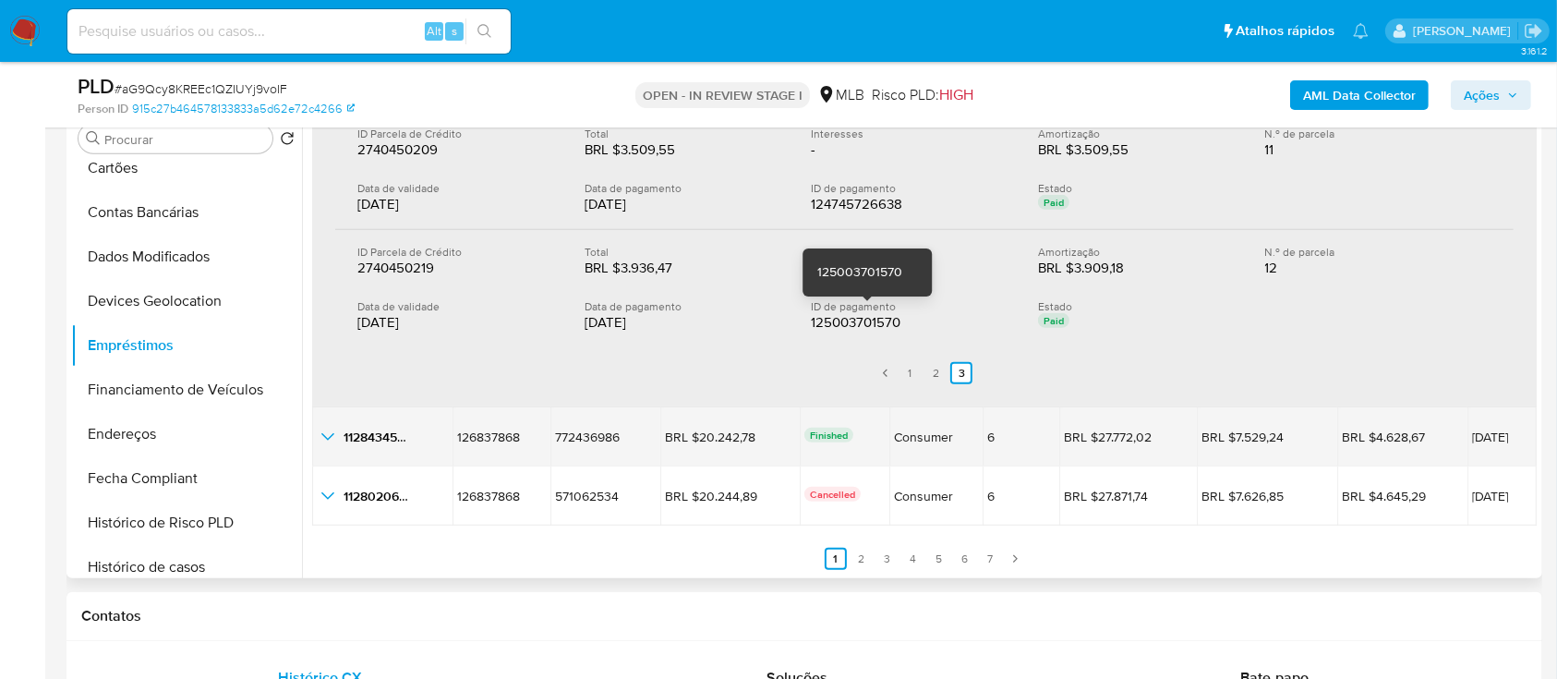
scroll to position [1354, 0]
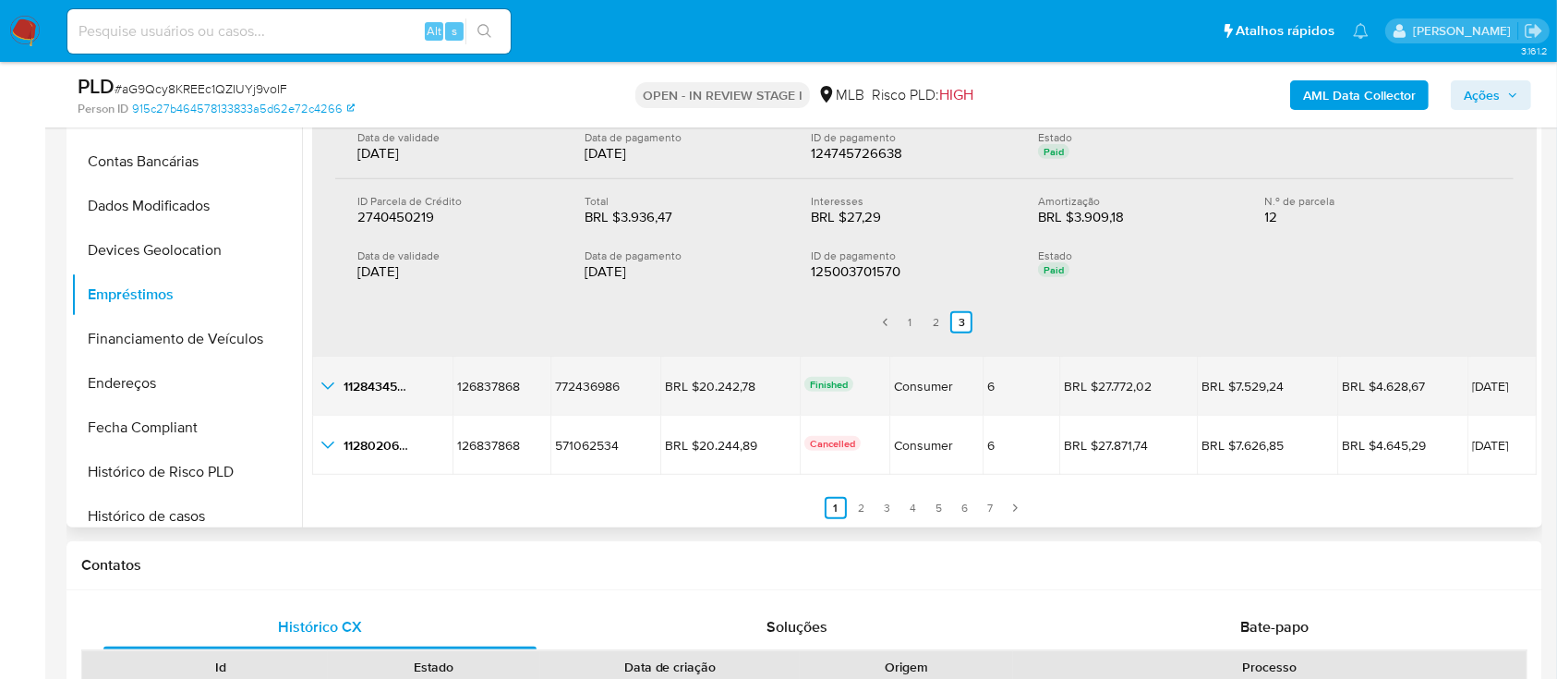
drag, startPoint x: 332, startPoint y: 381, endPoint x: 390, endPoint y: 369, distance: 58.5
click at [332, 382] on icon "button_show_hidden_detail_by_id_3" at bounding box center [328, 386] width 22 height 22
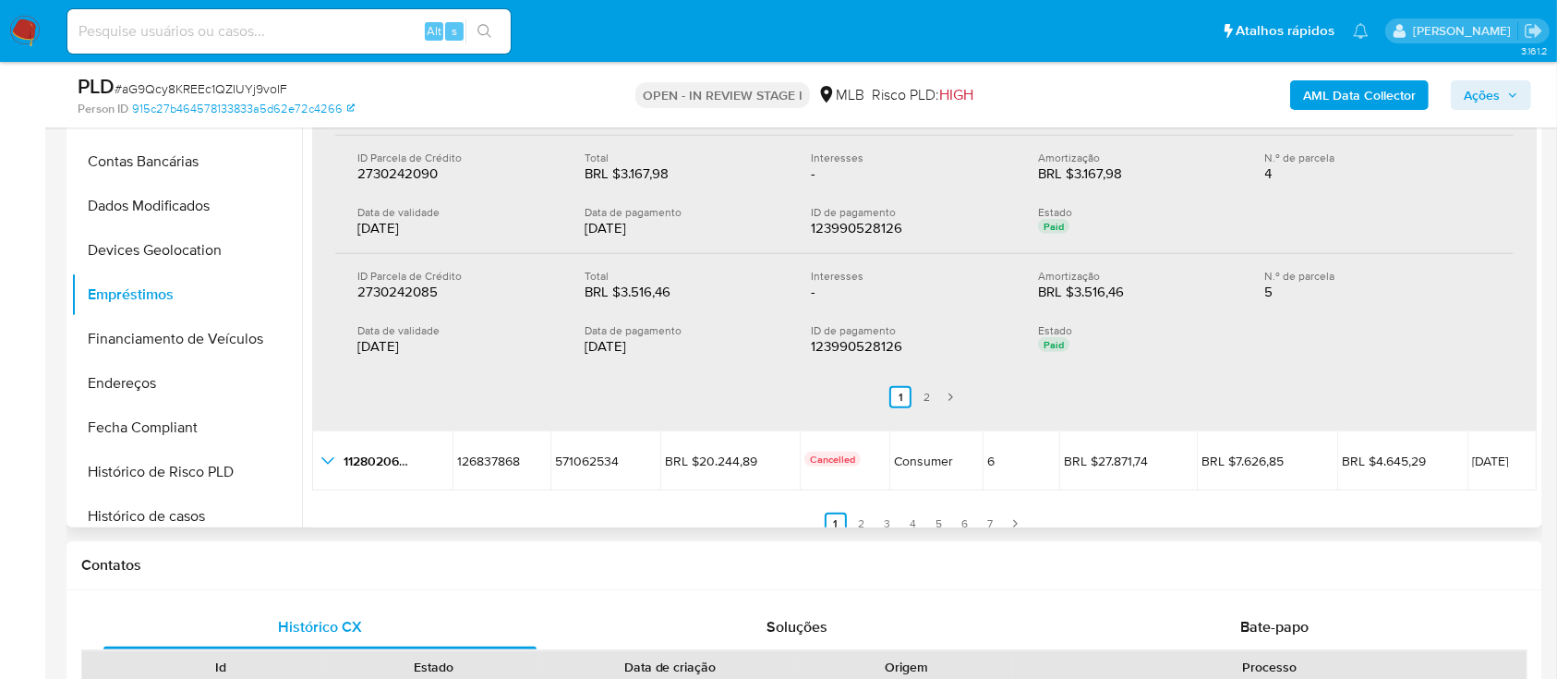
scroll to position [1002, 0]
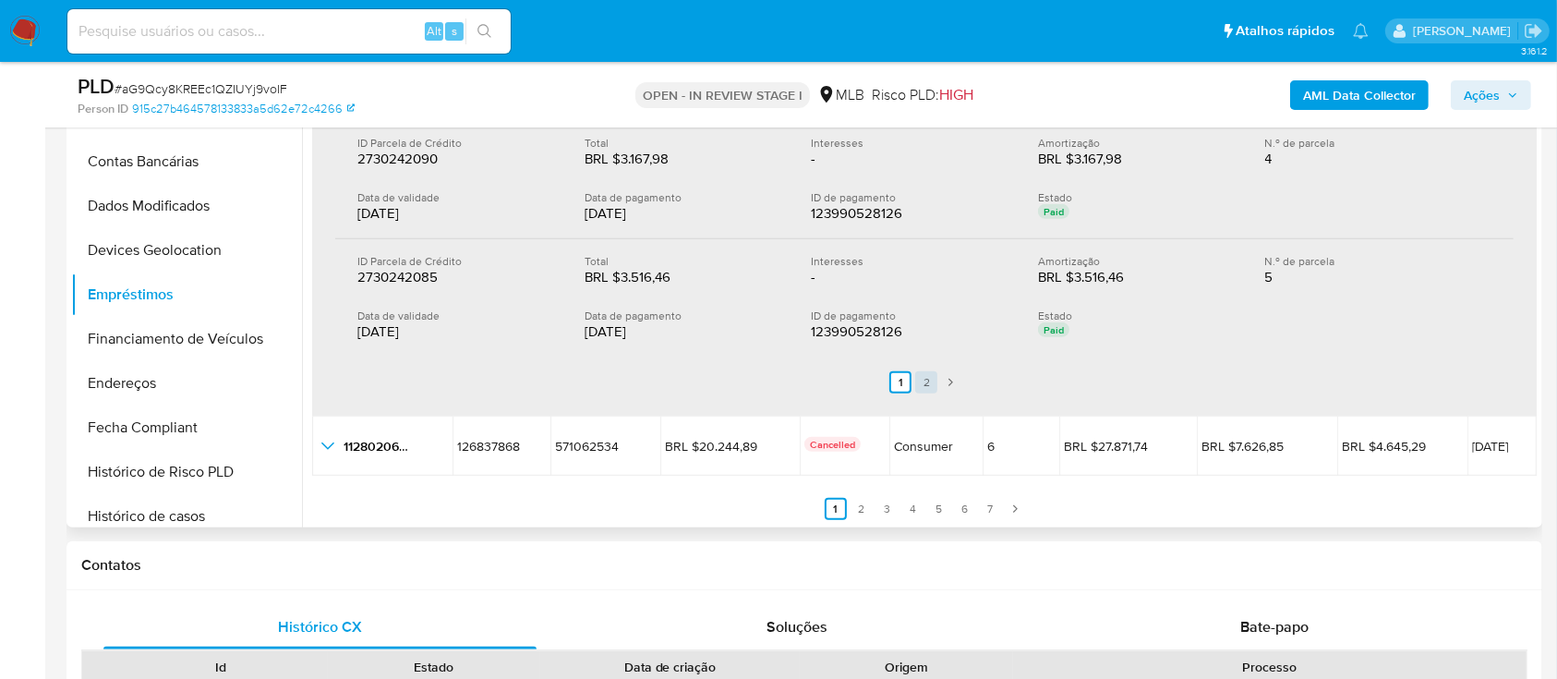
click at [923, 383] on link "2" at bounding box center [926, 382] width 22 height 22
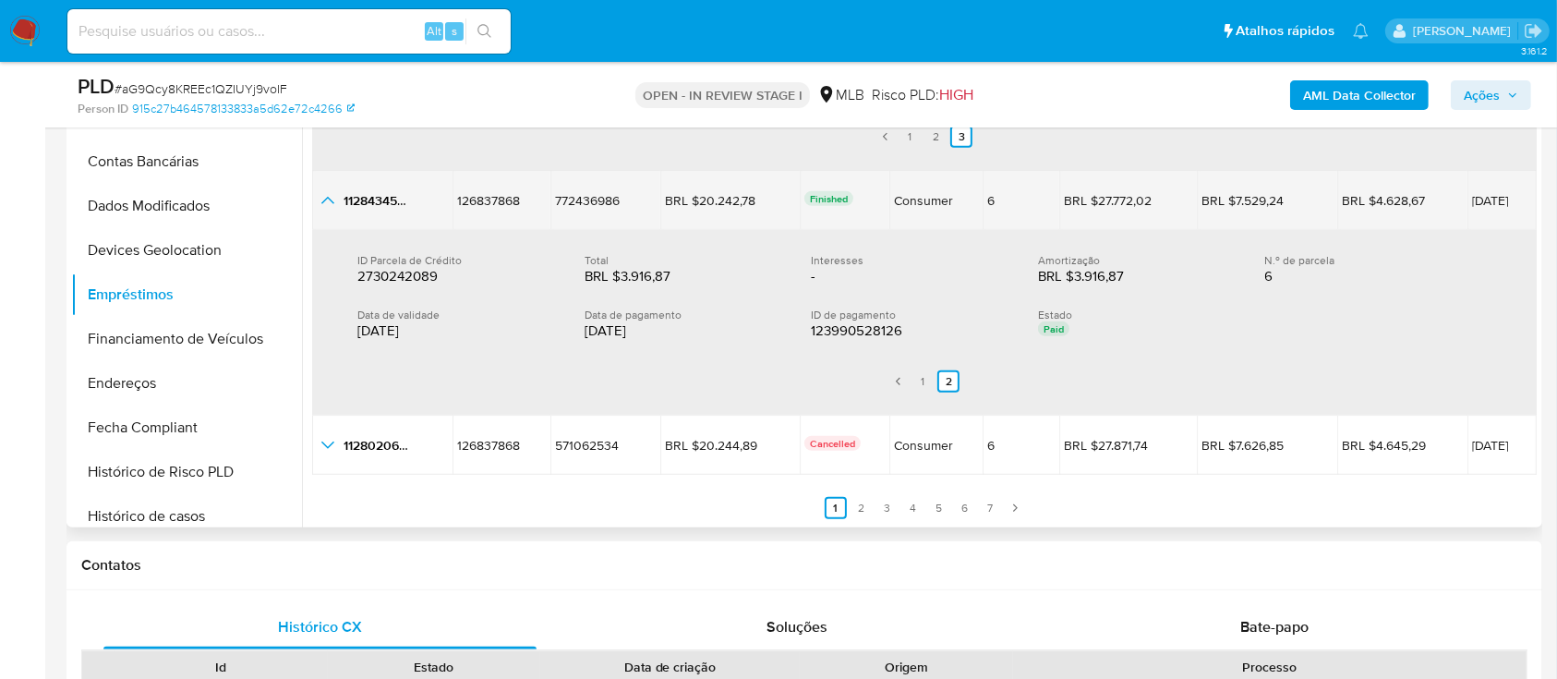
drag, startPoint x: 1509, startPoint y: 199, endPoint x: 451, endPoint y: 199, distance: 1058.1
click at [443, 199] on tr "1128434522 1128434522 126837868 126837868 772436986 772436986 BRL $20.242,78 BR…" at bounding box center [924, 200] width 1224 height 59
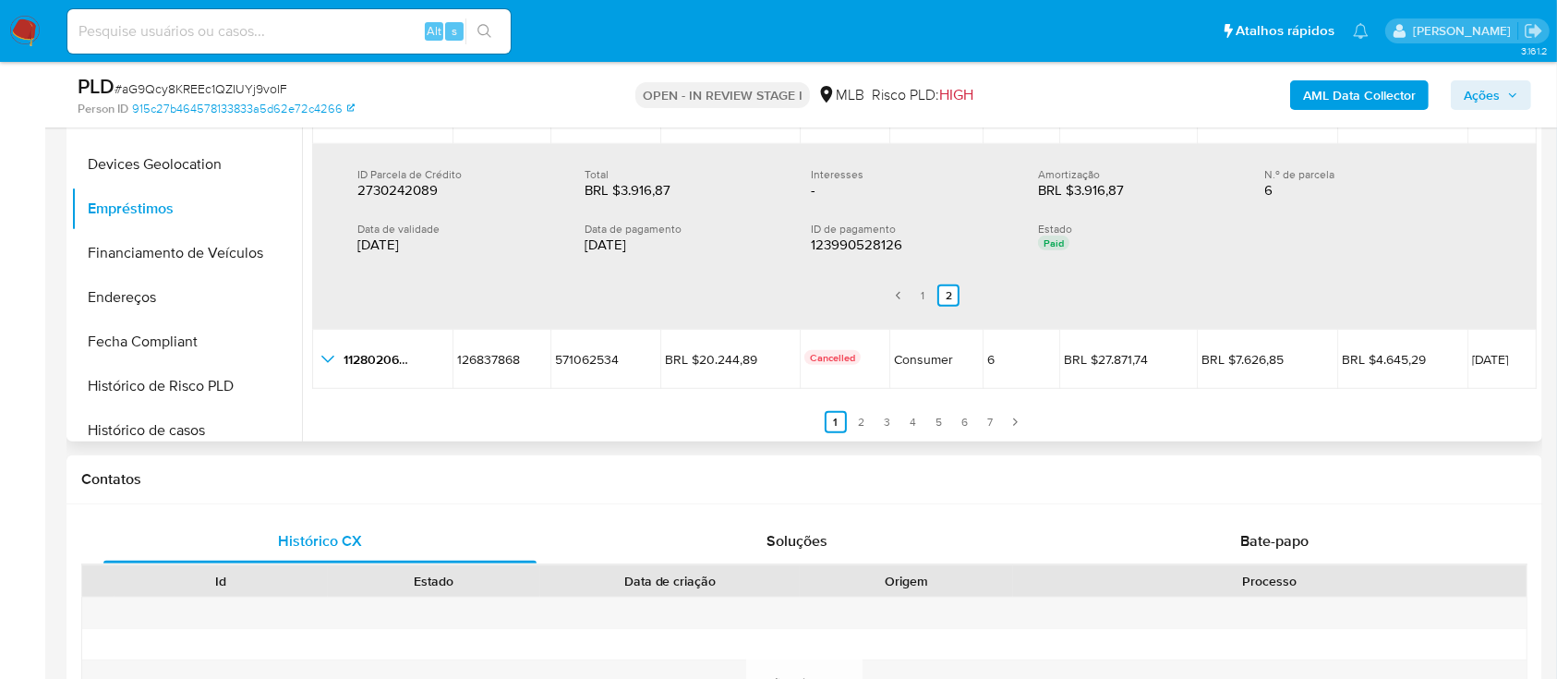
scroll to position [1477, 0]
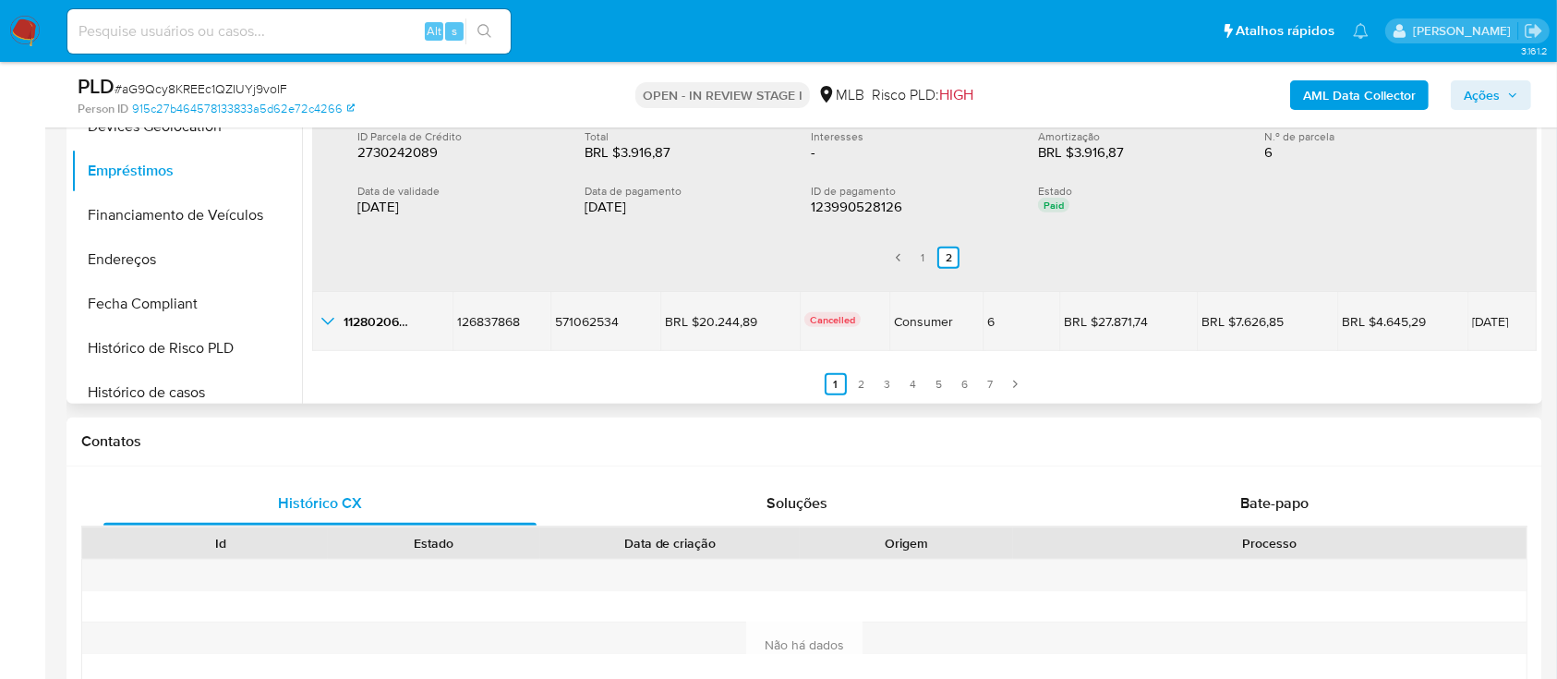
click at [329, 314] on icon "button_show_hidden_detail_by_id_4" at bounding box center [328, 321] width 22 height 22
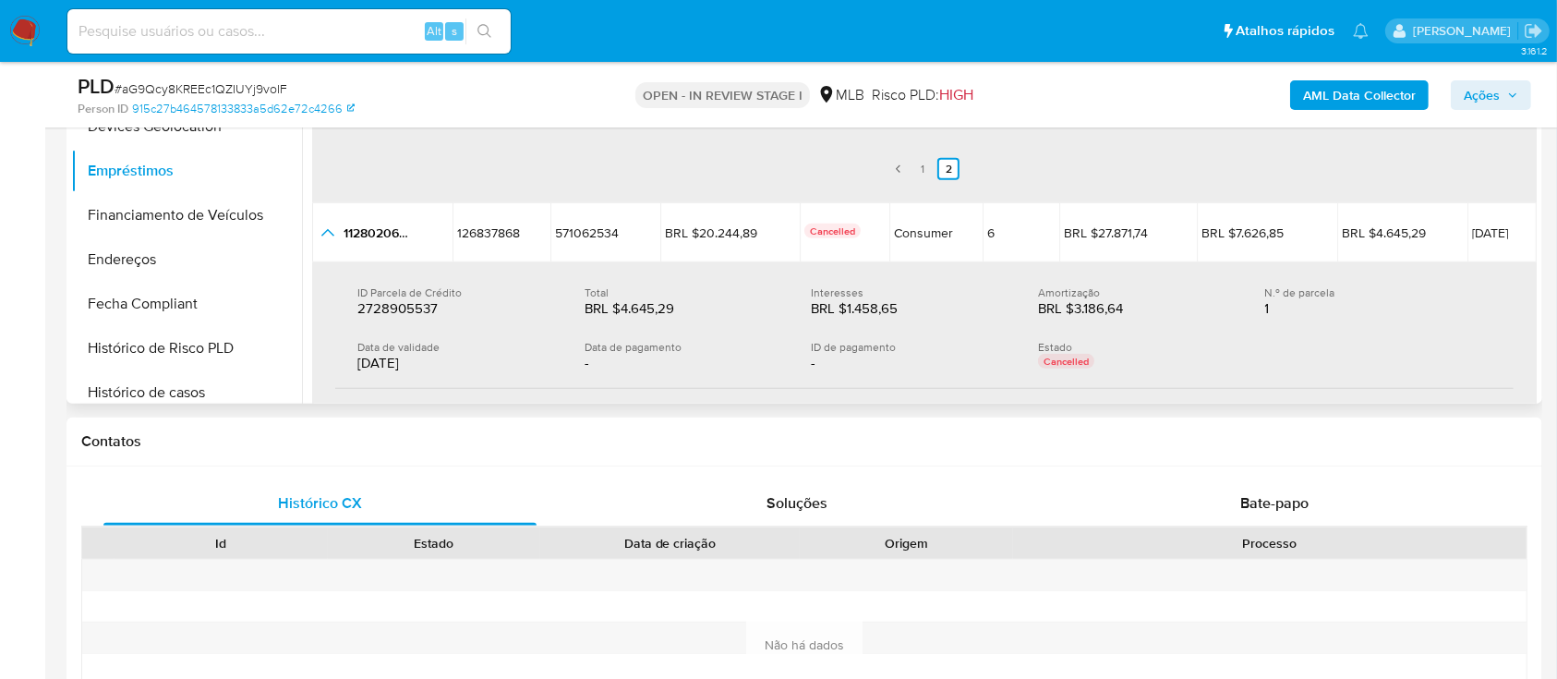
scroll to position [653, 0]
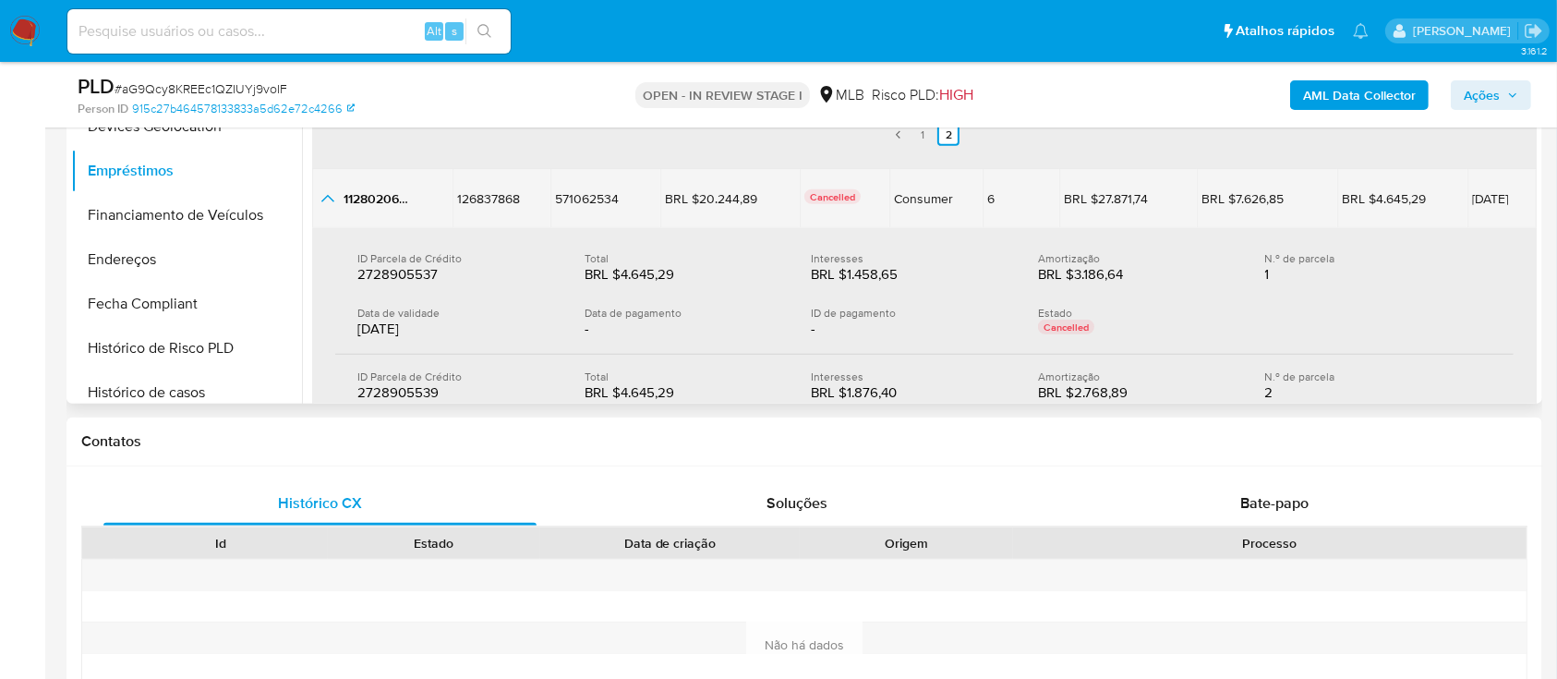
click at [325, 191] on icon "button_show_hidden_detail_by_id_4" at bounding box center [328, 198] width 22 height 22
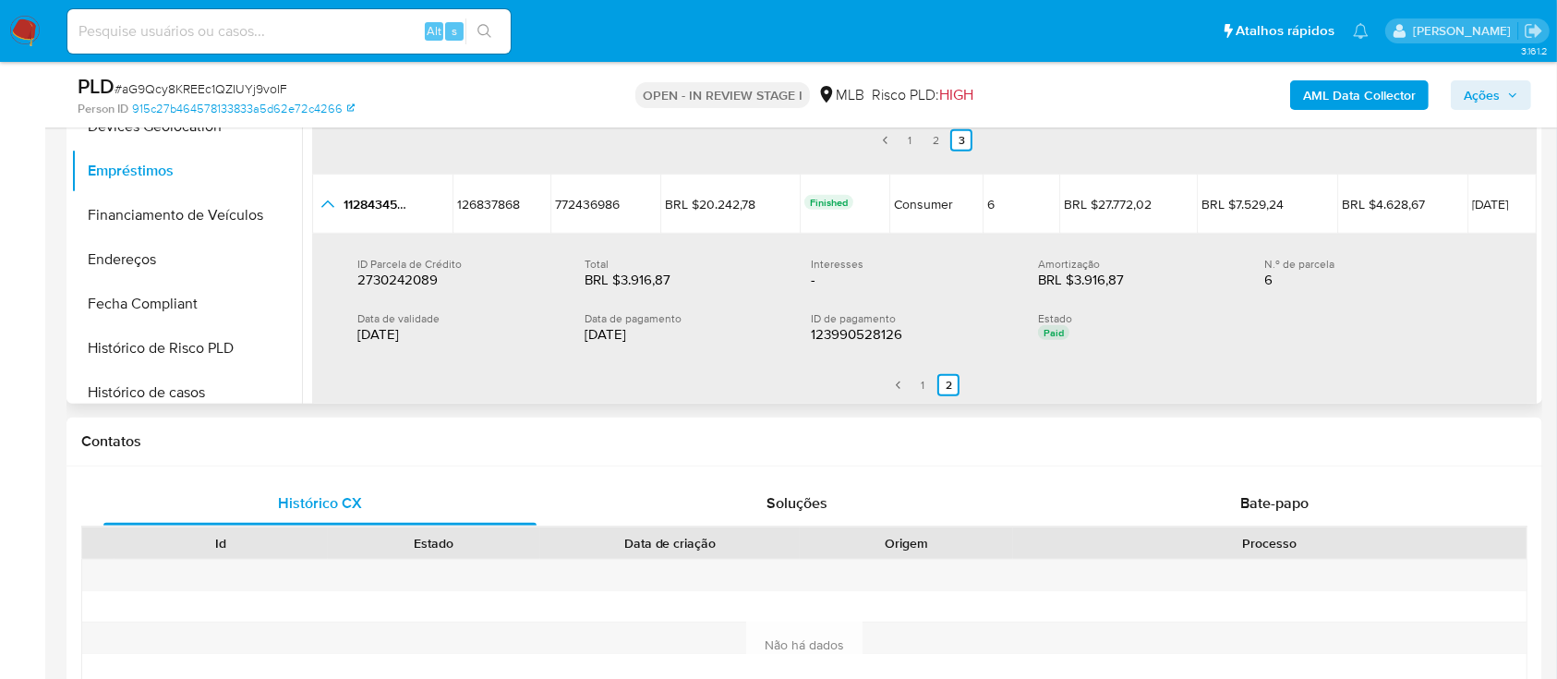
scroll to position [406, 0]
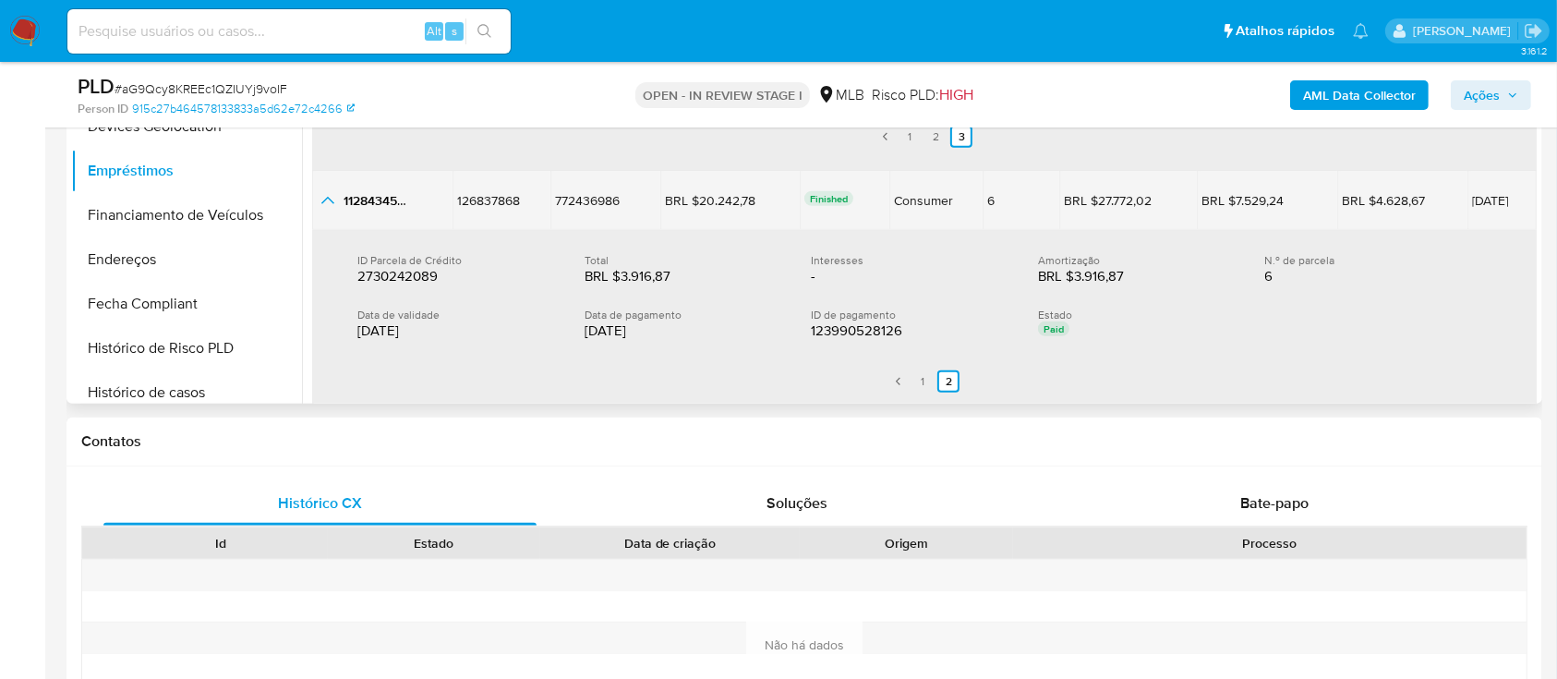
click at [330, 201] on icon "button_show_hidden_detail_by_id_3" at bounding box center [328, 200] width 22 height 22
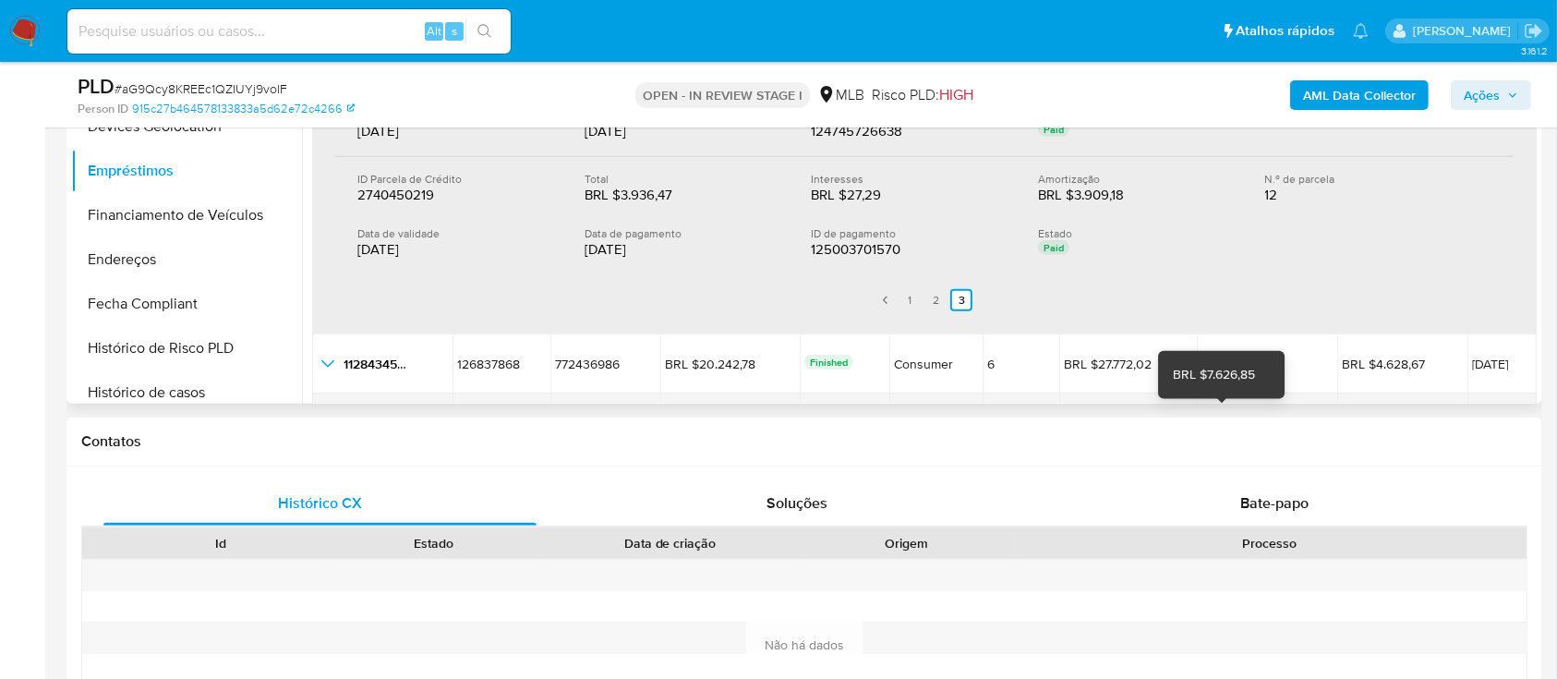
scroll to position [98, 0]
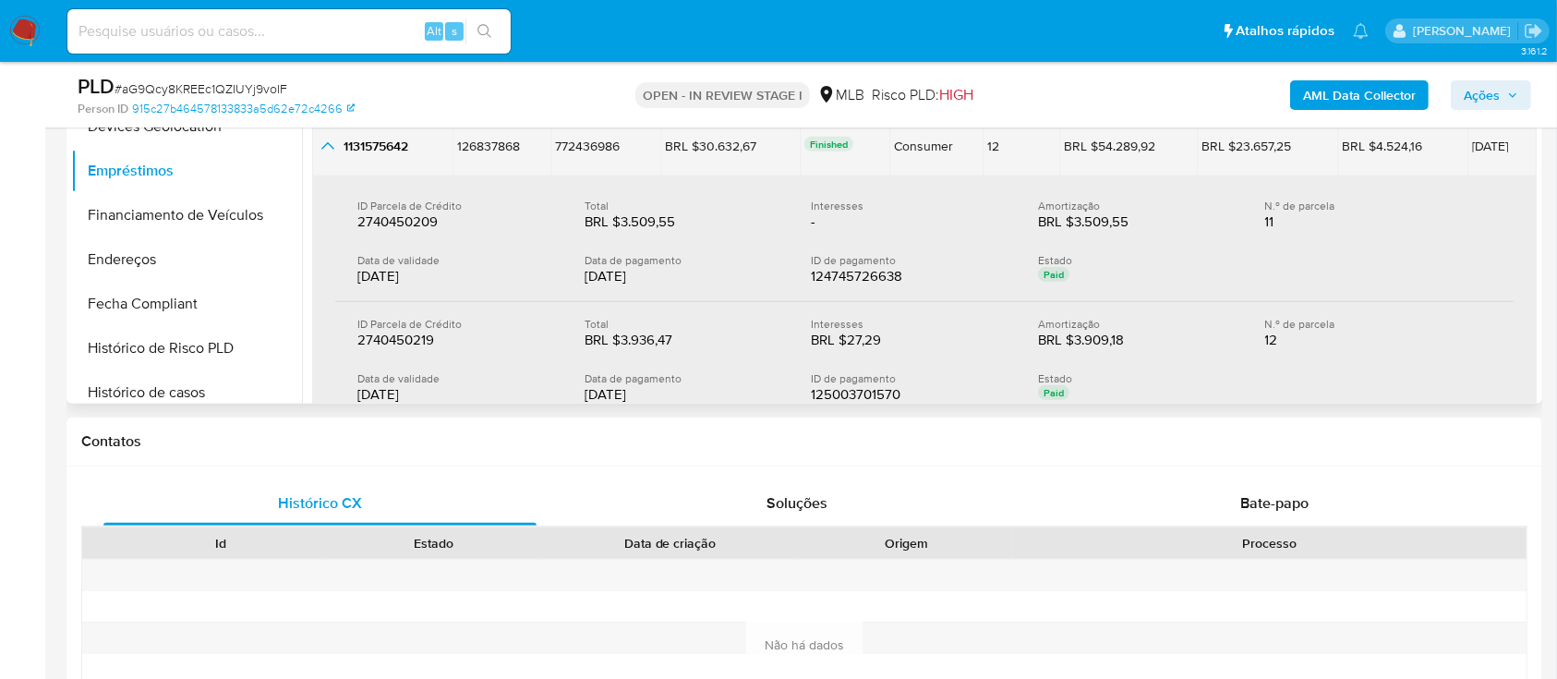
click at [328, 147] on icon "button_show_hidden_detail_by_id_2" at bounding box center [328, 146] width 22 height 22
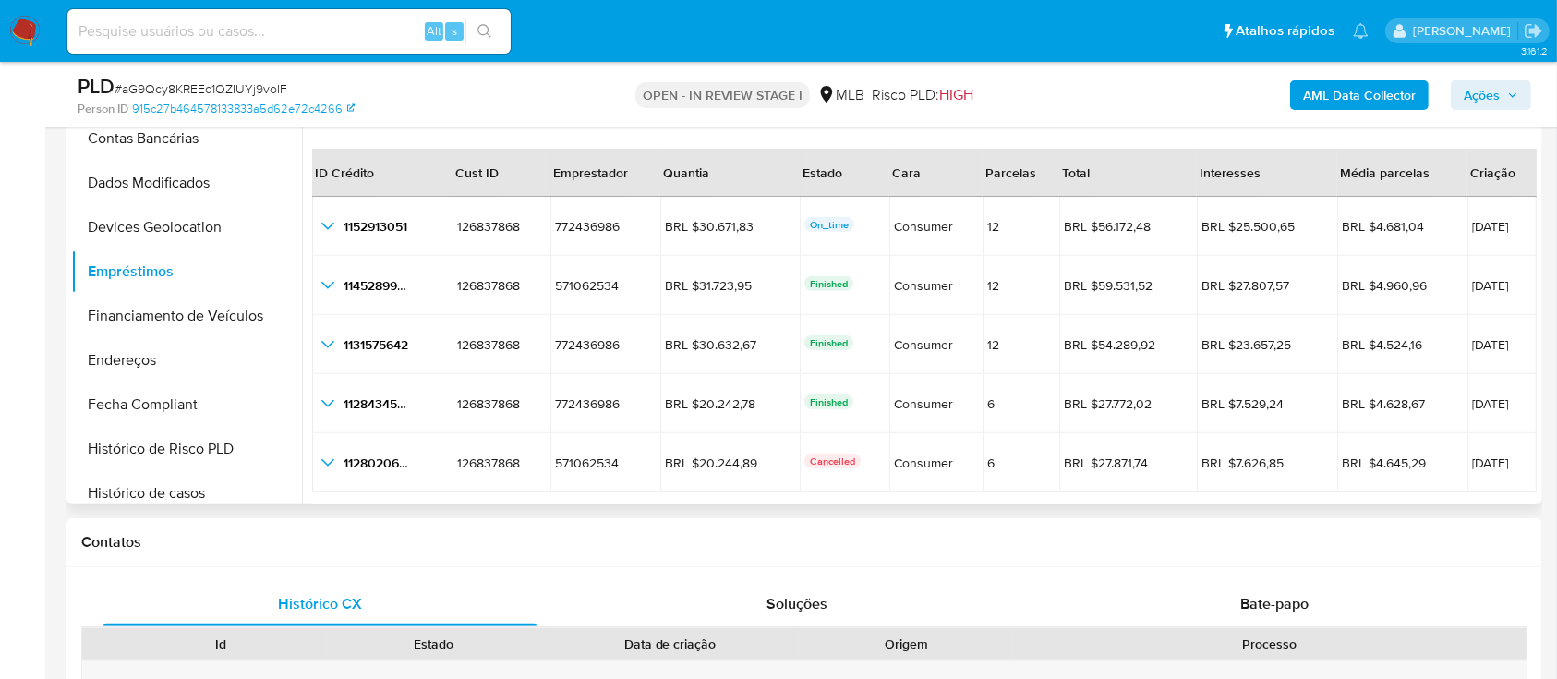
scroll to position [1354, 0]
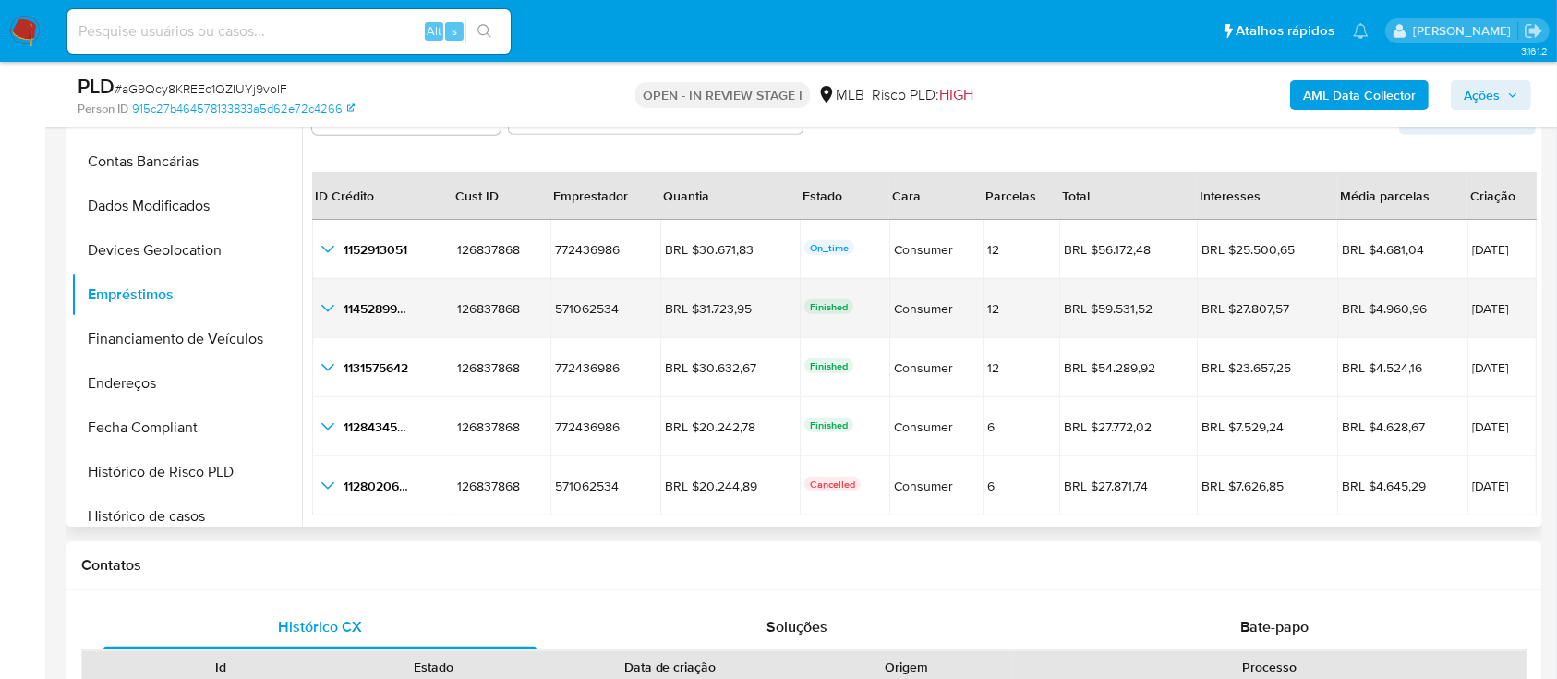
click at [346, 297] on div "1145289965 1145289965" at bounding box center [382, 308] width 131 height 22
click at [329, 299] on icon "button_show_hidden_detail_by_id_1" at bounding box center [328, 308] width 22 height 22
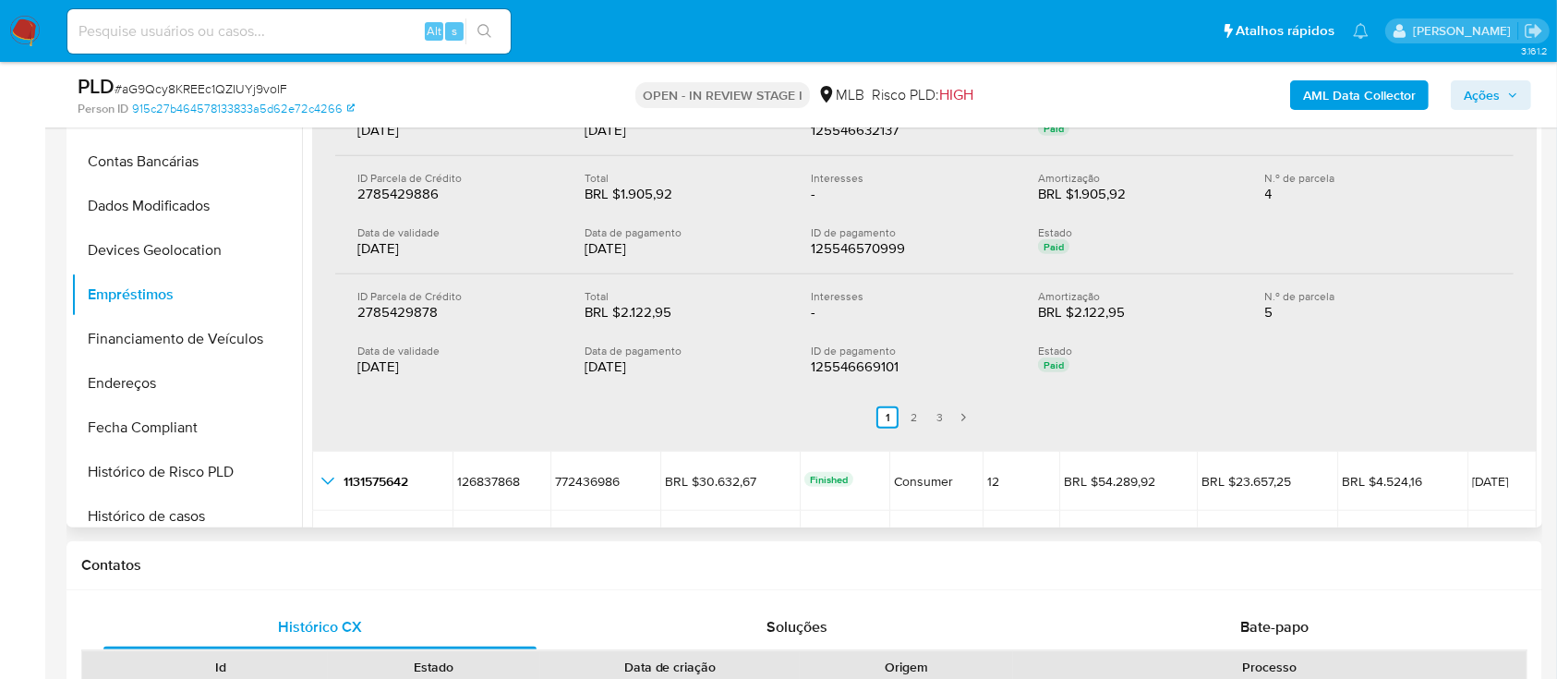
scroll to position [492, 0]
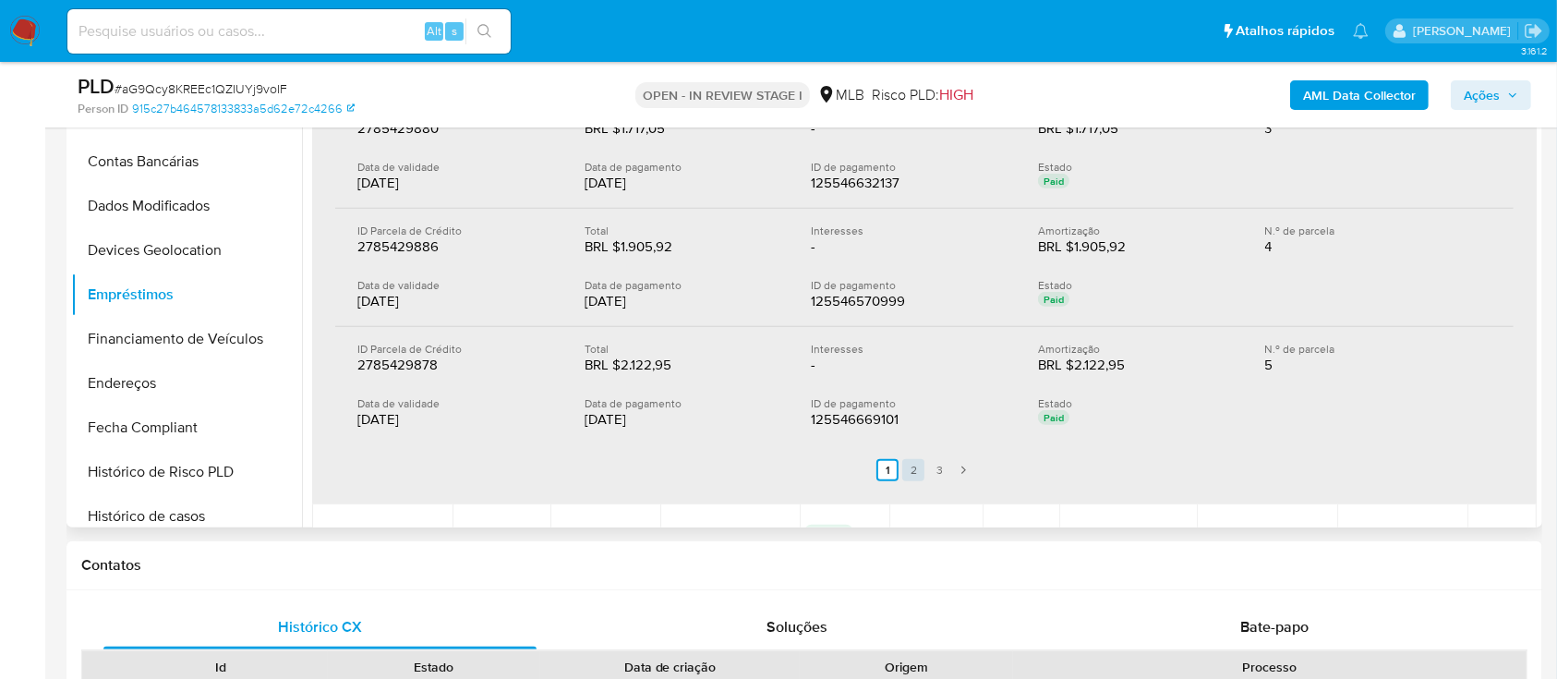
click at [941, 464] on link "3" at bounding box center [939, 470] width 22 height 22
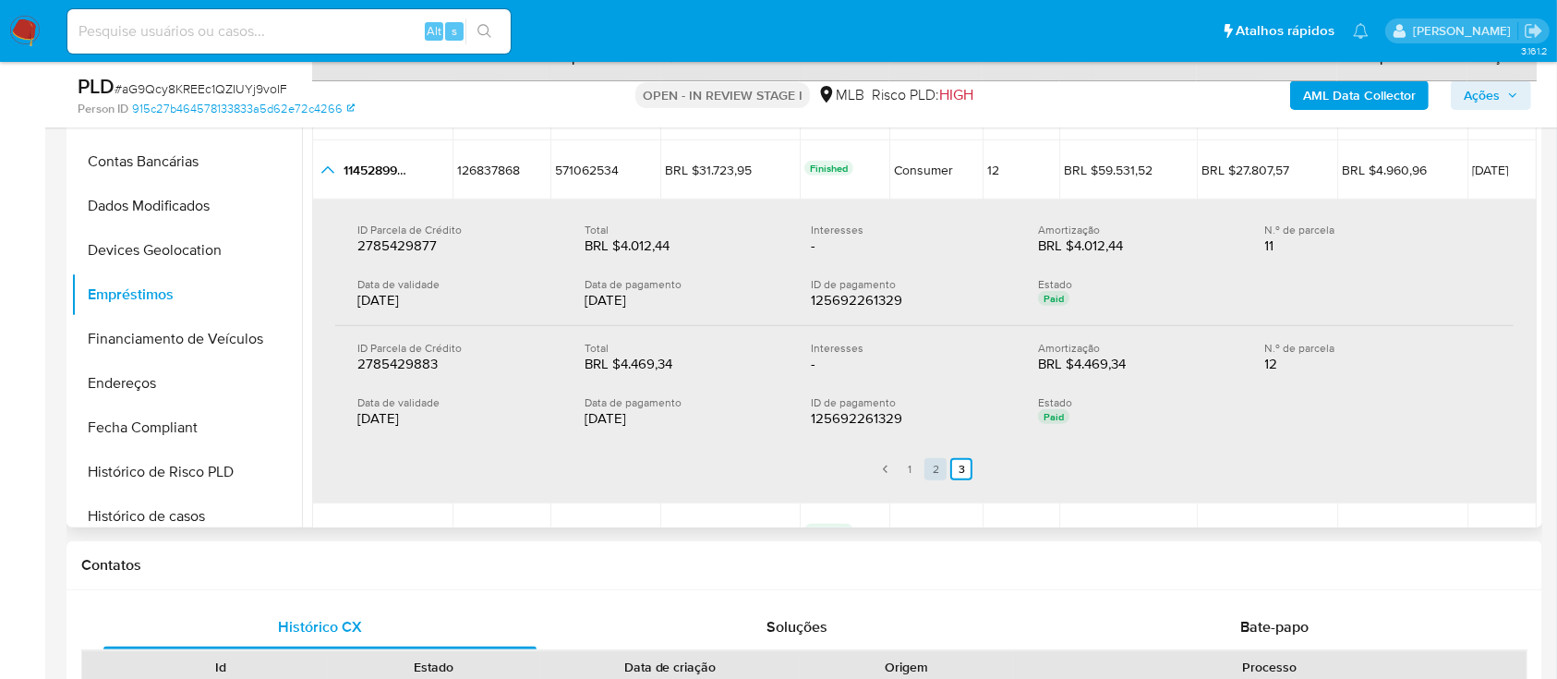
click at [931, 462] on link "2" at bounding box center [935, 469] width 22 height 22
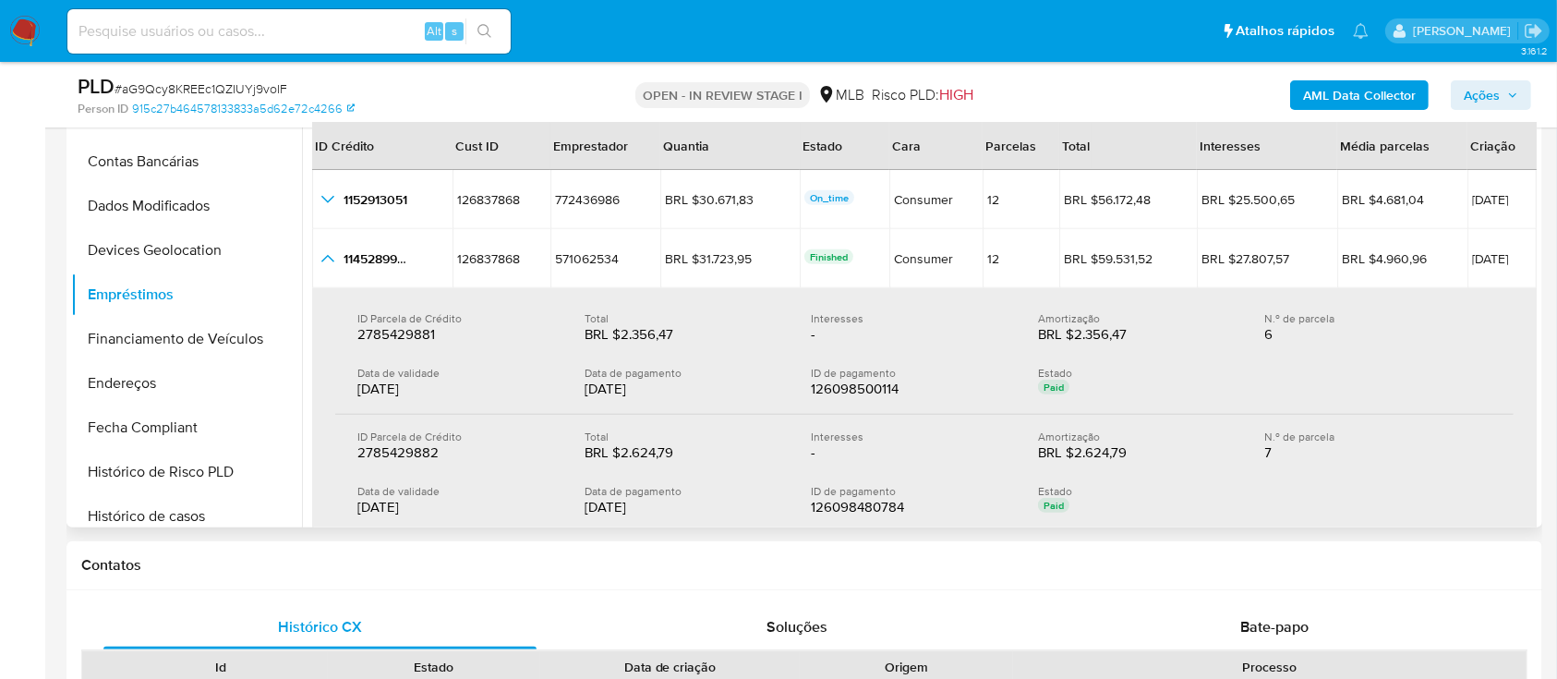
scroll to position [0, 0]
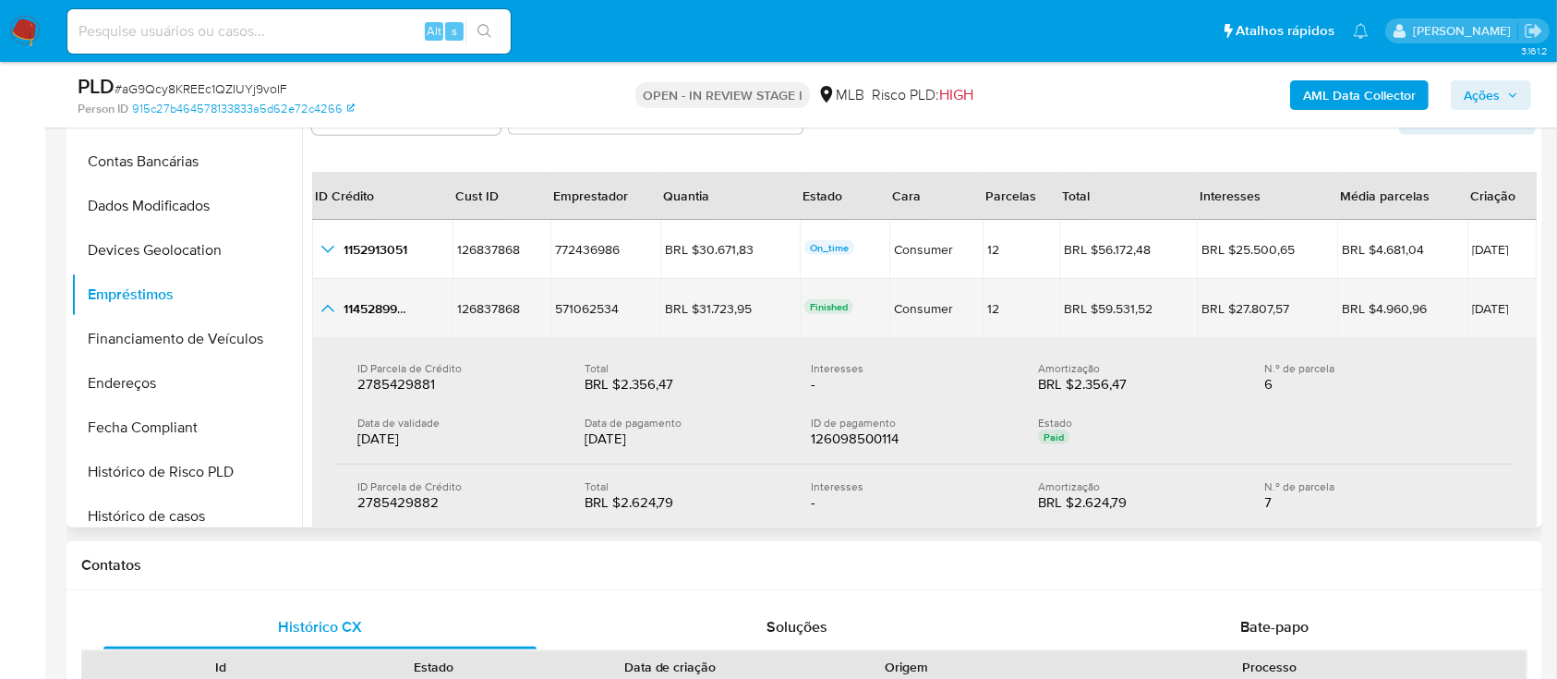
drag, startPoint x: 1512, startPoint y: 307, endPoint x: 343, endPoint y: 316, distance: 1169.8
click at [335, 314] on tr "1145289965 1145289965 126837868 126837868 571062534 571062534 BRL $31.723,95 BR…" at bounding box center [924, 308] width 1224 height 59
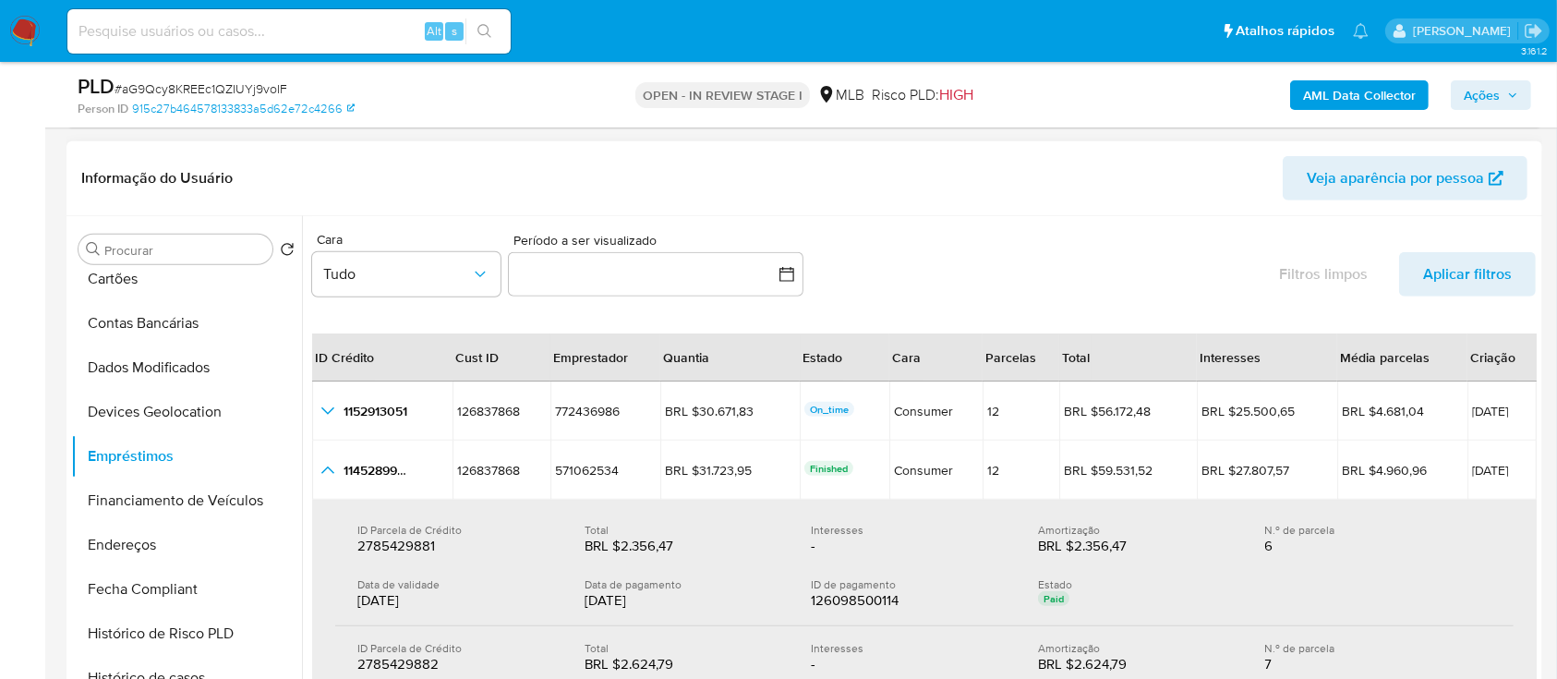
scroll to position [1231, 0]
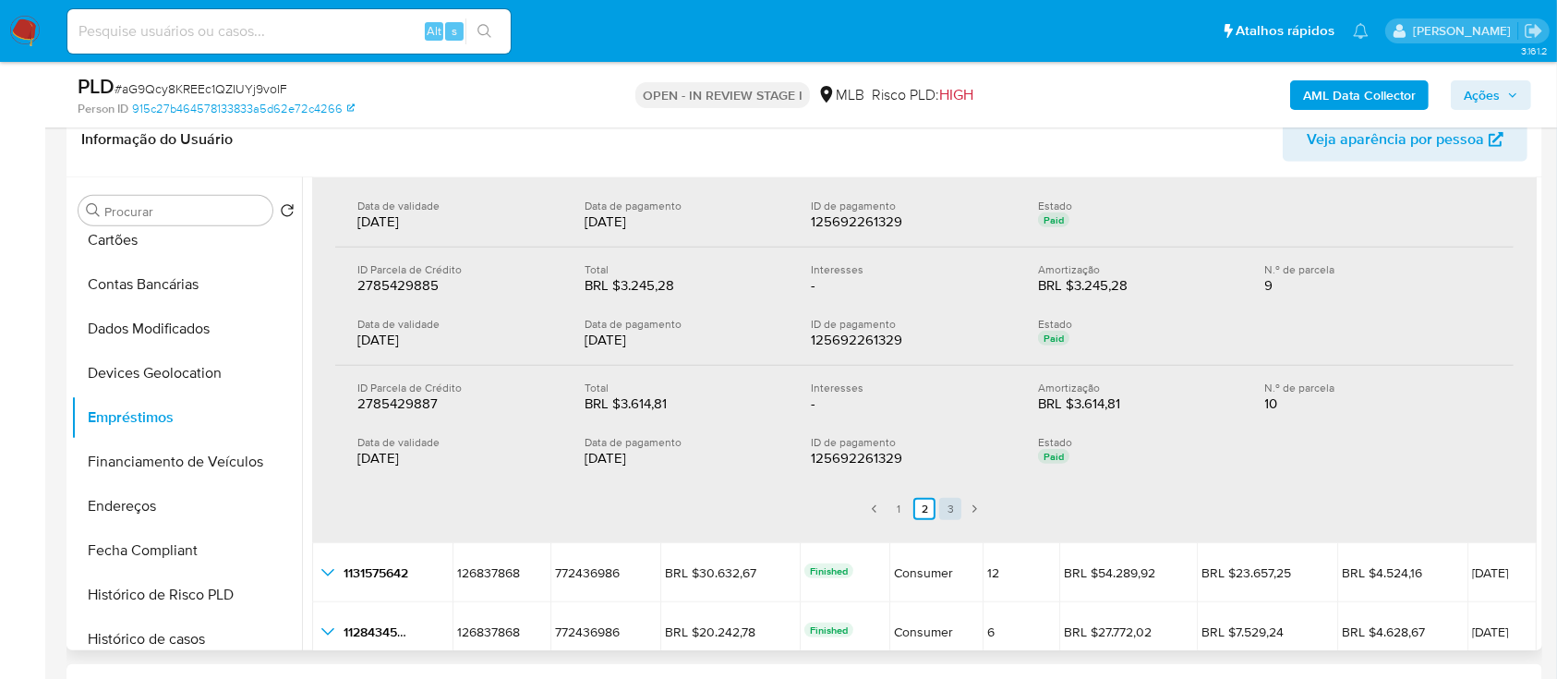
click at [946, 503] on link "3" at bounding box center [950, 509] width 22 height 22
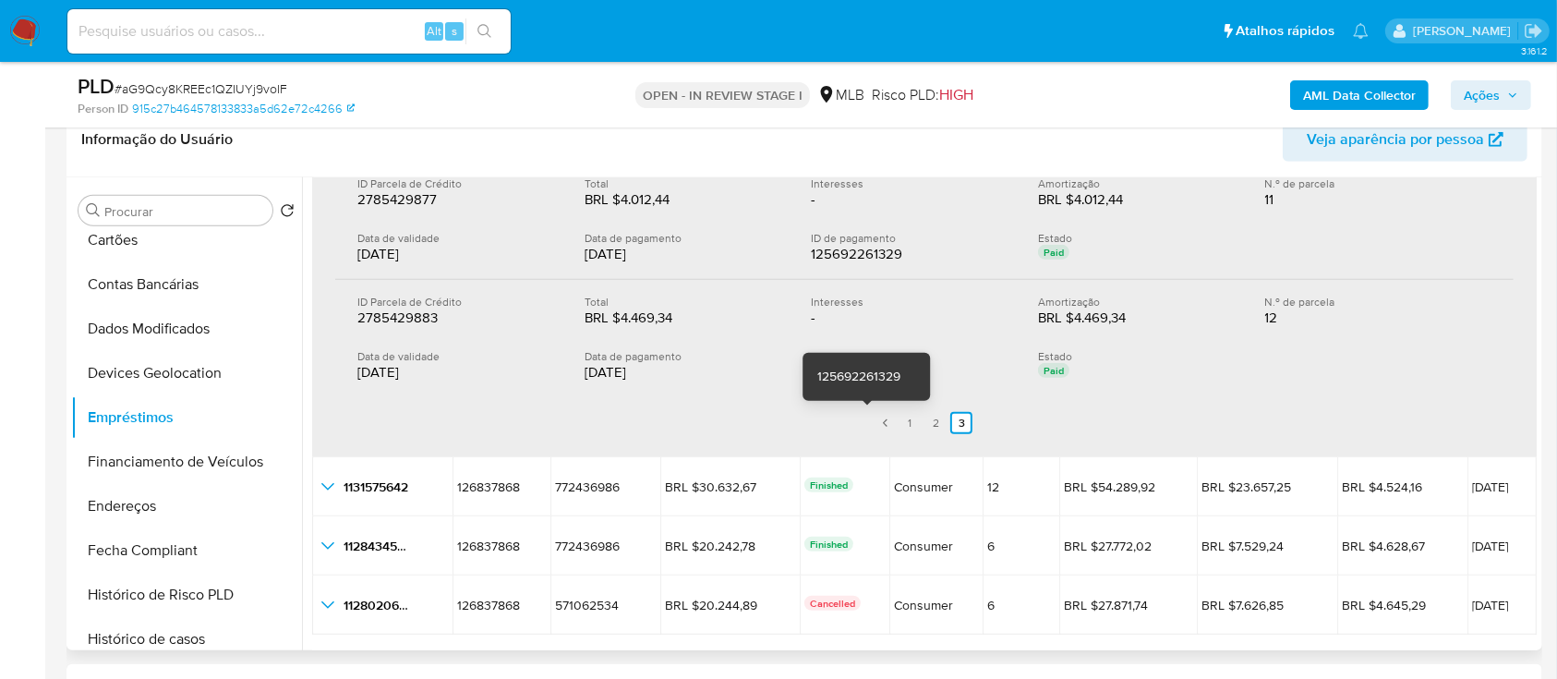
scroll to position [344, 0]
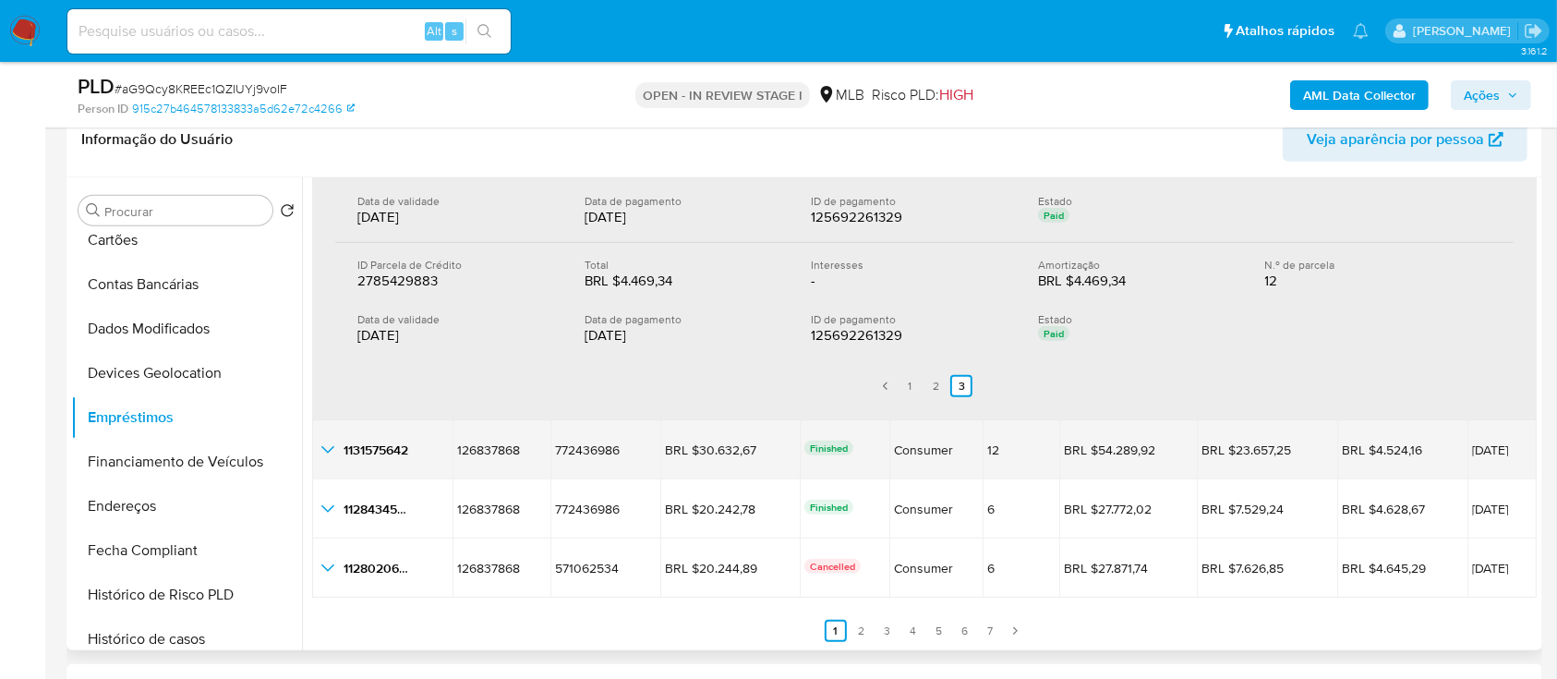
click at [328, 443] on icon "button_show_hidden_detail_by_id_2" at bounding box center [328, 450] width 22 height 22
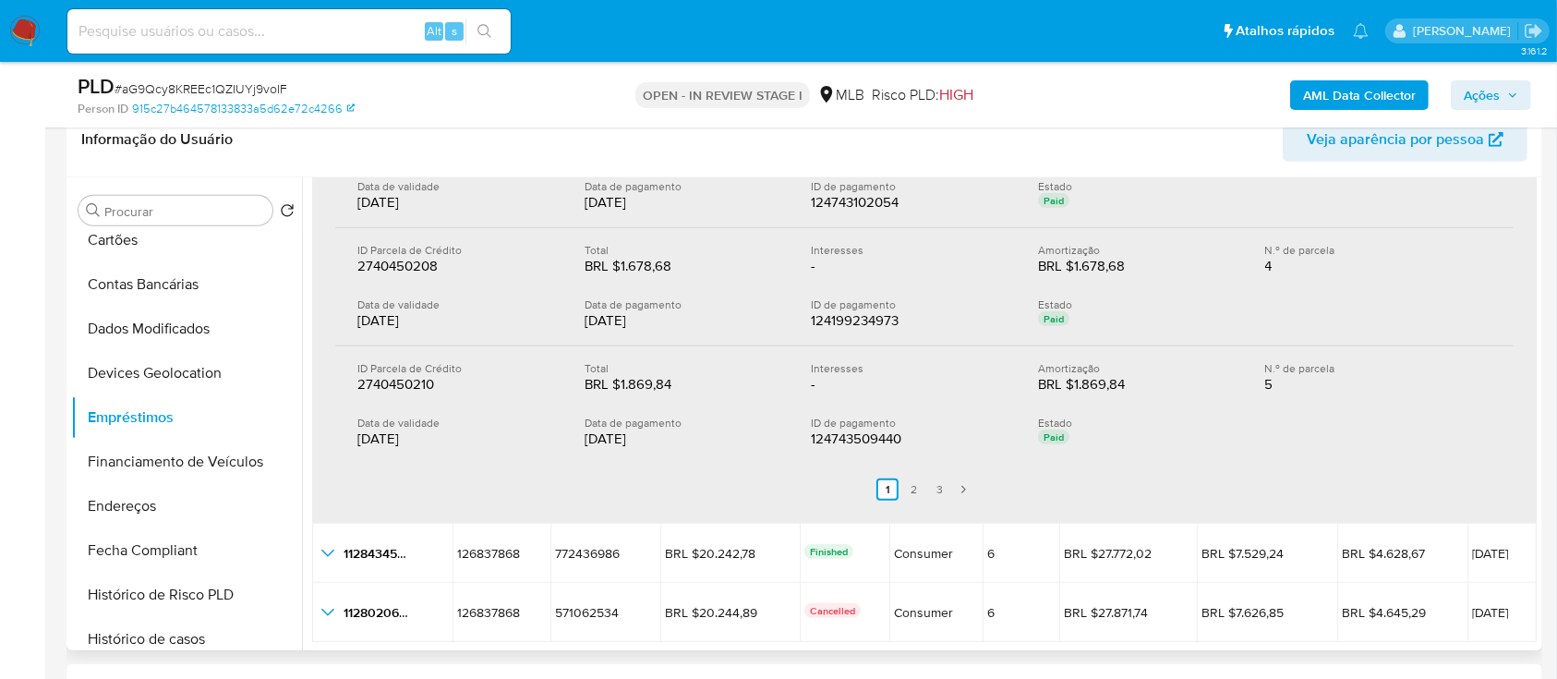
scroll to position [960, 0]
click at [908, 482] on link "2" at bounding box center [913, 487] width 22 height 22
click at [939, 481] on link "3" at bounding box center [950, 487] width 22 height 22
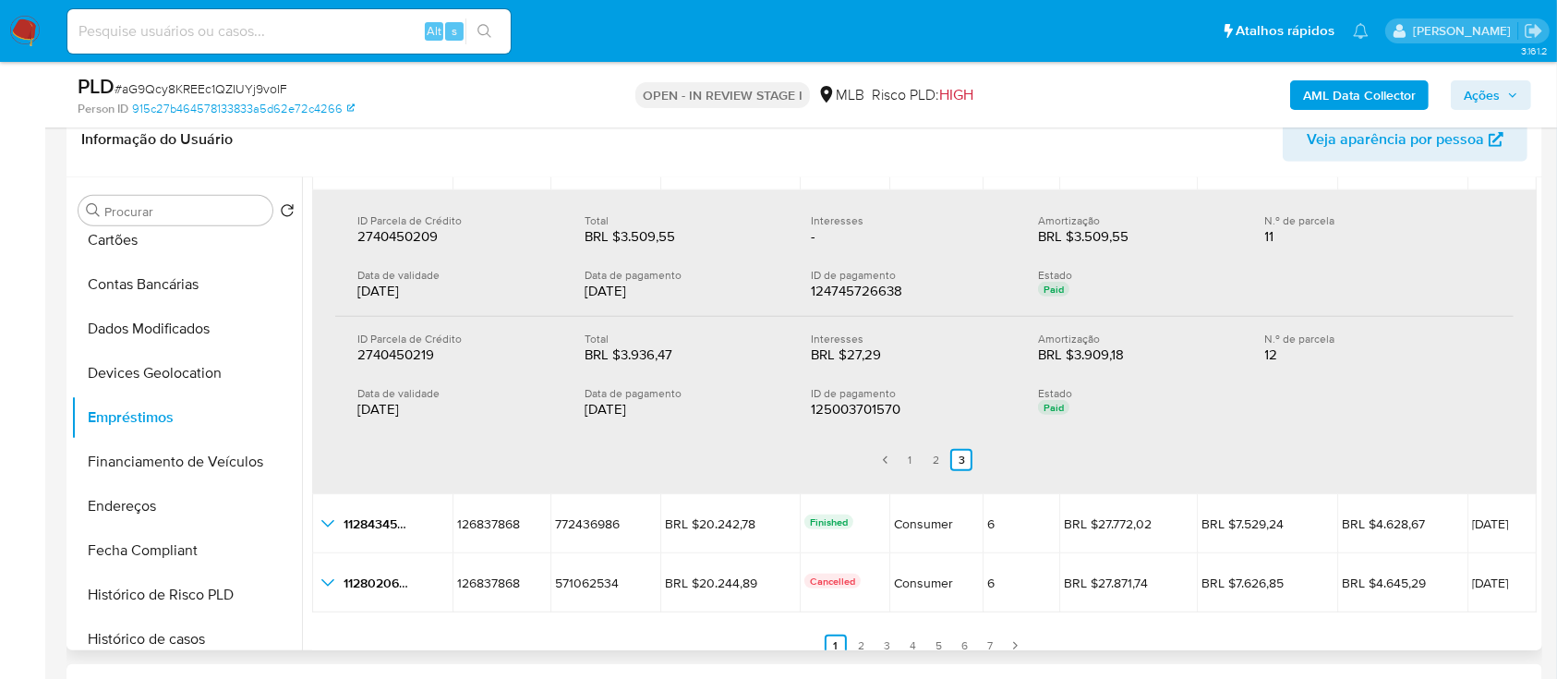
scroll to position [648, 0]
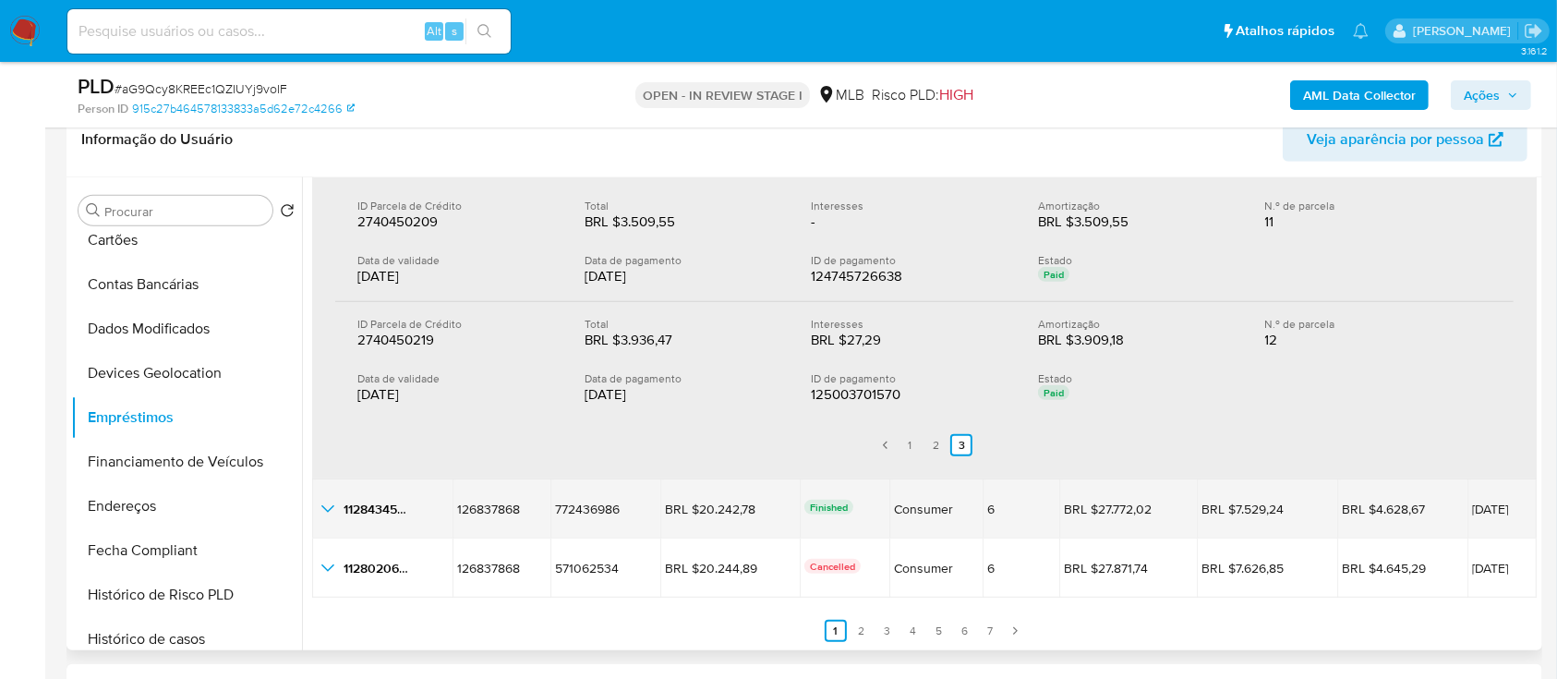
click at [328, 505] on icon "button_show_hidden_detail_by_id_3" at bounding box center [328, 509] width 22 height 22
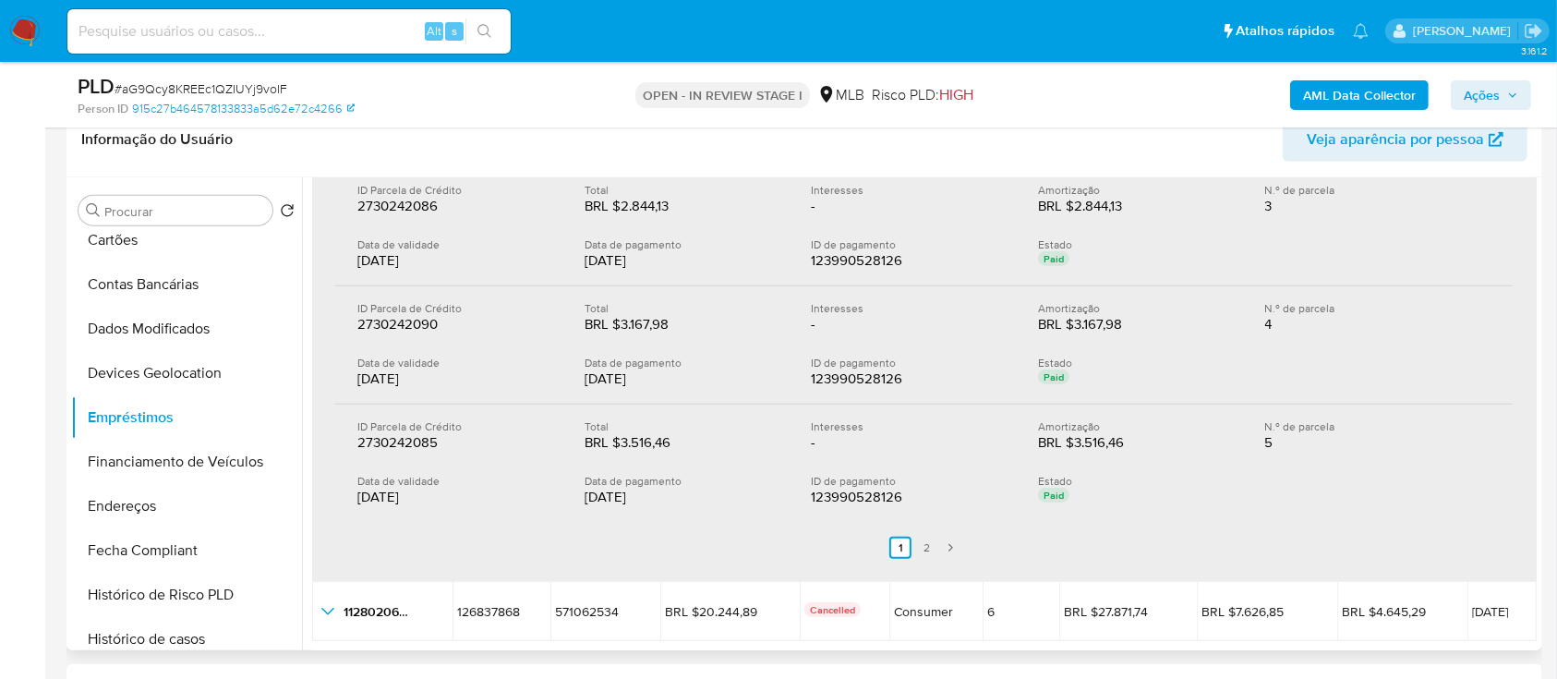
scroll to position [1306, 0]
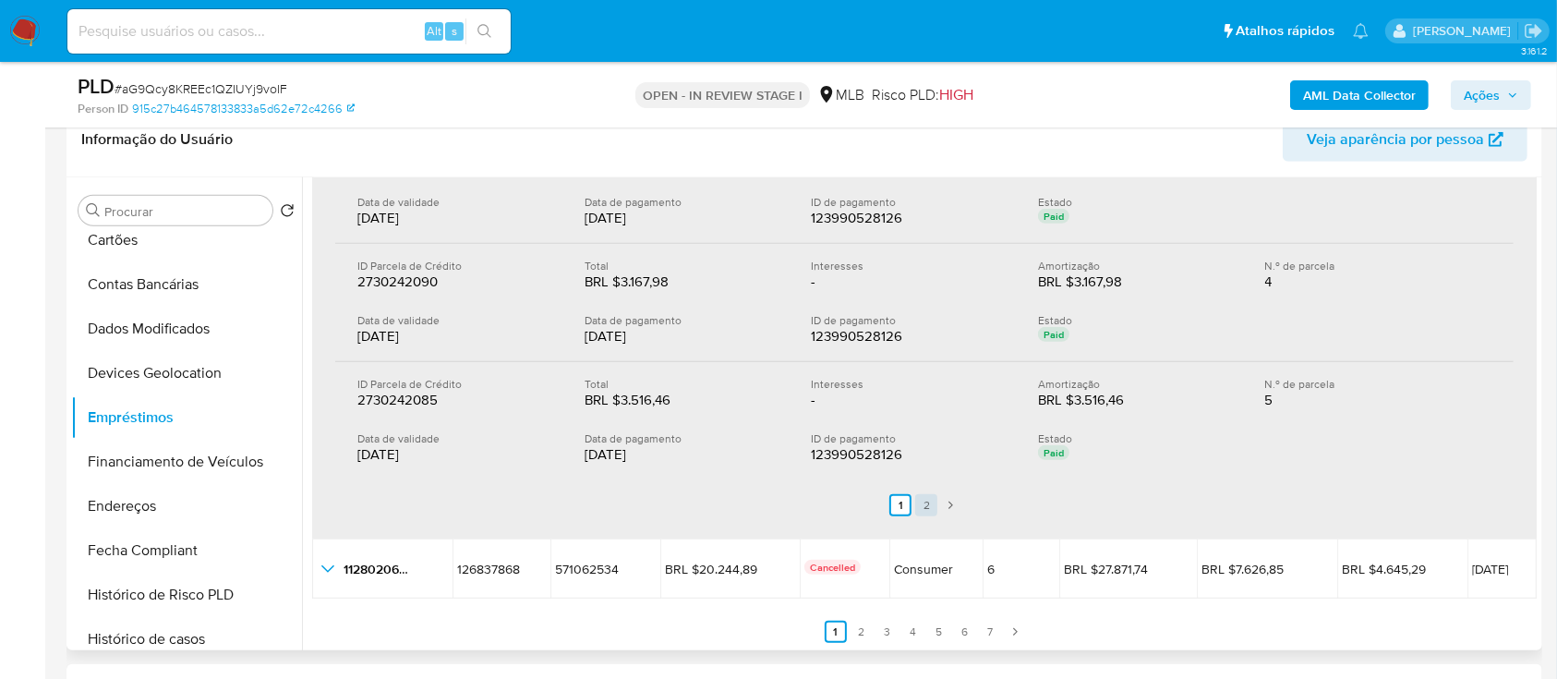
click at [918, 502] on link "2" at bounding box center [926, 505] width 22 height 22
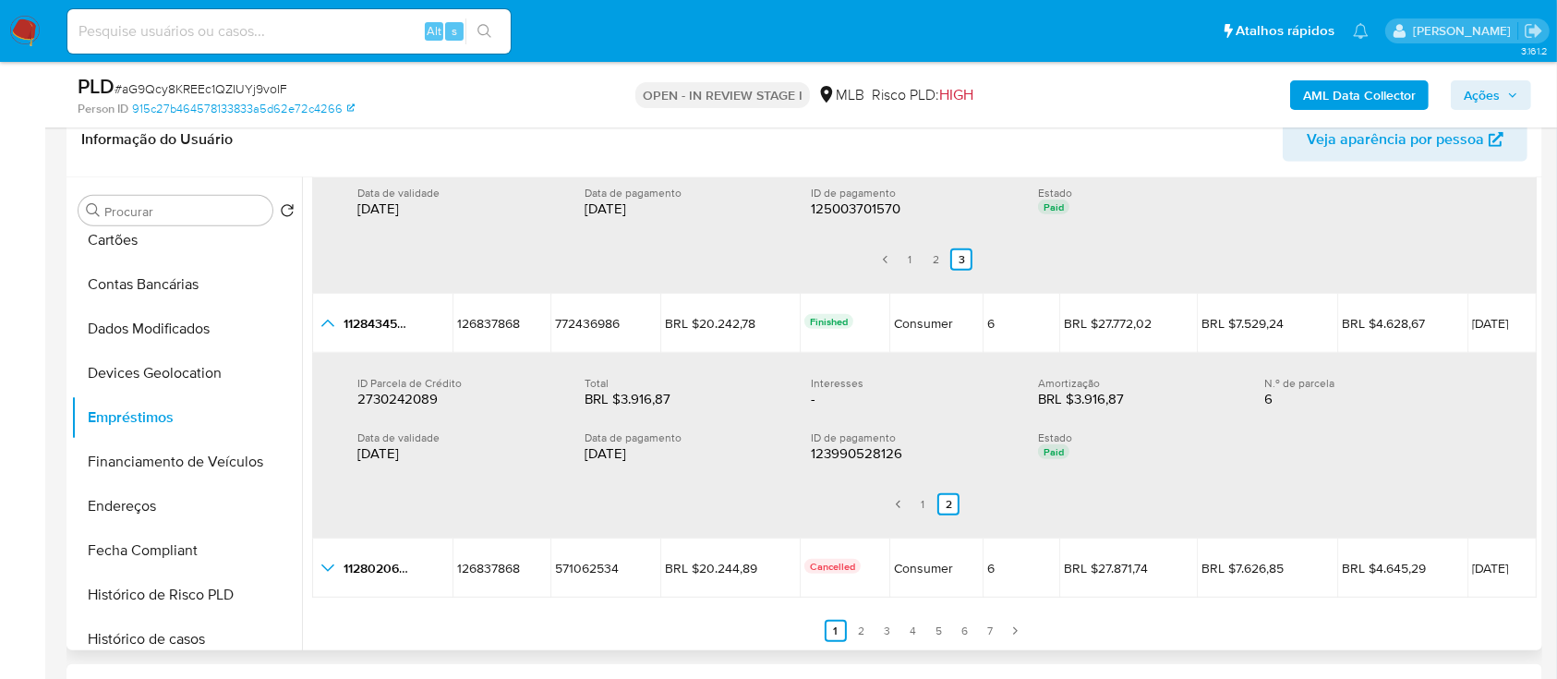
click at [617, 519] on ul "Anterior 1 2 Siguiente" at bounding box center [924, 504] width 1178 height 52
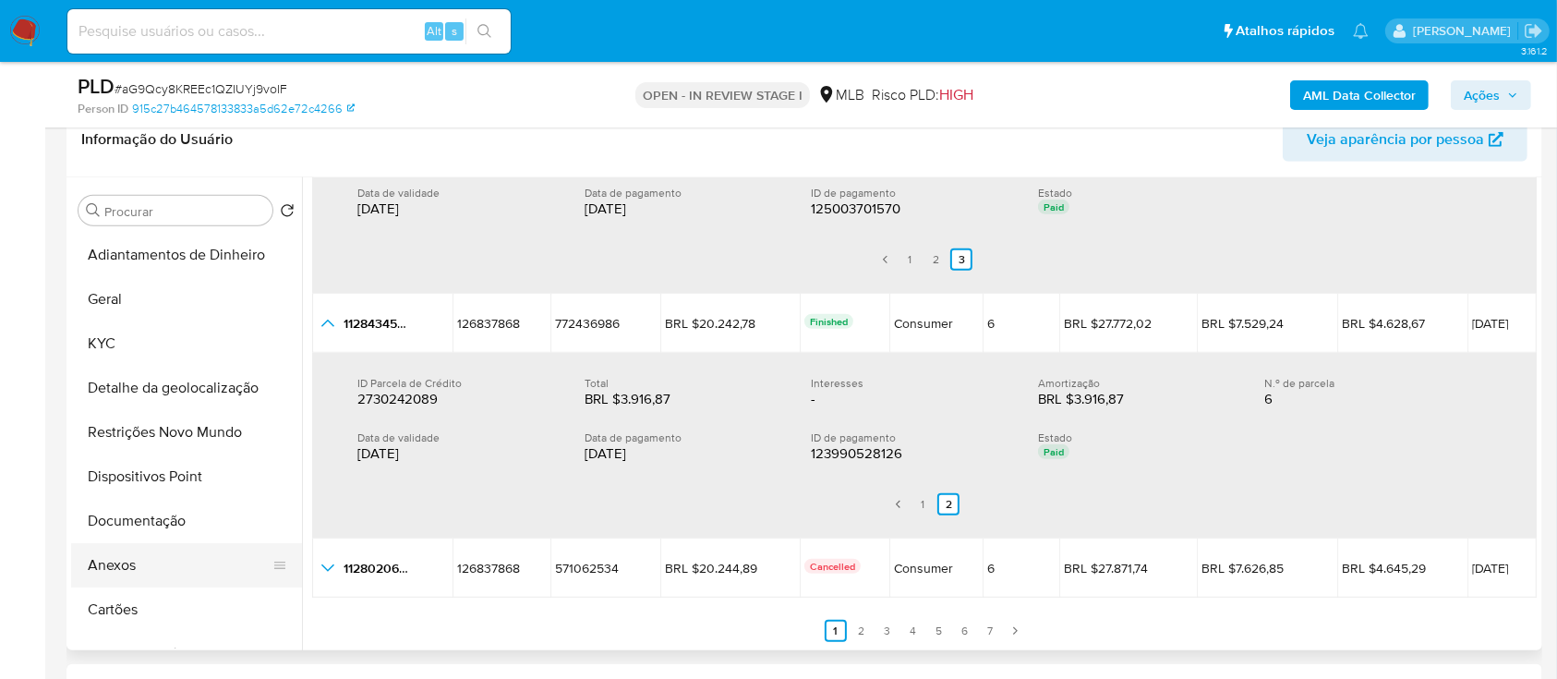
click at [137, 555] on button "Anexos" at bounding box center [179, 565] width 216 height 44
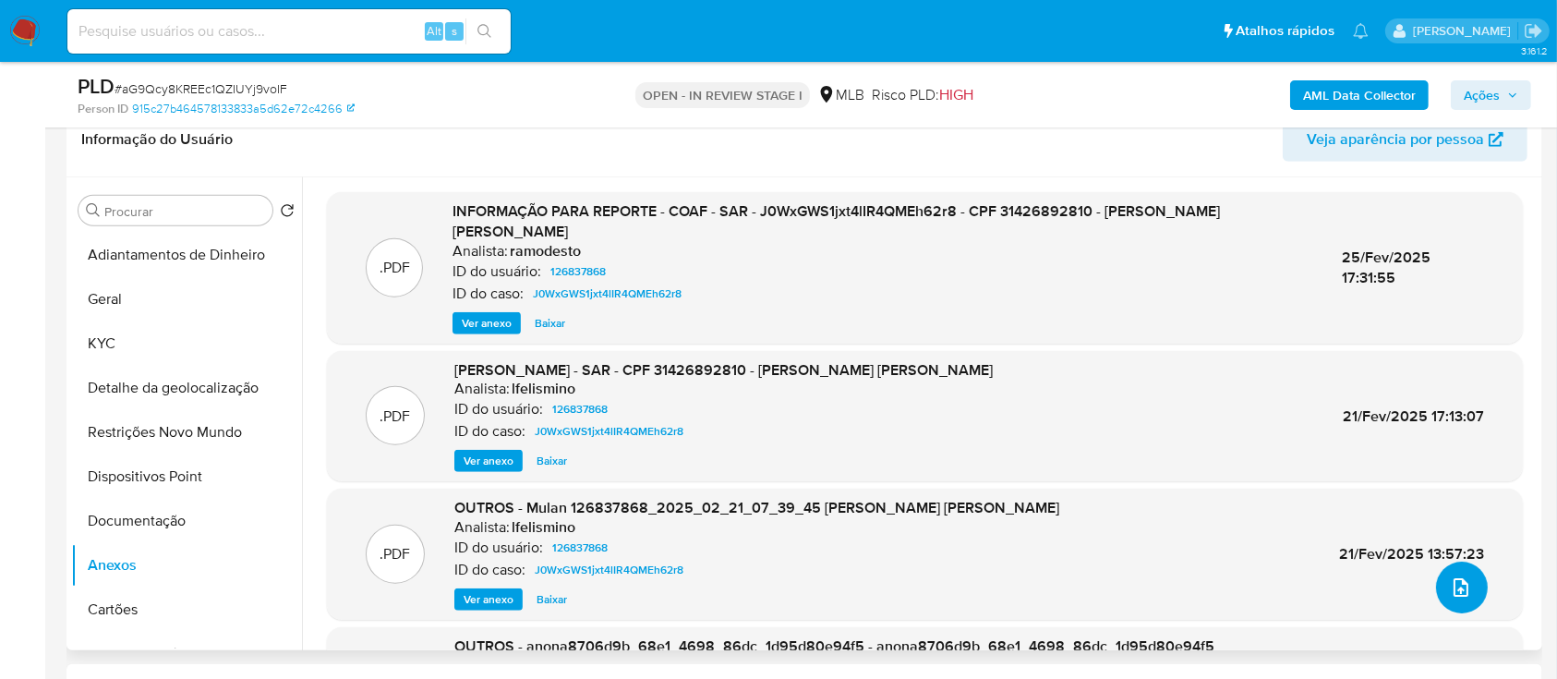
click at [1468, 578] on button "upload-file" at bounding box center [1462, 587] width 52 height 52
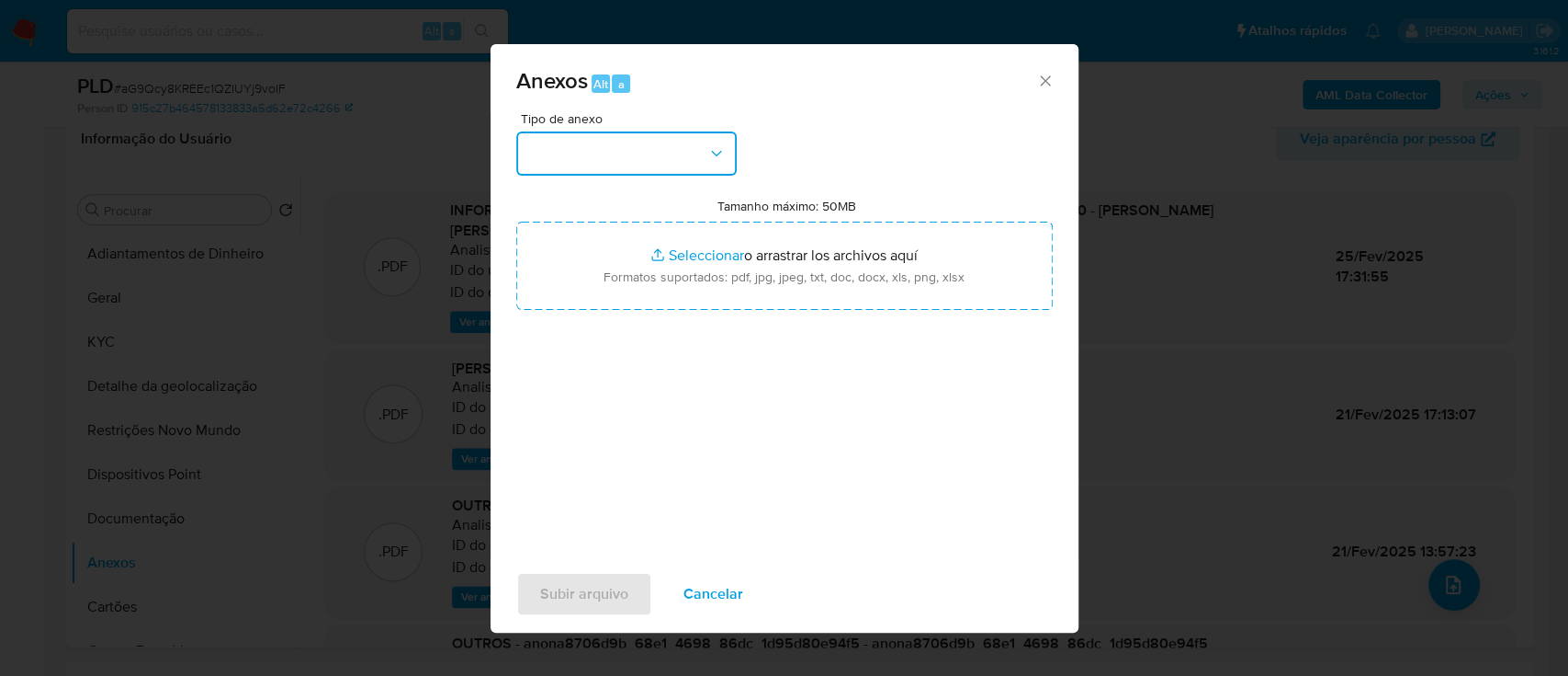
click at [617, 133] on button "button" at bounding box center [627, 153] width 221 height 44
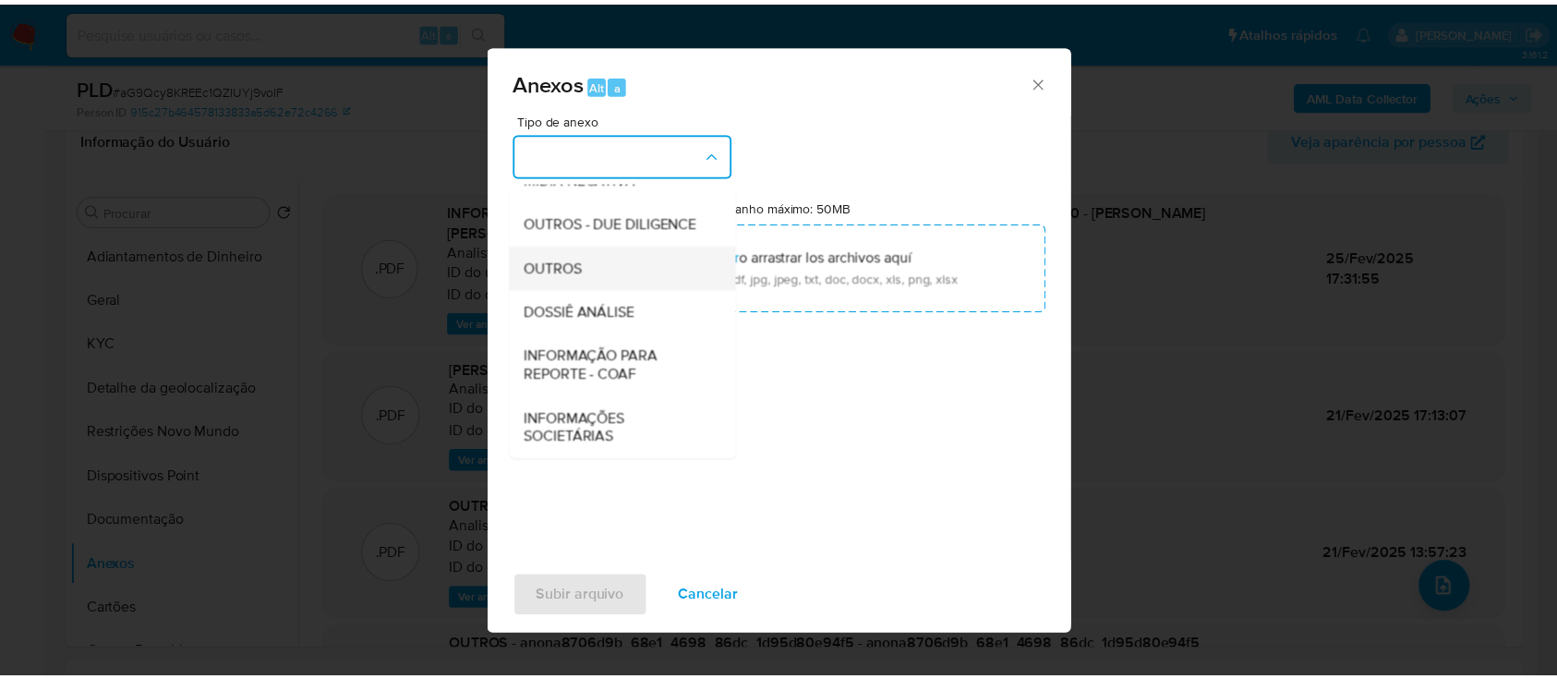
scroll to position [283, 0]
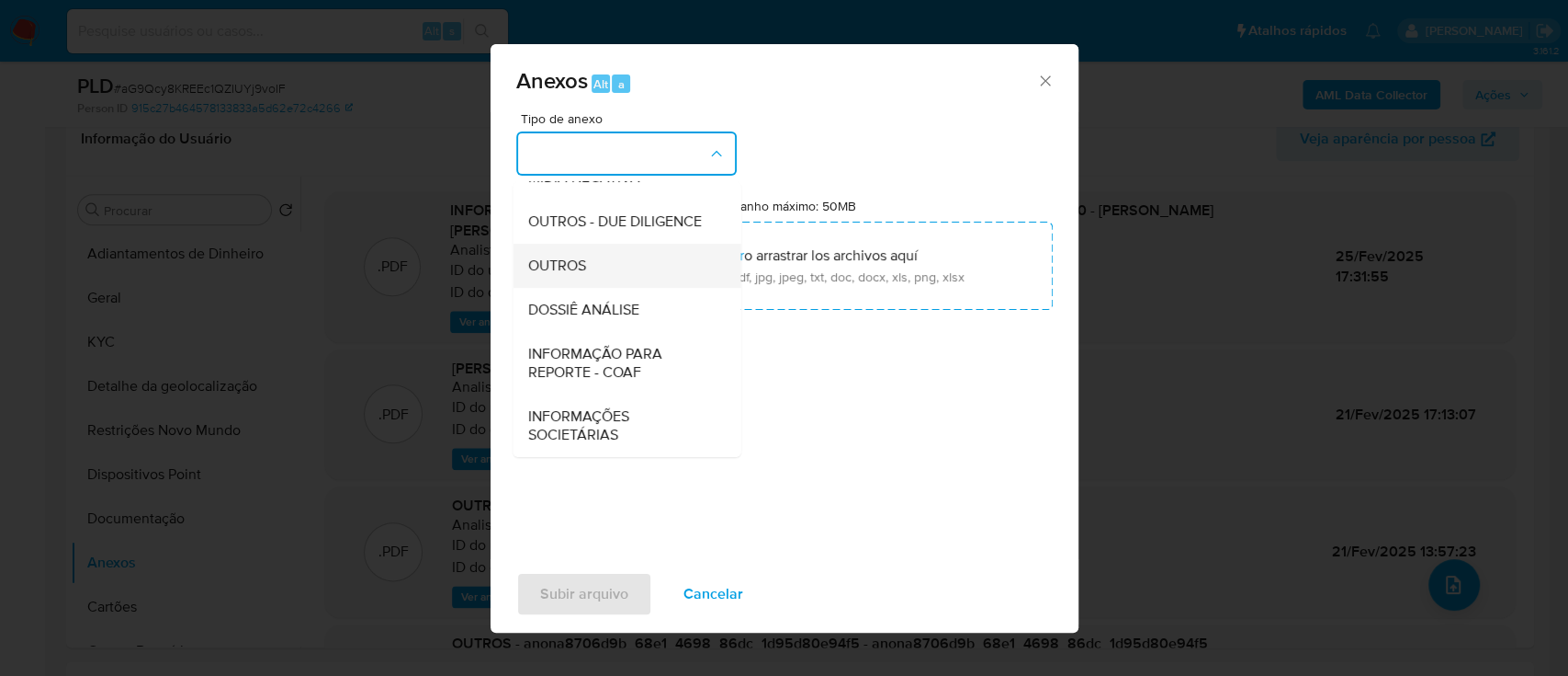
click at [588, 269] on div "OUTROS" at bounding box center [621, 266] width 187 height 44
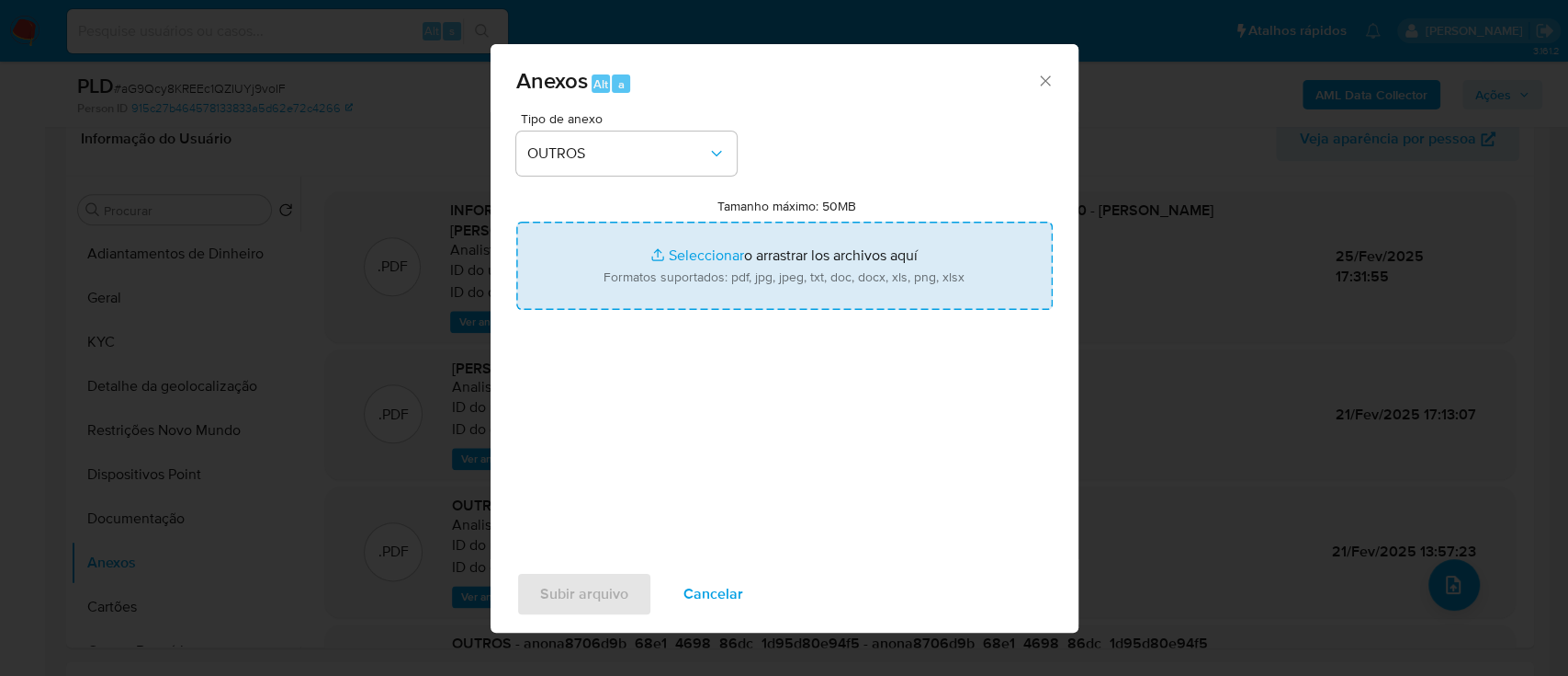
click at [725, 259] on input "Tamanho máximo: 50MB Seleccionar archivos" at bounding box center [784, 266] width 536 height 89
type input "C:\fakepath\Mulan 126837868_2025_10_01_16_27_50.xlsx"
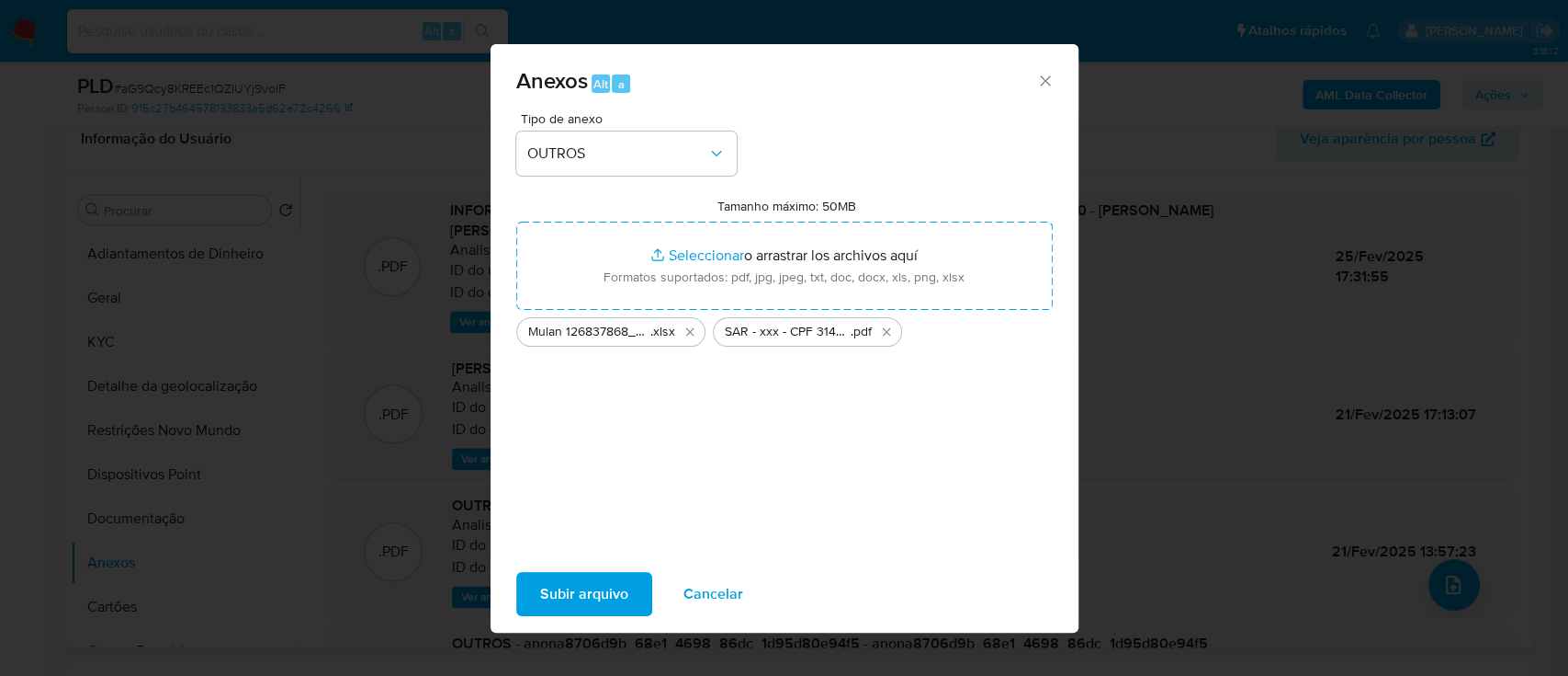
click at [593, 587] on span "Subir arquivo" at bounding box center [584, 593] width 89 height 41
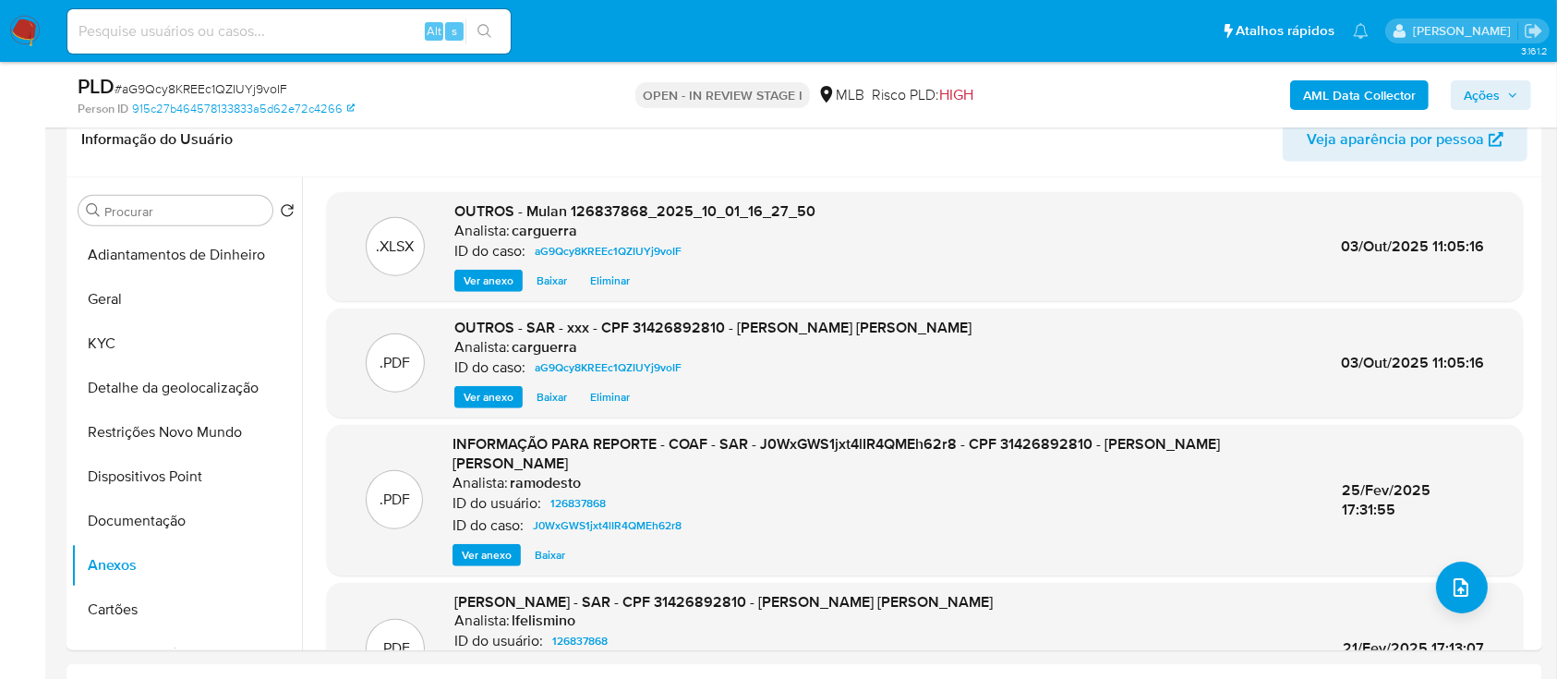
click at [1488, 89] on span "Ações" at bounding box center [1481, 95] width 36 height 30
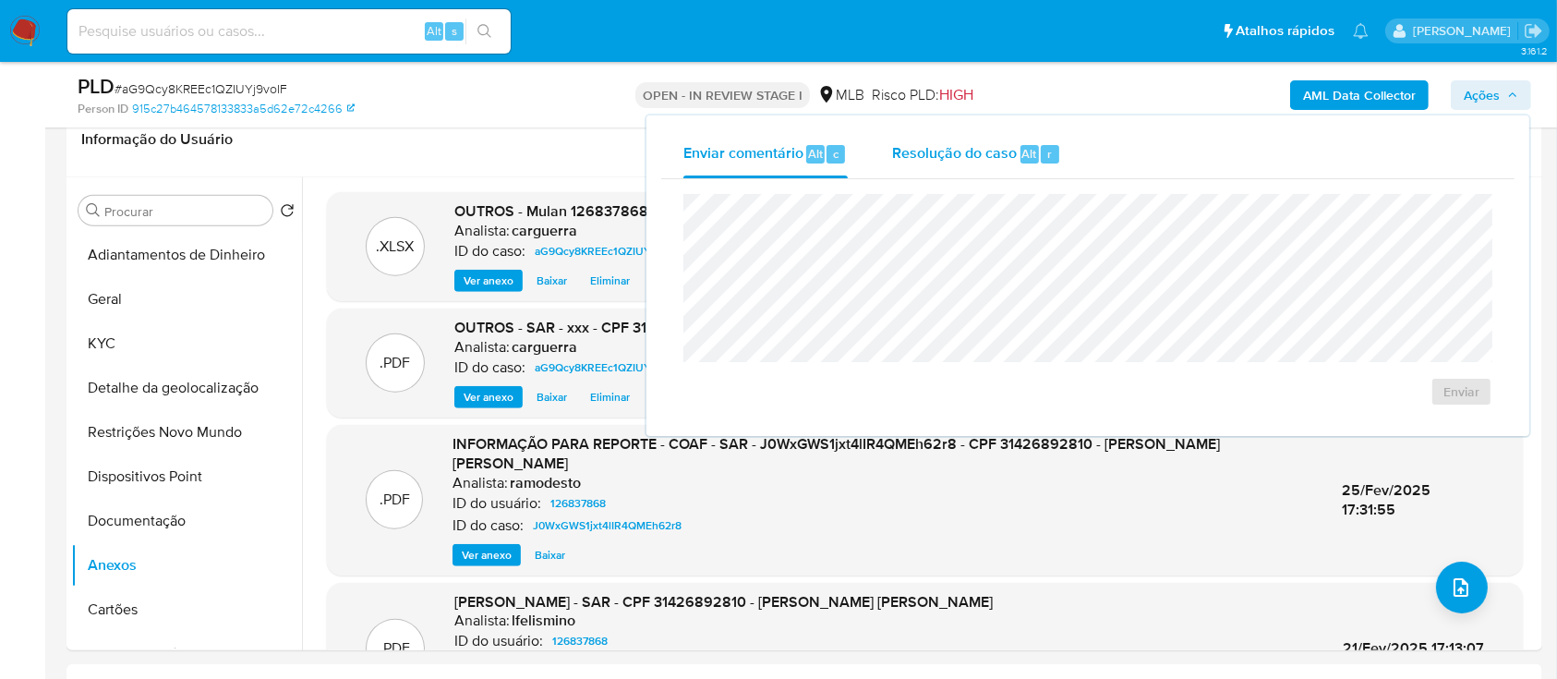
click at [948, 157] on span "Resolução do caso" at bounding box center [954, 152] width 125 height 21
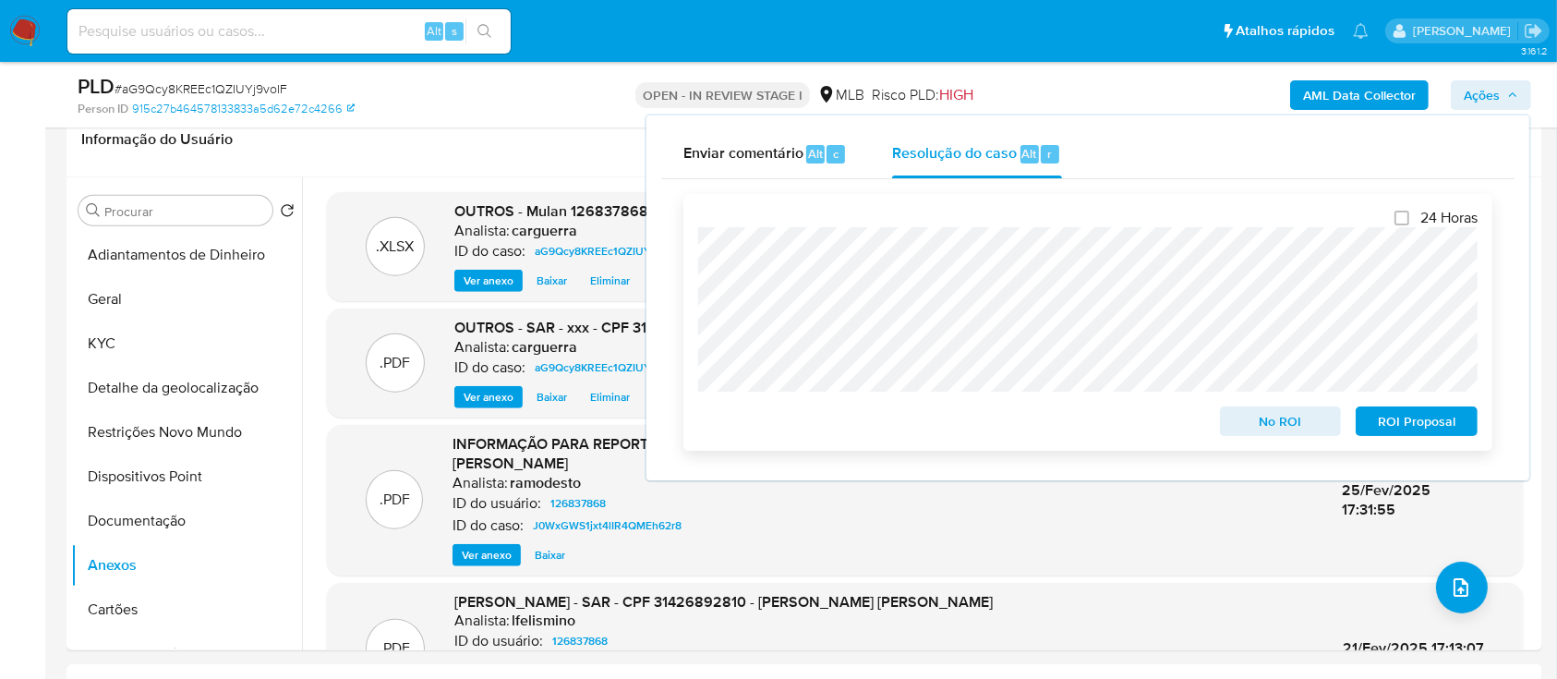
click at [1440, 425] on span "ROI Proposal" at bounding box center [1416, 421] width 96 height 26
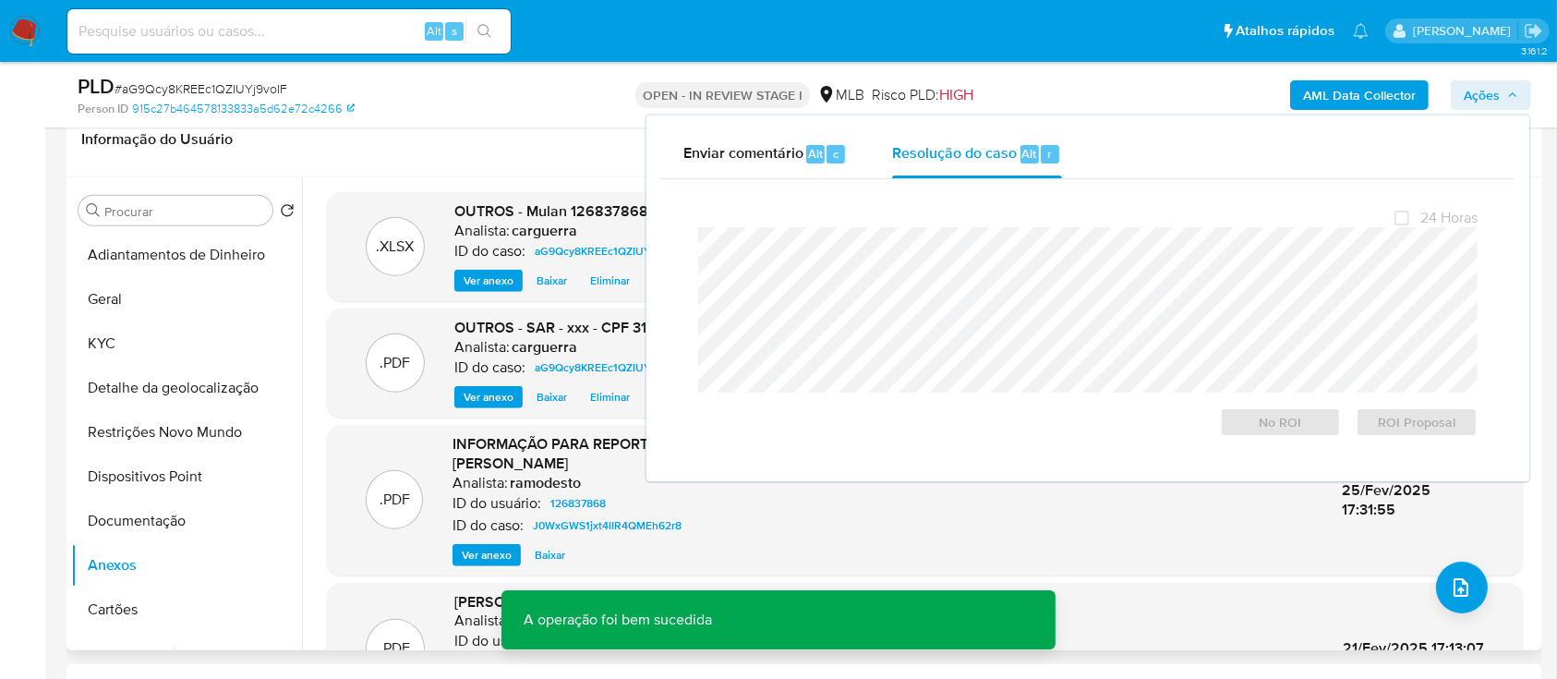
click at [384, 136] on header "Informação do Usuário Veja aparência por pessoa" at bounding box center [804, 139] width 1446 height 44
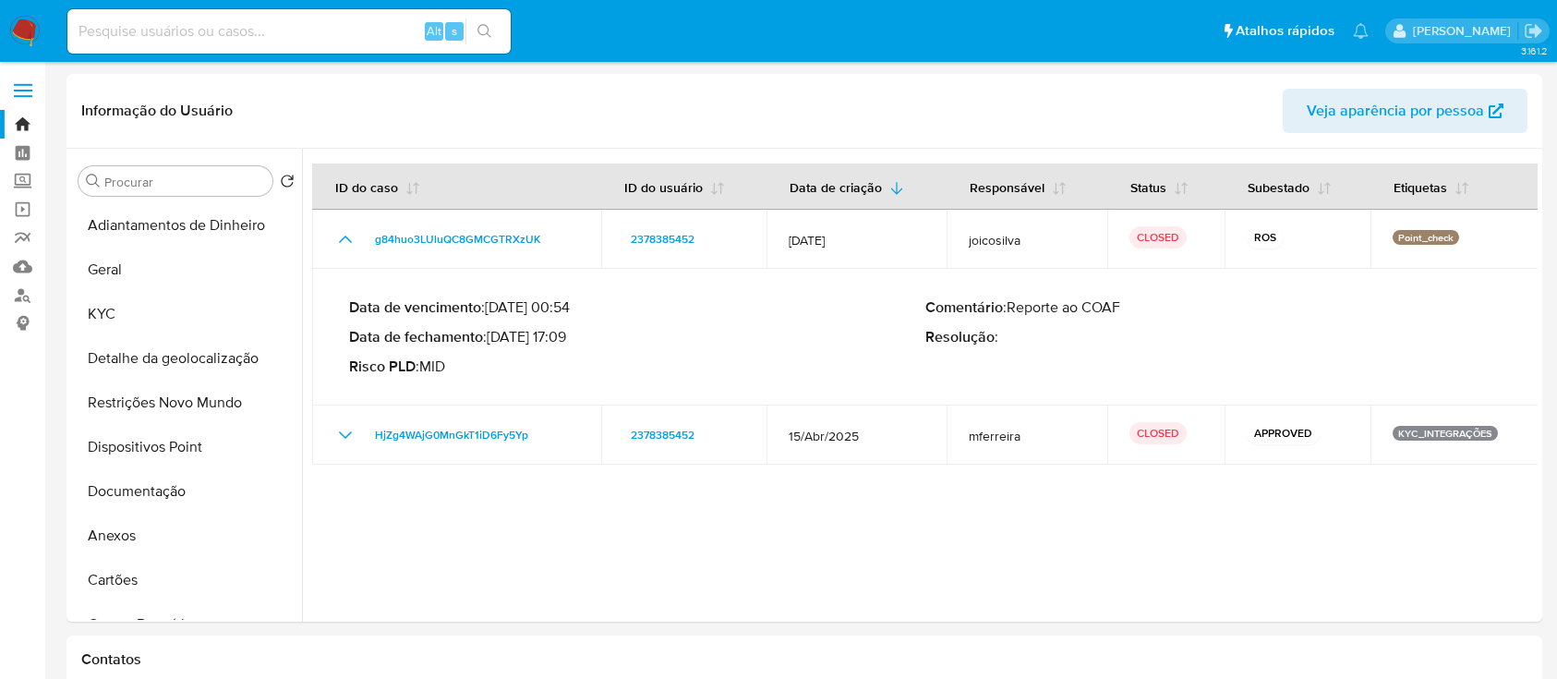
select select "10"
click at [137, 302] on button "KYC" at bounding box center [179, 314] width 216 height 44
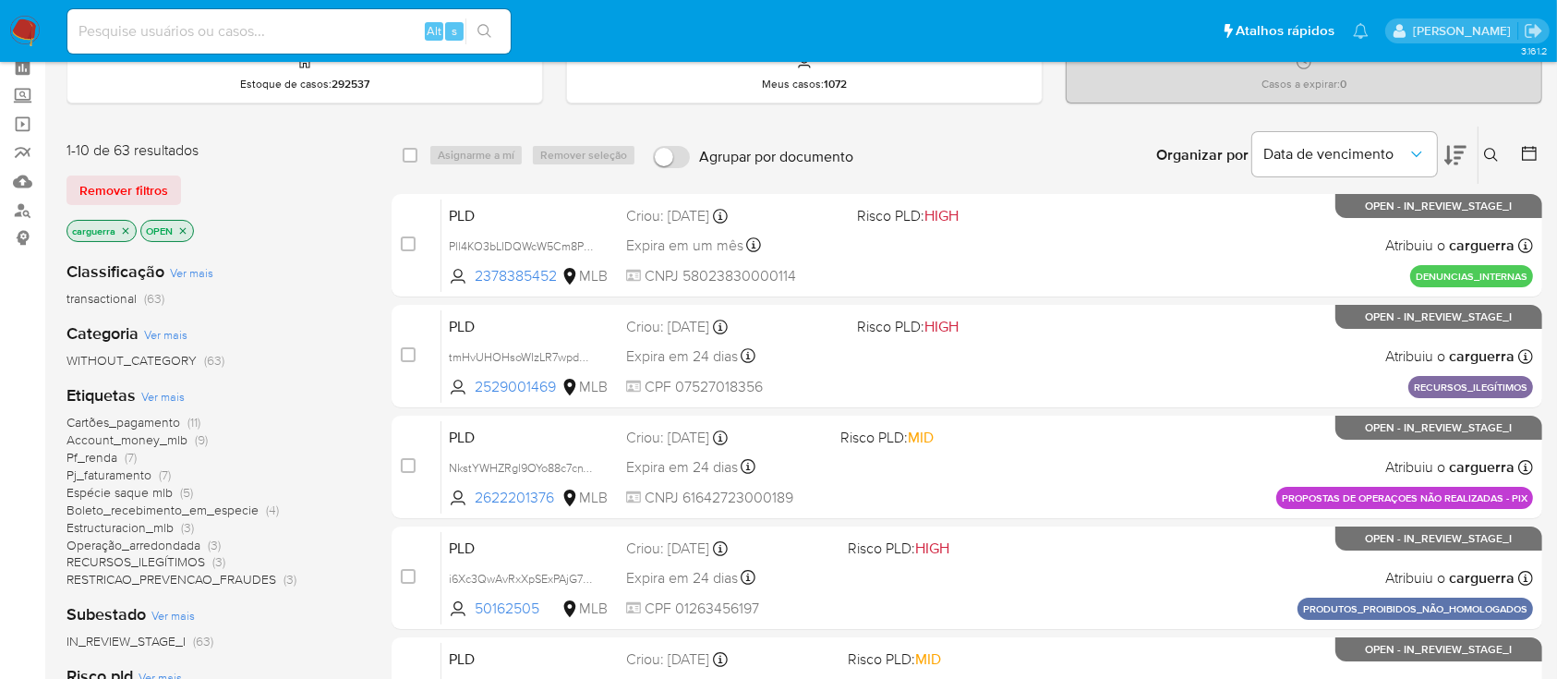
scroll to position [123, 0]
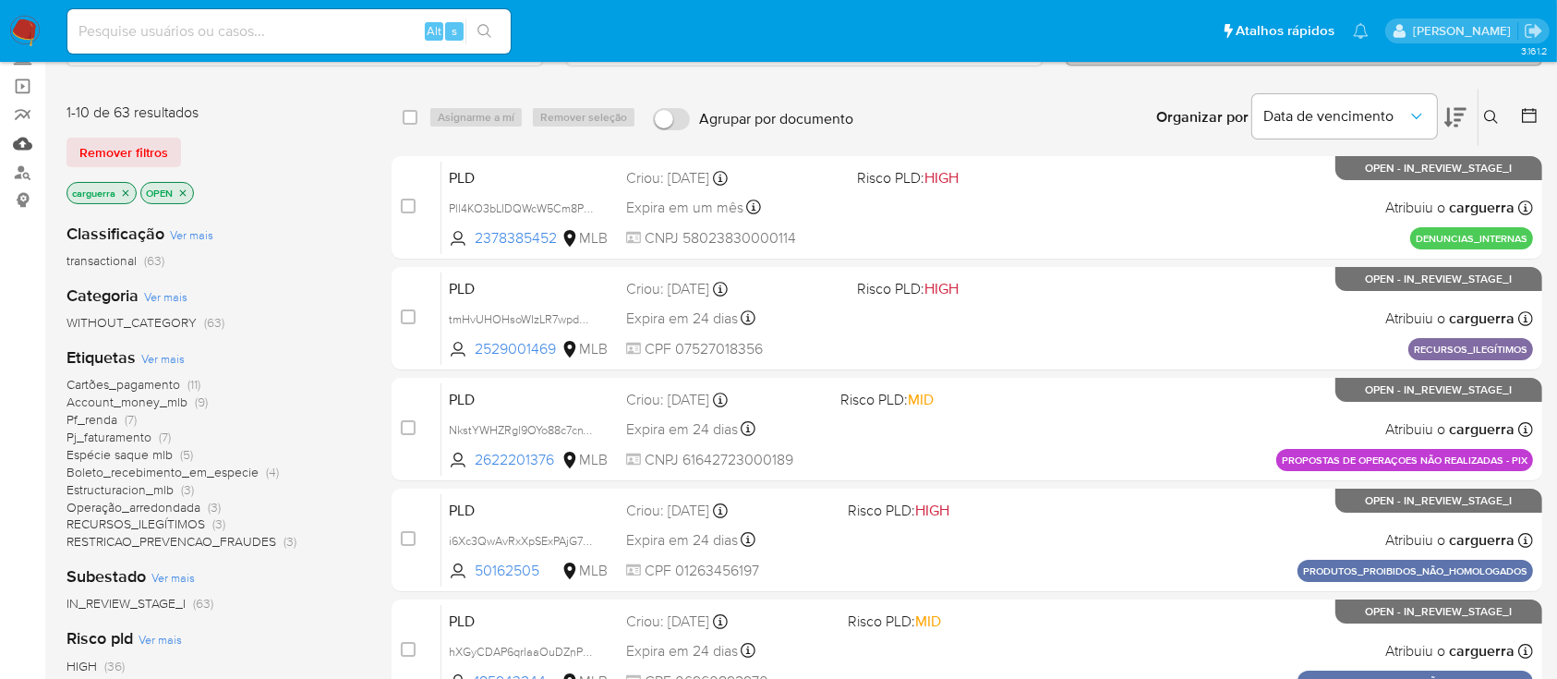
click at [28, 143] on link "Mulan" at bounding box center [110, 143] width 220 height 29
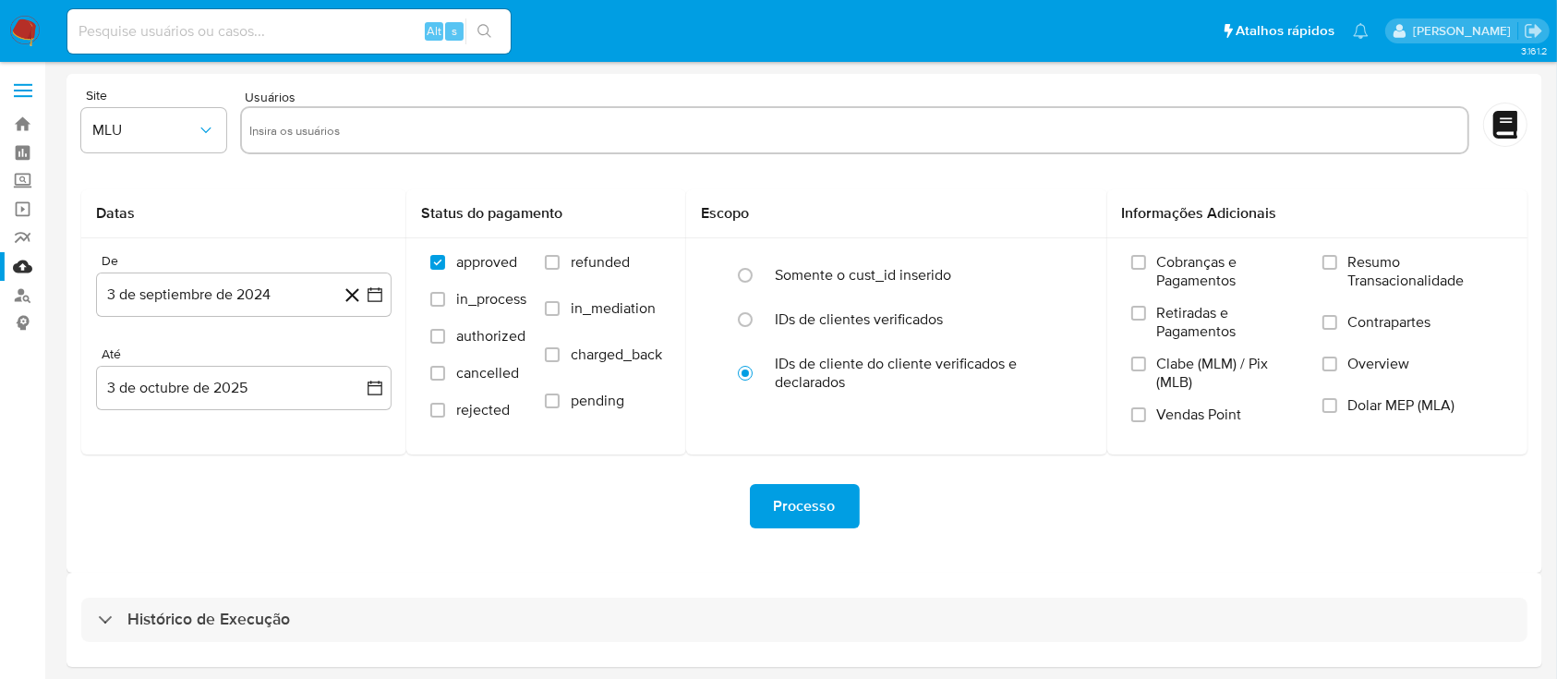
scroll to position [66, 0]
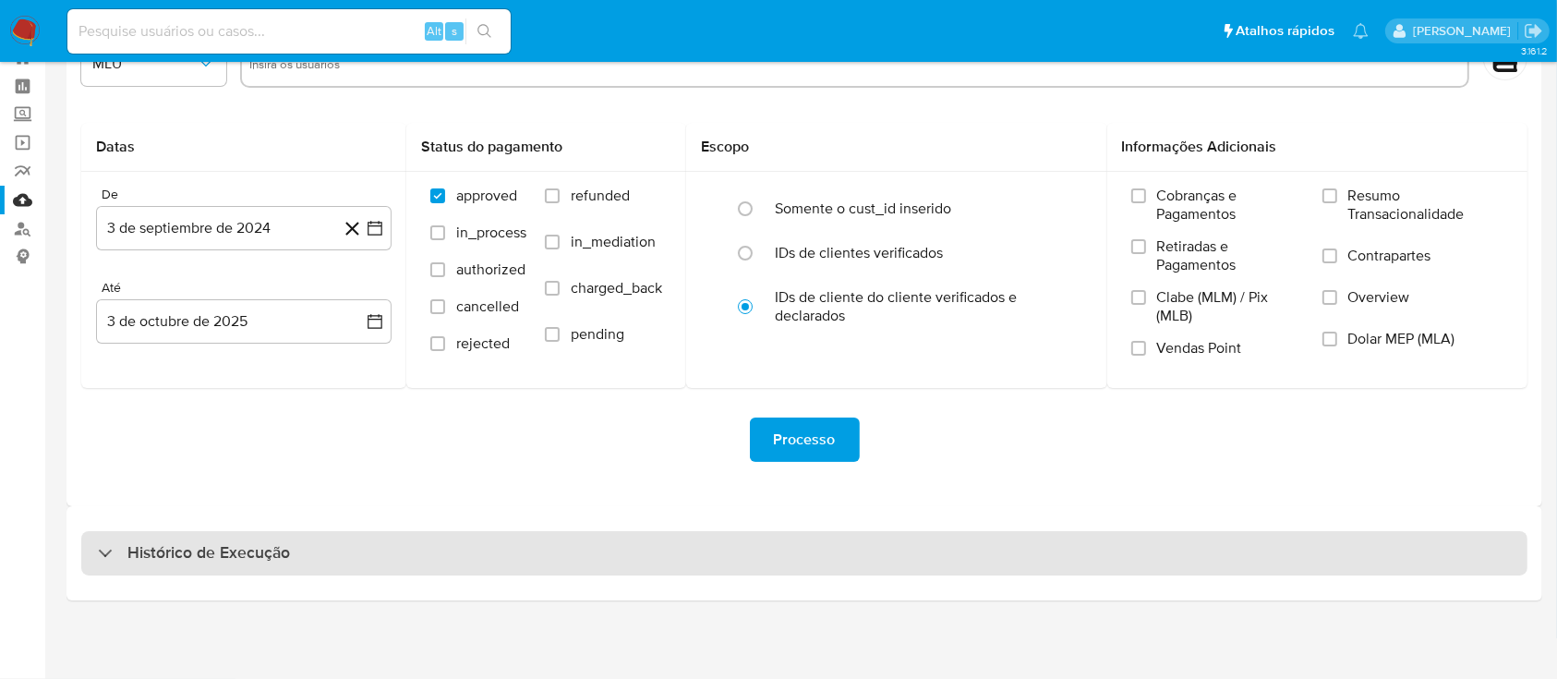
click at [177, 558] on h3 "Histórico de Execução" at bounding box center [208, 553] width 162 height 22
select select "10"
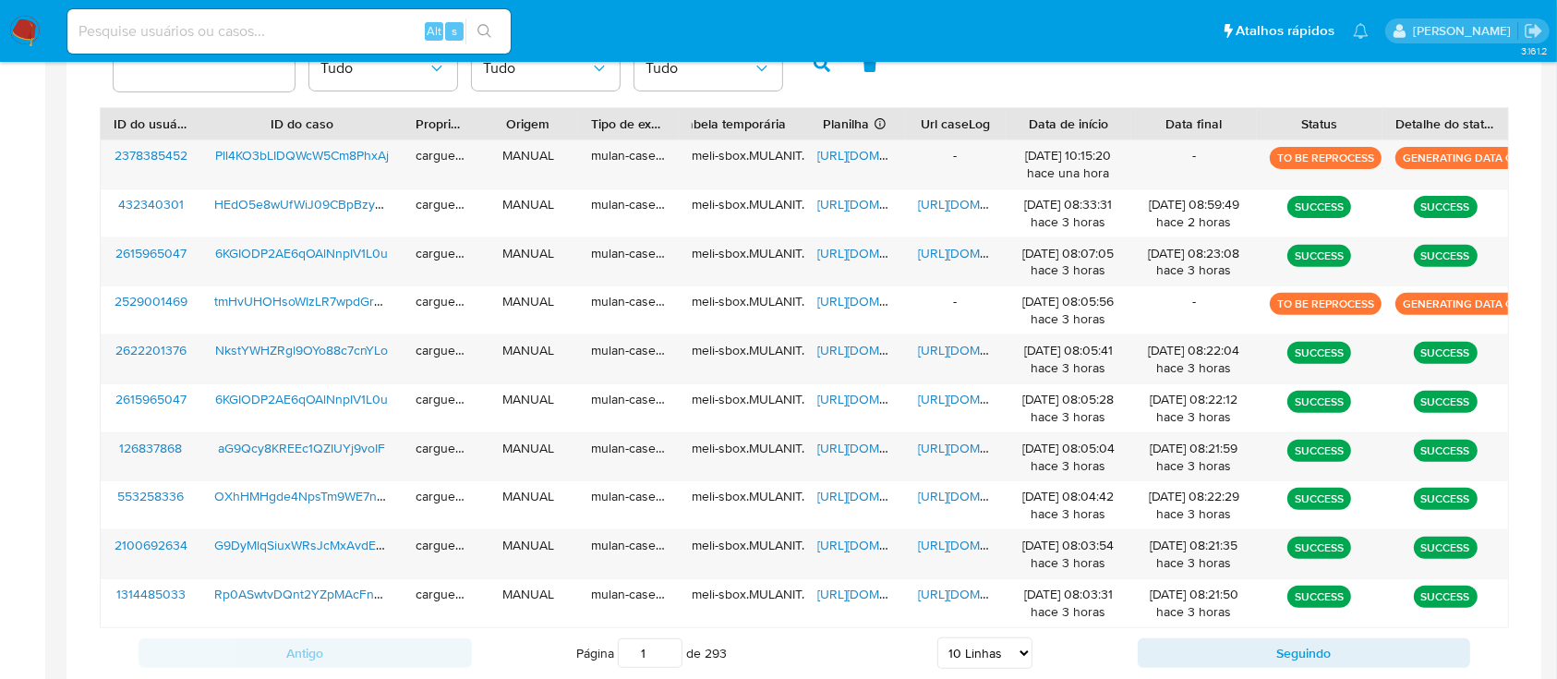
scroll to position [681, 0]
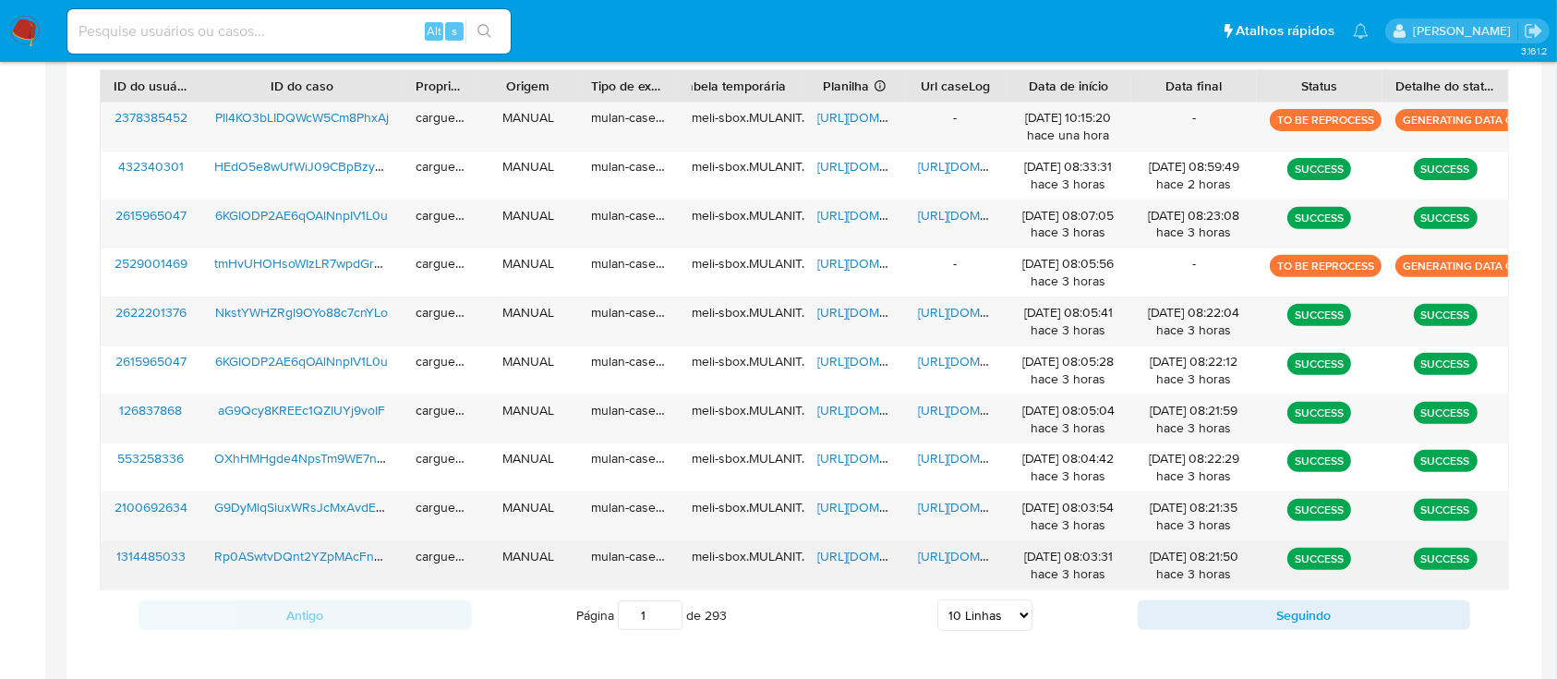
click at [838, 550] on span "[URL][DOMAIN_NAME]" at bounding box center [880, 556] width 127 height 18
click at [960, 555] on span "[URL][DOMAIN_NAME]" at bounding box center [981, 556] width 127 height 18
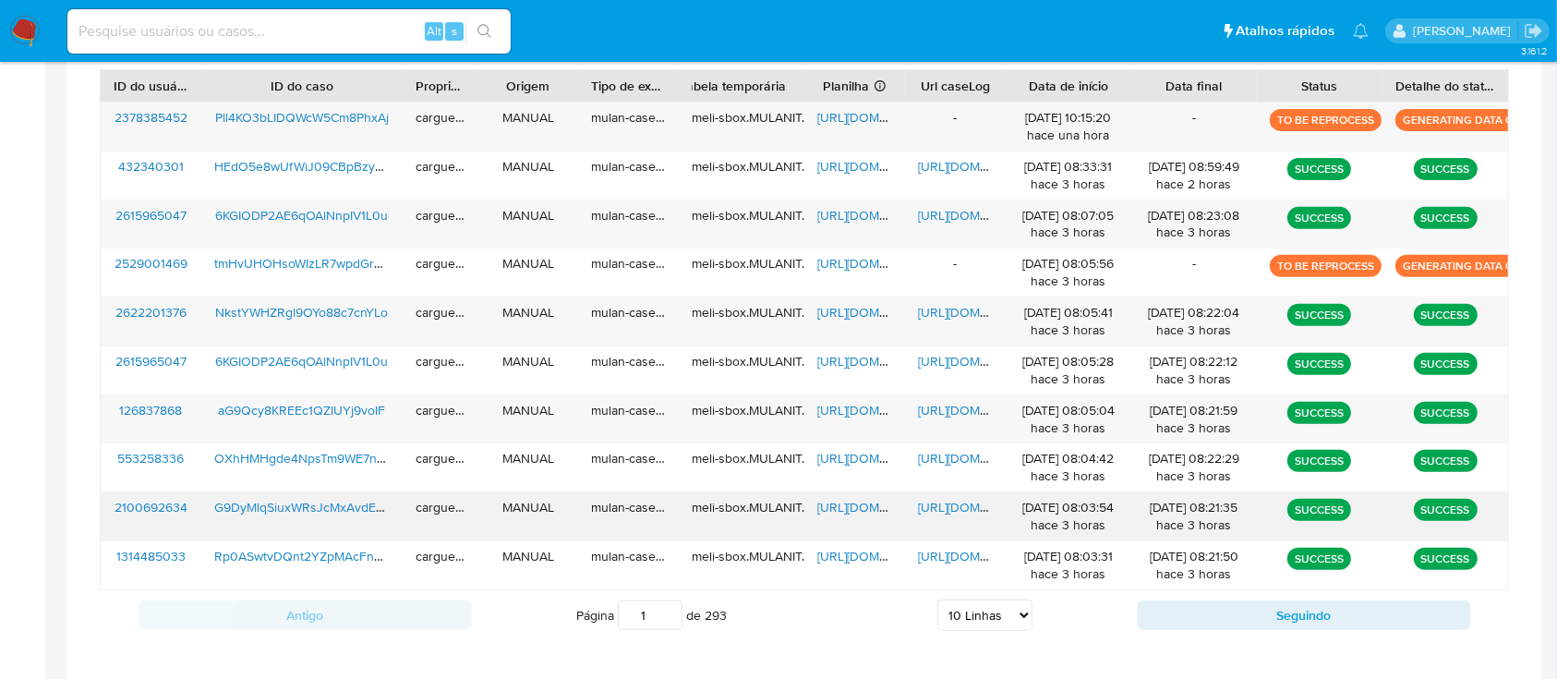
click at [849, 506] on span "https://docs.google.com/spreadsheets/d/1dbxu68-C8rAOyb87hVbHQyqXrG21-PMuGXPKm94…" at bounding box center [880, 507] width 127 height 18
click at [952, 512] on span "https://docs.google.com/document/d/15JVJrjVSvSPasgv1Nm5p4UVJS_ma7Tg6yb4Dvpdd3PA…" at bounding box center [981, 507] width 127 height 18
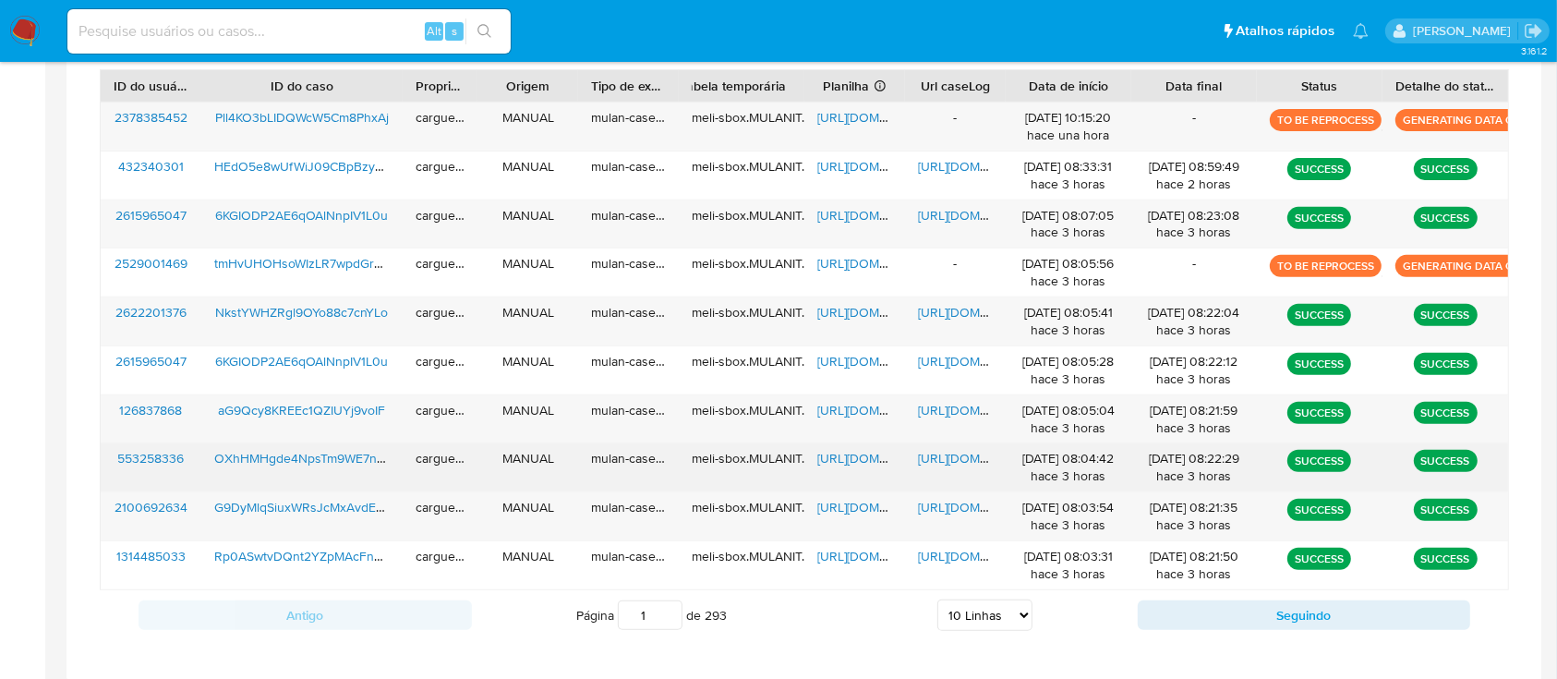
click at [878, 463] on span "https://docs.google.com/spreadsheets/d/10zOqcAHExQrwHyZDWXlfEBWbG-76LNxGoCmnF4E…" at bounding box center [880, 458] width 127 height 18
click at [941, 459] on span "https://docs.google.com/document/d/1sJXe0unAe-eLjnzkOhbZoerZ752pt12Z9Io7Yjx7CpA…" at bounding box center [981, 458] width 127 height 18
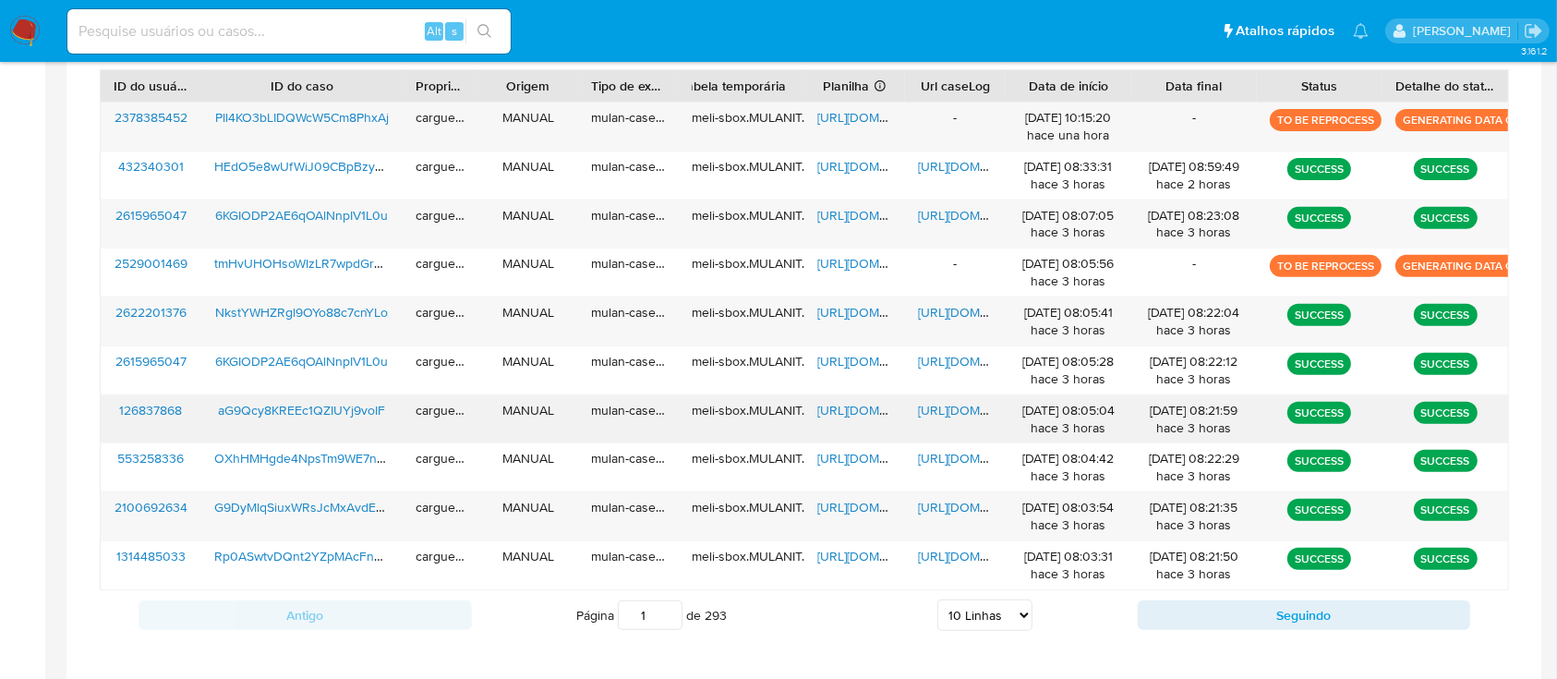
click at [833, 404] on span "https://docs.google.com/spreadsheets/d/15UAKPXg0V9WNKT8ncSCWWPgqmgCWyM-mv5o-97N…" at bounding box center [880, 410] width 127 height 18
click at [950, 407] on span "https://docs.google.com/document/d/1zPVyjSD_UKZXqkQIMju2QsJ7GnXTM7s_nUBs3QeKyLI…" at bounding box center [981, 410] width 127 height 18
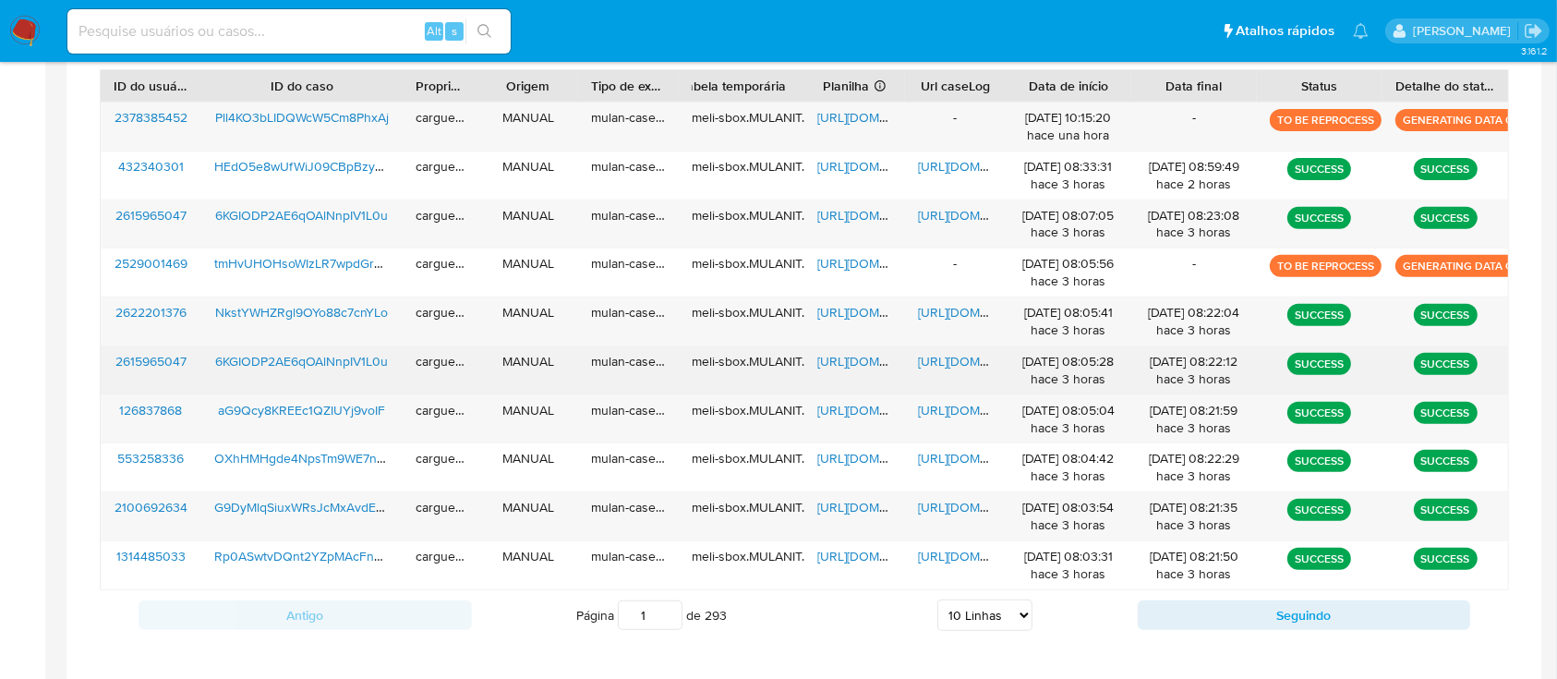
click at [847, 361] on span "https://docs.google.com/spreadsheets/d/1miDawP1vF04JivuCQgIJc7iqTzCLTIdl4ppGC8V…" at bounding box center [880, 361] width 127 height 18
click at [968, 358] on span "https://docs.google.com/document/d/1IMsNB19jzTZ7-1GhGumJKojqF0VF08hgz1Yct1LlFf4…" at bounding box center [981, 361] width 127 height 18
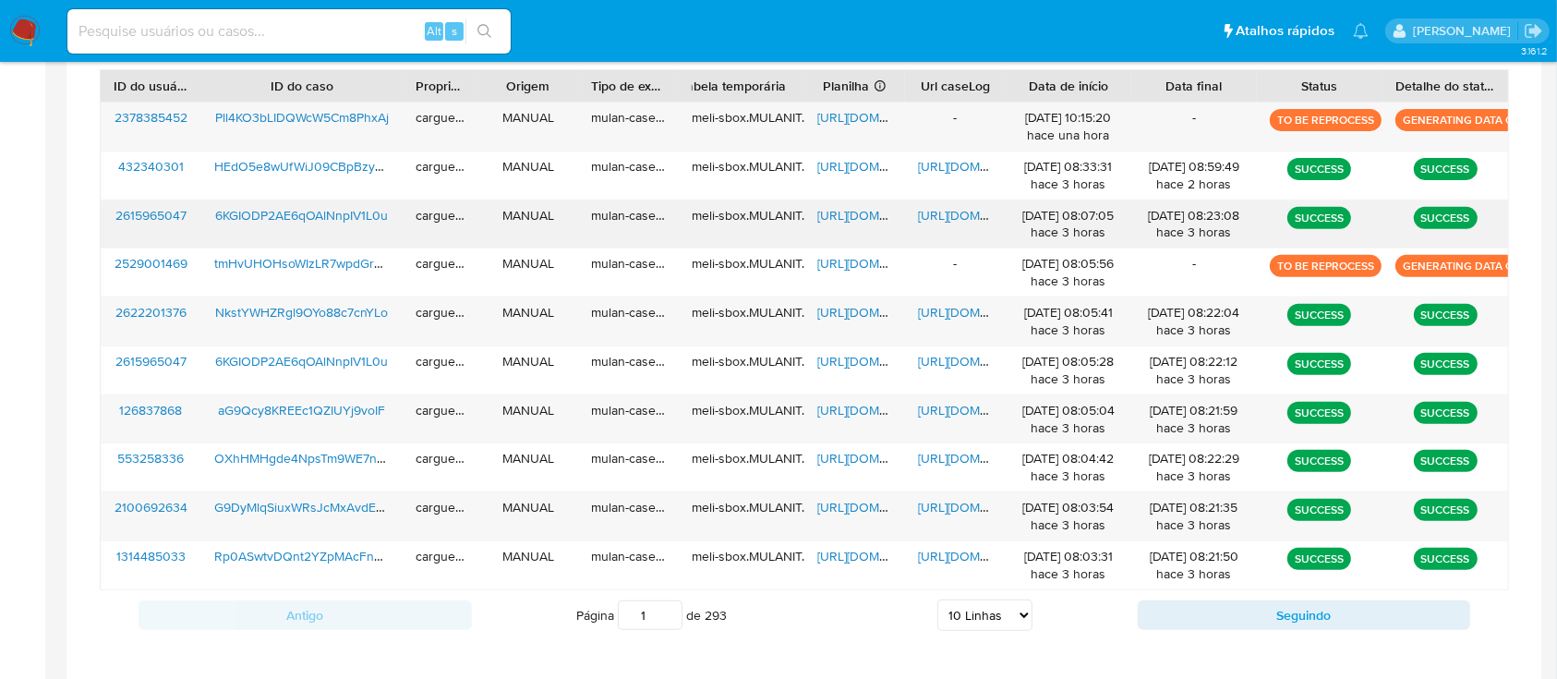
click at [845, 212] on span "https://docs.google.com/spreadsheets/d/1geo8_mrunMdqtX902tq4z1Nl45GRaMWjGq6w65m…" at bounding box center [880, 215] width 127 height 18
click at [945, 211] on span "https://docs.google.com/document/d/1wZJcIEGf8-ZSh1rnI_kw30C52bf1gfsBhokfi71WnIc…" at bounding box center [981, 215] width 127 height 18
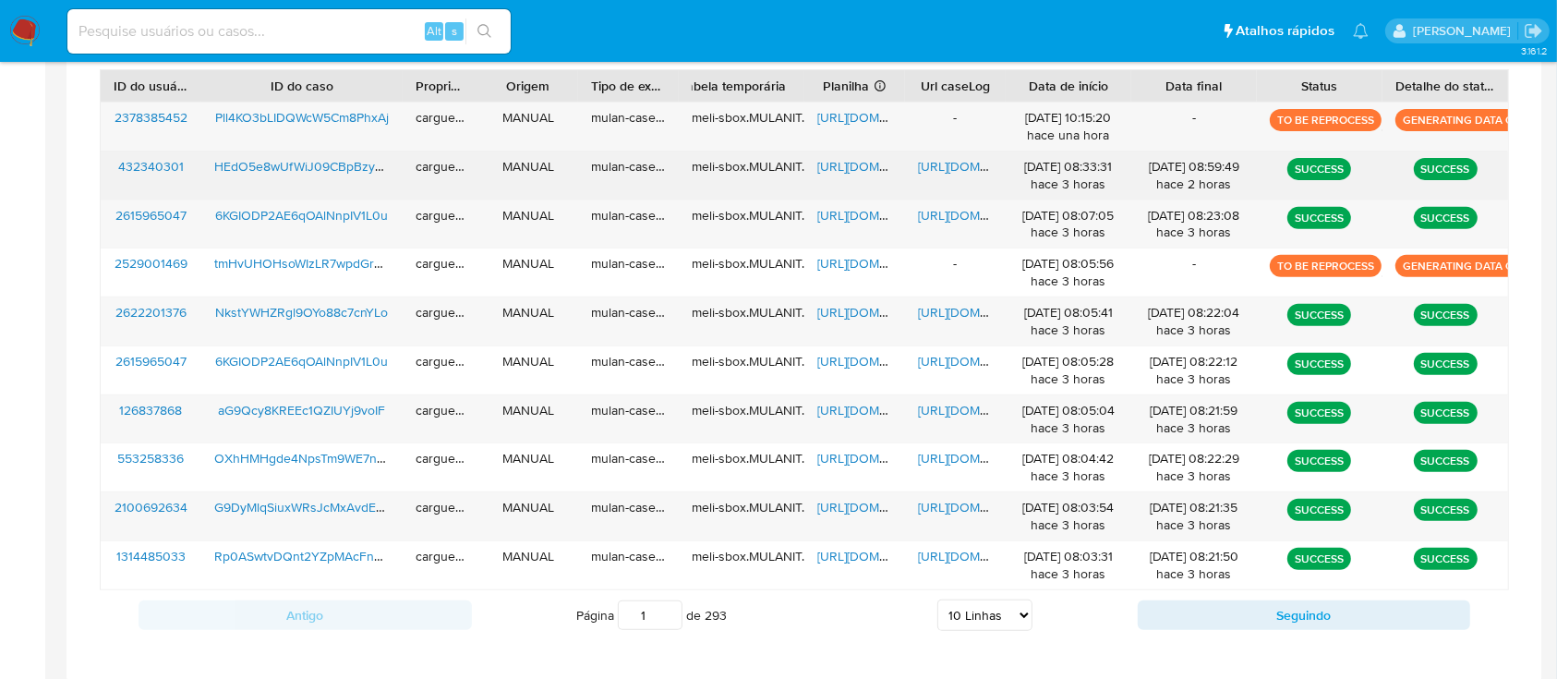
click at [842, 181] on div "https://docs.google.com/spreadsheets/d/1HzkDUICJbtlJ2pRxF1KBFR8QJCi8N5AsAvj1j2P…" at bounding box center [854, 175] width 101 height 48
click at [846, 171] on span "https://docs.google.com/spreadsheets/d/1HzkDUICJbtlJ2pRxF1KBFR8QJCi8N5AsAvj1j2P…" at bounding box center [880, 166] width 127 height 18
click at [927, 167] on span "https://docs.google.com/document/d/1CPmi0z9zxvT205JZkbuG04pdA3VXx6D18iksWHNirTU…" at bounding box center [981, 166] width 127 height 18
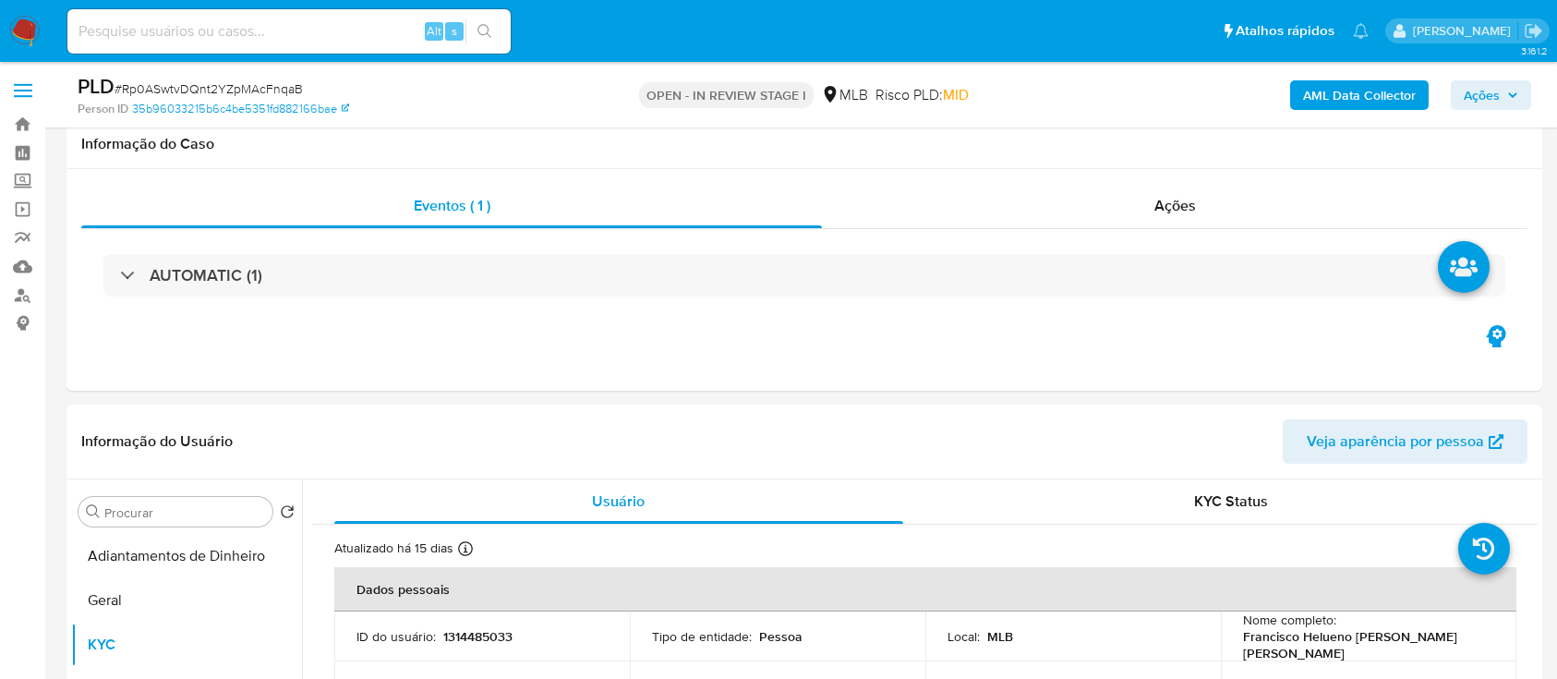
scroll to position [123, 0]
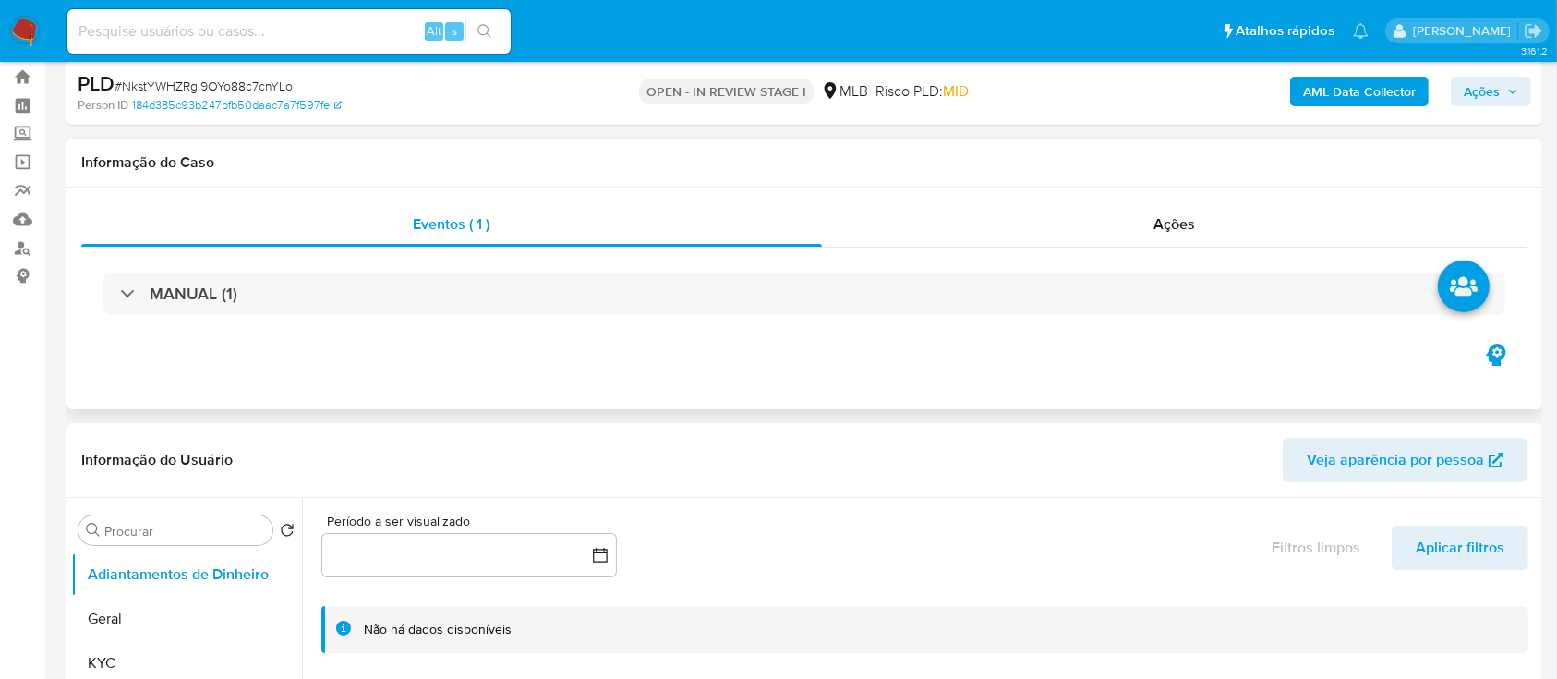
scroll to position [123, 0]
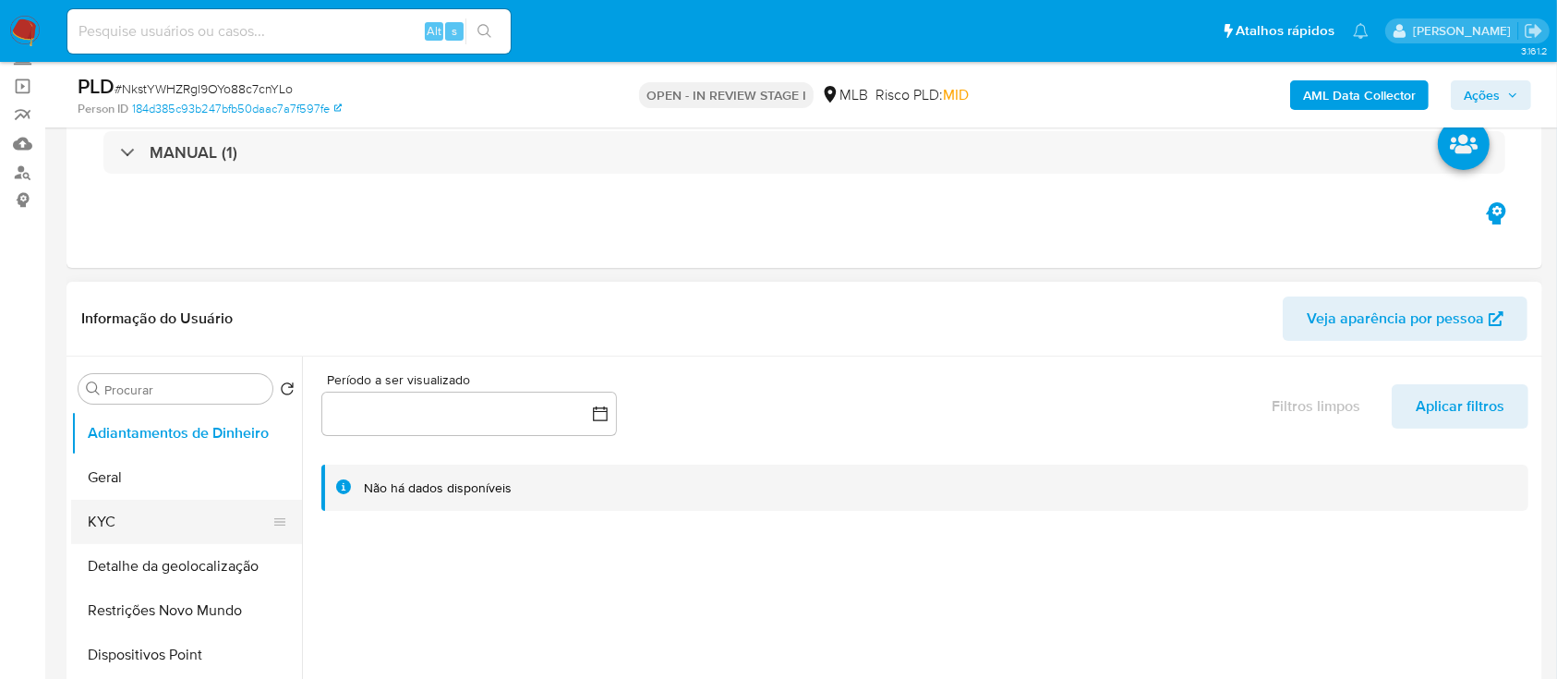
click at [133, 520] on button "KYC" at bounding box center [179, 521] width 216 height 44
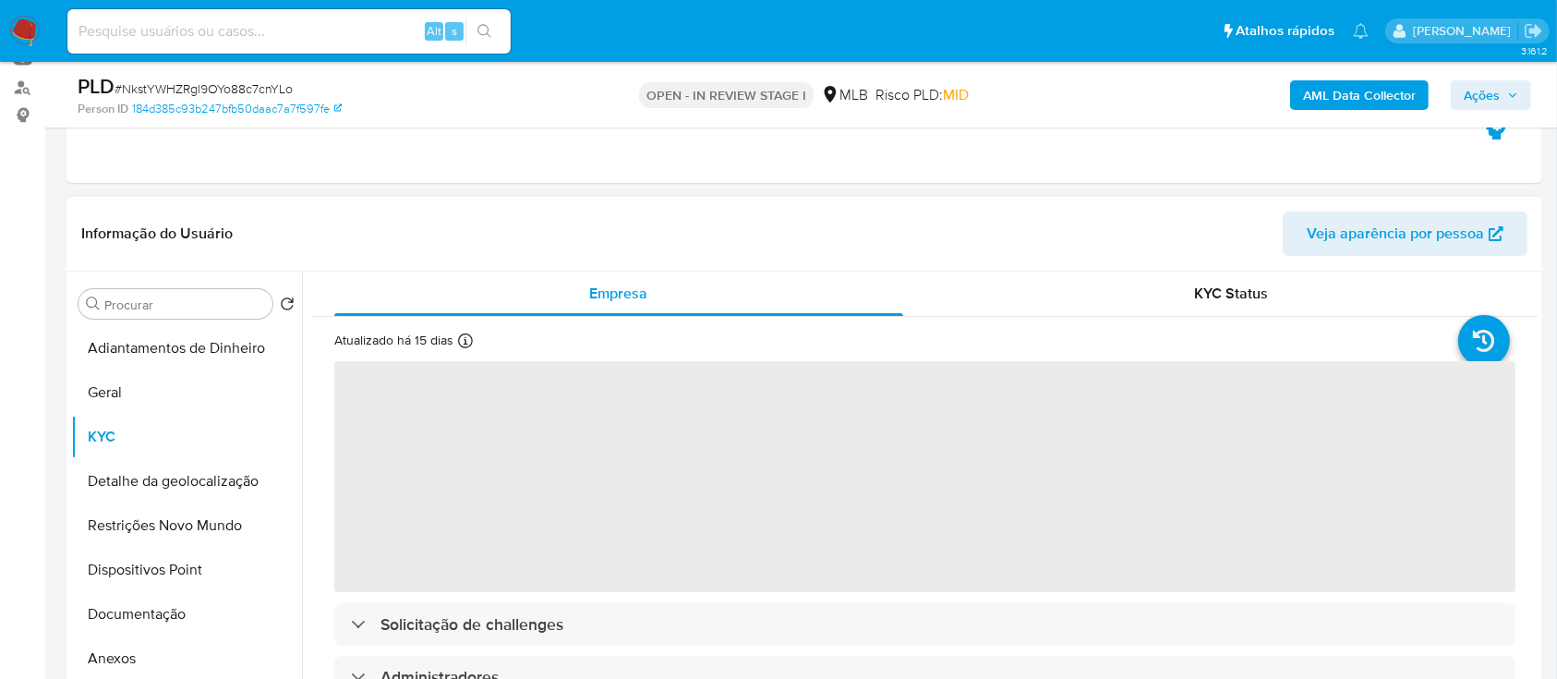
scroll to position [246, 0]
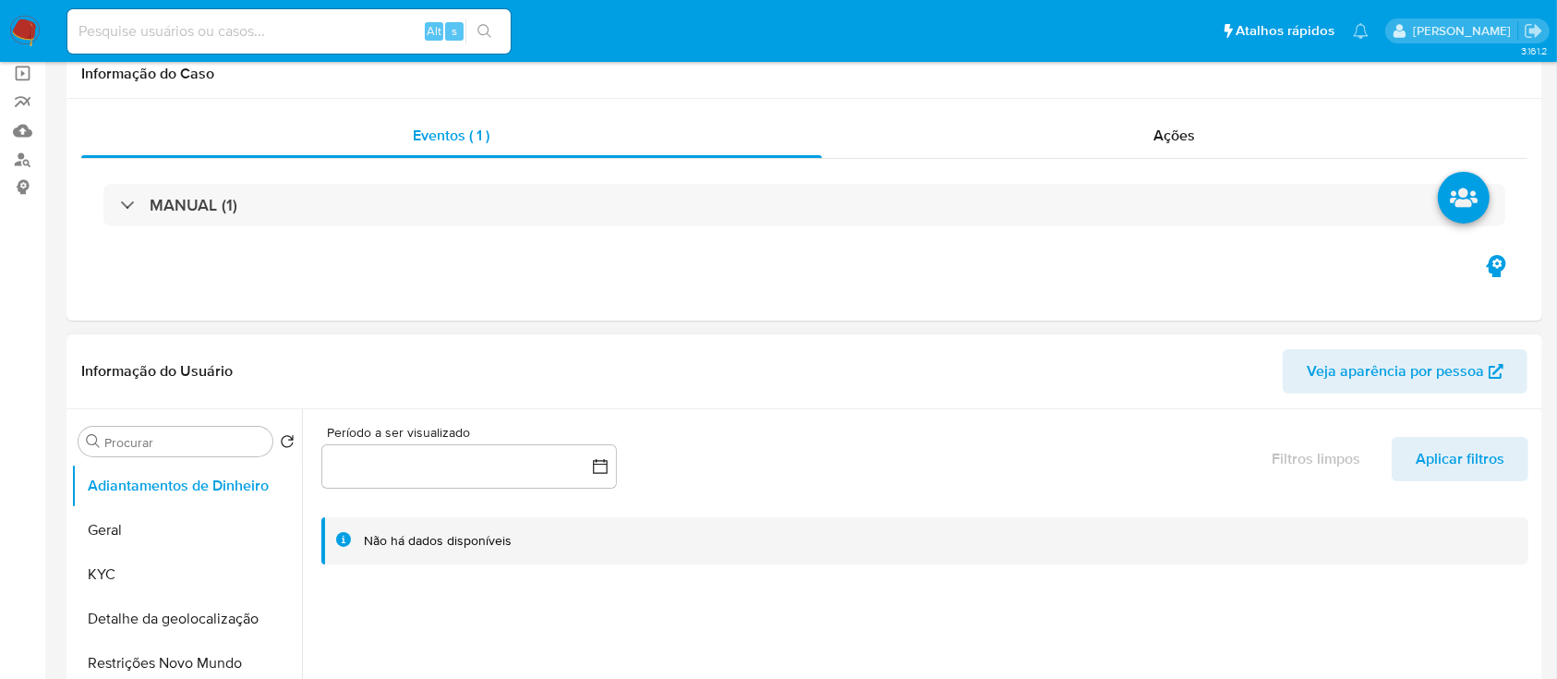
scroll to position [369, 0]
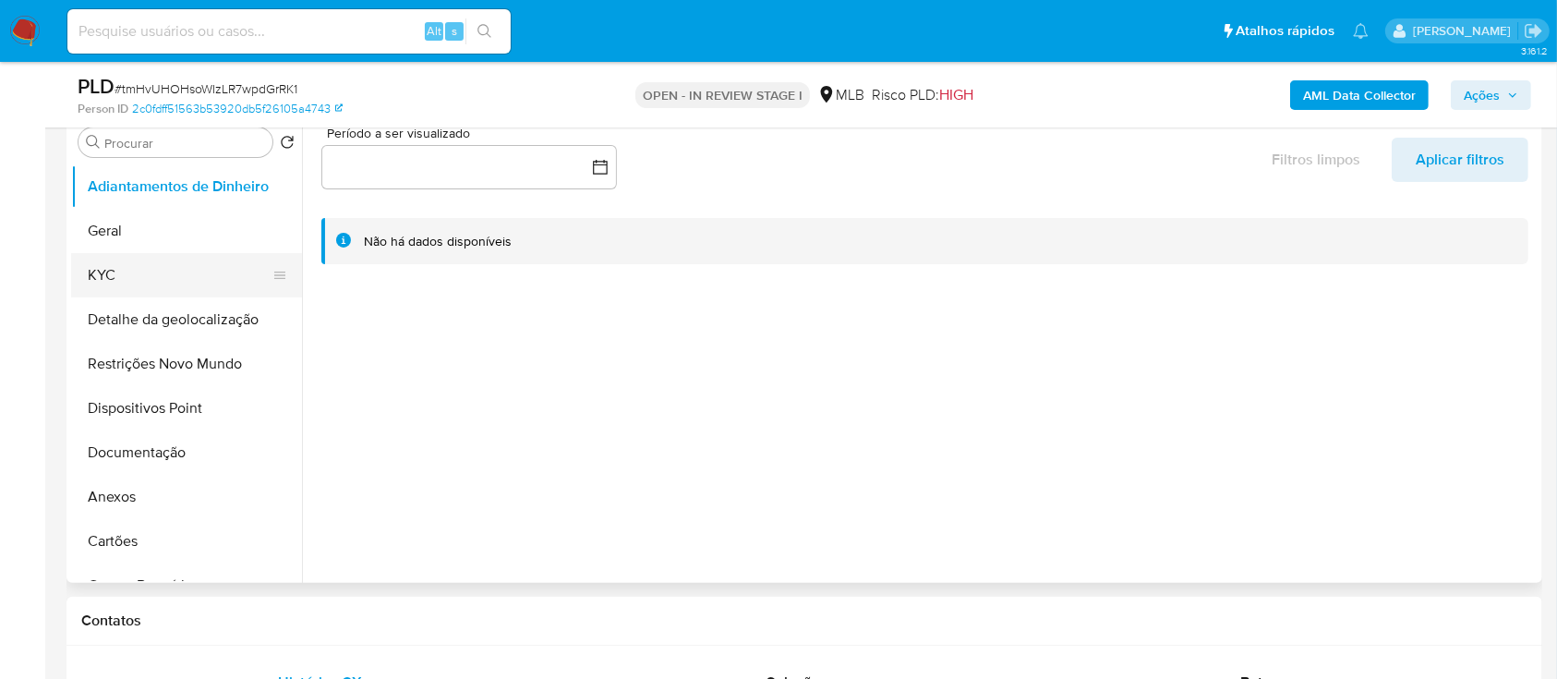
drag, startPoint x: 136, startPoint y: 269, endPoint x: 199, endPoint y: 281, distance: 64.8
click at [135, 270] on button "KYC" at bounding box center [179, 275] width 216 height 44
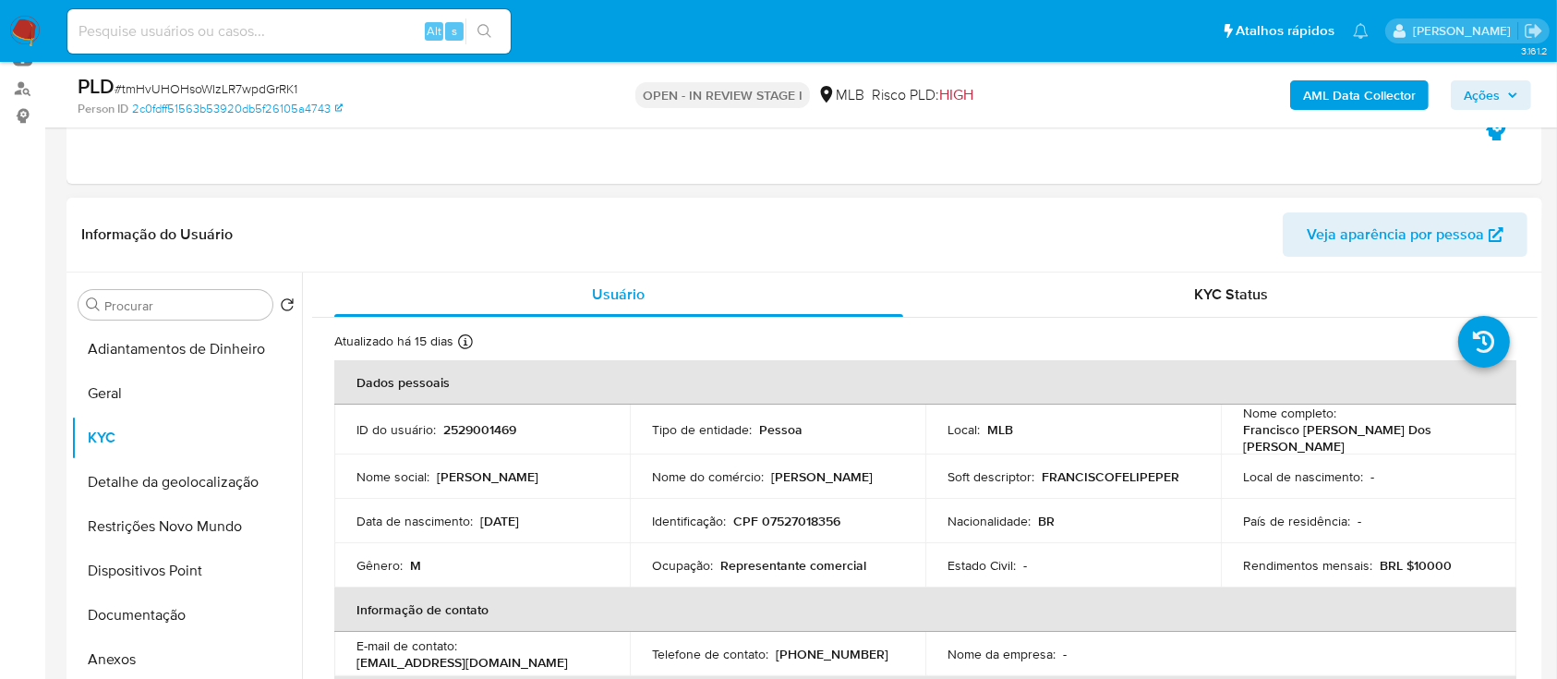
scroll to position [246, 0]
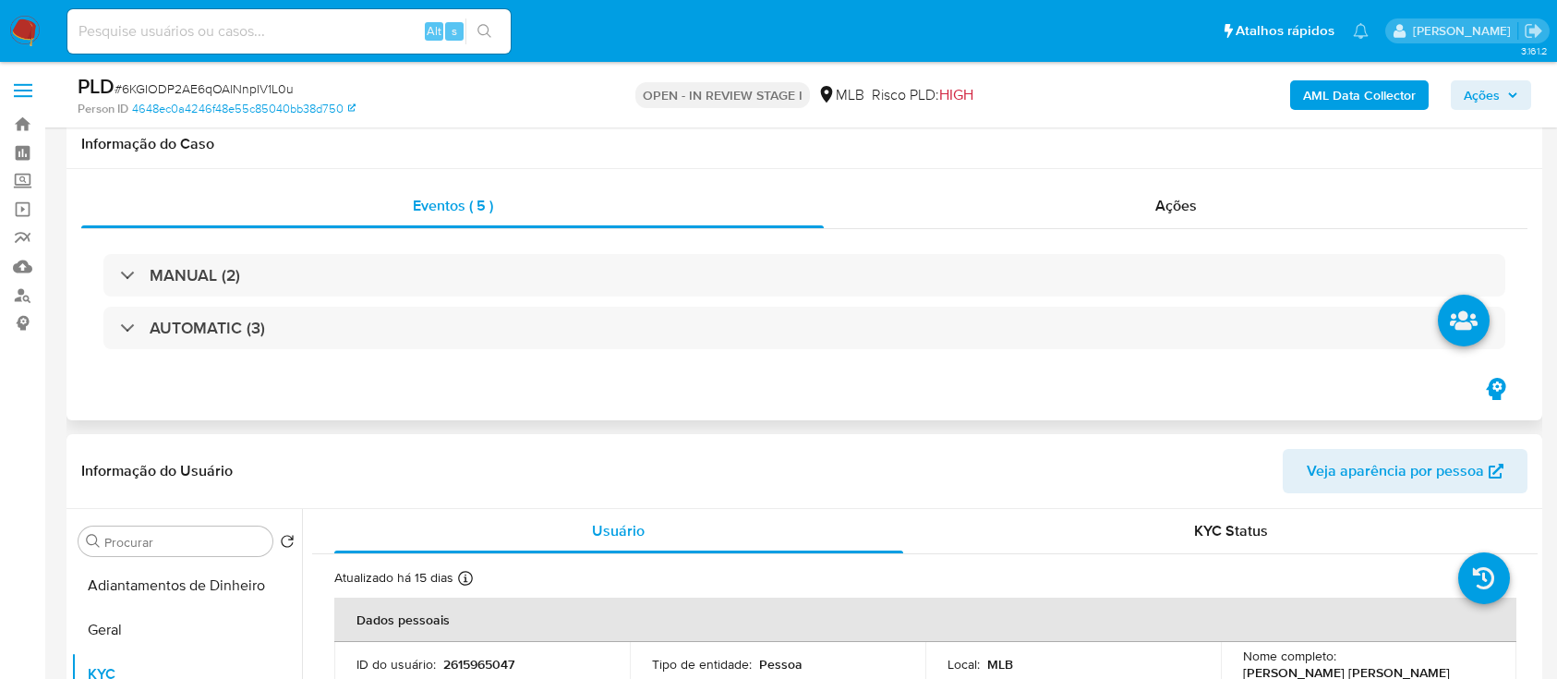
scroll to position [246, 0]
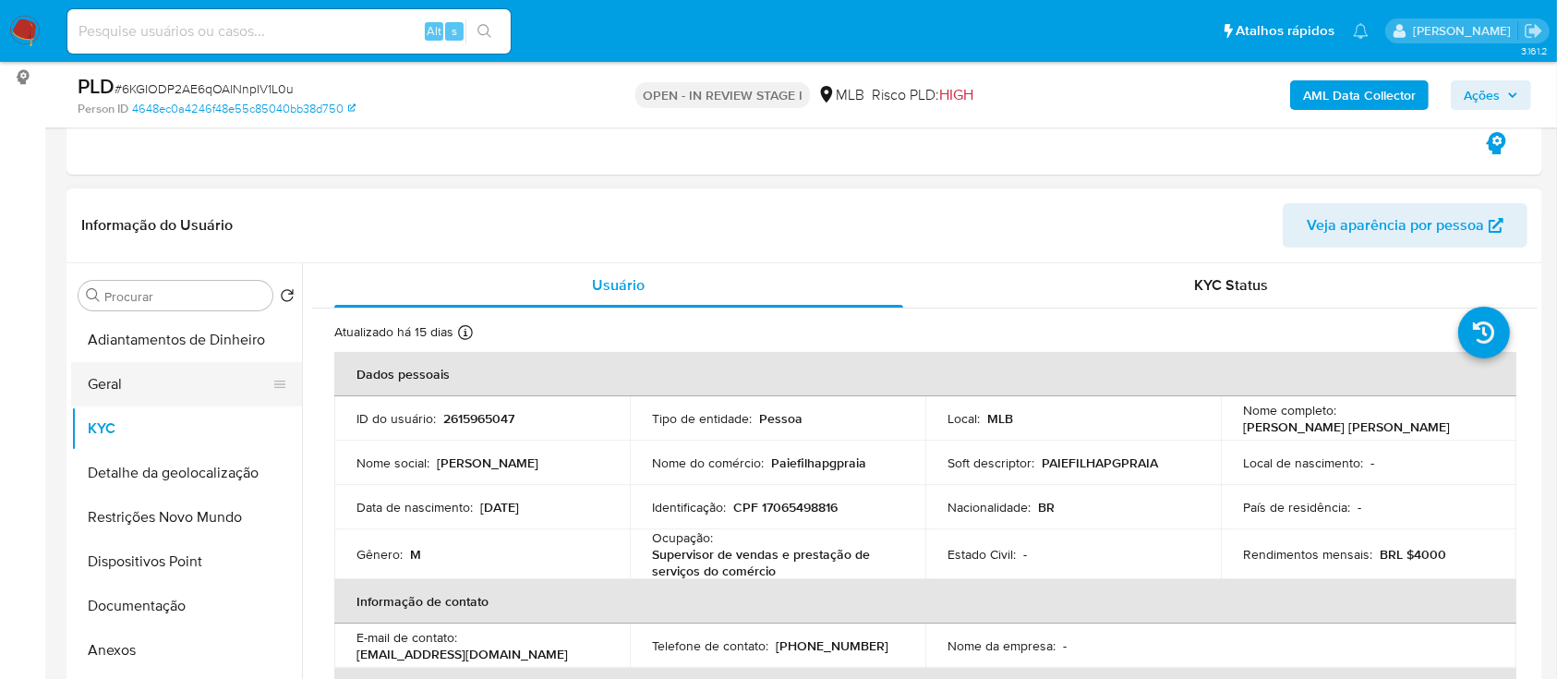
click at [157, 377] on button "Geral" at bounding box center [179, 384] width 216 height 44
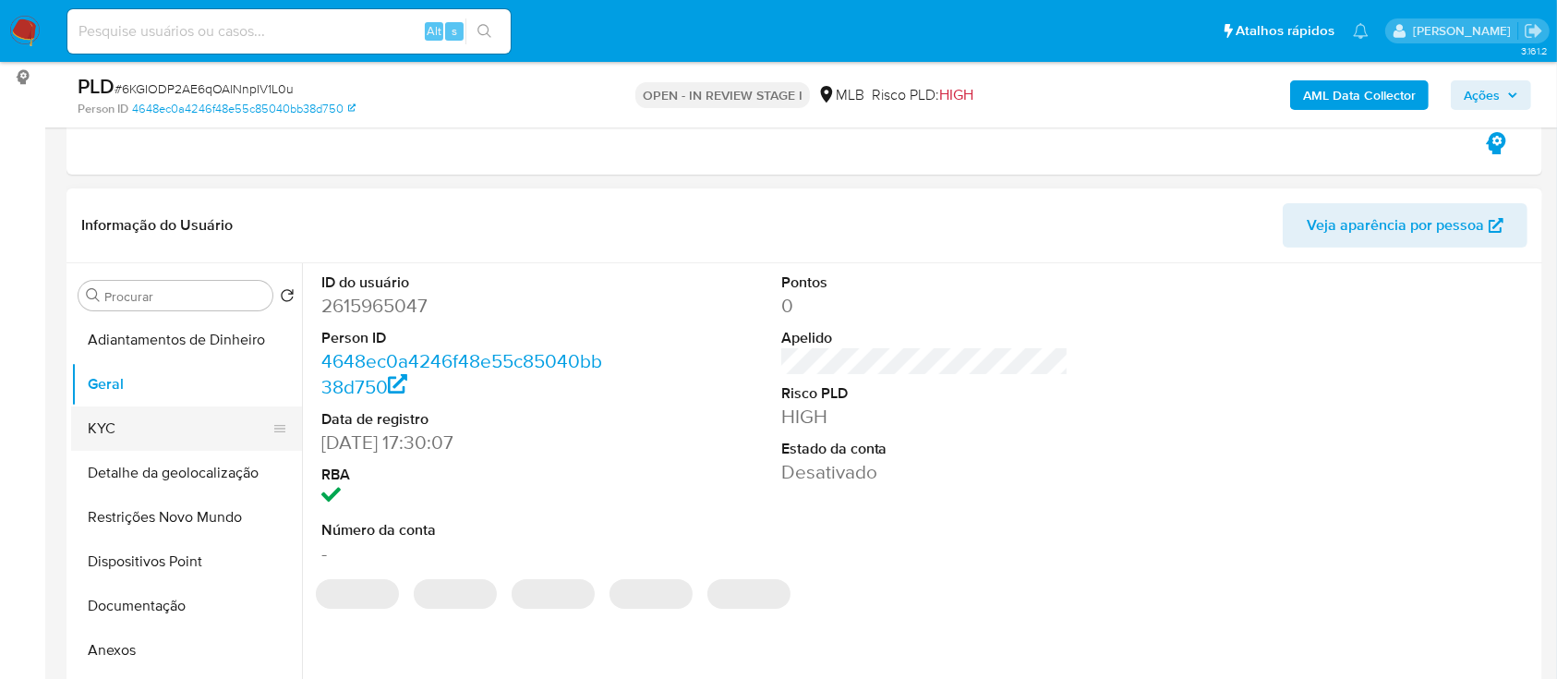
click at [138, 426] on button "KYC" at bounding box center [179, 428] width 216 height 44
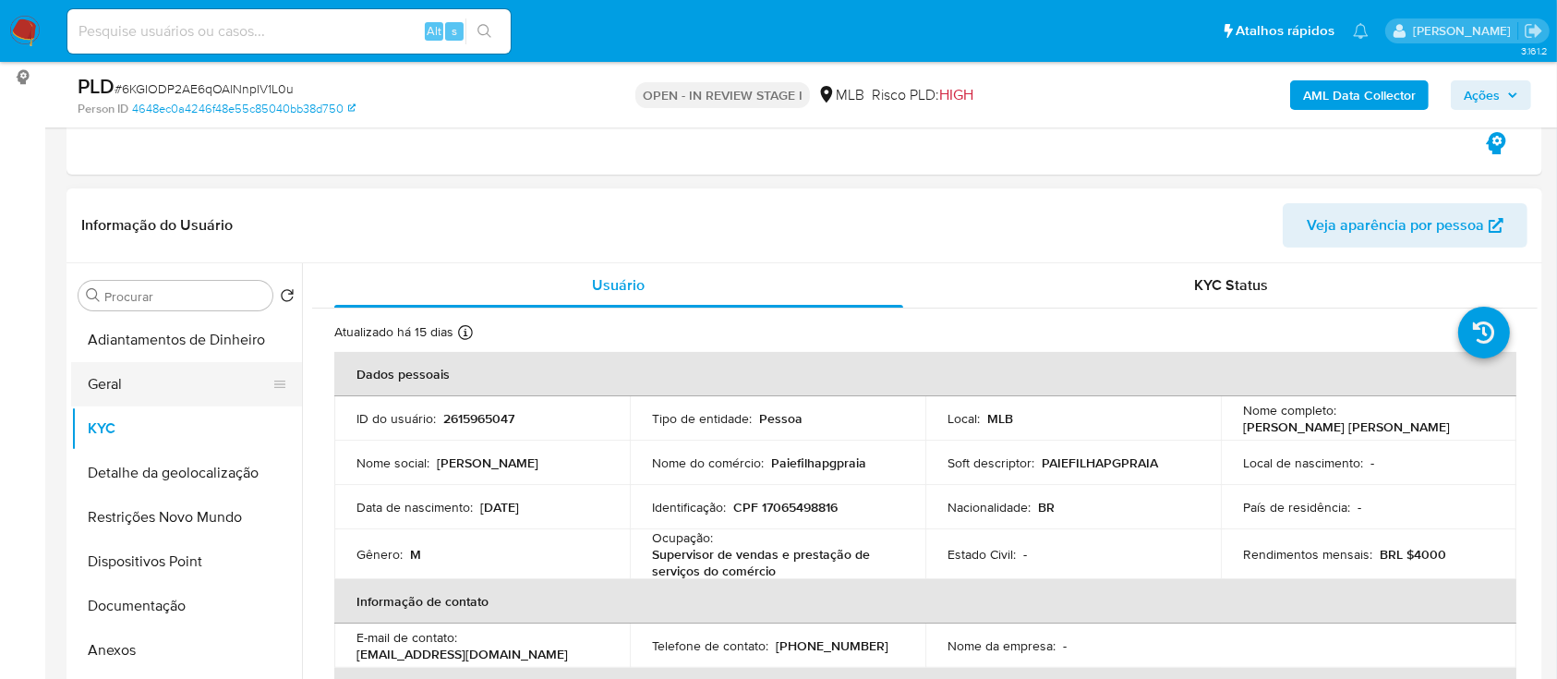
click at [186, 380] on button "Geral" at bounding box center [179, 384] width 216 height 44
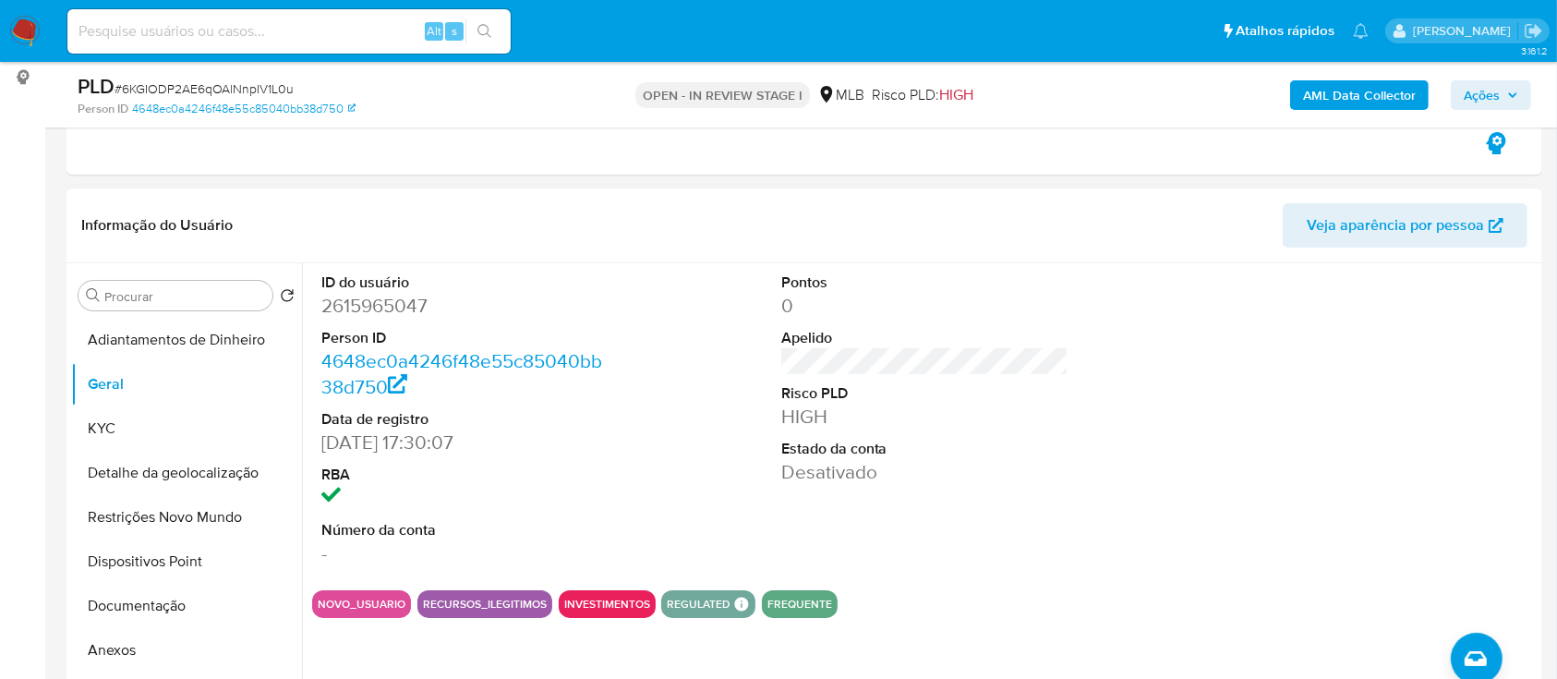
click at [1422, 330] on div at bounding box center [1384, 419] width 307 height 312
click at [126, 427] on button "KYC" at bounding box center [179, 428] width 216 height 44
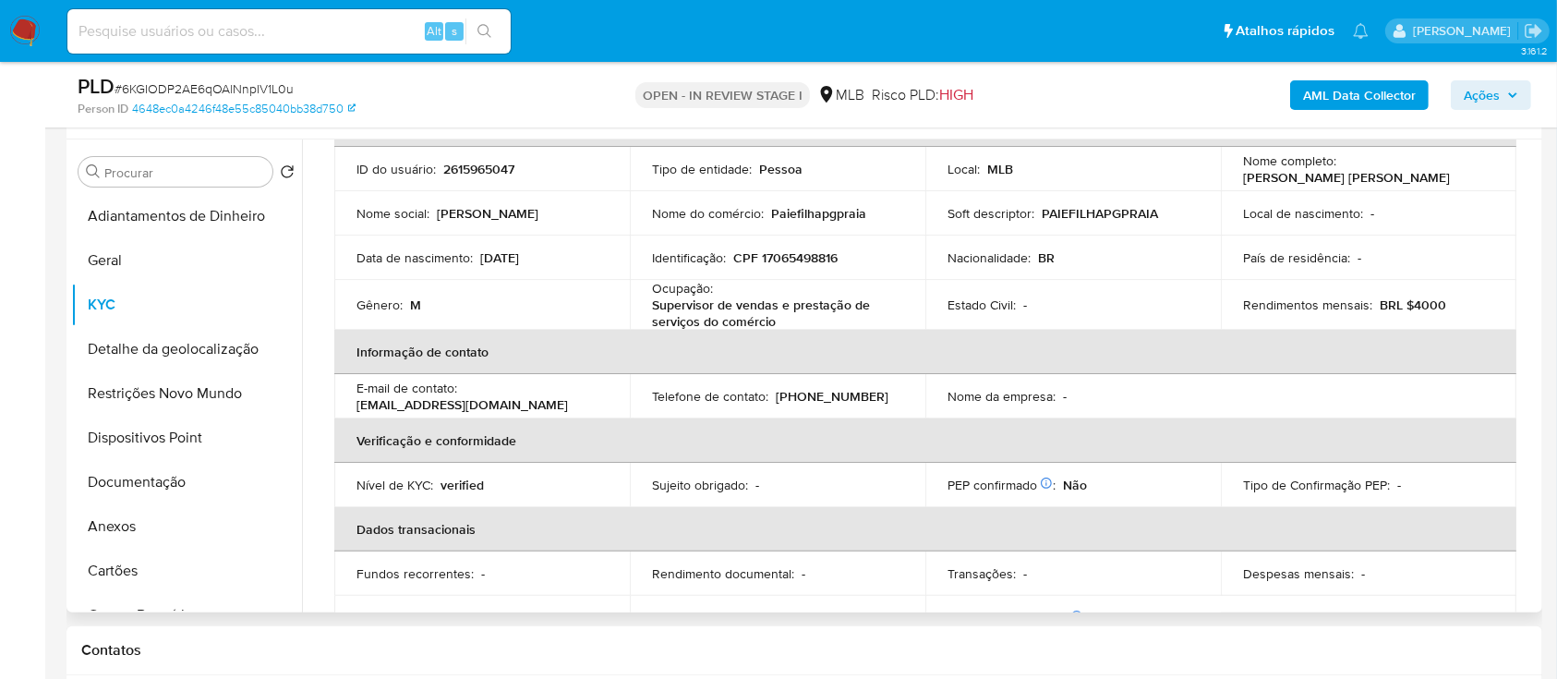
scroll to position [131, 0]
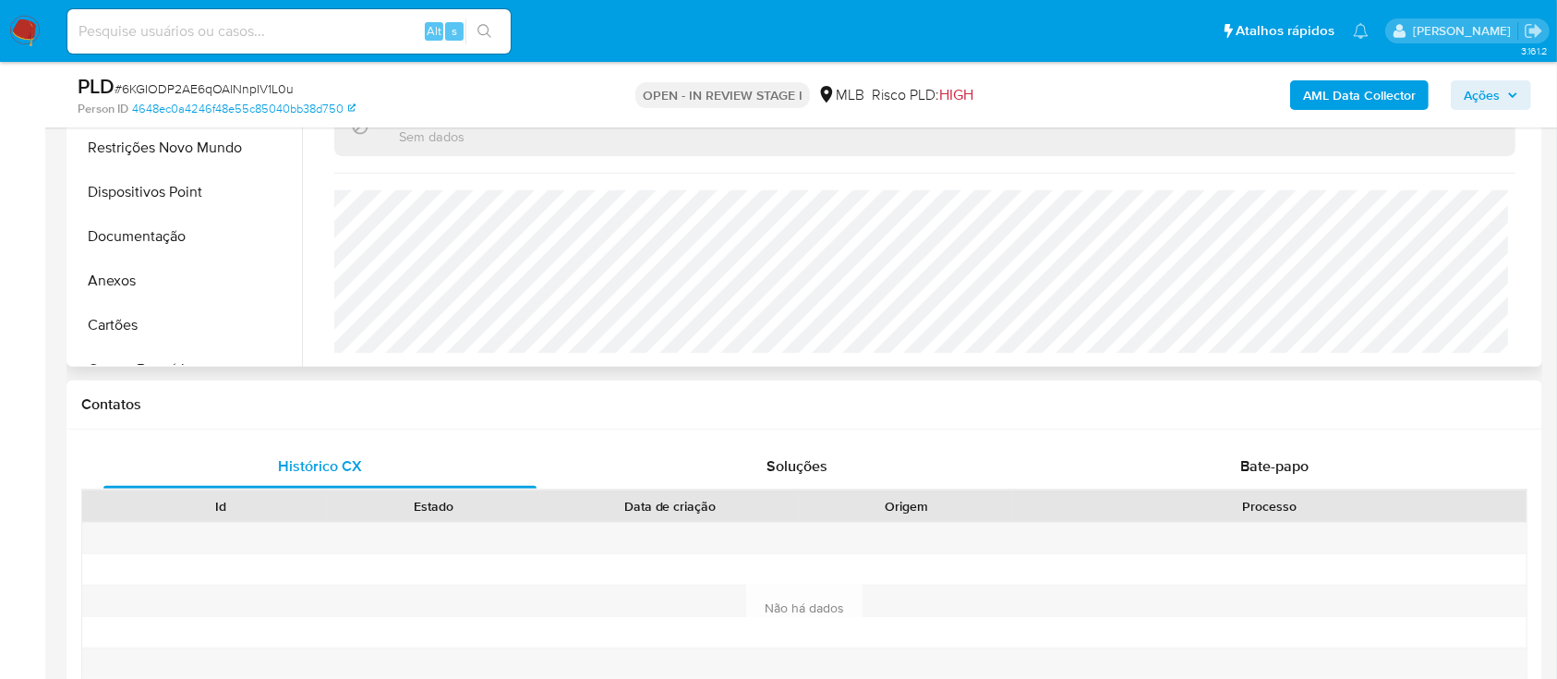
scroll to position [790, 0]
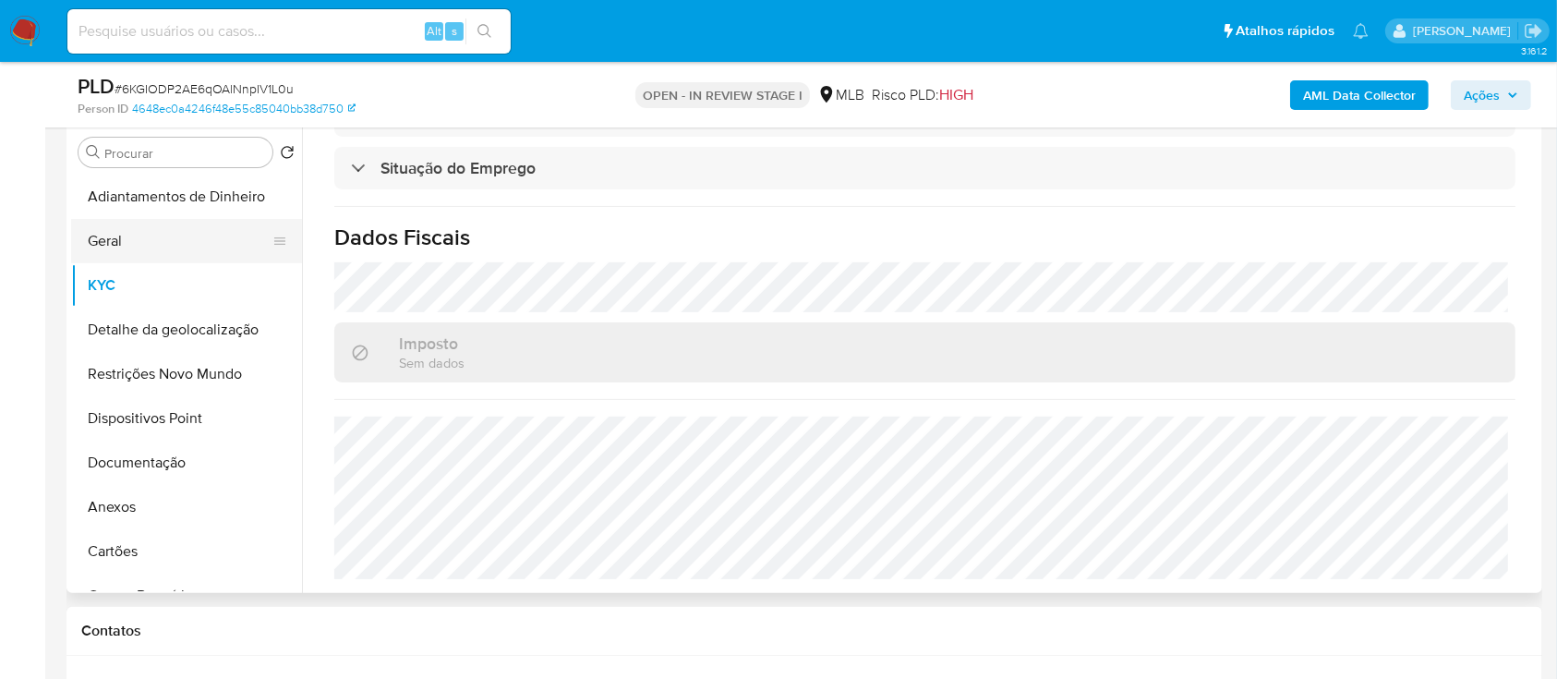
scroll to position [369, 0]
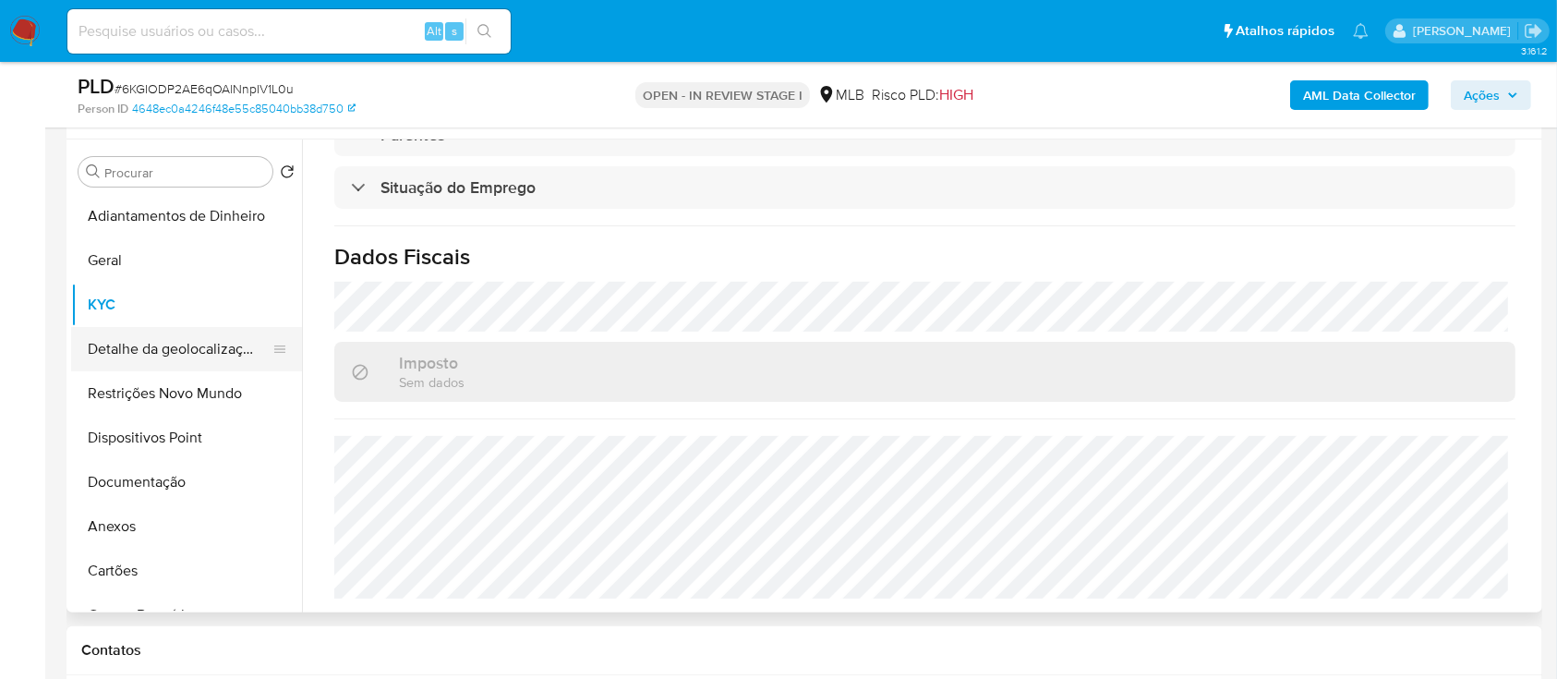
click at [214, 361] on button "Detalhe da geolocalização" at bounding box center [179, 349] width 216 height 44
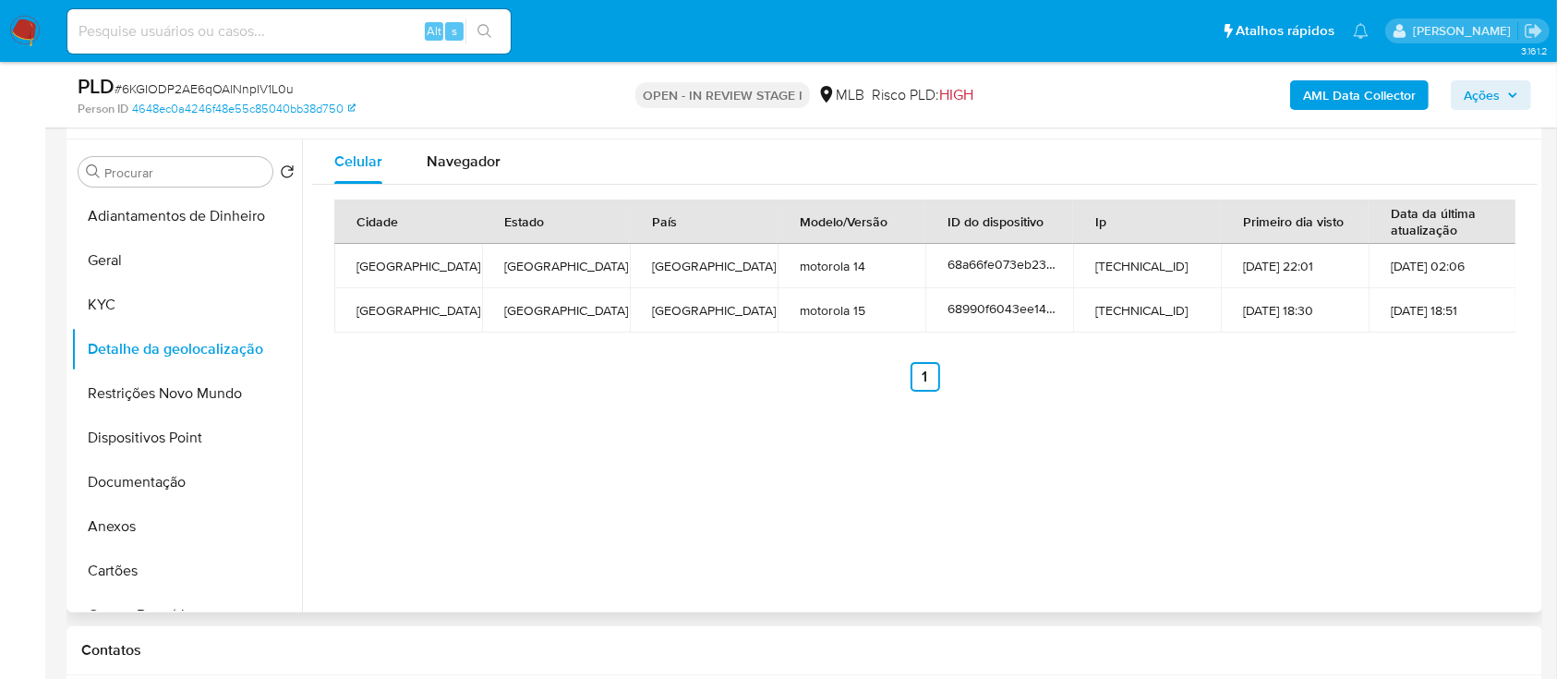
click at [983, 594] on div "Celular Navegador Cidade Estado País Modelo/Versão ID do dispositivo Ip Primeir…" at bounding box center [919, 375] width 1235 height 473
click at [237, 383] on button "Restrições Novo Mundo" at bounding box center [179, 393] width 216 height 44
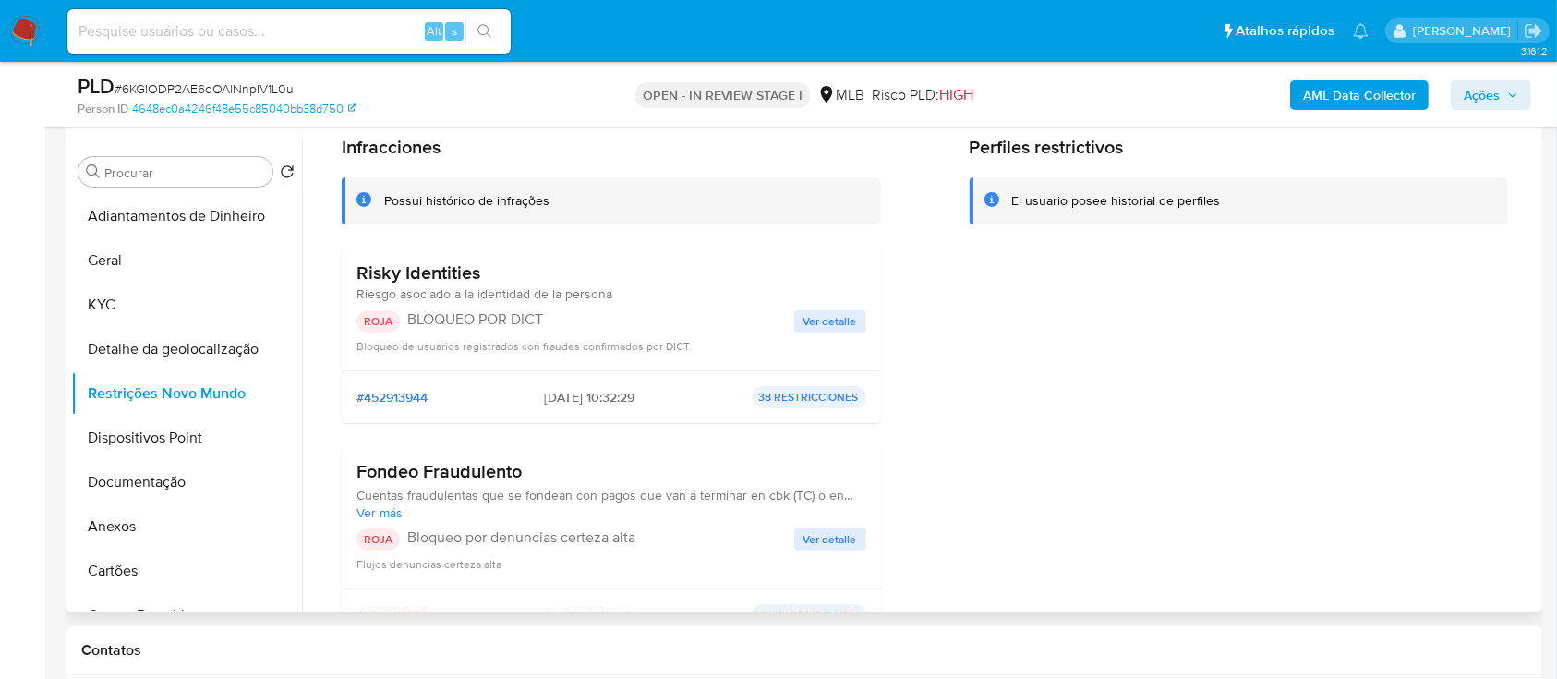
scroll to position [123, 0]
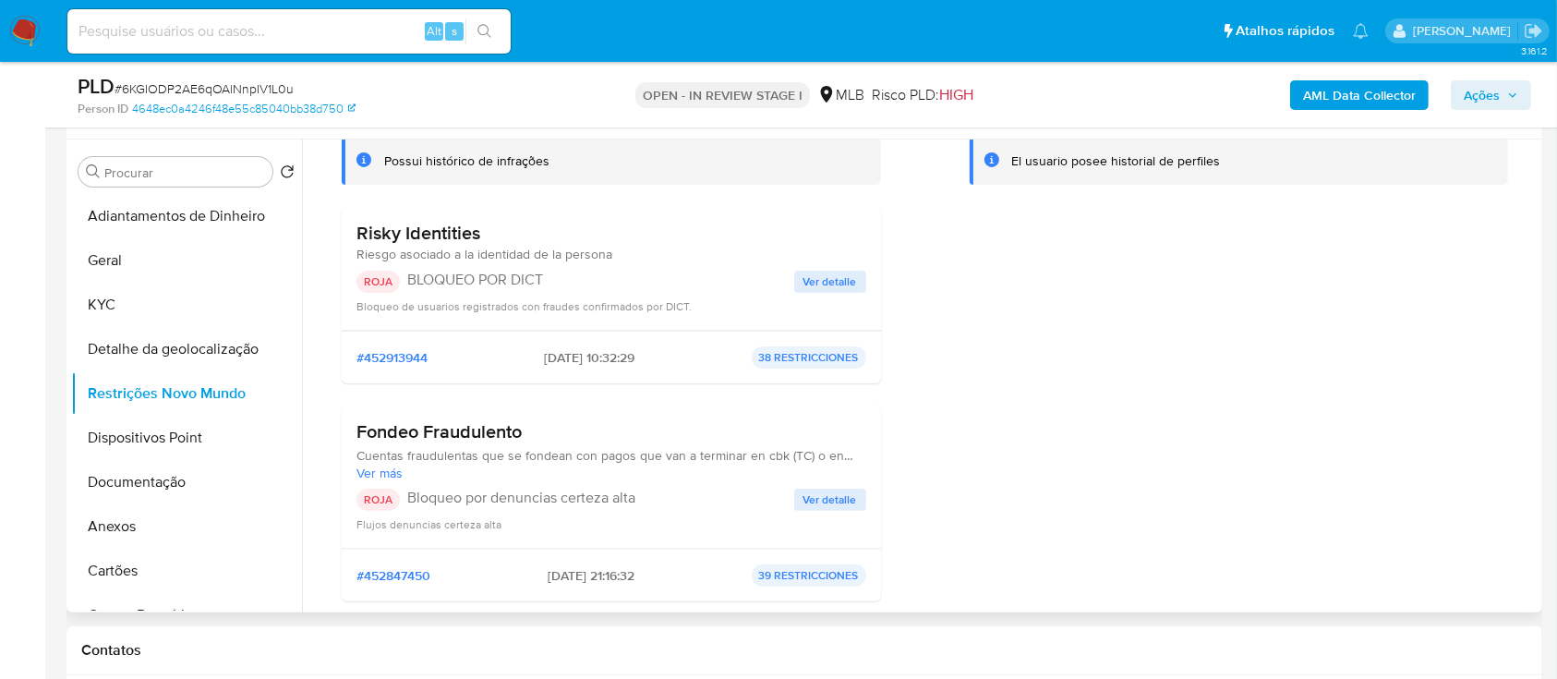
click at [1053, 557] on div "Perfiles restrictivos El usuario posee historial de perfiles" at bounding box center [1238, 356] width 539 height 520
click at [816, 283] on span "Ver detalle" at bounding box center [830, 281] width 54 height 18
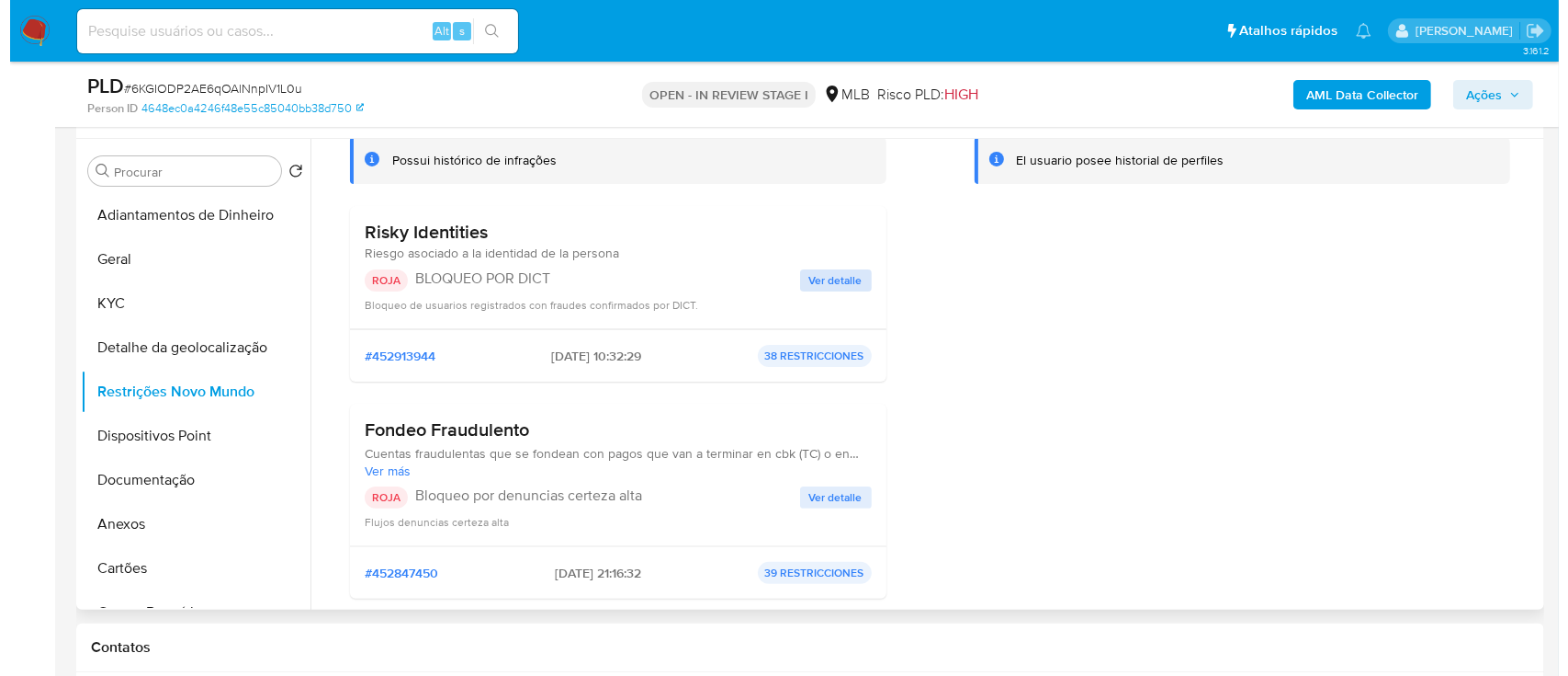
scroll to position [0, 0]
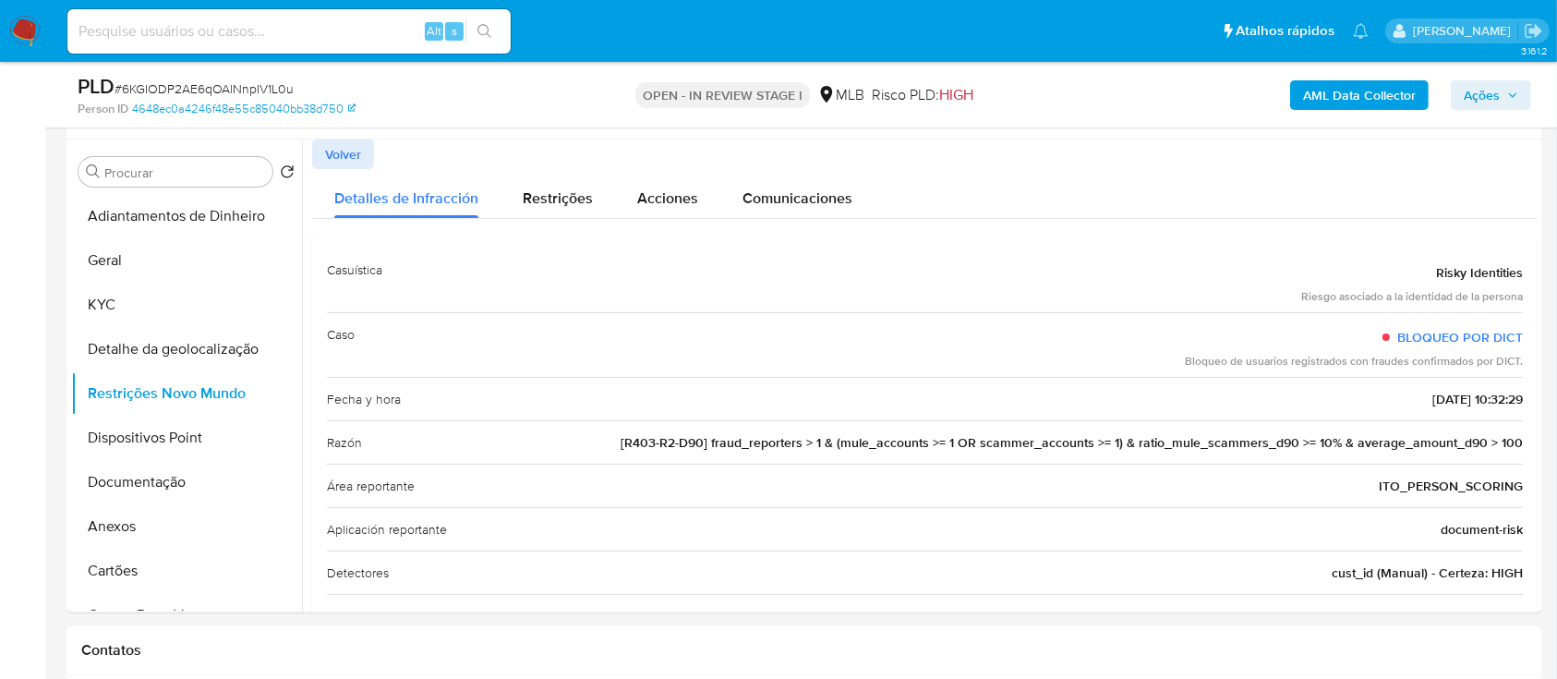
drag, startPoint x: 1427, startPoint y: 271, endPoint x: 1522, endPoint y: 484, distance: 233.1
click at [1522, 483] on div "Casuística Risky Identities Riesgo asociado a la identidad de la persona Caso B…" at bounding box center [924, 486] width 1225 height 505
click at [169, 443] on button "Dispositivos Point" at bounding box center [179, 437] width 216 height 44
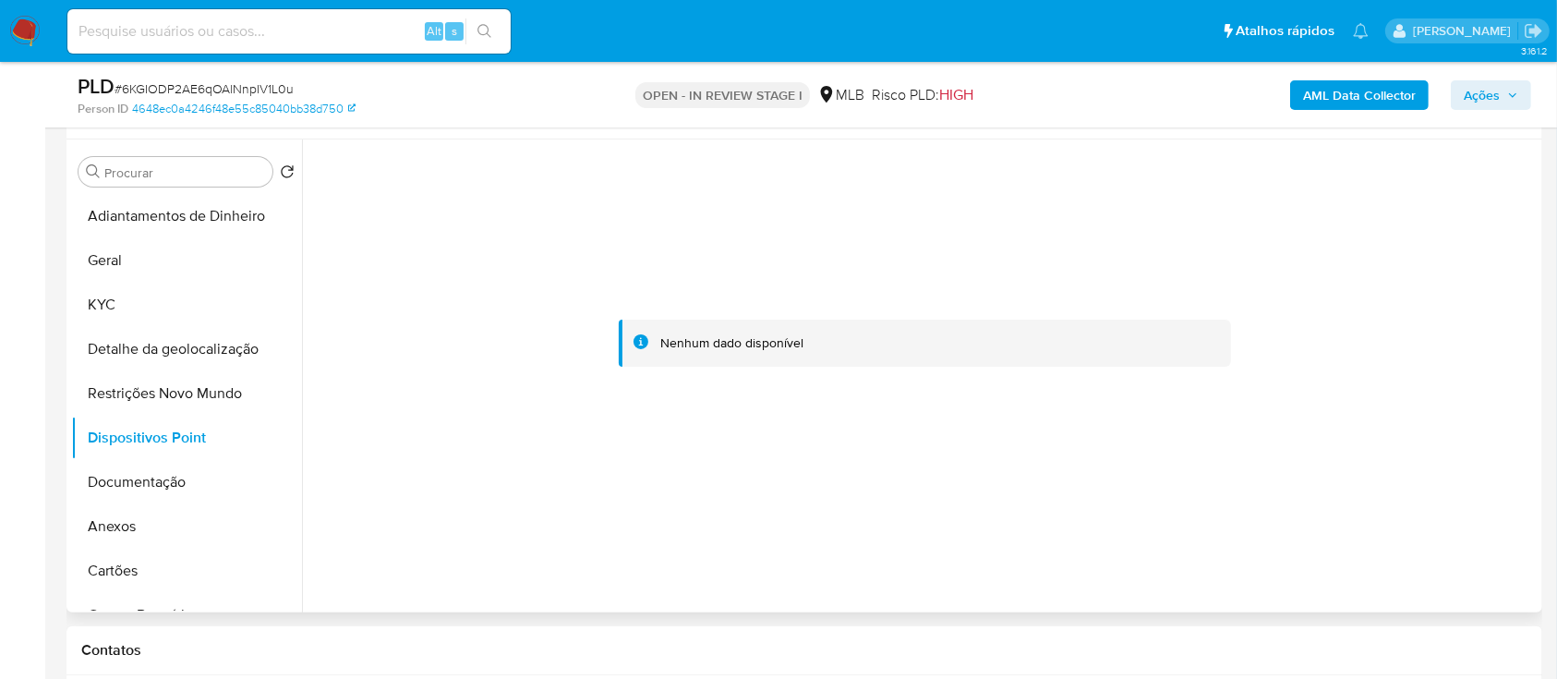
click at [1464, 358] on div at bounding box center [924, 342] width 1225 height 406
click at [1370, 85] on b "AML Data Collector" at bounding box center [1359, 95] width 113 height 30
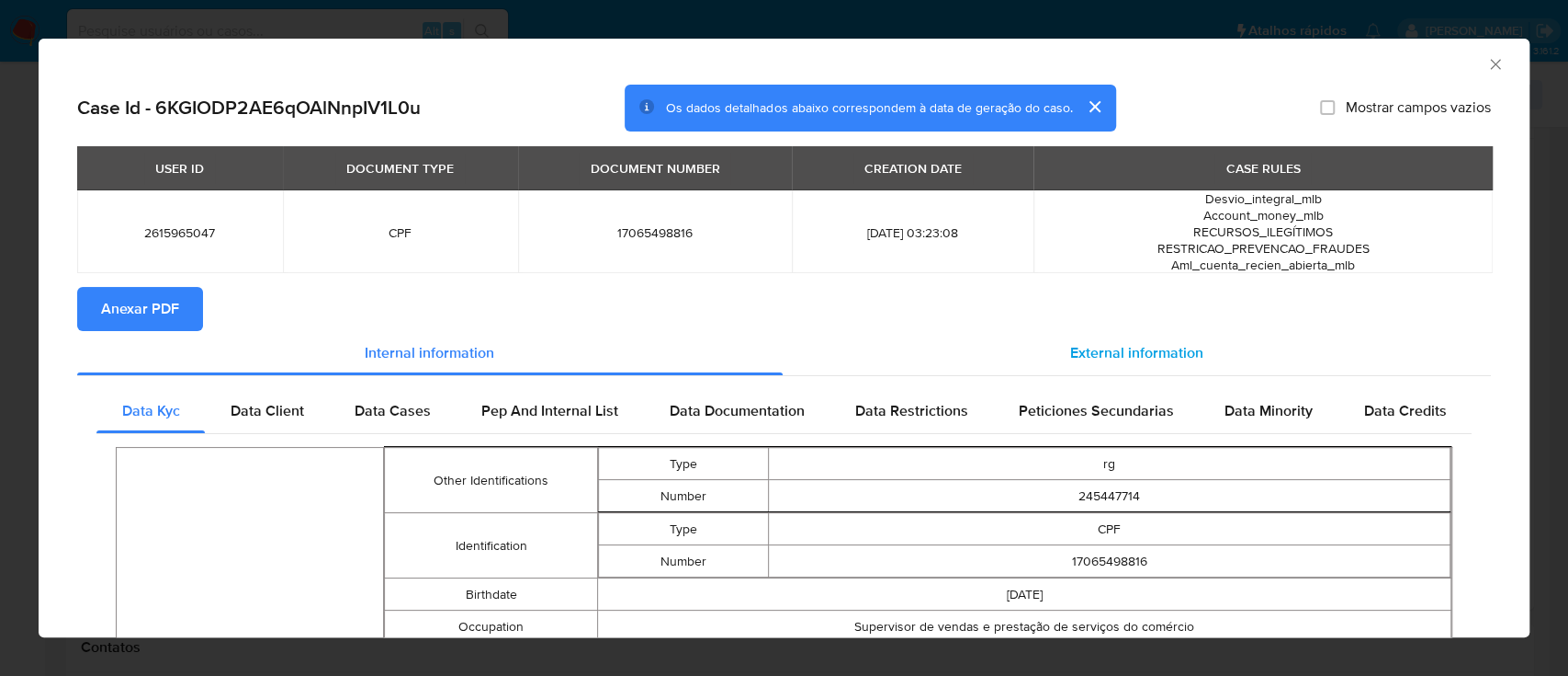
click at [1161, 348] on span "External information" at bounding box center [1137, 351] width 133 height 21
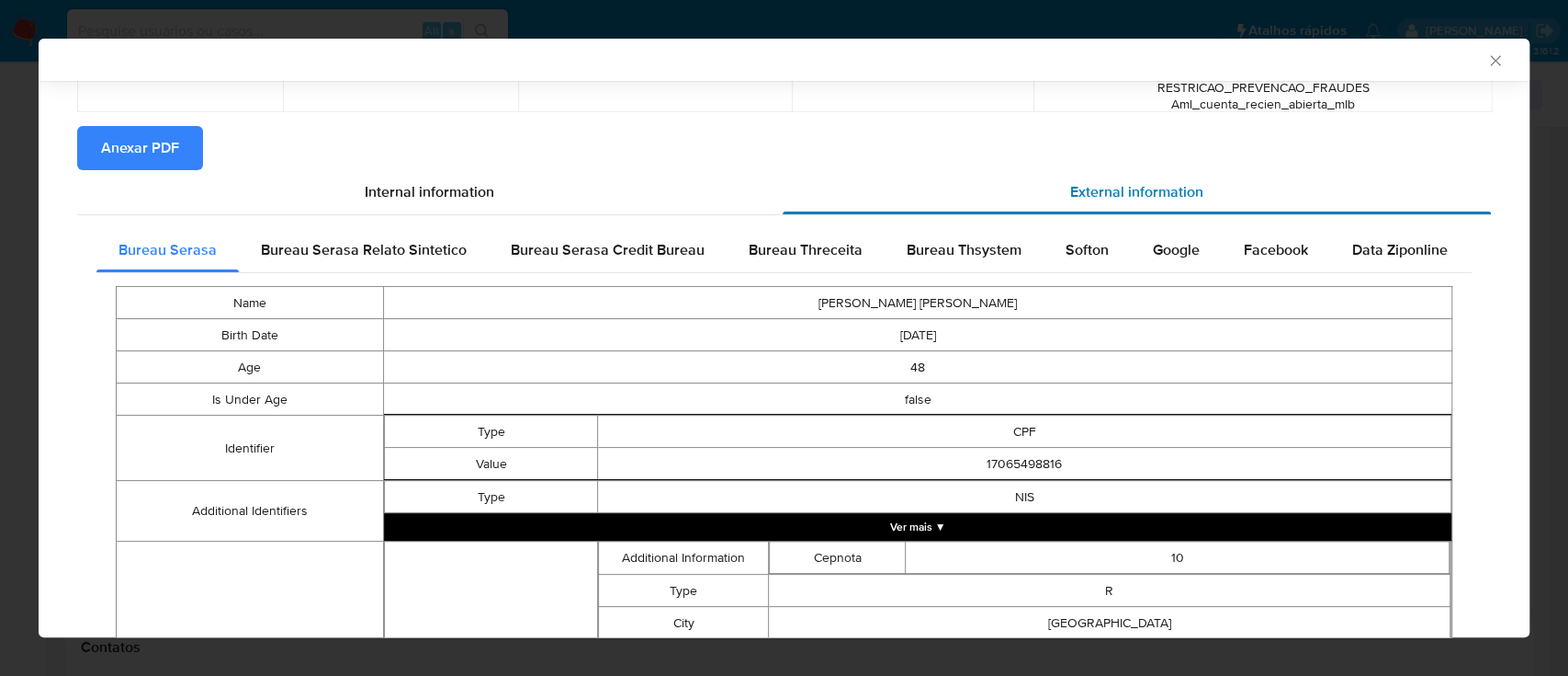
scroll to position [117, 0]
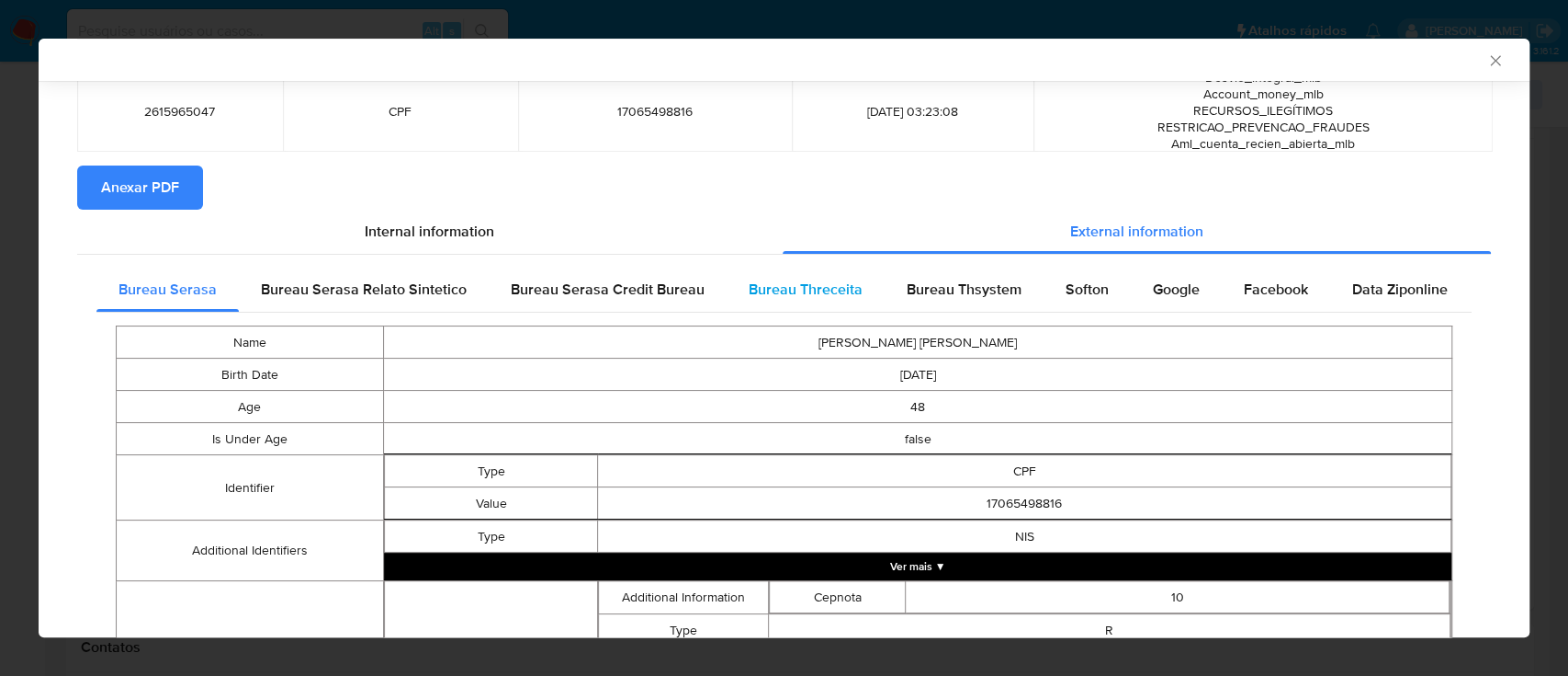
drag, startPoint x: 816, startPoint y: 270, endPoint x: 855, endPoint y: 262, distance: 39.8
click at [815, 270] on div "Bureau Threceita" at bounding box center [805, 290] width 158 height 44
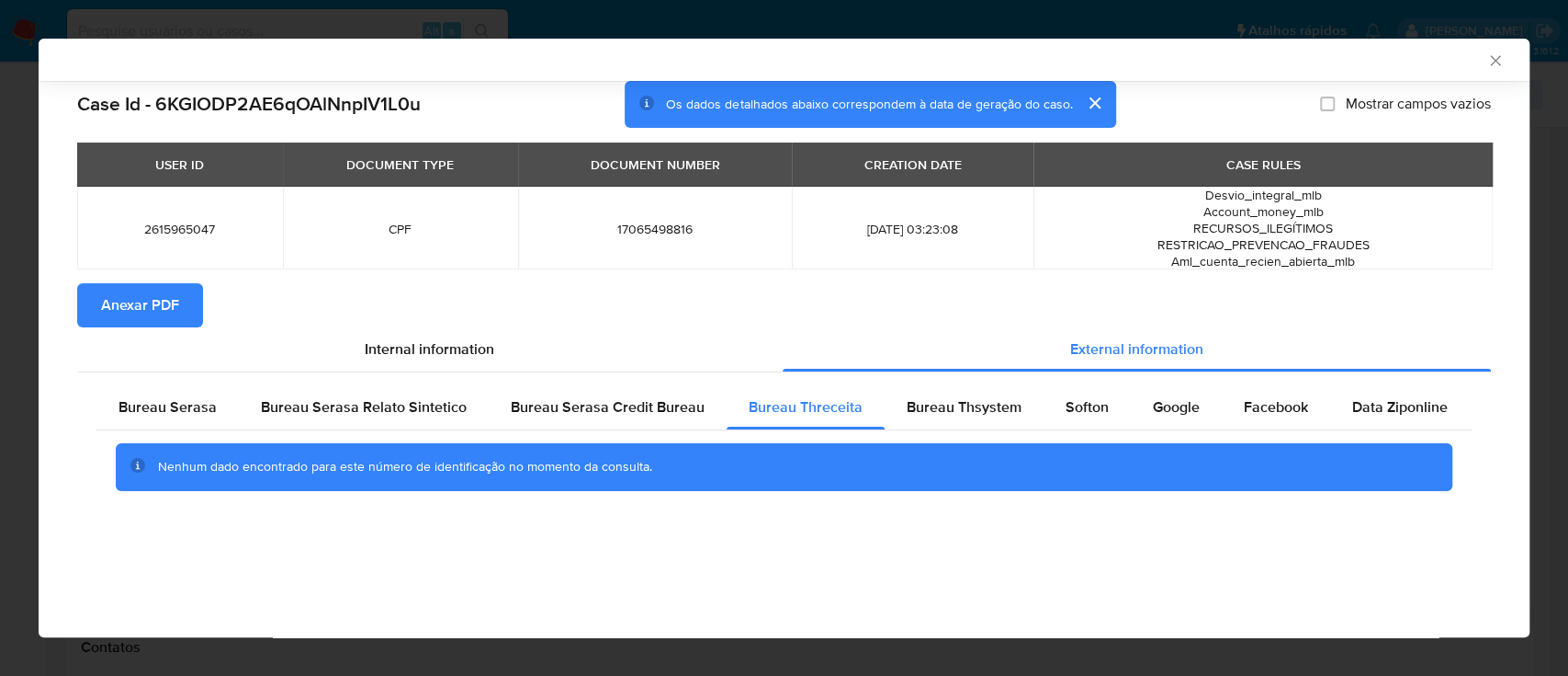
click at [1351, 63] on div "AML Data Collector" at bounding box center [769, 60] width 1435 height 17
click at [976, 413] on span "Bureau Thsystem" at bounding box center [963, 406] width 114 height 21
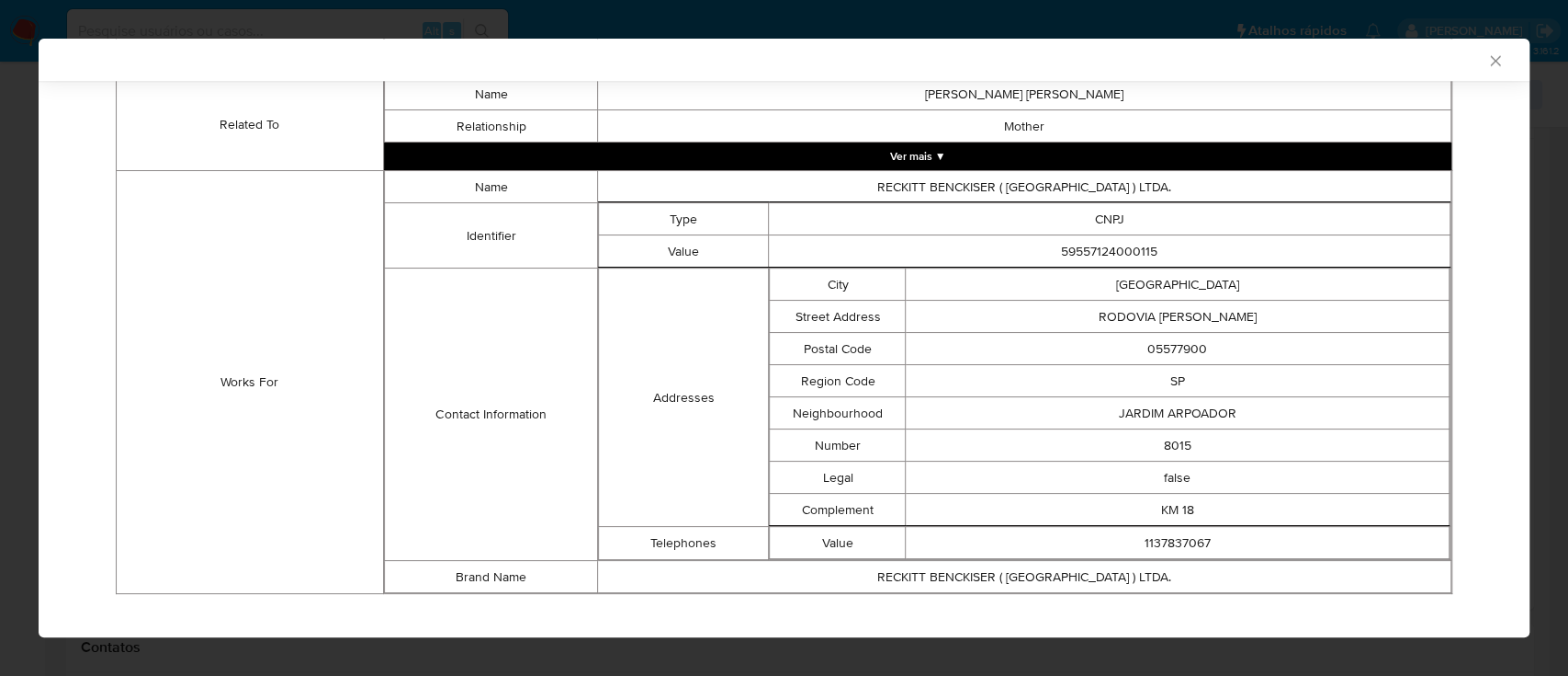
scroll to position [1250, 0]
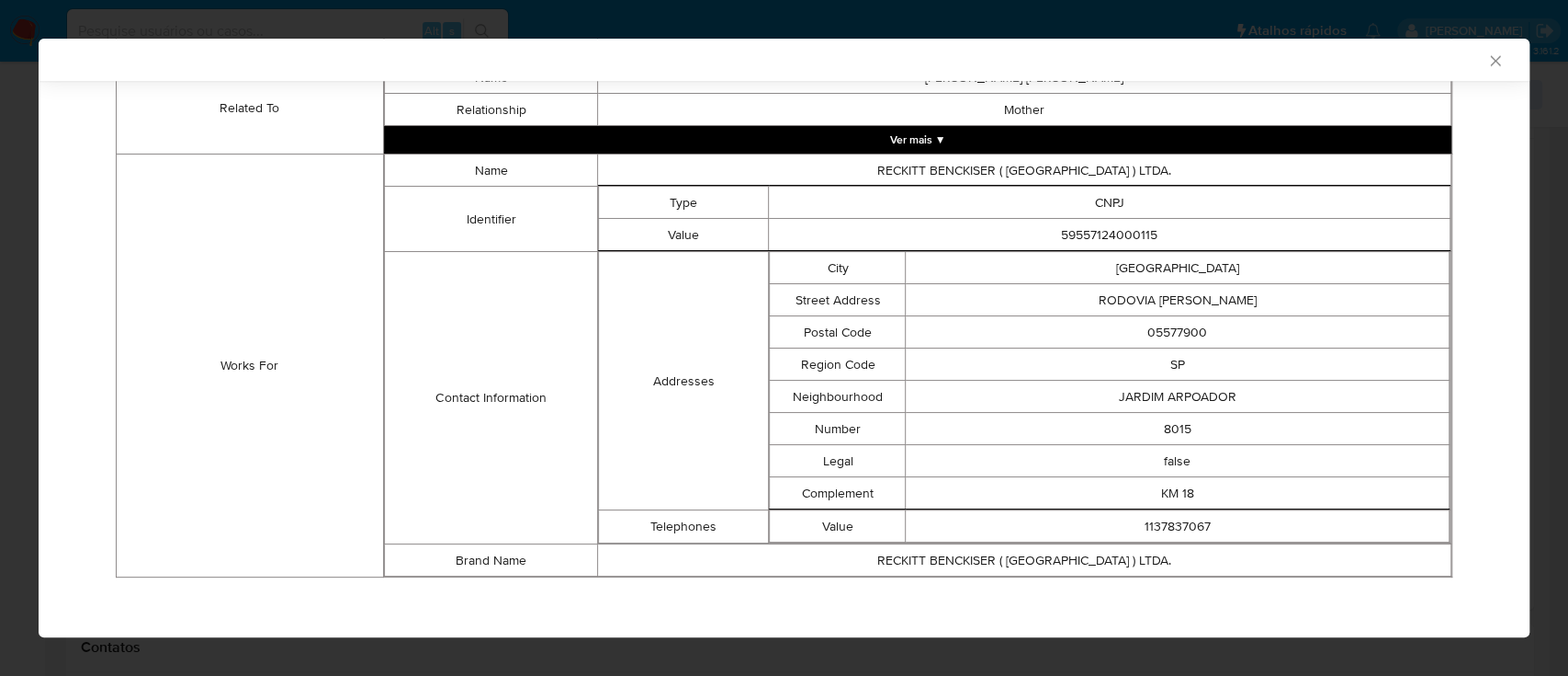
click at [216, 432] on td "Works For" at bounding box center [250, 365] width 268 height 423
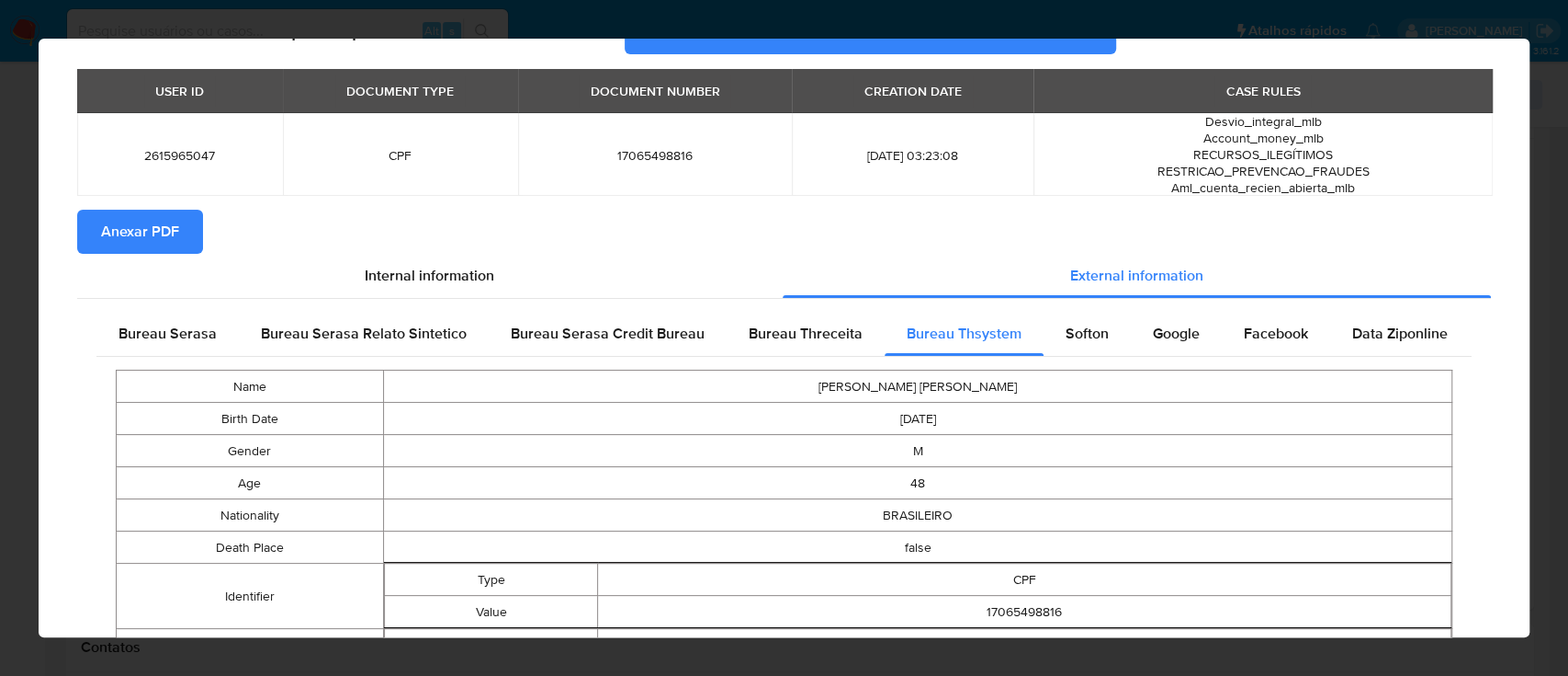
scroll to position [24, 0]
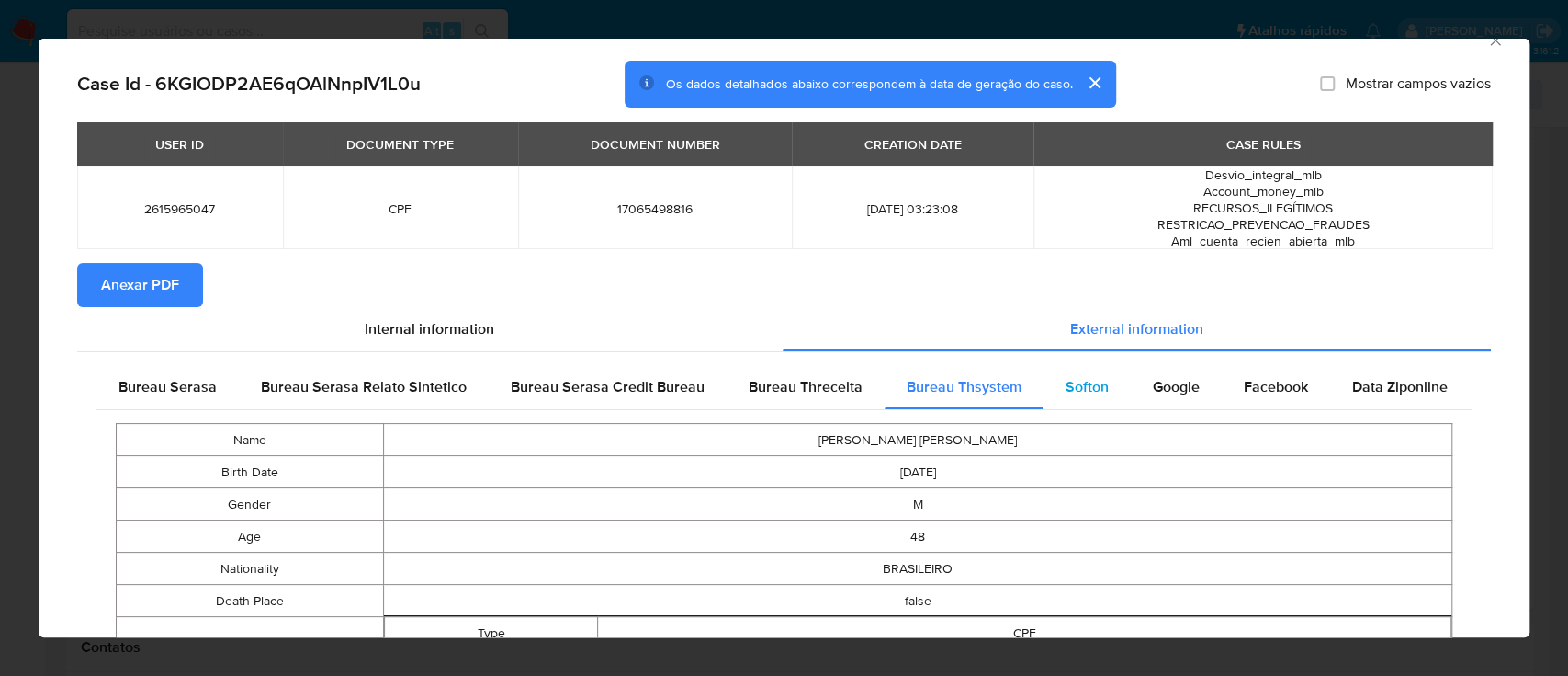
click at [1072, 393] on span "Softon" at bounding box center [1086, 386] width 43 height 21
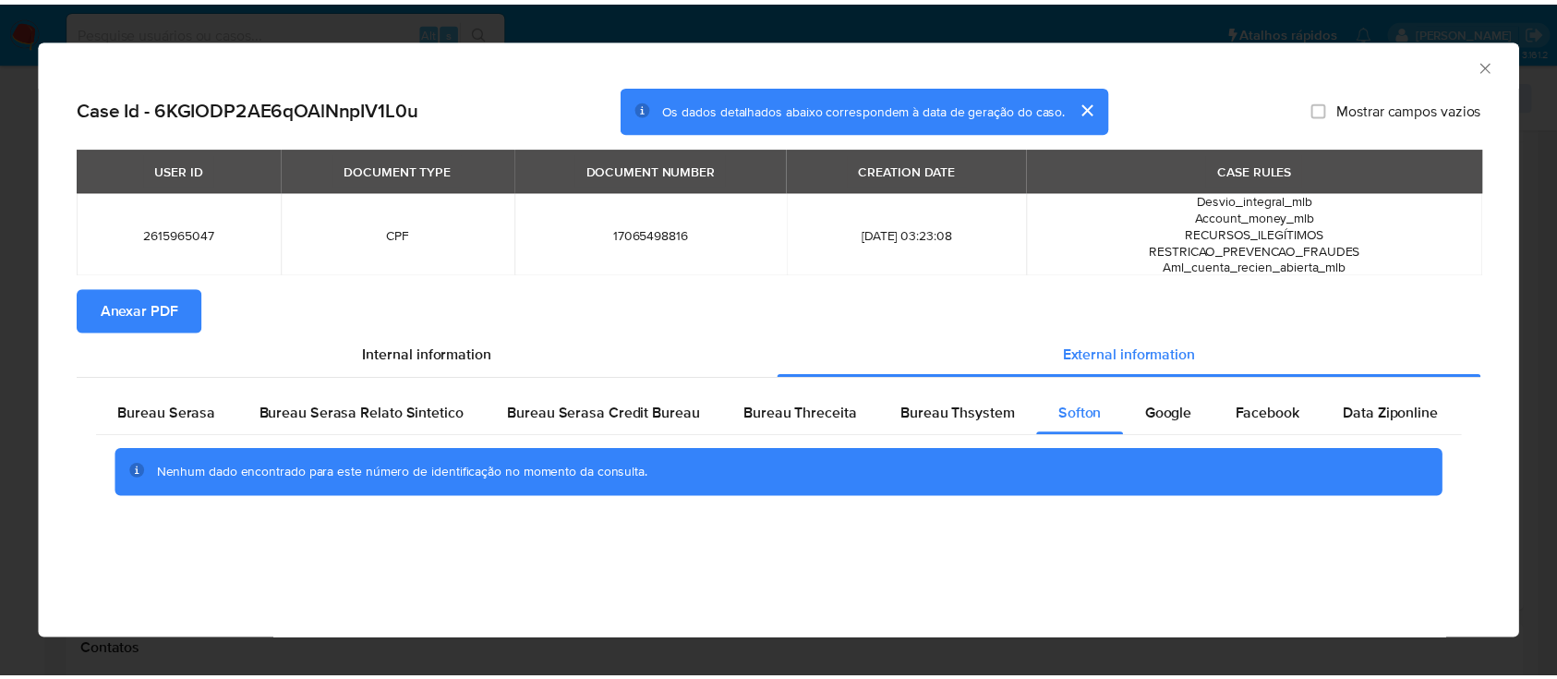
scroll to position [0, 0]
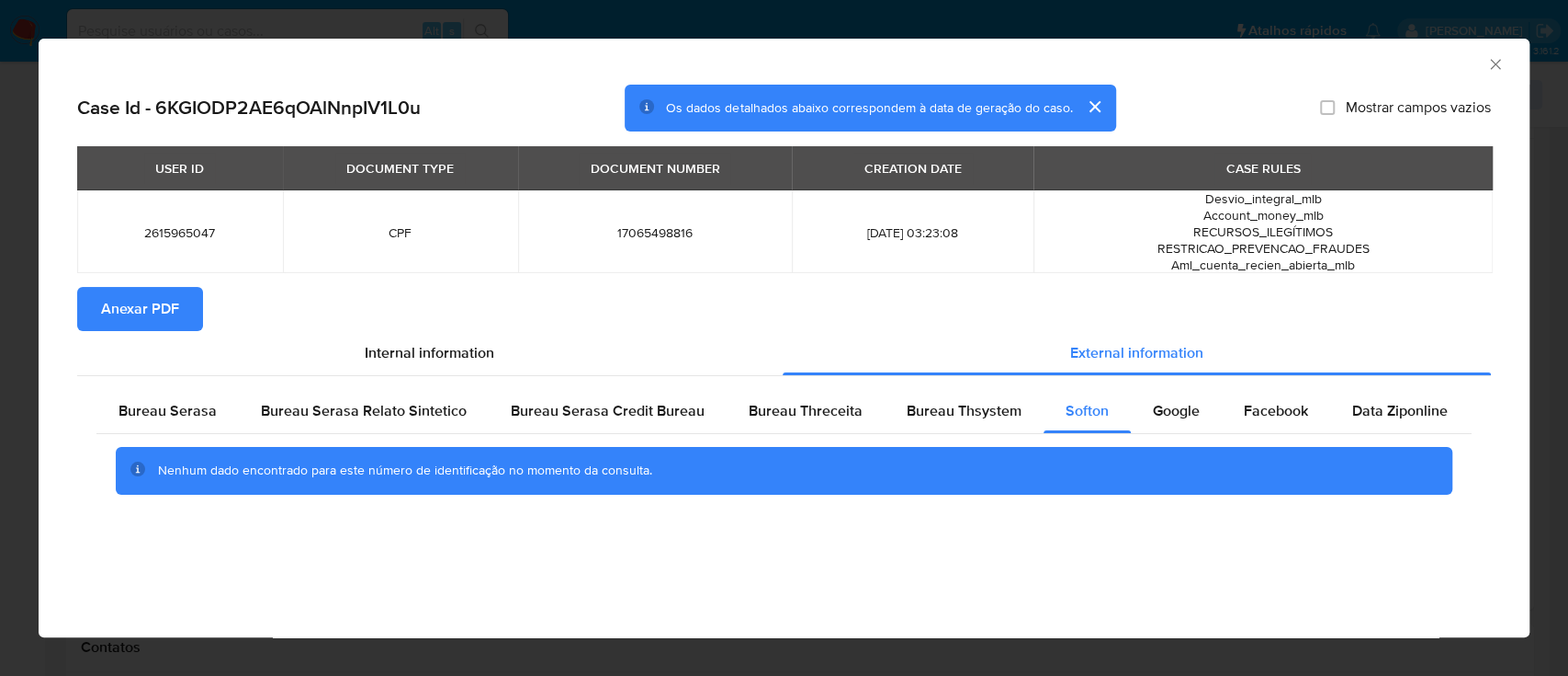
drag, startPoint x: 1358, startPoint y: 55, endPoint x: 1119, endPoint y: 7, distance: 243.8
click at [1354, 54] on div "AML Data Collector" at bounding box center [769, 62] width 1435 height 20
click at [1190, 407] on span "Google" at bounding box center [1176, 410] width 47 height 21
click at [1272, 53] on div "AML Data Collector" at bounding box center [769, 62] width 1435 height 20
click at [1486, 72] on icon "Fechar a janela" at bounding box center [1495, 64] width 18 height 18
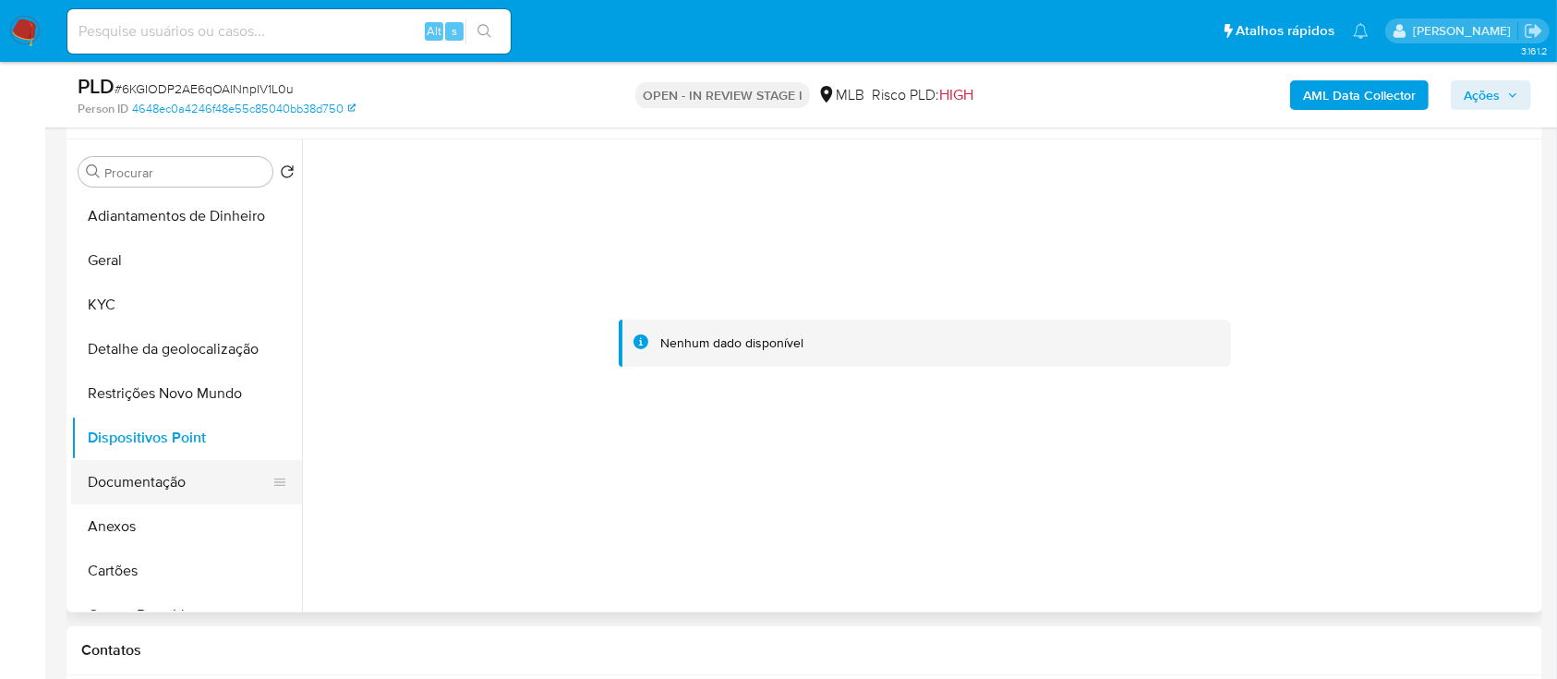
click at [150, 491] on button "Documentação" at bounding box center [179, 482] width 216 height 44
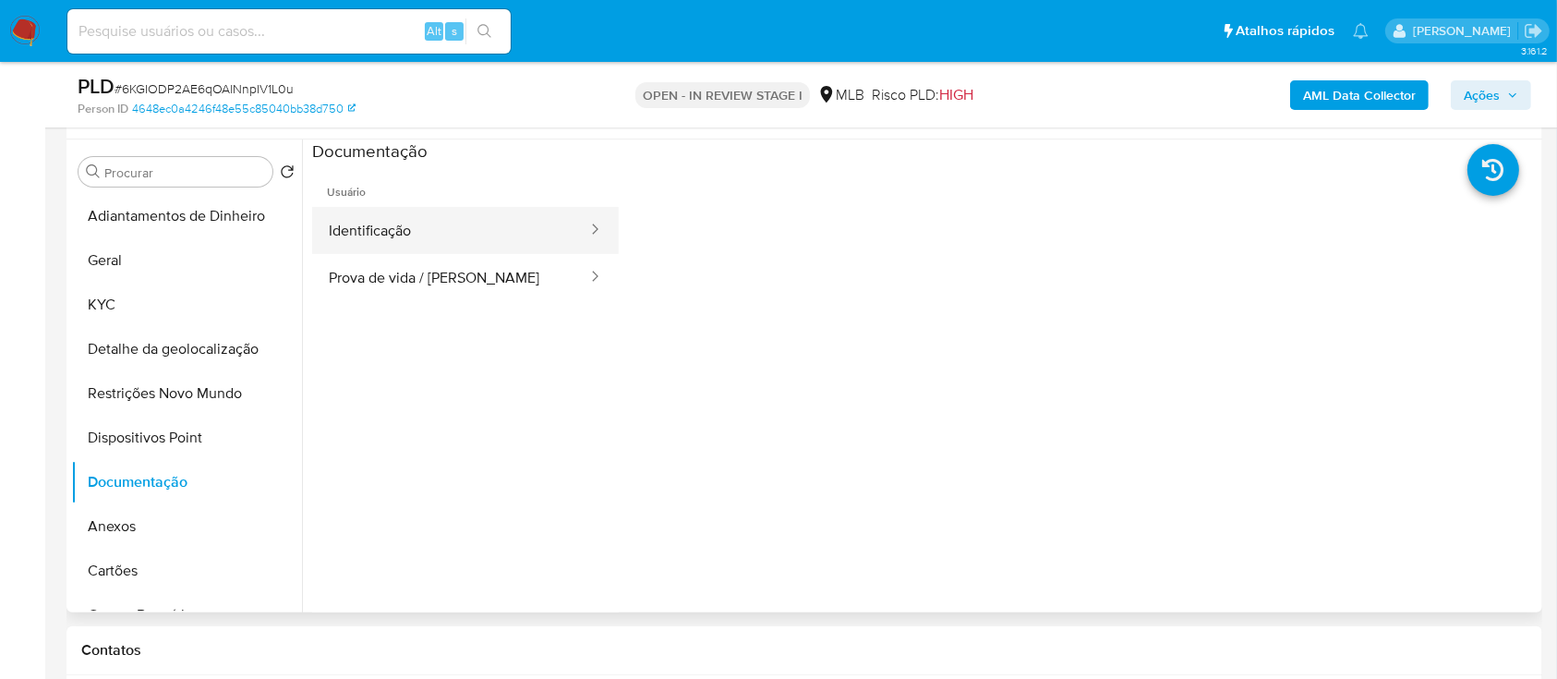
click at [442, 248] on button "Identificação" at bounding box center [450, 230] width 277 height 47
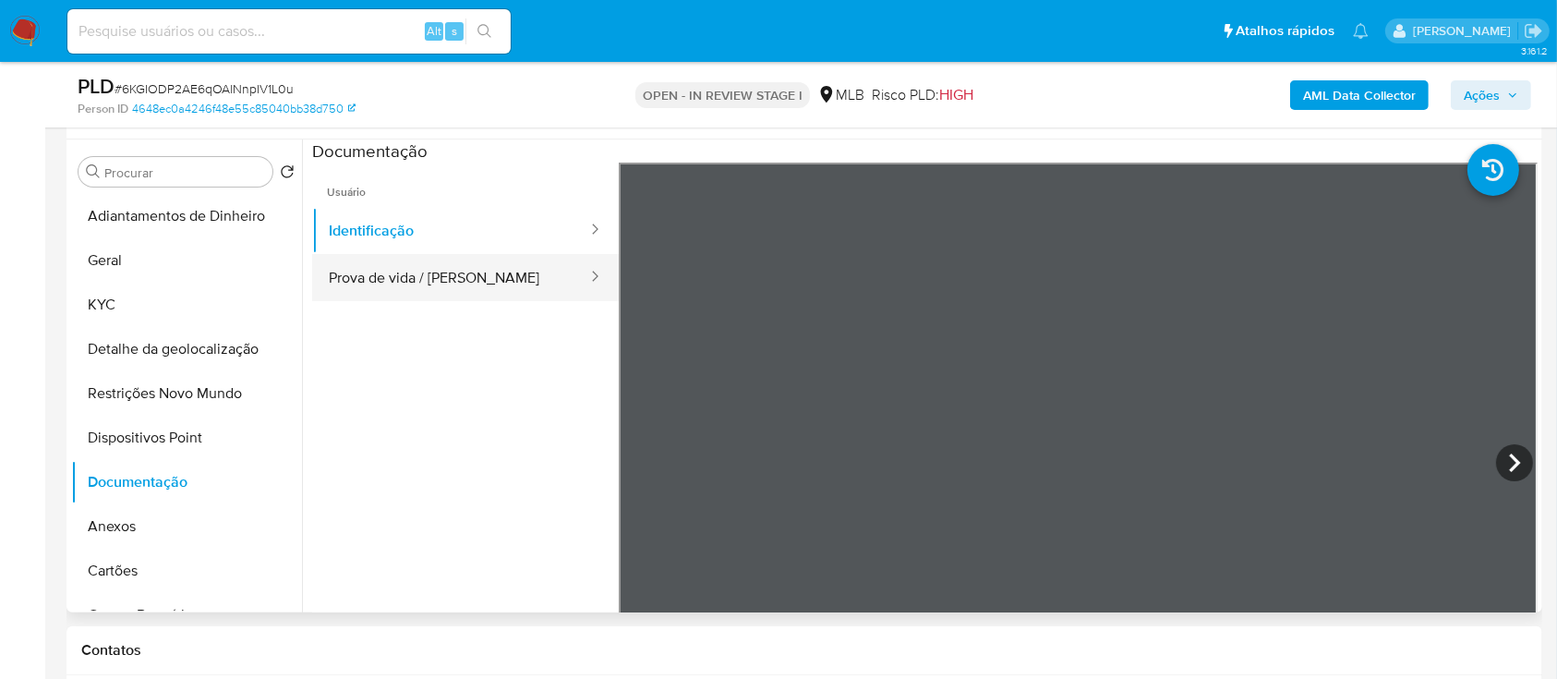
click at [414, 259] on button "Prova de vida / Selfie" at bounding box center [450, 277] width 277 height 47
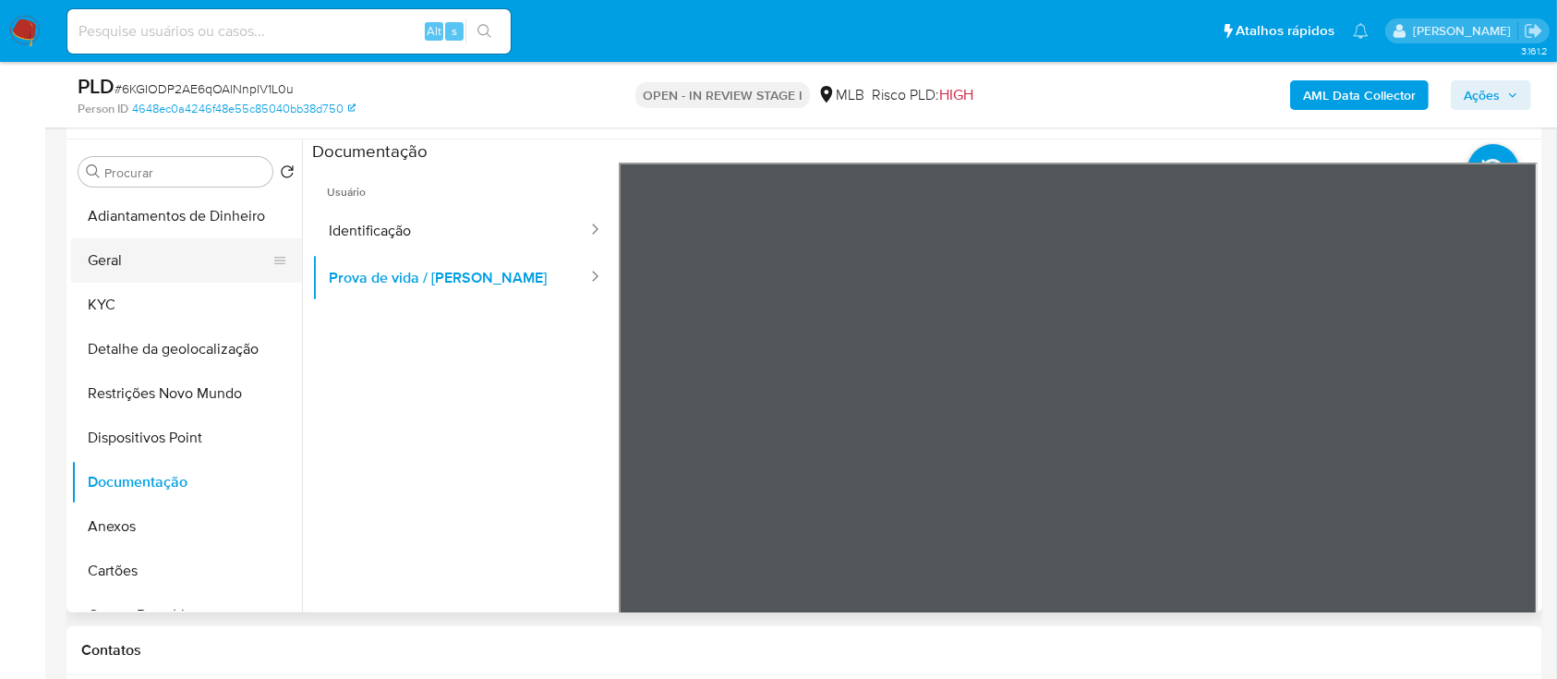
drag, startPoint x: 131, startPoint y: 222, endPoint x: 127, endPoint y: 245, distance: 23.4
click at [131, 223] on button "Adiantamentos de Dinheiro" at bounding box center [186, 216] width 231 height 44
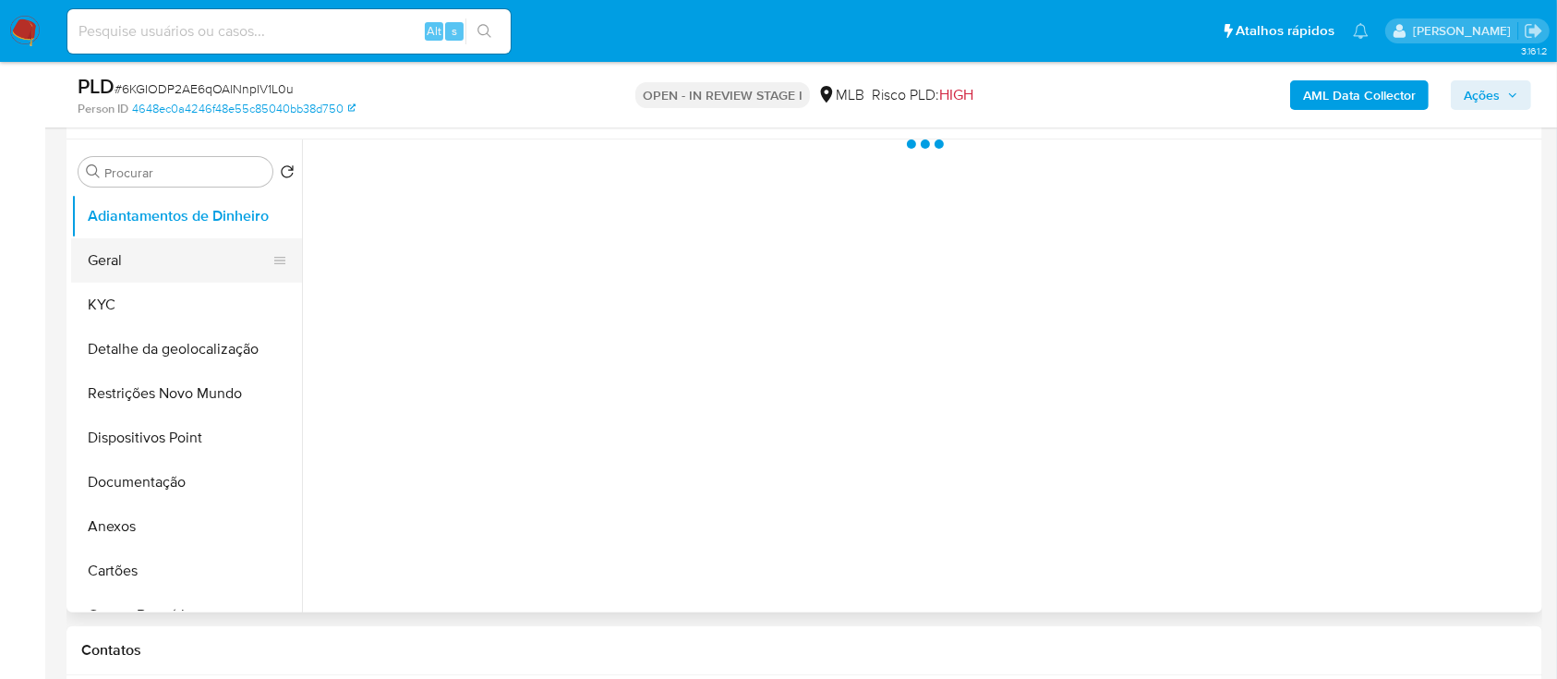
click at [127, 254] on button "Geral" at bounding box center [179, 260] width 216 height 44
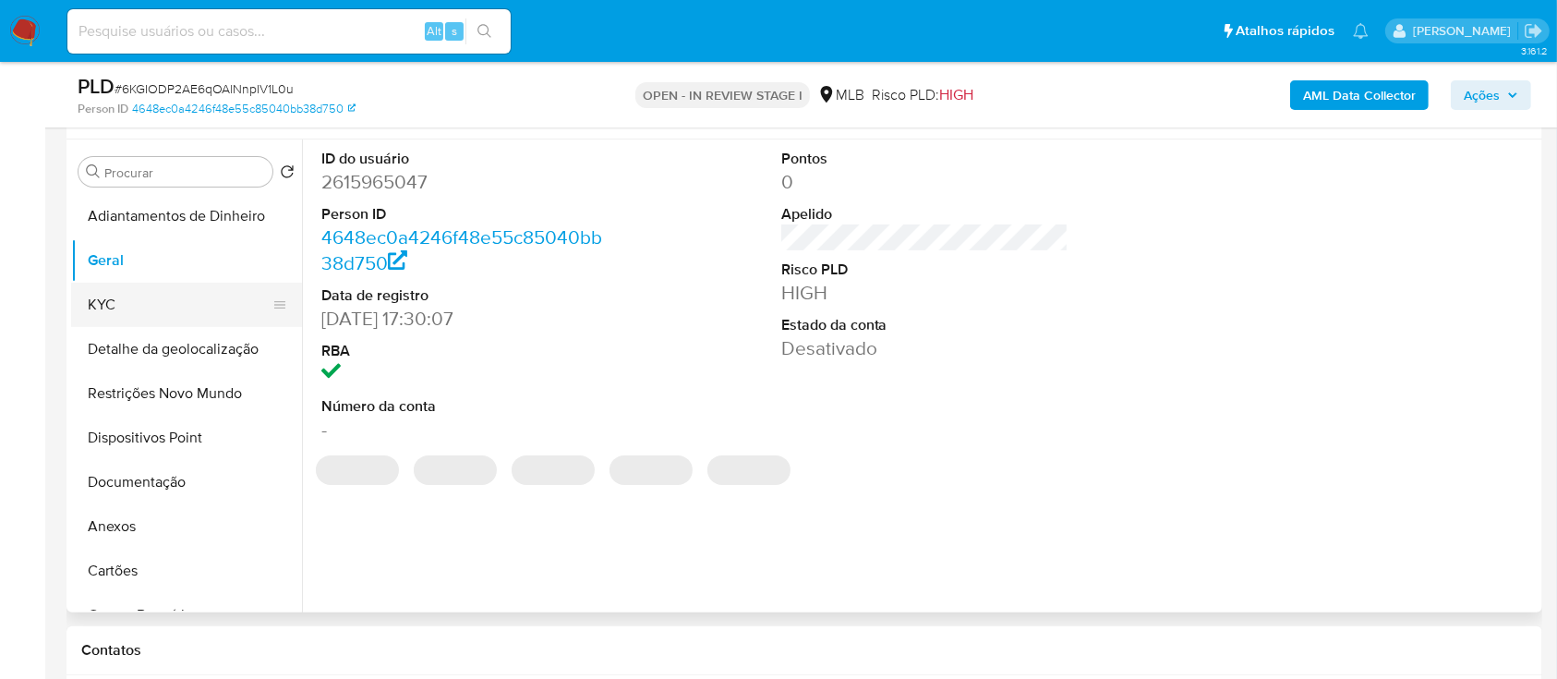
click at [136, 301] on button "KYC" at bounding box center [179, 305] width 216 height 44
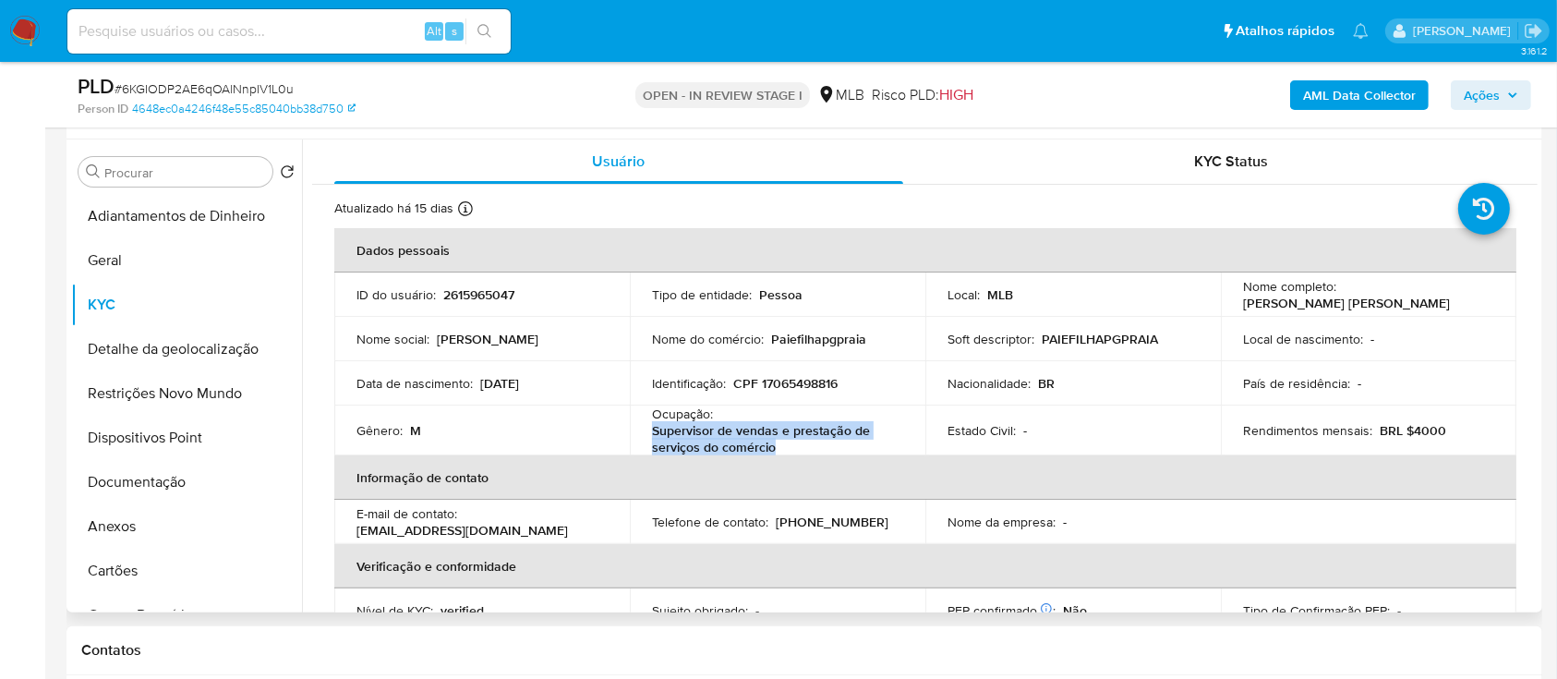
drag, startPoint x: 780, startPoint y: 451, endPoint x: 647, endPoint y: 430, distance: 134.6
click at [647, 430] on td "Ocupação : Supervisor de vendas e prestação de serviços do comércio" at bounding box center [777, 430] width 295 height 50
copy p "Supervisor de vendas e prestação de serviços do comércio"
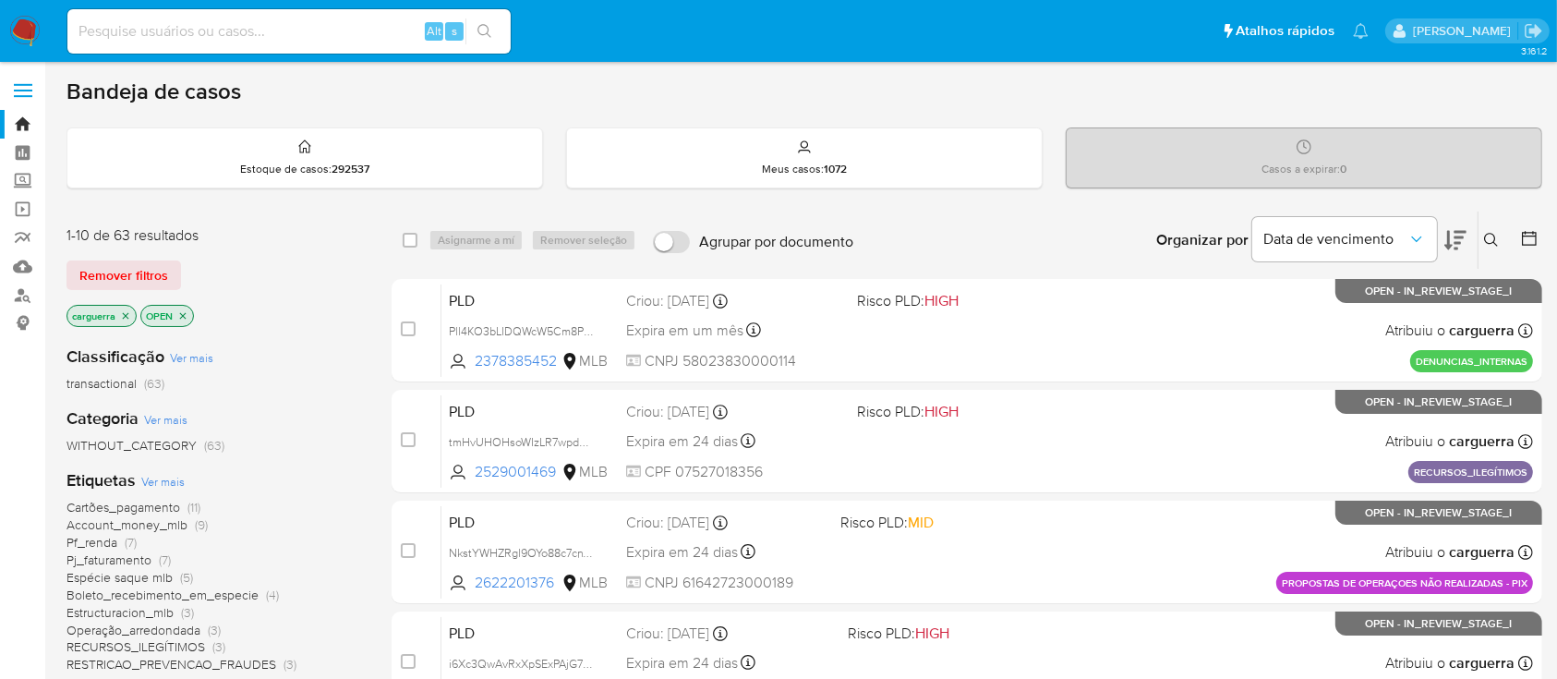
click at [1490, 239] on icon at bounding box center [1491, 240] width 15 height 15
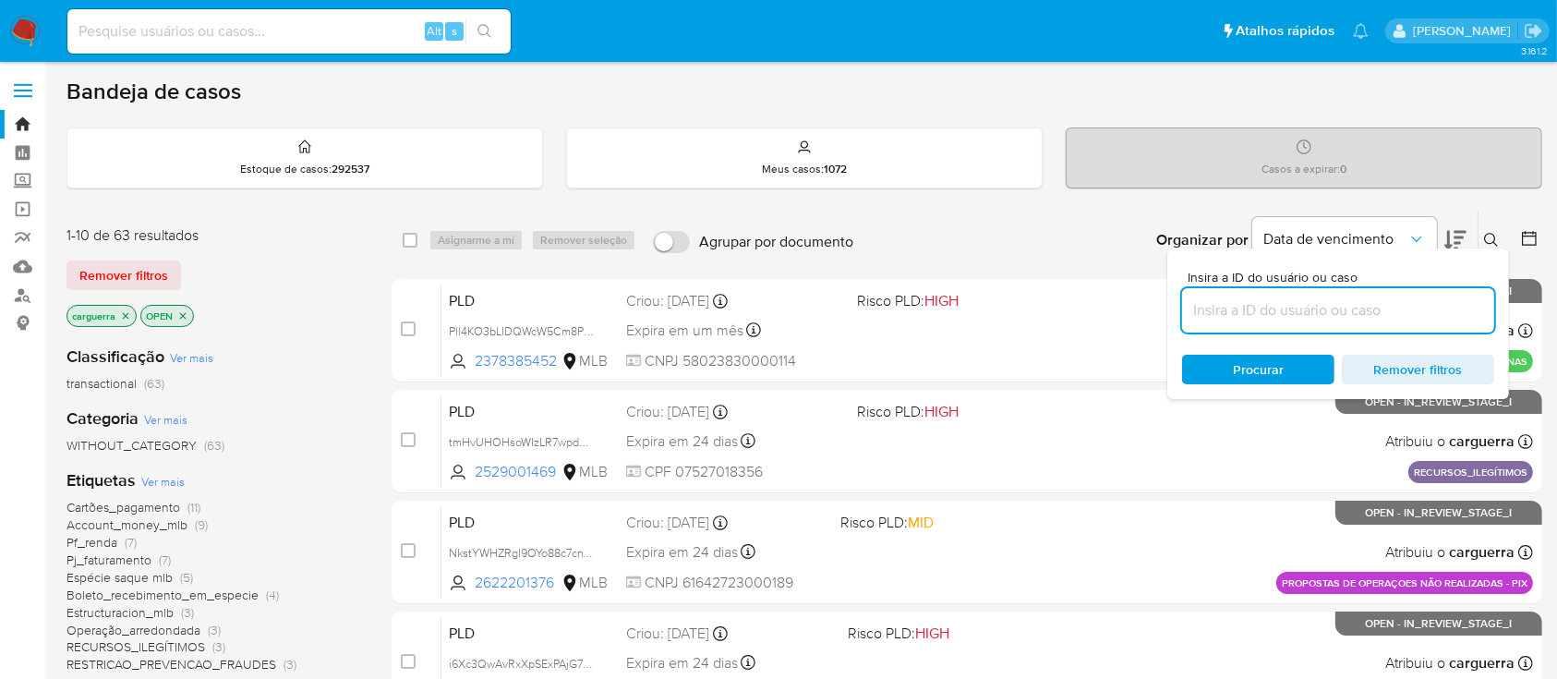
click at [1249, 315] on input at bounding box center [1338, 310] width 312 height 24
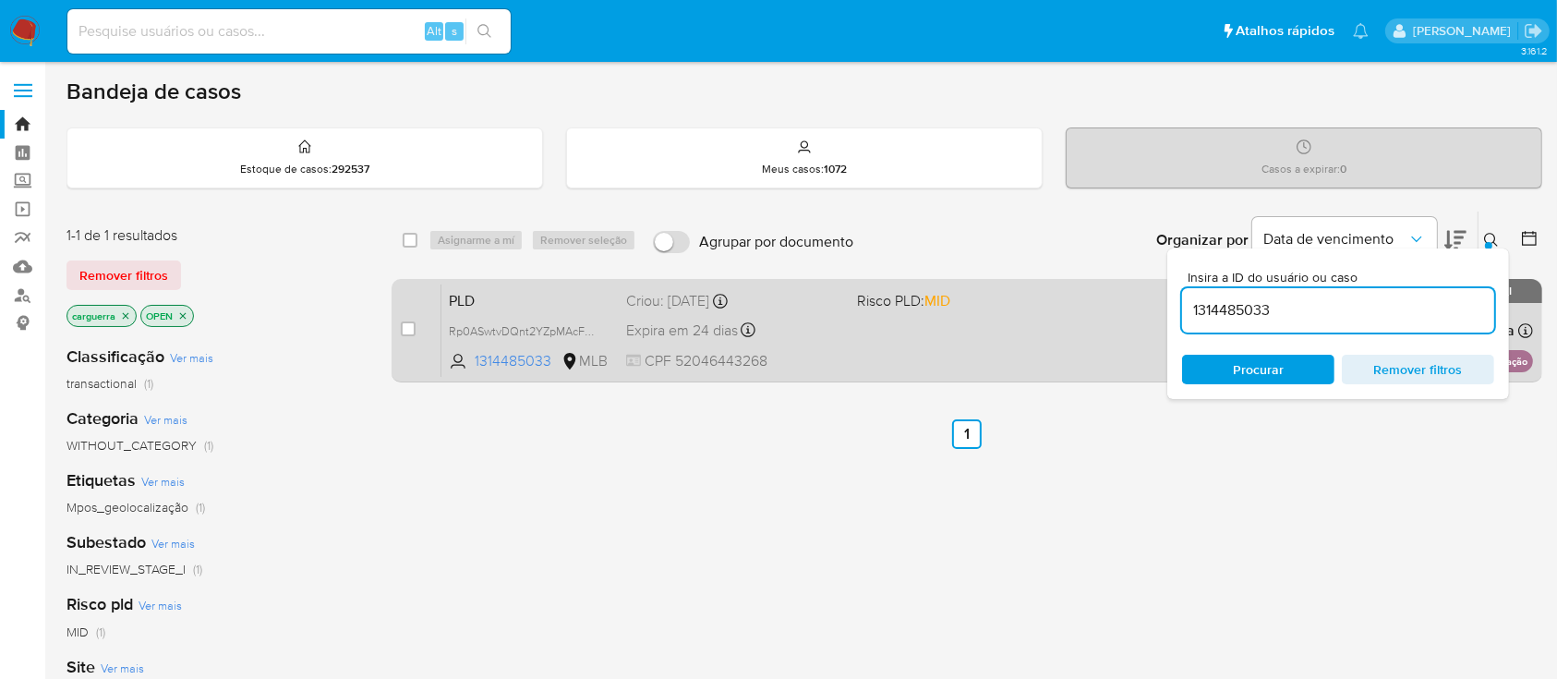
click at [910, 313] on div "PLD Rp0ASwtvDQnt2YZpMAcFnqaB 1314485033 MLB Risco PLD: MID Criou: [DATE] Criou:…" at bounding box center [986, 329] width 1091 height 93
drag, startPoint x: 1280, startPoint y: 311, endPoint x: 1128, endPoint y: 319, distance: 151.6
click at [1116, 317] on div "select-all-cases-checkbox Asignarme a mí Remover seleção Agrupar por documento …" at bounding box center [966, 300] width 1150 height 179
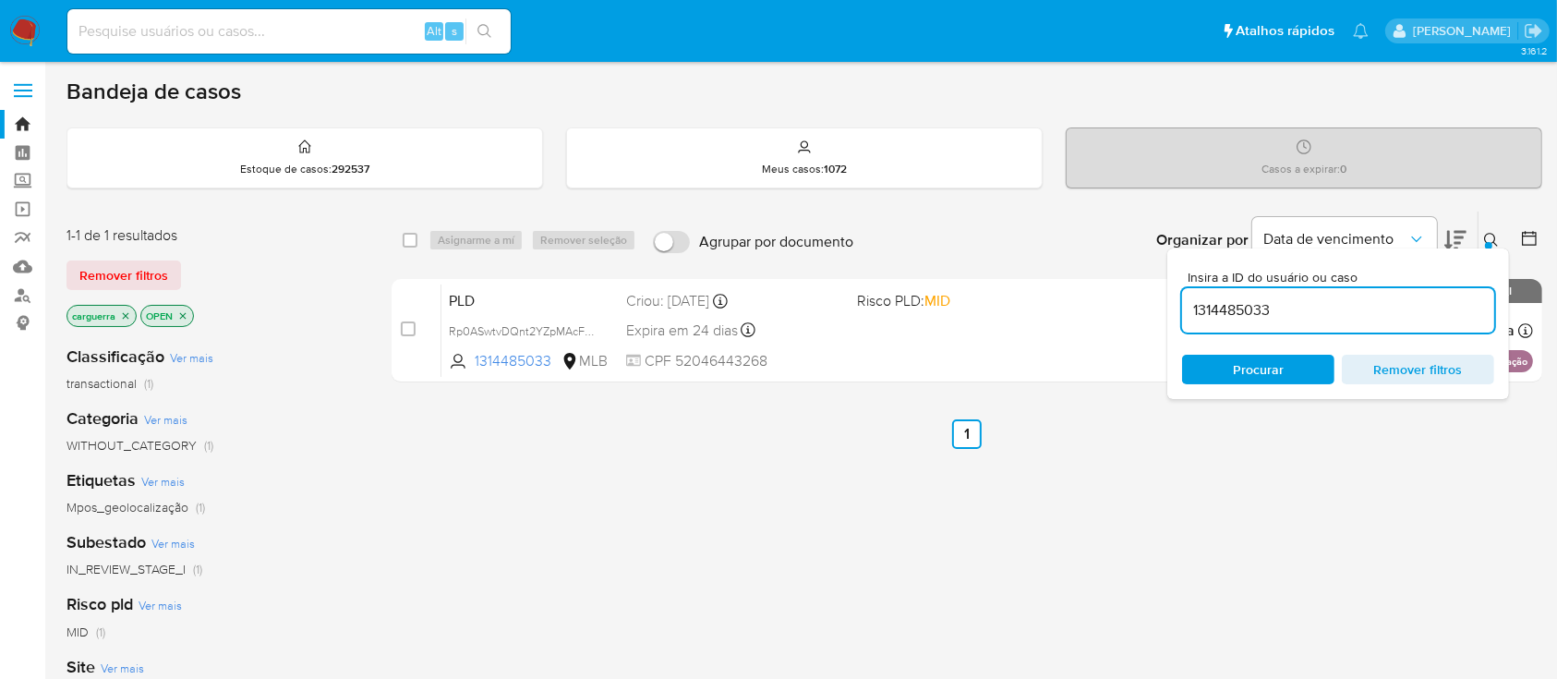
paste input "2100692634"
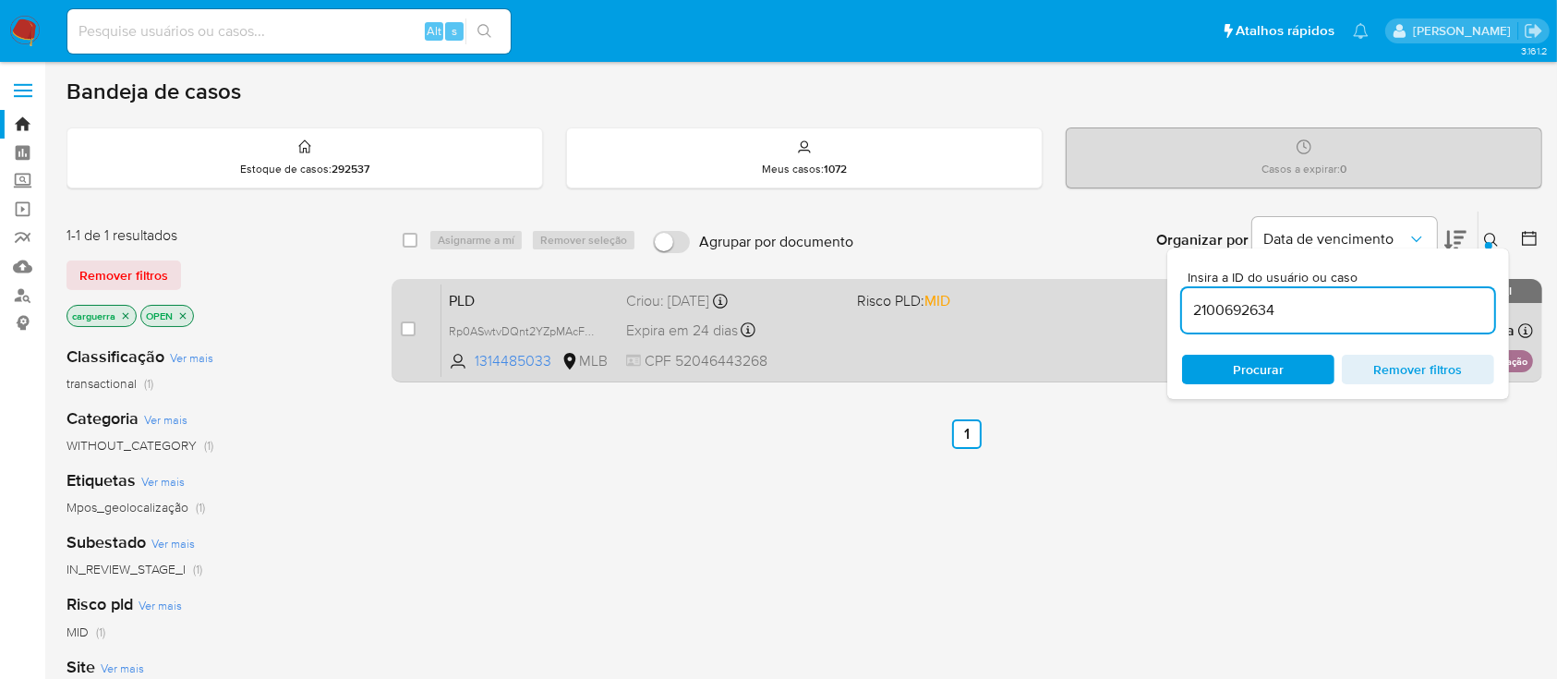
type input "2100692634"
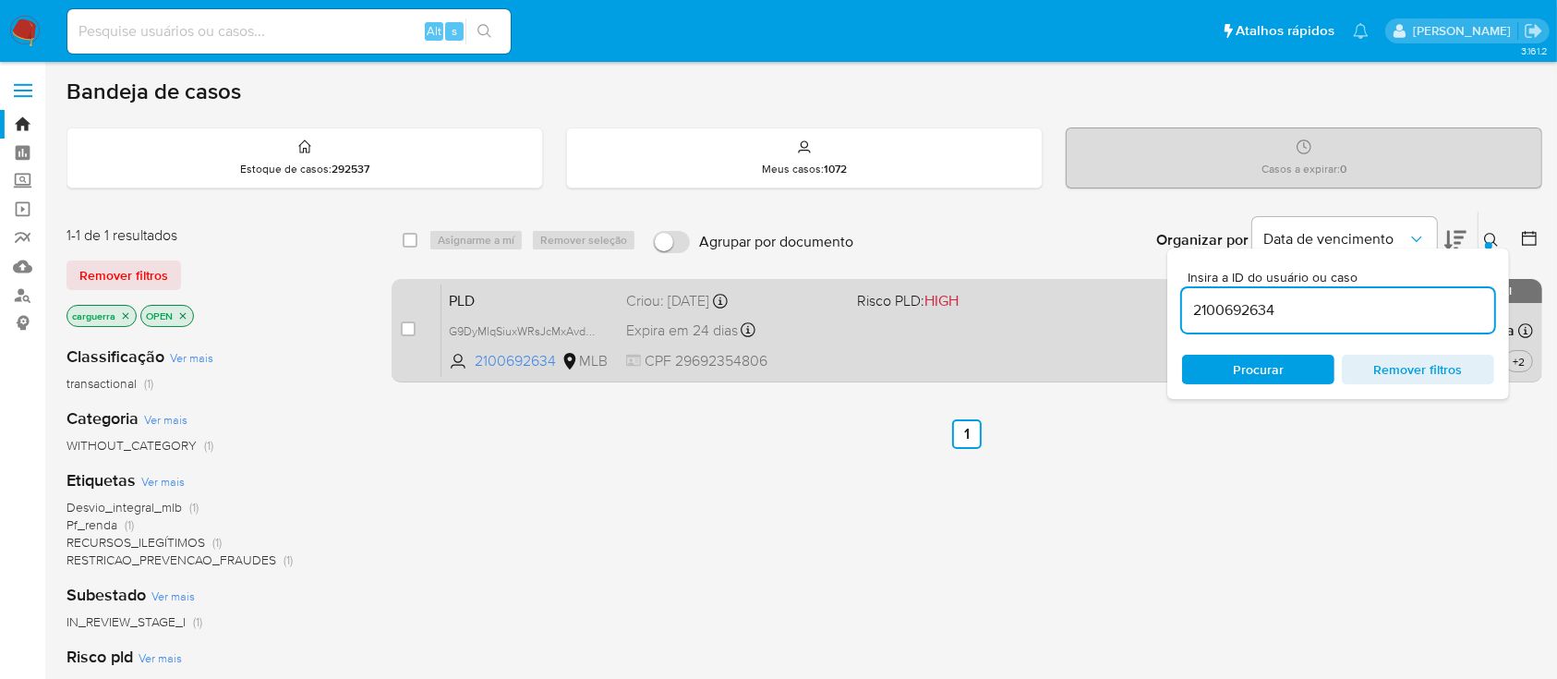
click at [953, 322] on div "PLD G9DyMlqSiuxWRsJcMxAvdEkN 2100692634 MLB Risco PLD: HIGH Criou: [DATE] Criou…" at bounding box center [986, 329] width 1091 height 93
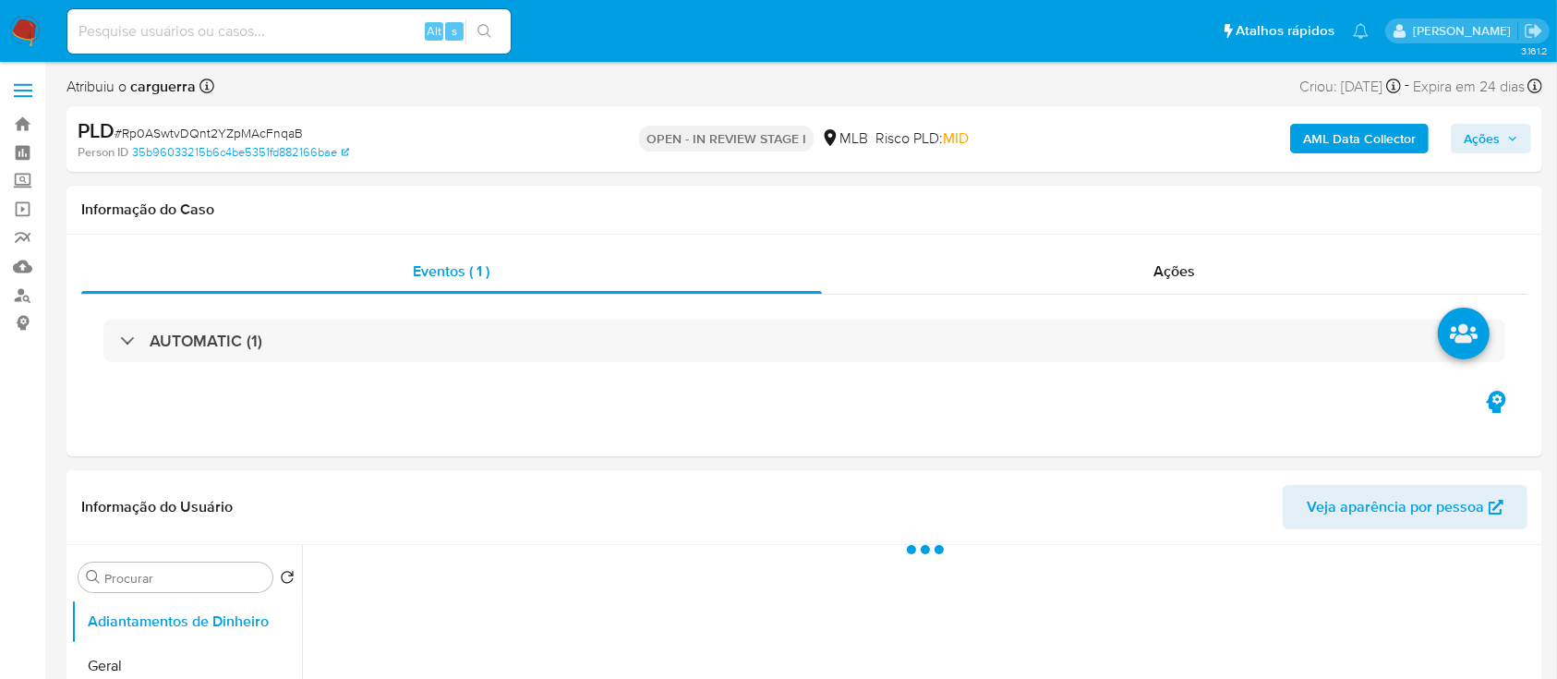
select select "10"
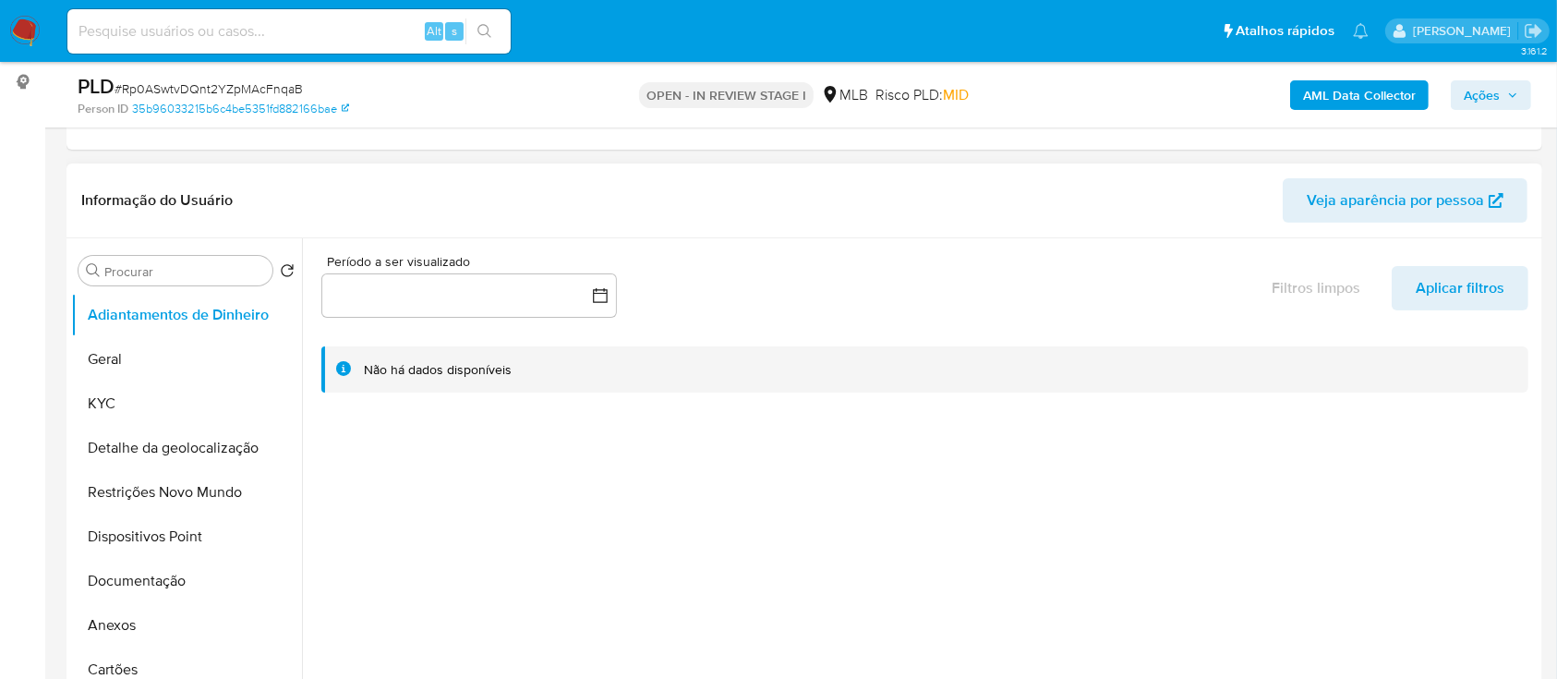
scroll to position [246, 0]
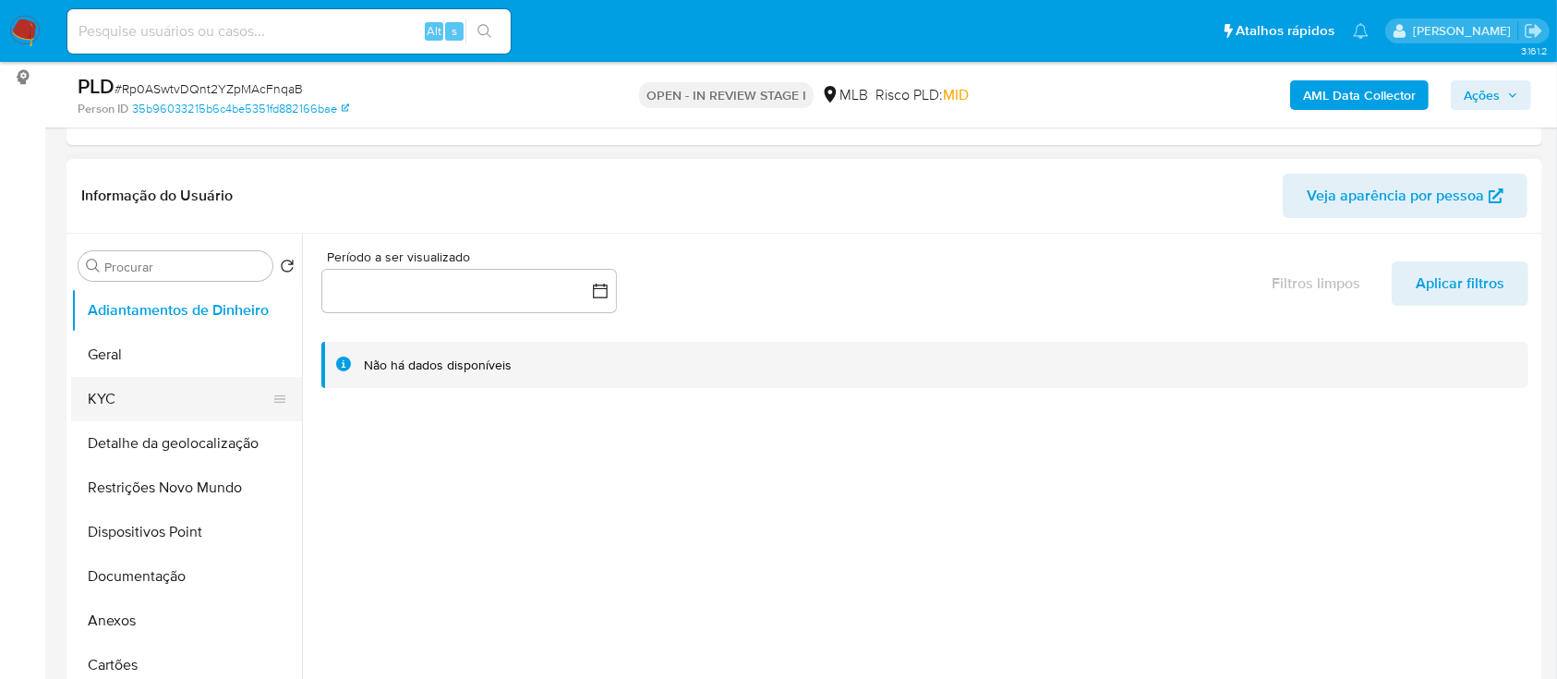
click at [112, 400] on button "KYC" at bounding box center [179, 399] width 216 height 44
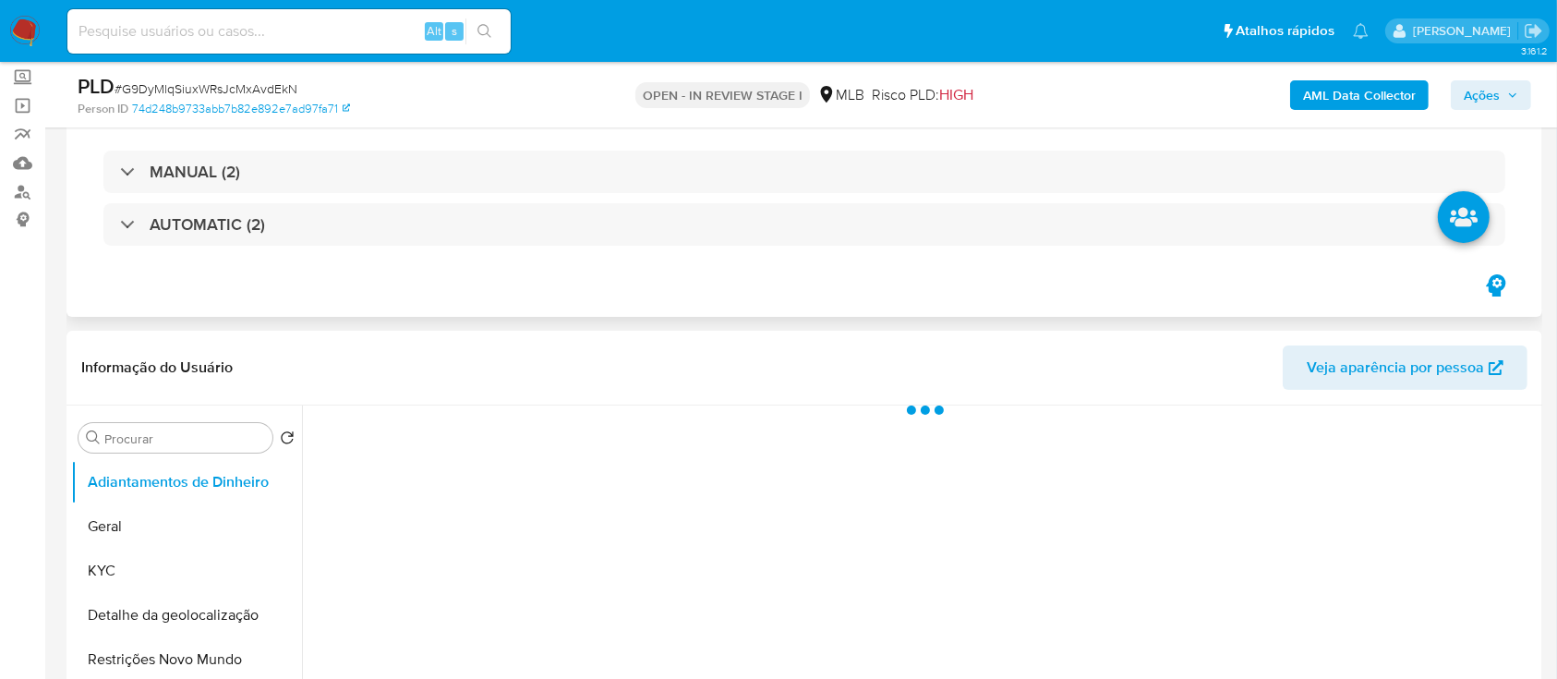
scroll to position [246, 0]
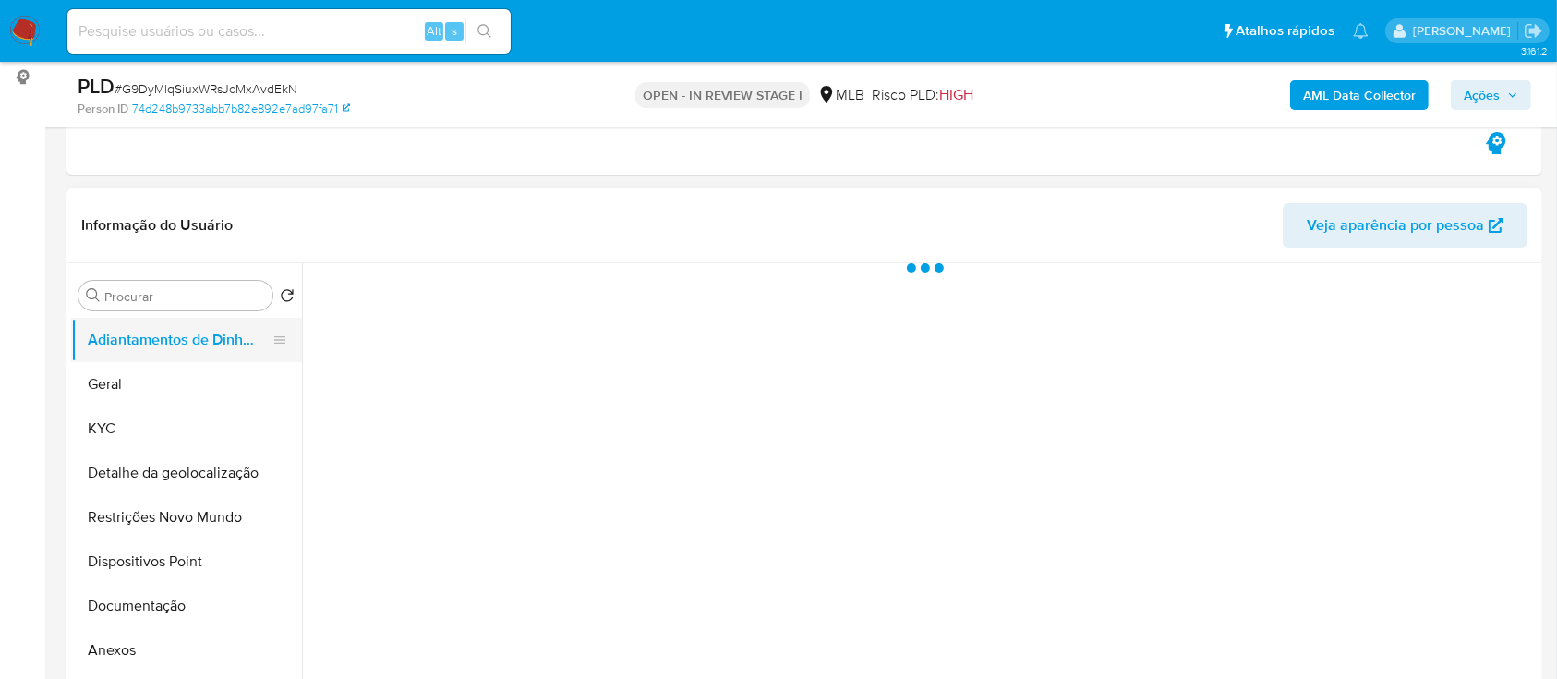
select select "10"
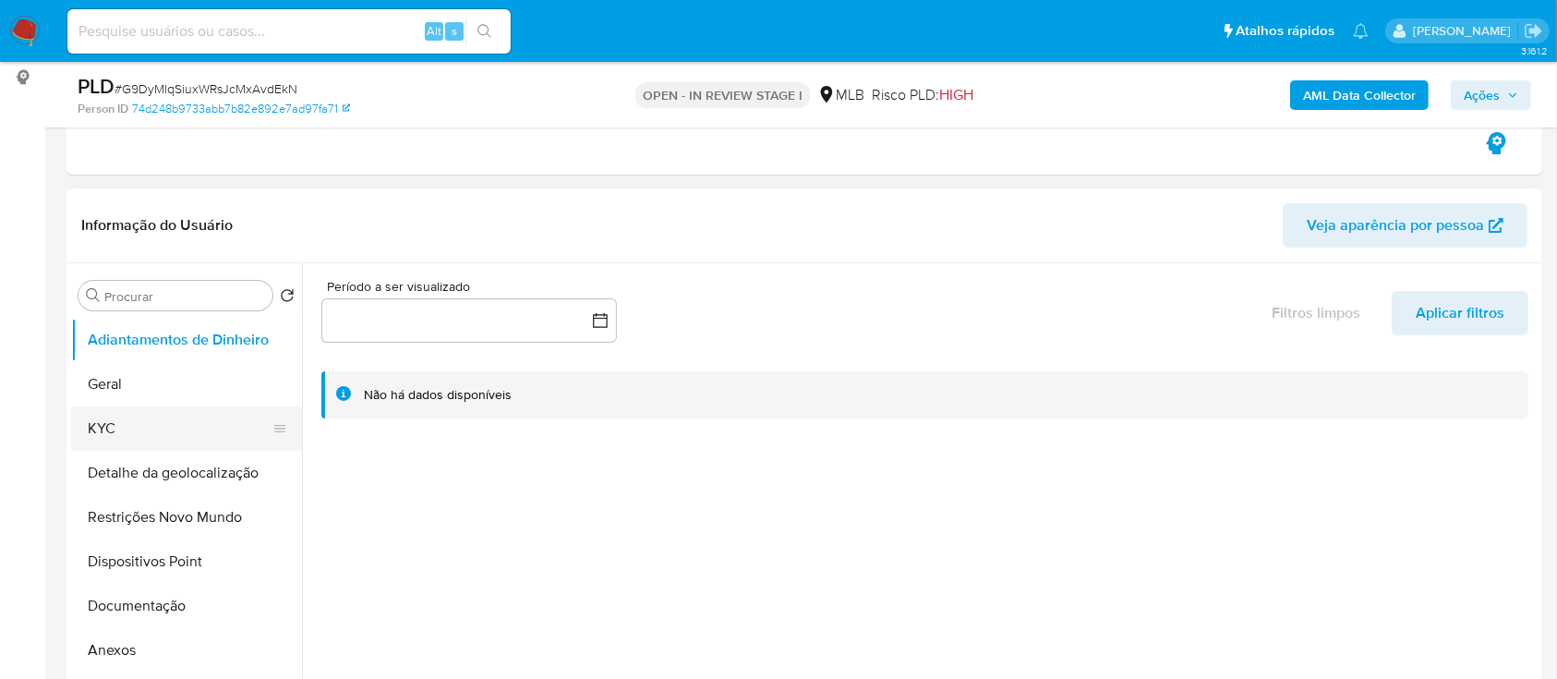
click at [156, 428] on button "KYC" at bounding box center [179, 428] width 216 height 44
